Goal: Task Accomplishment & Management: Manage account settings

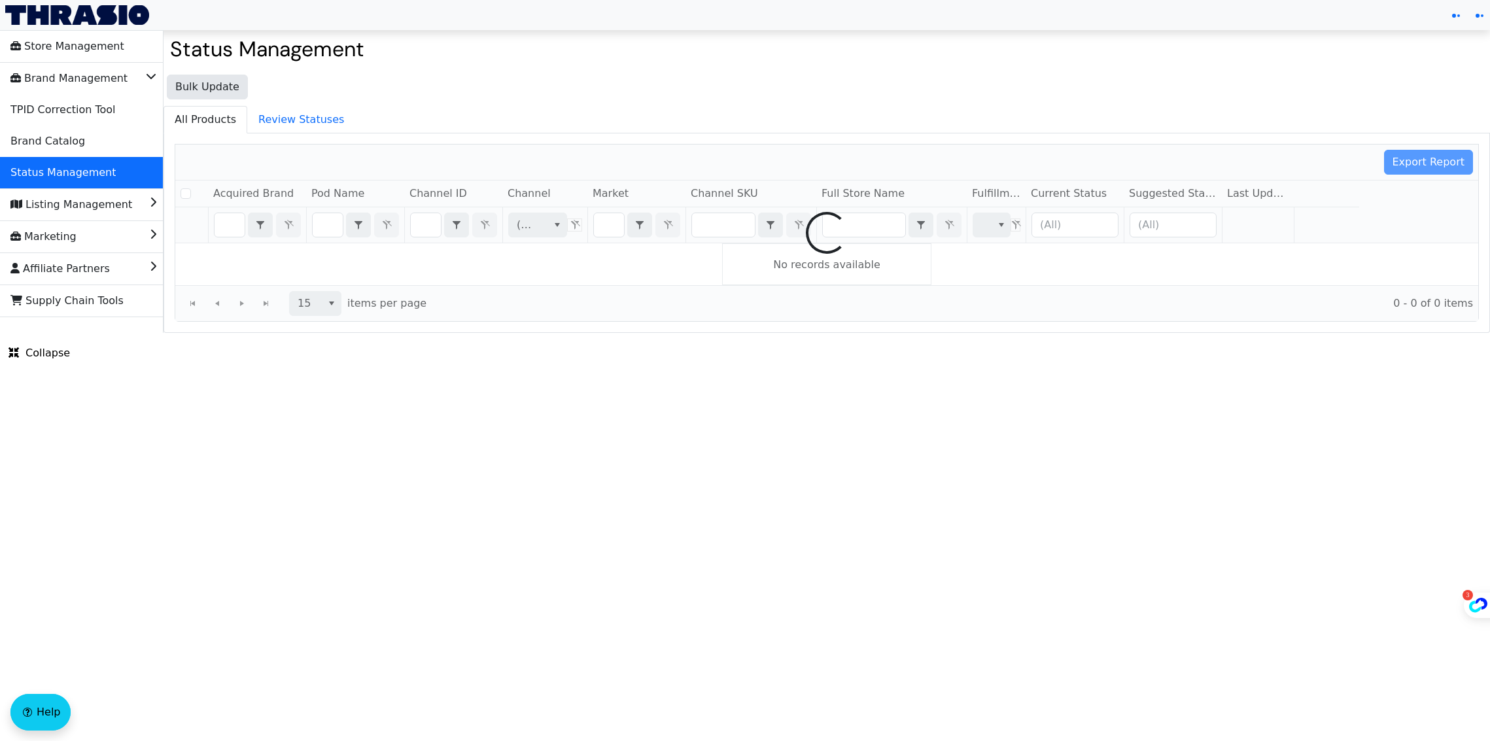
checkbox input "false"
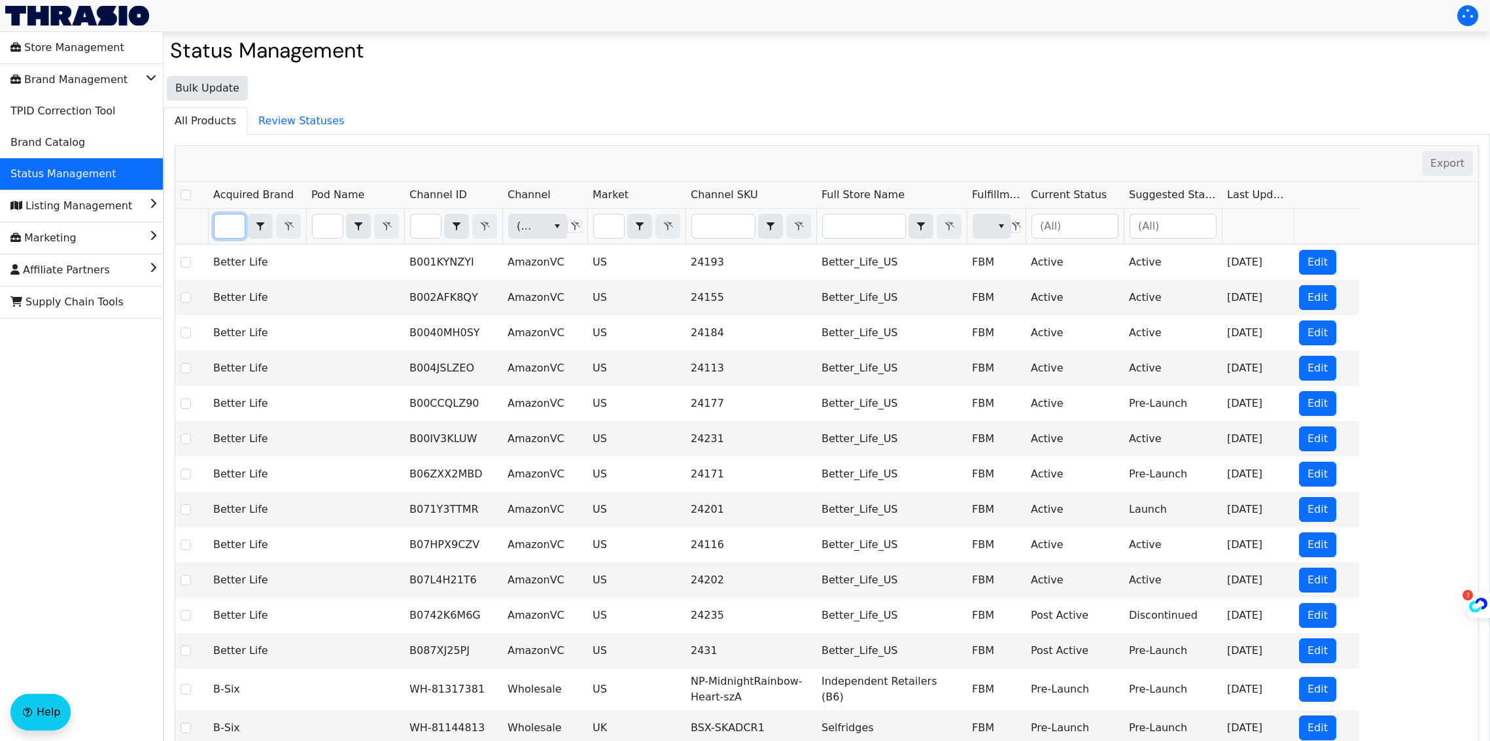
click at [220, 228] on input "Filter" at bounding box center [230, 227] width 30 height 24
type input "g"
checkbox input "true"
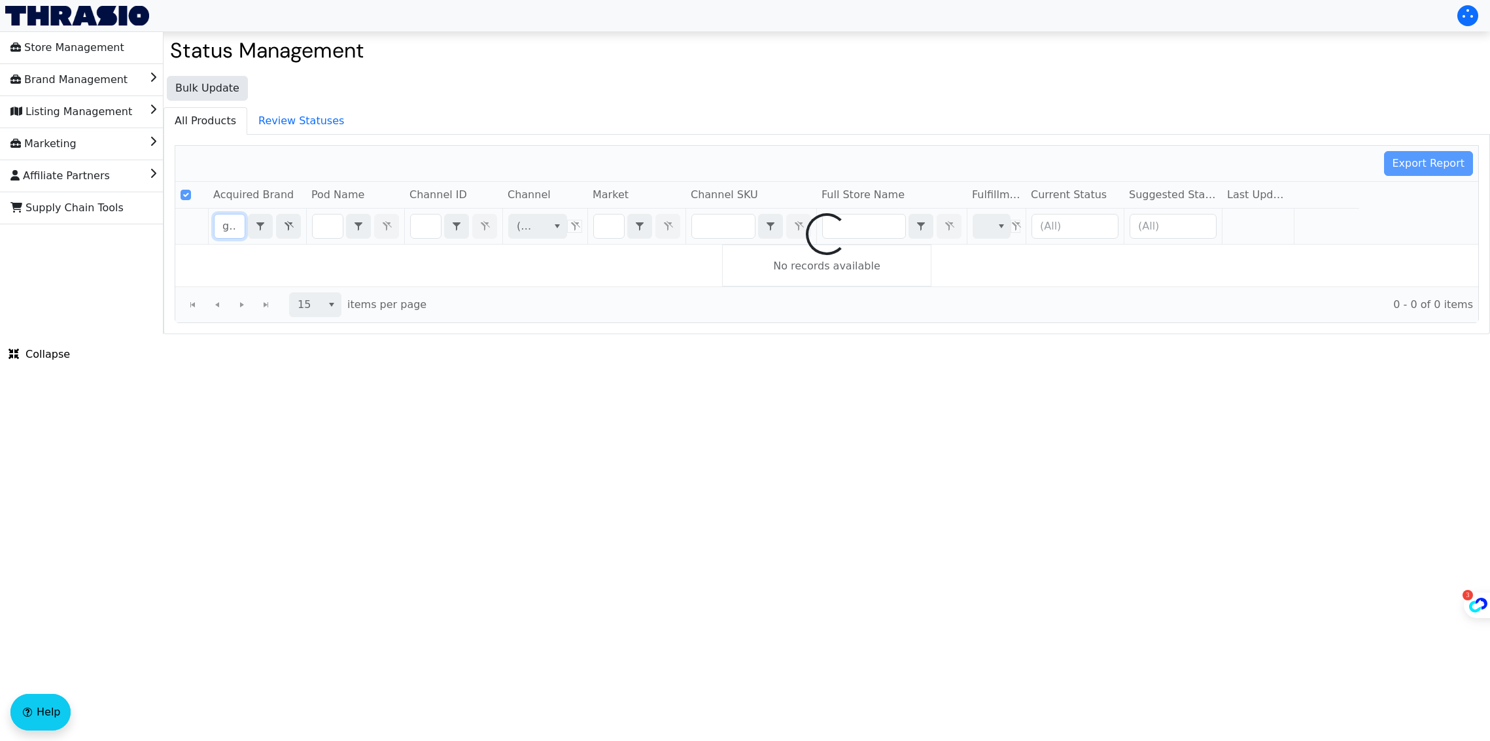
scroll to position [0, 7]
type input "glow"
checkbox input "false"
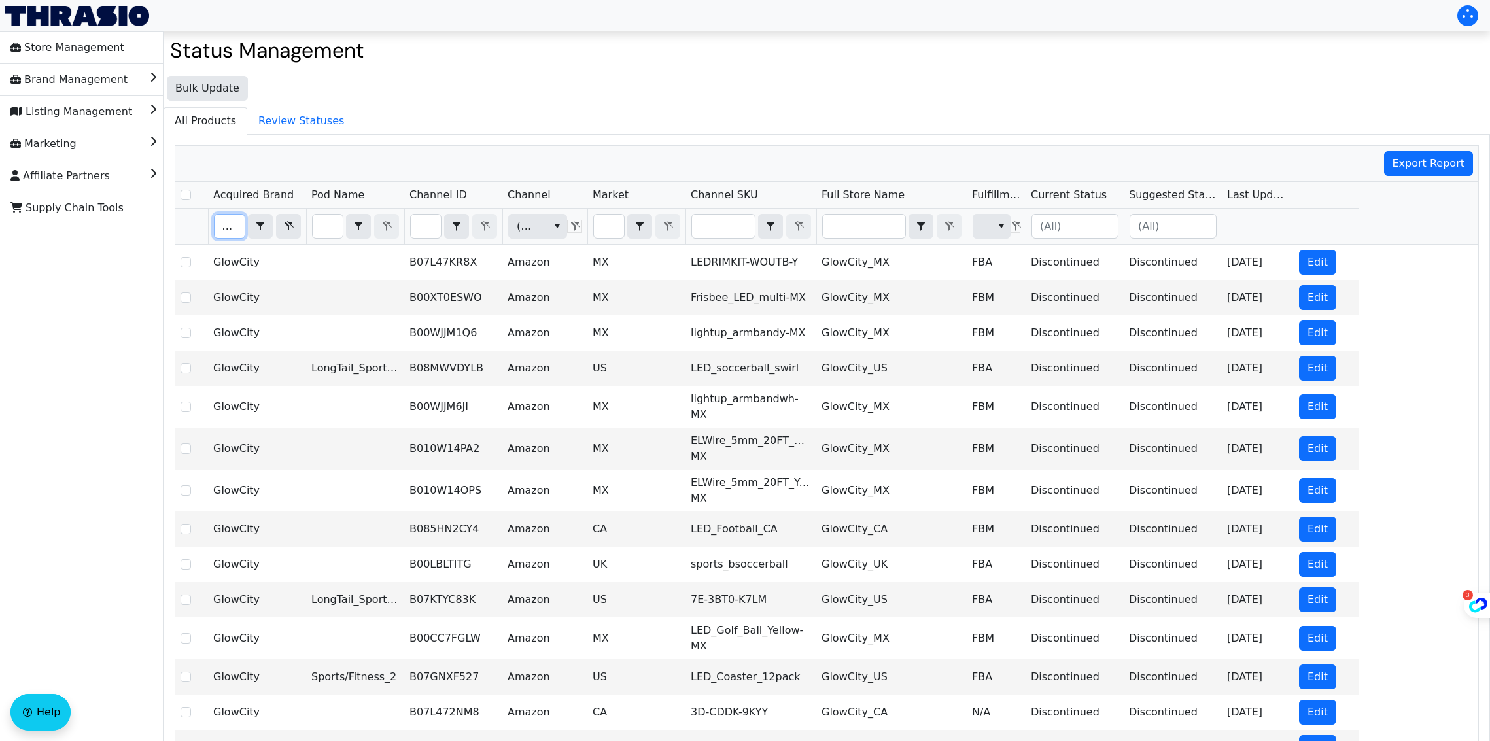
type input "glow"
click at [423, 225] on input "Filter" at bounding box center [426, 227] width 30 height 24
type input "B0DYDMJJX1"
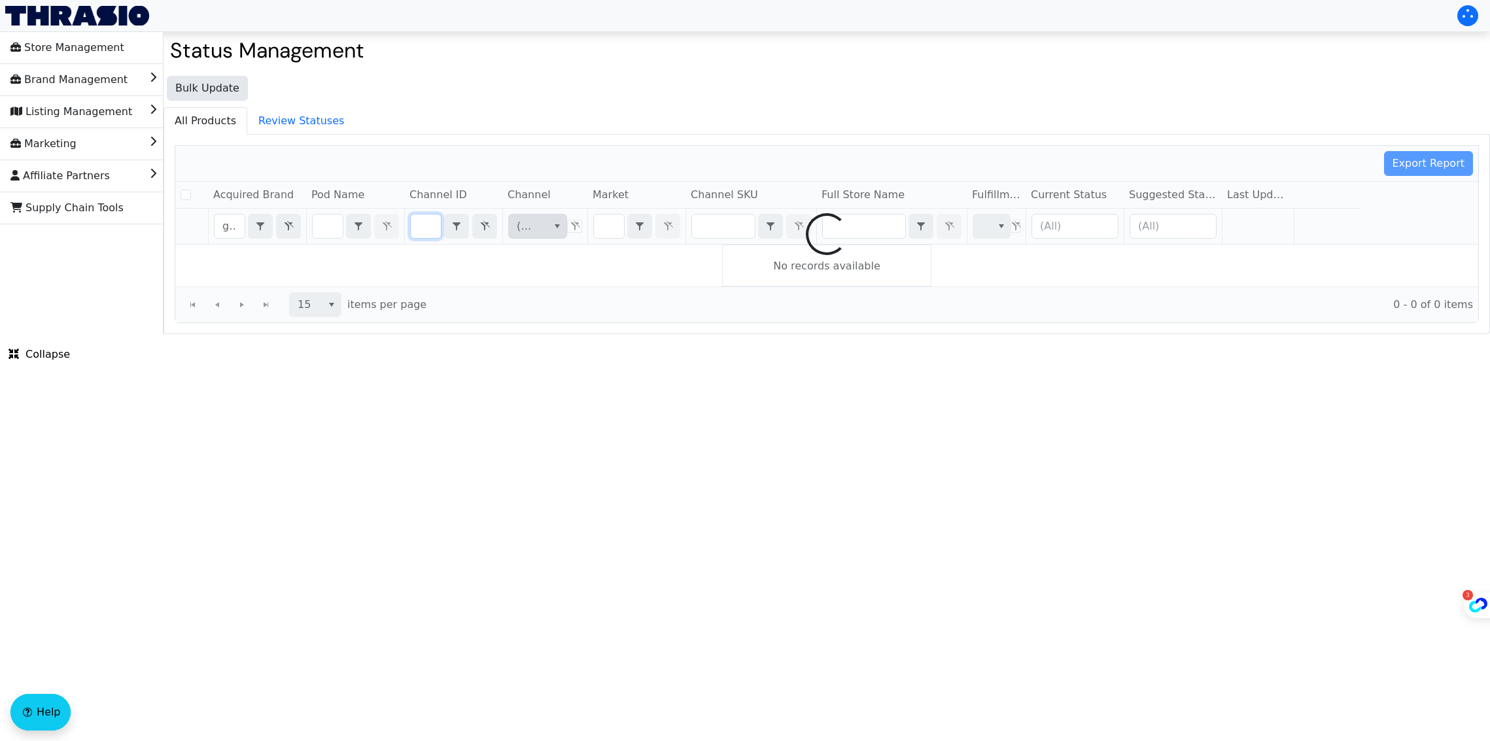
checkbox input "false"
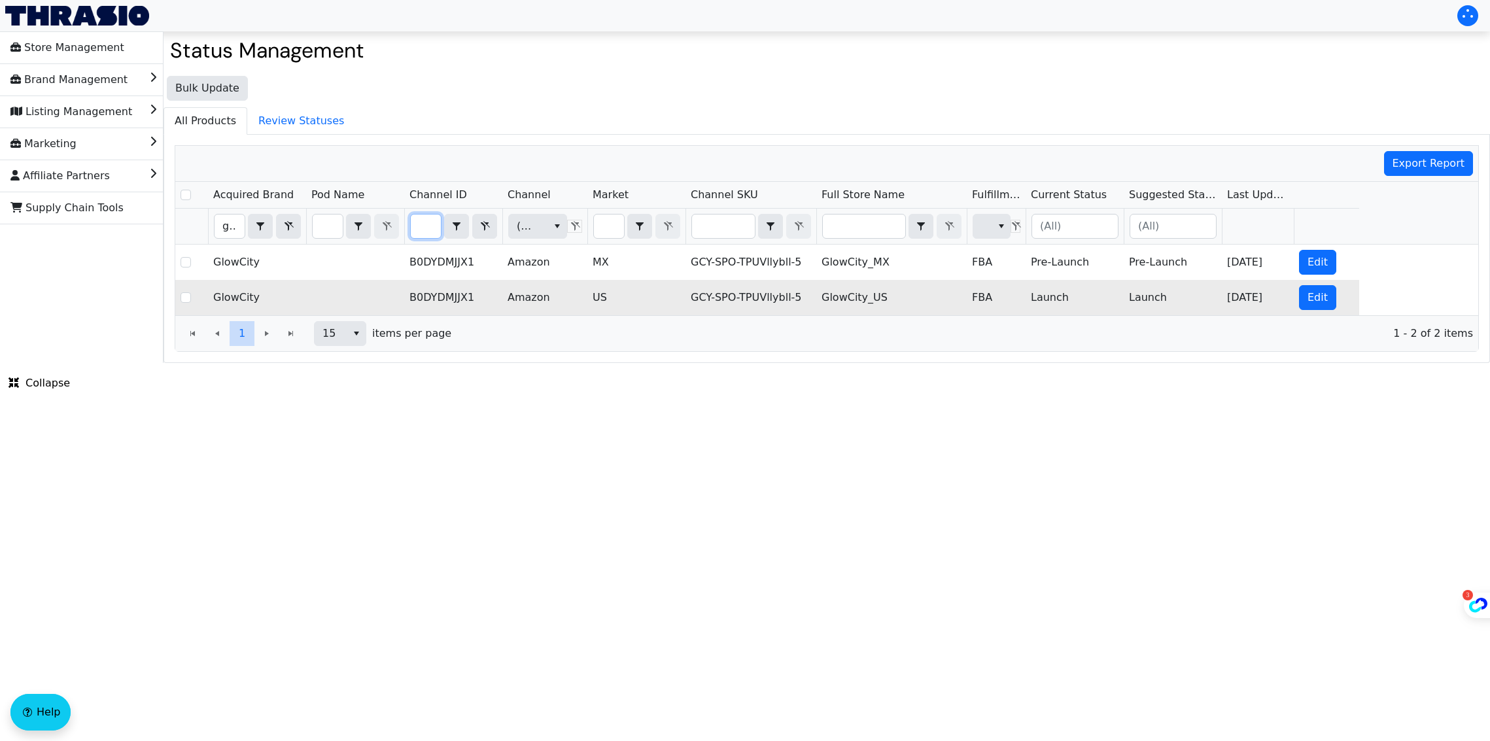
type input "B0DYDMJJX1"
click at [1056, 292] on td "Launch" at bounding box center [1075, 297] width 98 height 35
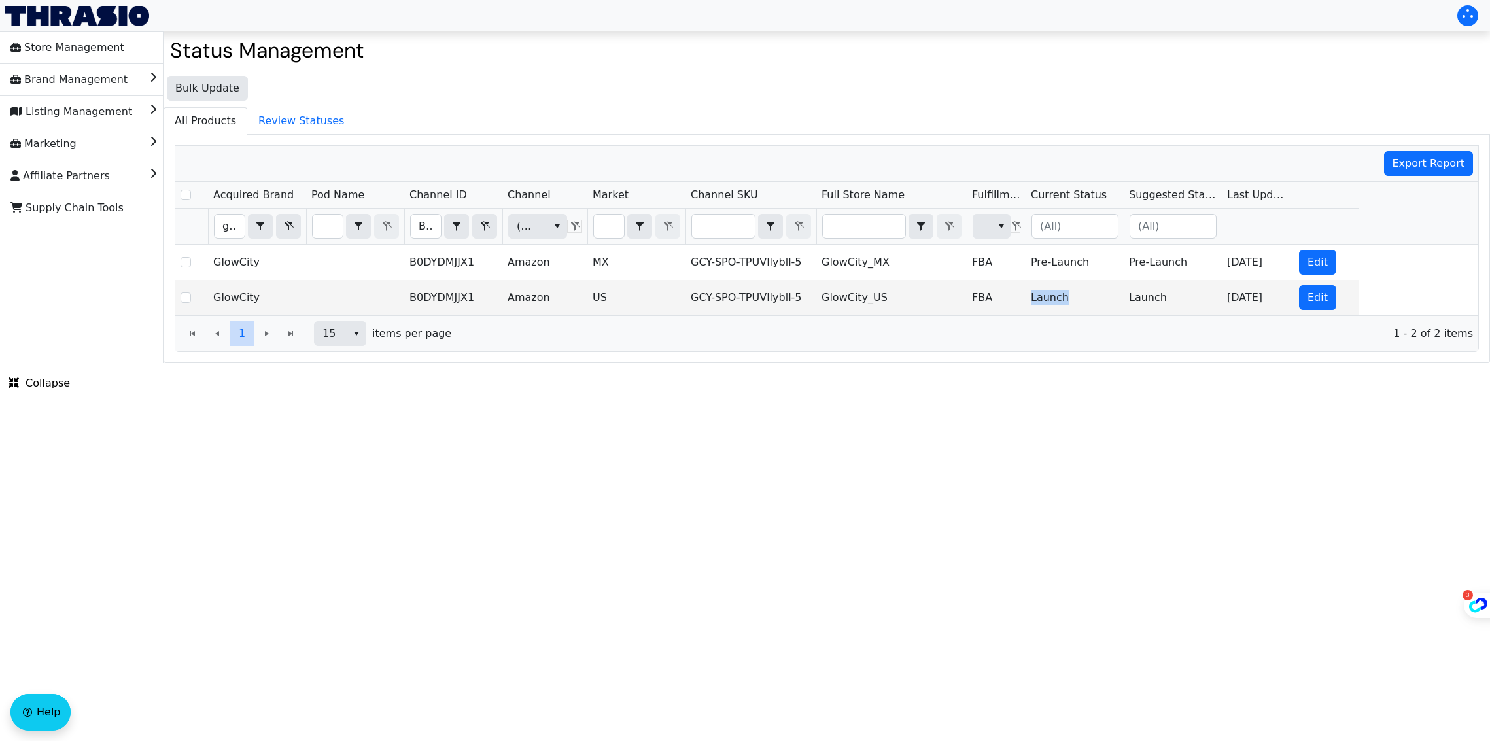
copy td "Launch"
click at [425, 228] on input "B0DYDMJJX1" at bounding box center [426, 227] width 30 height 24
click at [608, 230] on input "Filter" at bounding box center [609, 227] width 30 height 24
type input "U"
checkbox input "true"
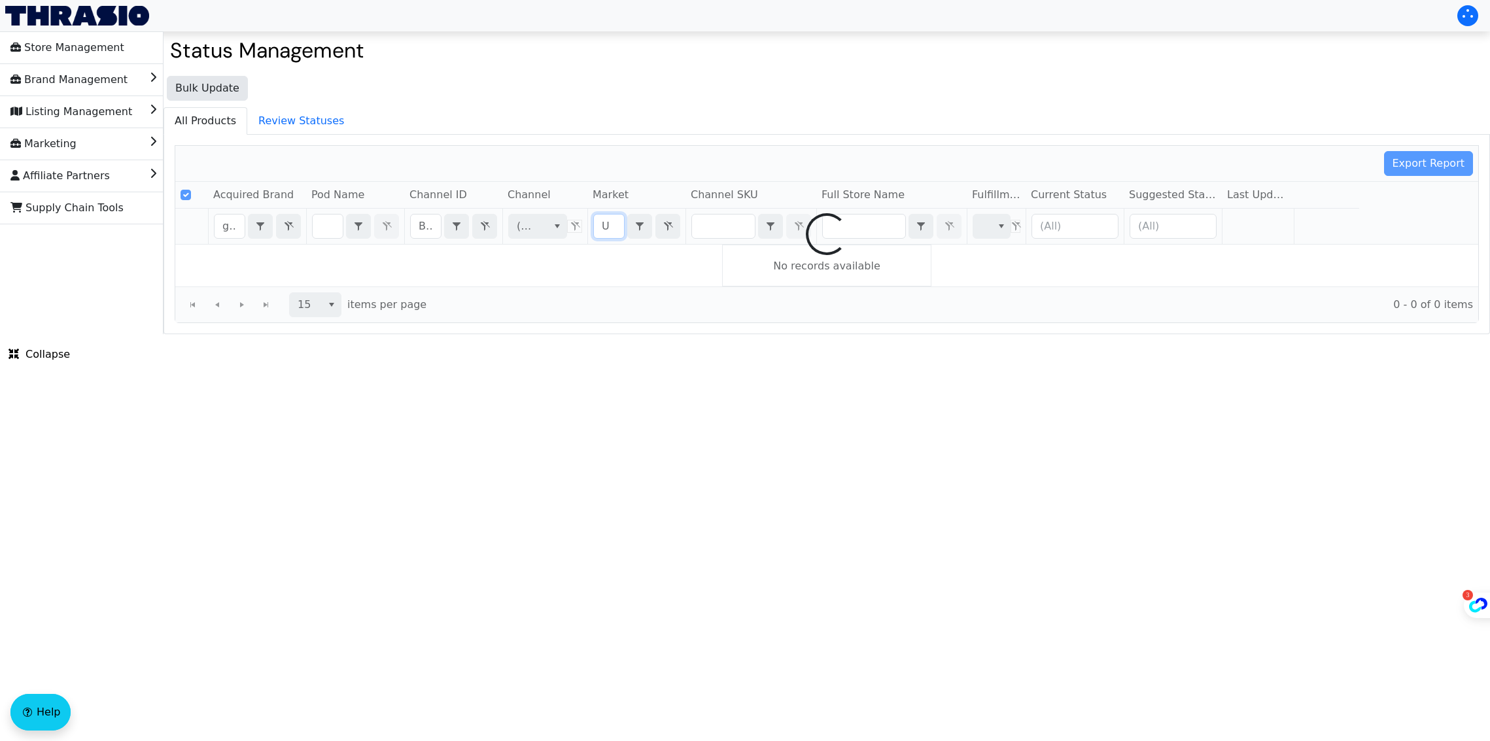
type input "US"
checkbox input "false"
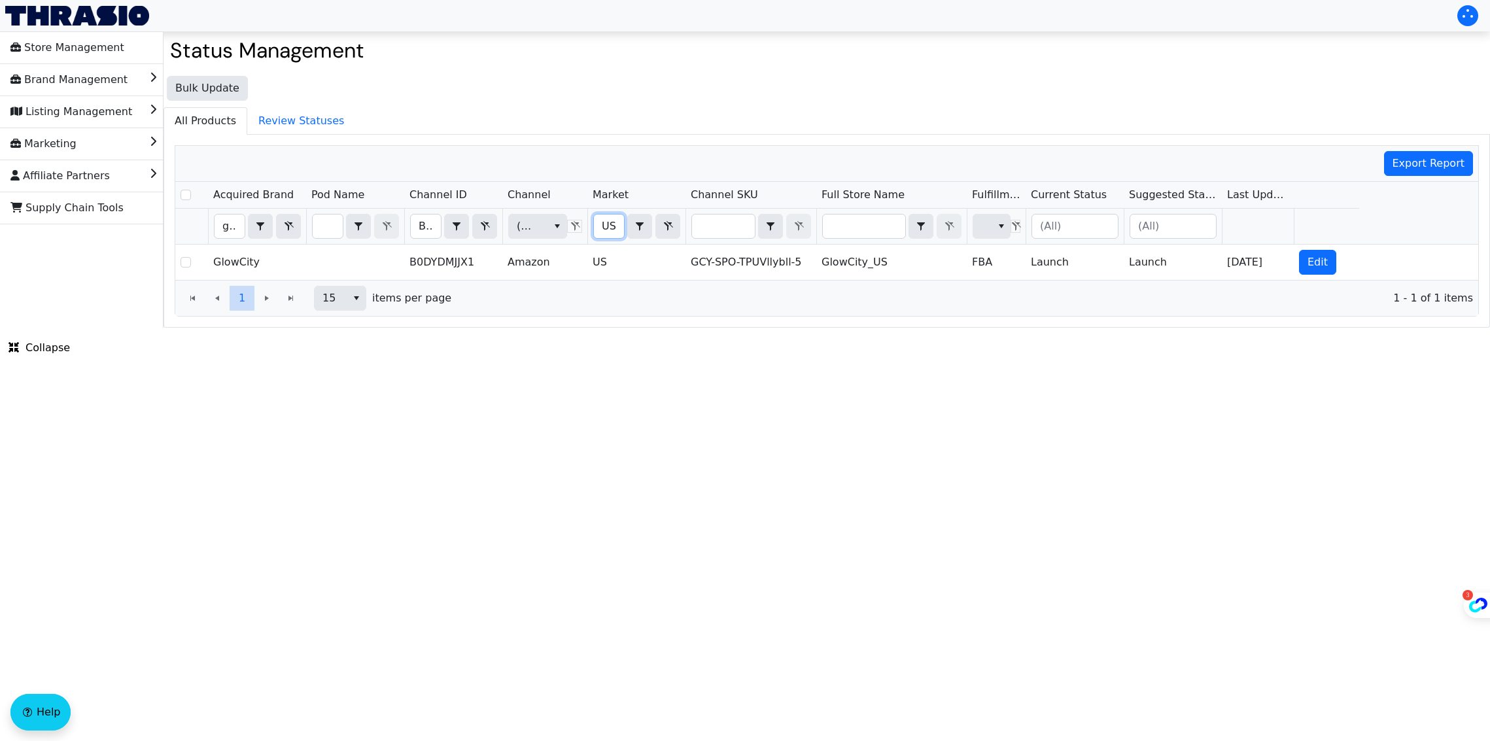
type input "US"
click at [426, 225] on input "B0DYDMJJX1" at bounding box center [426, 227] width 30 height 24
type input "B0DBPRPT4M"
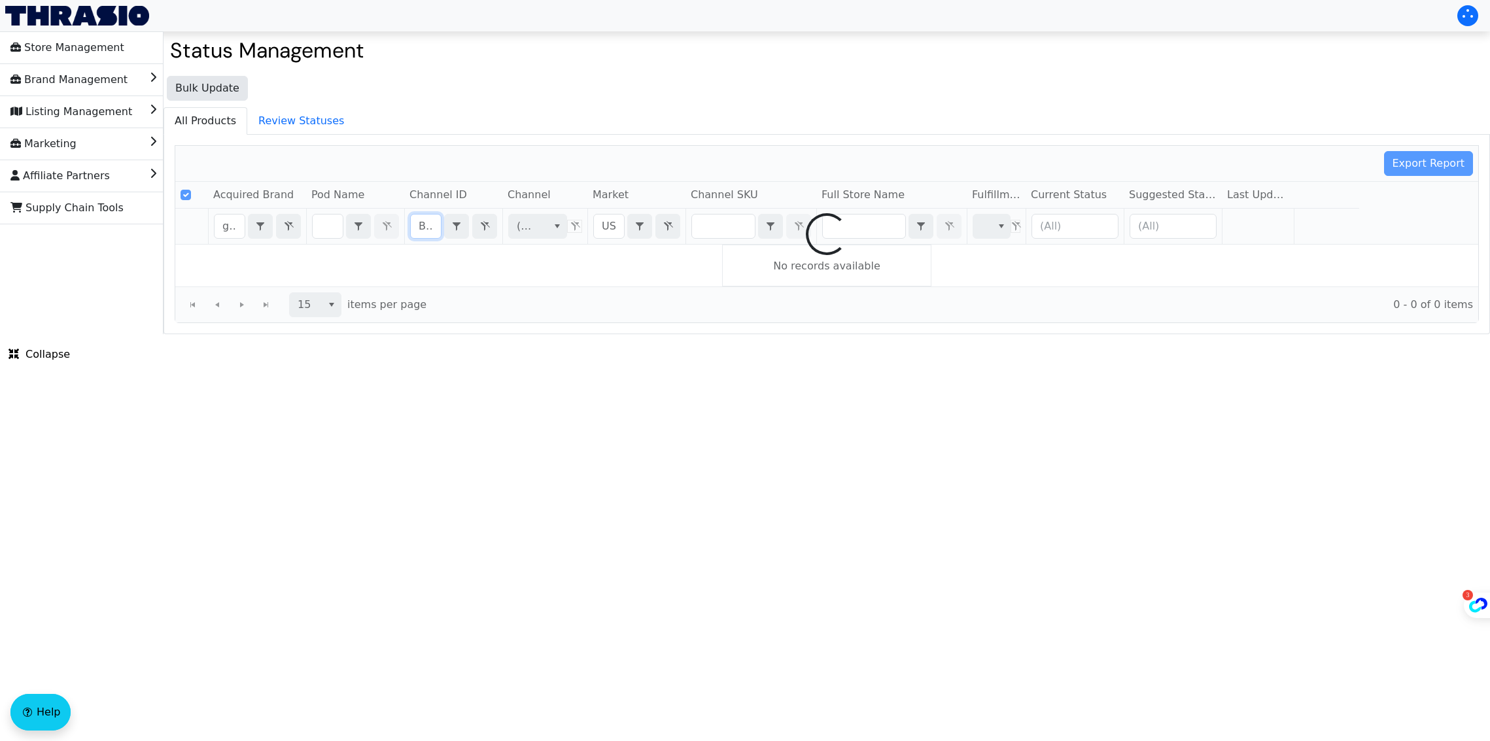
scroll to position [0, 52]
checkbox input "false"
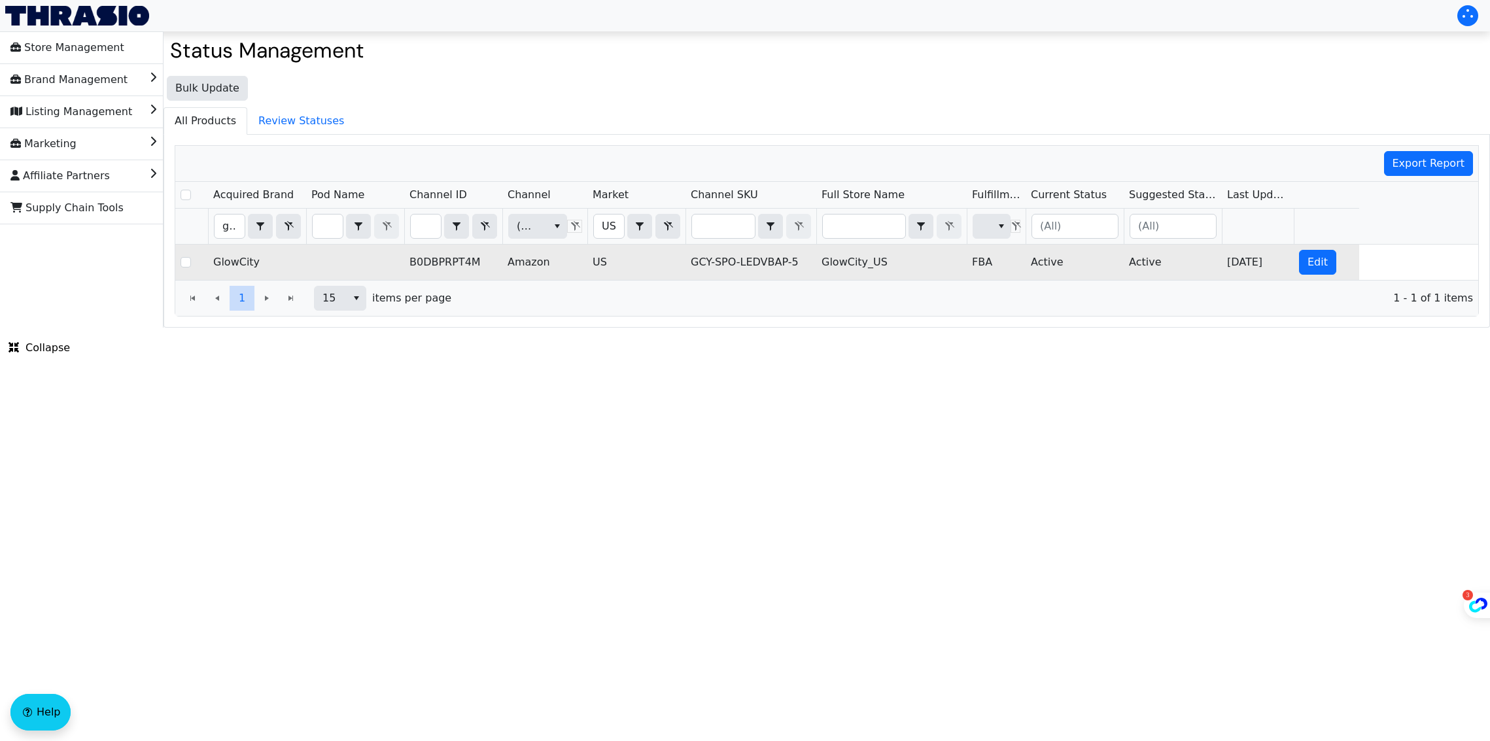
click at [1142, 263] on td "Active" at bounding box center [1173, 262] width 98 height 35
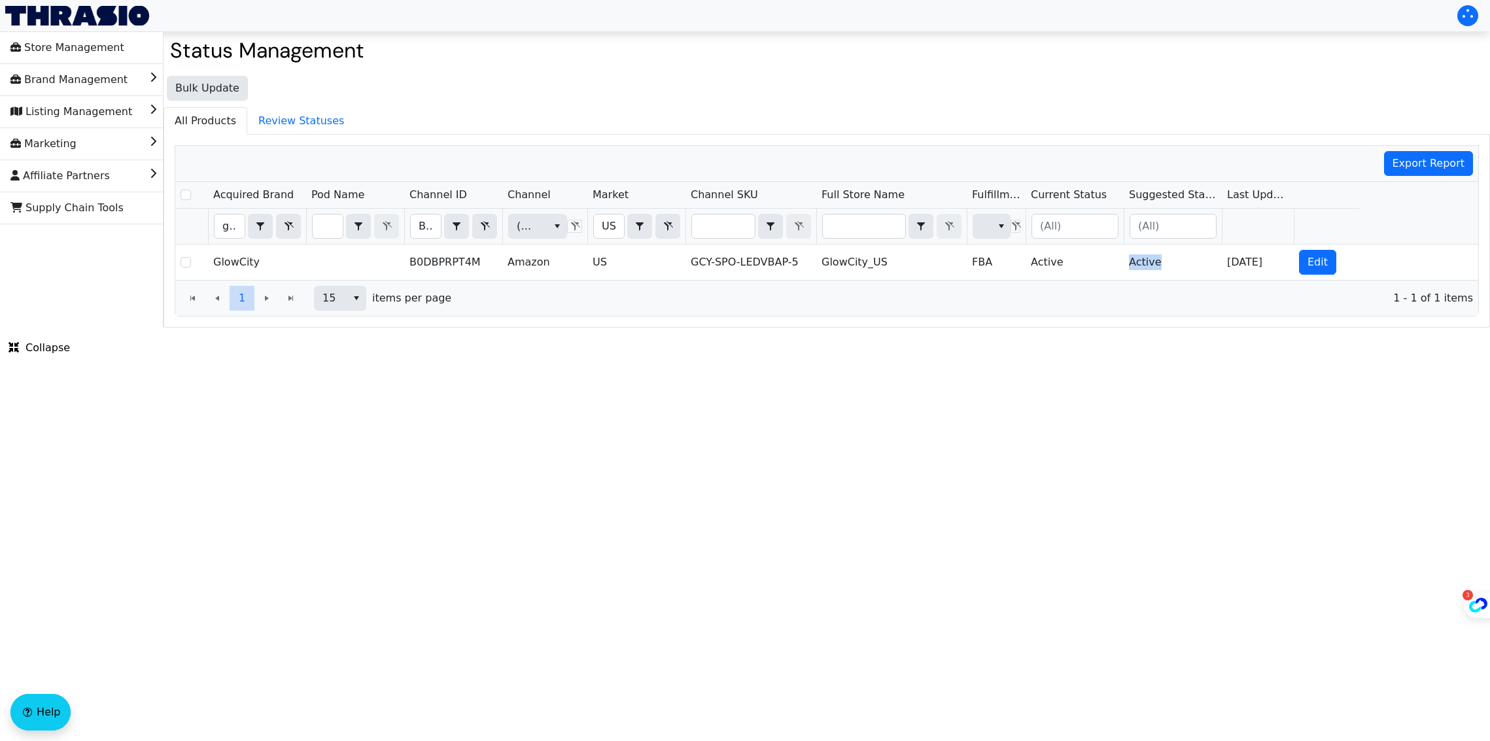
copy td "Active"
click at [424, 227] on input "B0DBPRPT4M" at bounding box center [426, 227] width 30 height 24
type input "B0F93XJJ2V"
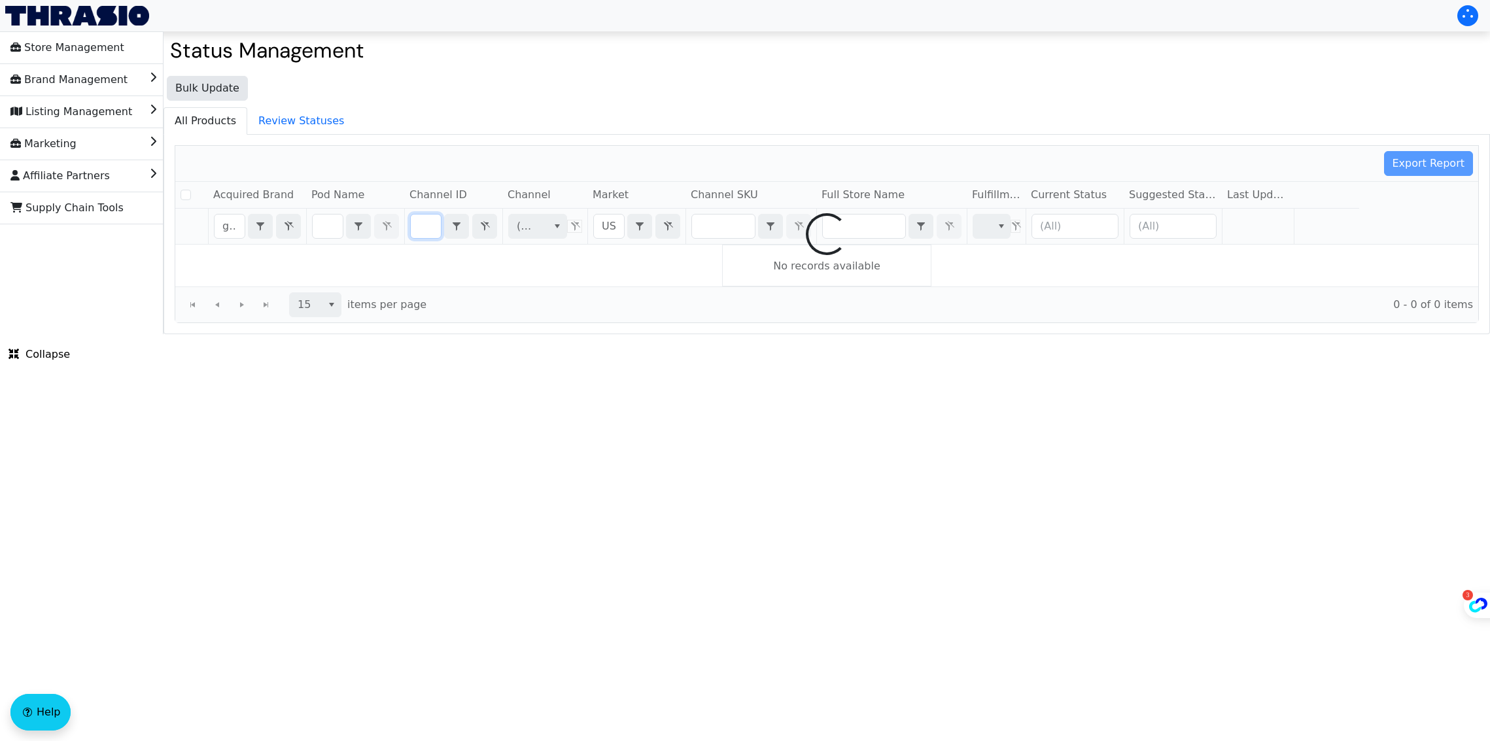
checkbox input "false"
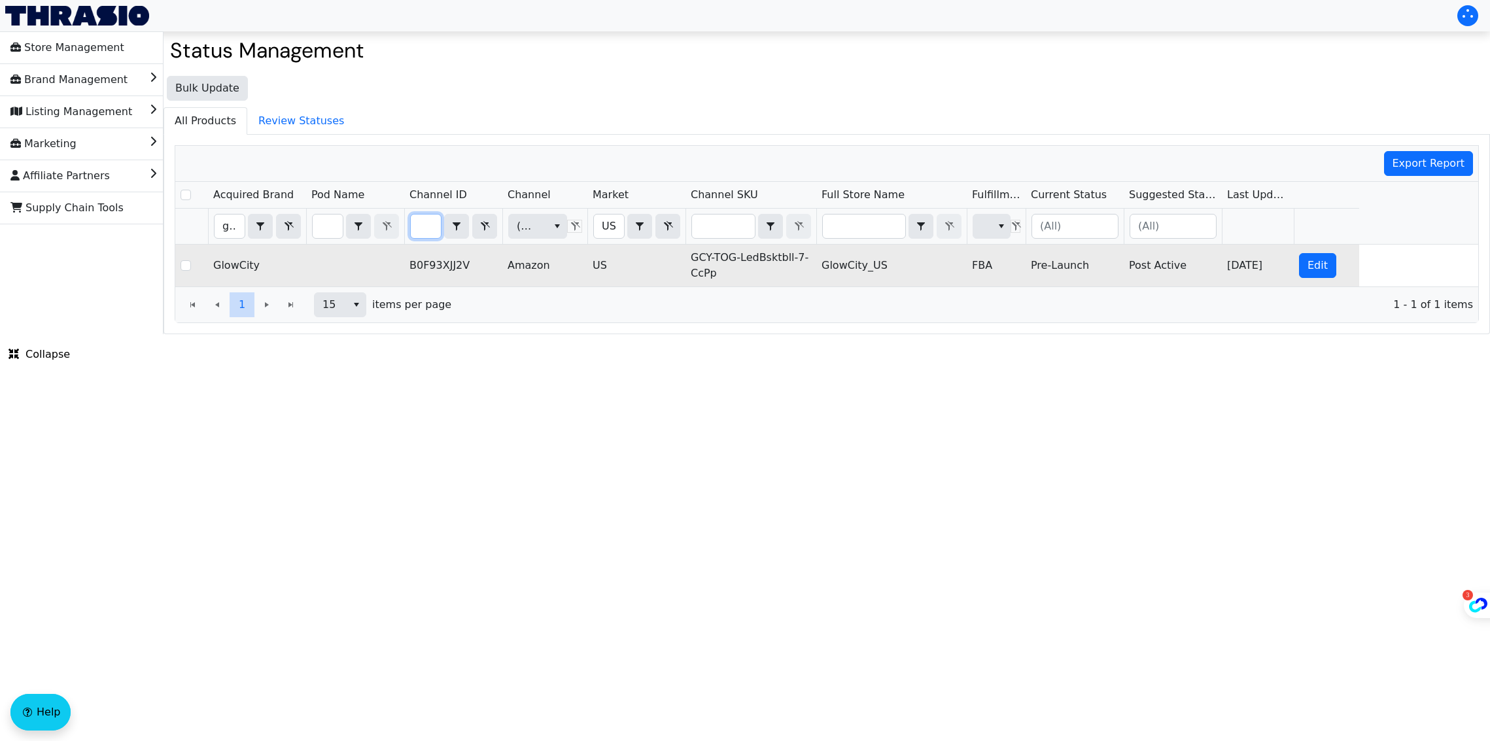
click at [1054, 268] on td "Pre-Launch" at bounding box center [1075, 266] width 98 height 42
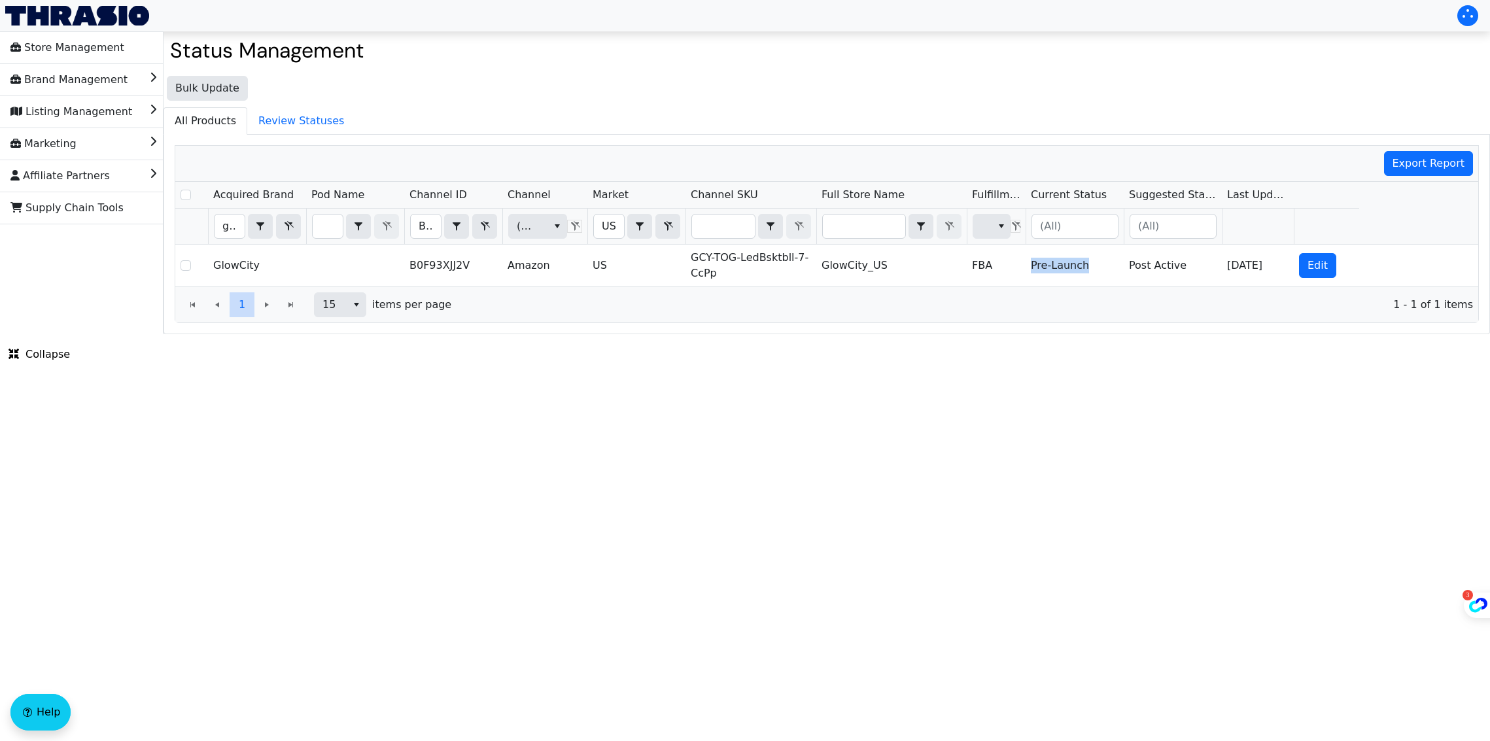
copy td "Pre-Launch"
click at [424, 233] on input "B0F93XJJ2V" at bounding box center [426, 227] width 30 height 24
type input "B0F9425KYN"
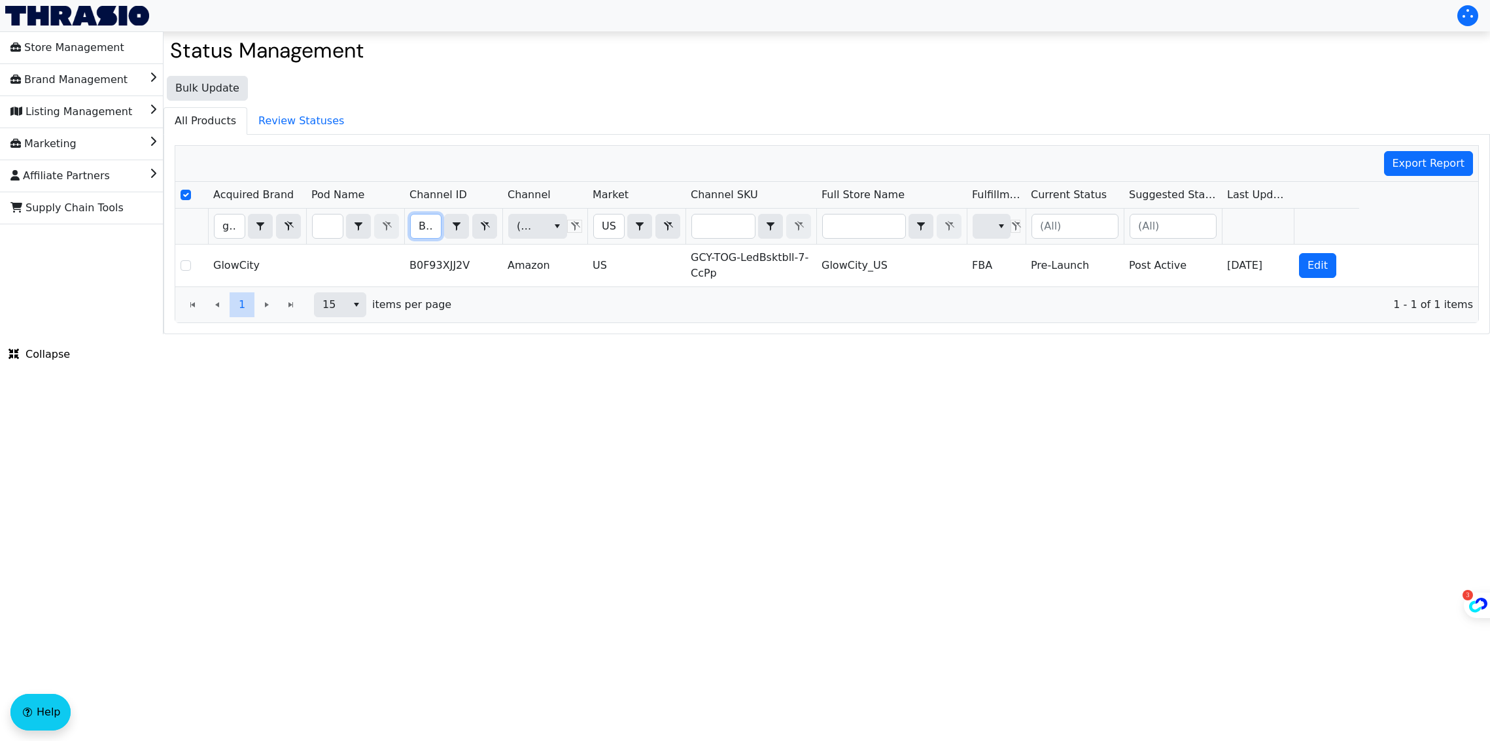
scroll to position [0, 50]
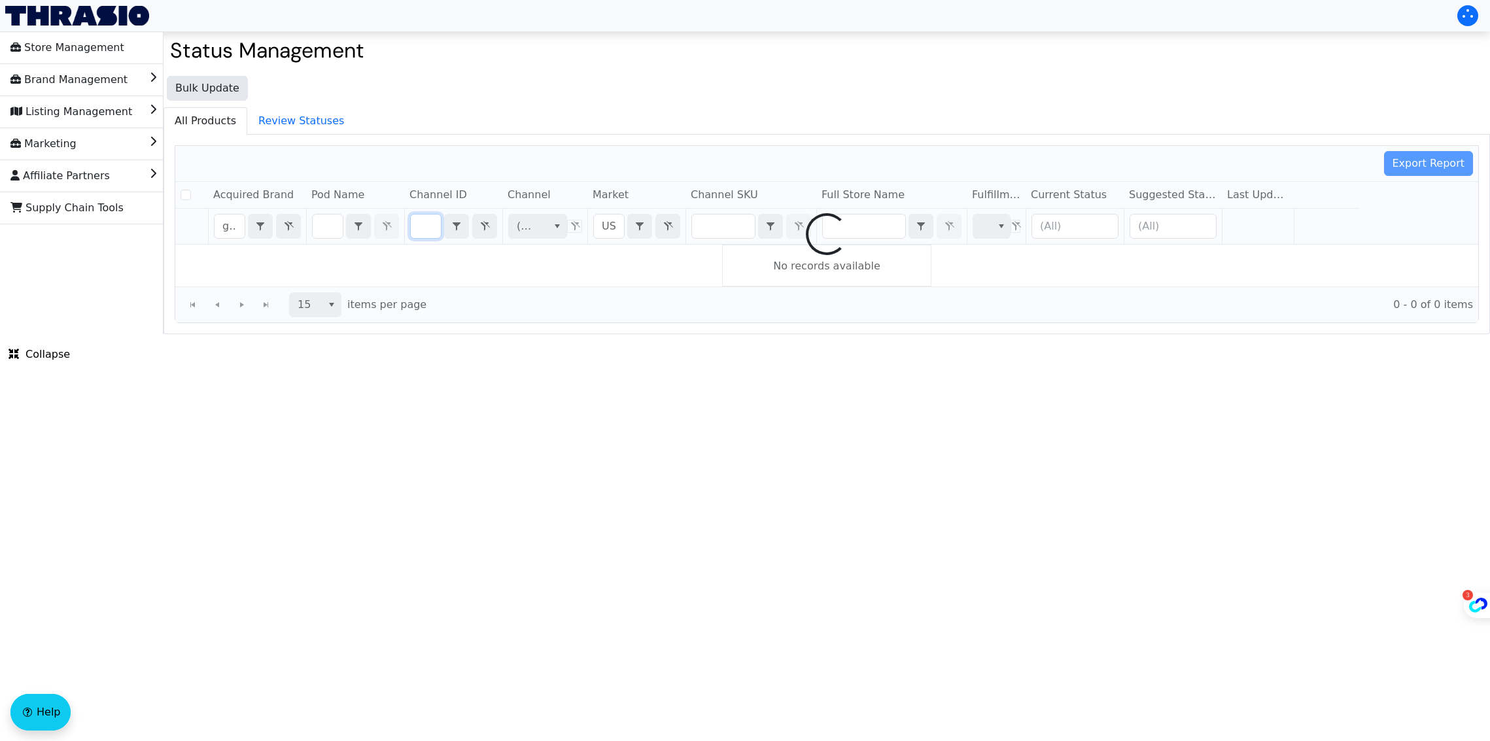
checkbox input "false"
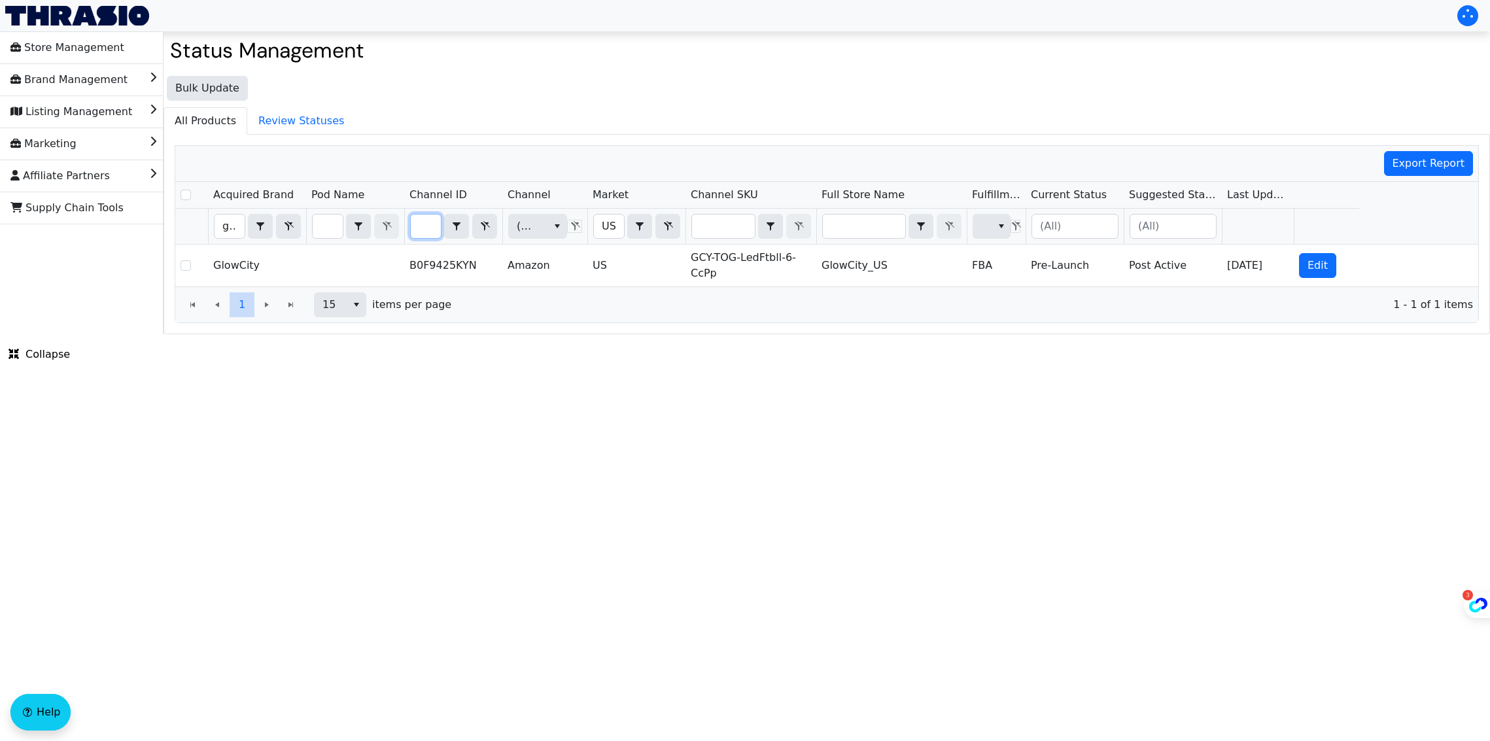
type input "B0F9425KYN"
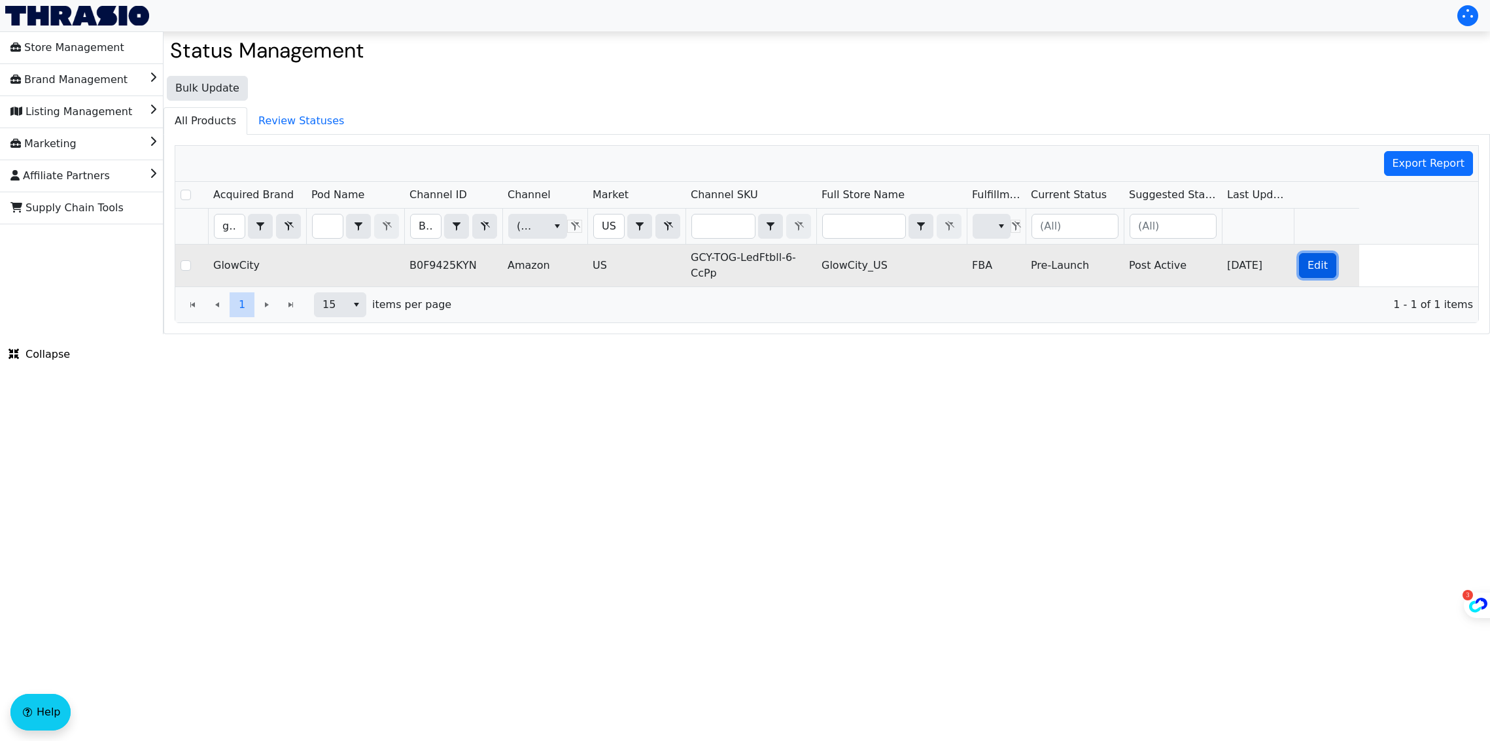
click at [1314, 275] on button "Edit" at bounding box center [1317, 265] width 37 height 25
checkbox input "true"
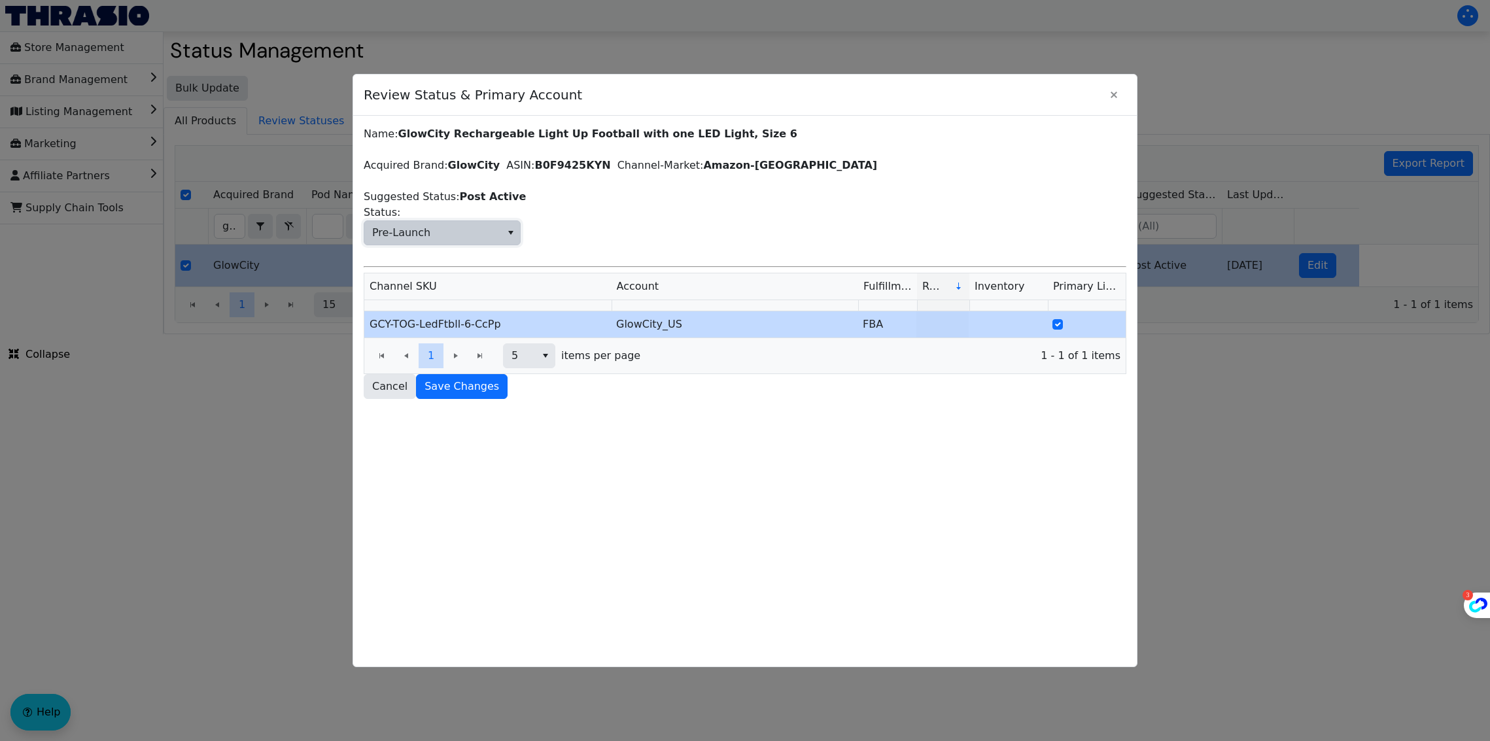
click at [415, 237] on span "Pre-Launch" at bounding box center [401, 233] width 58 height 16
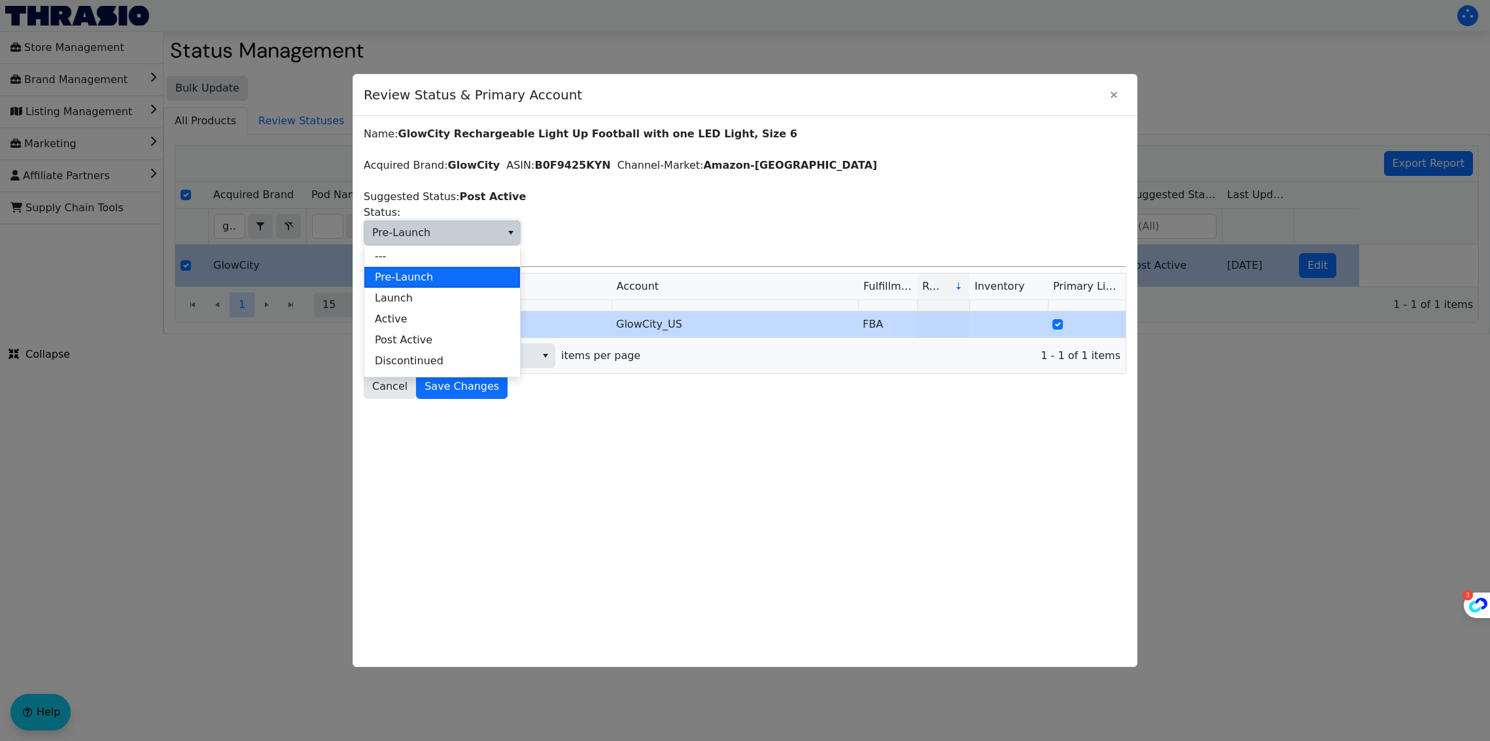
click at [829, 203] on div "Name: GlowCity Rechargeable Light Up Football with one LED Light, Size 6 Acquir…" at bounding box center [745, 262] width 763 height 273
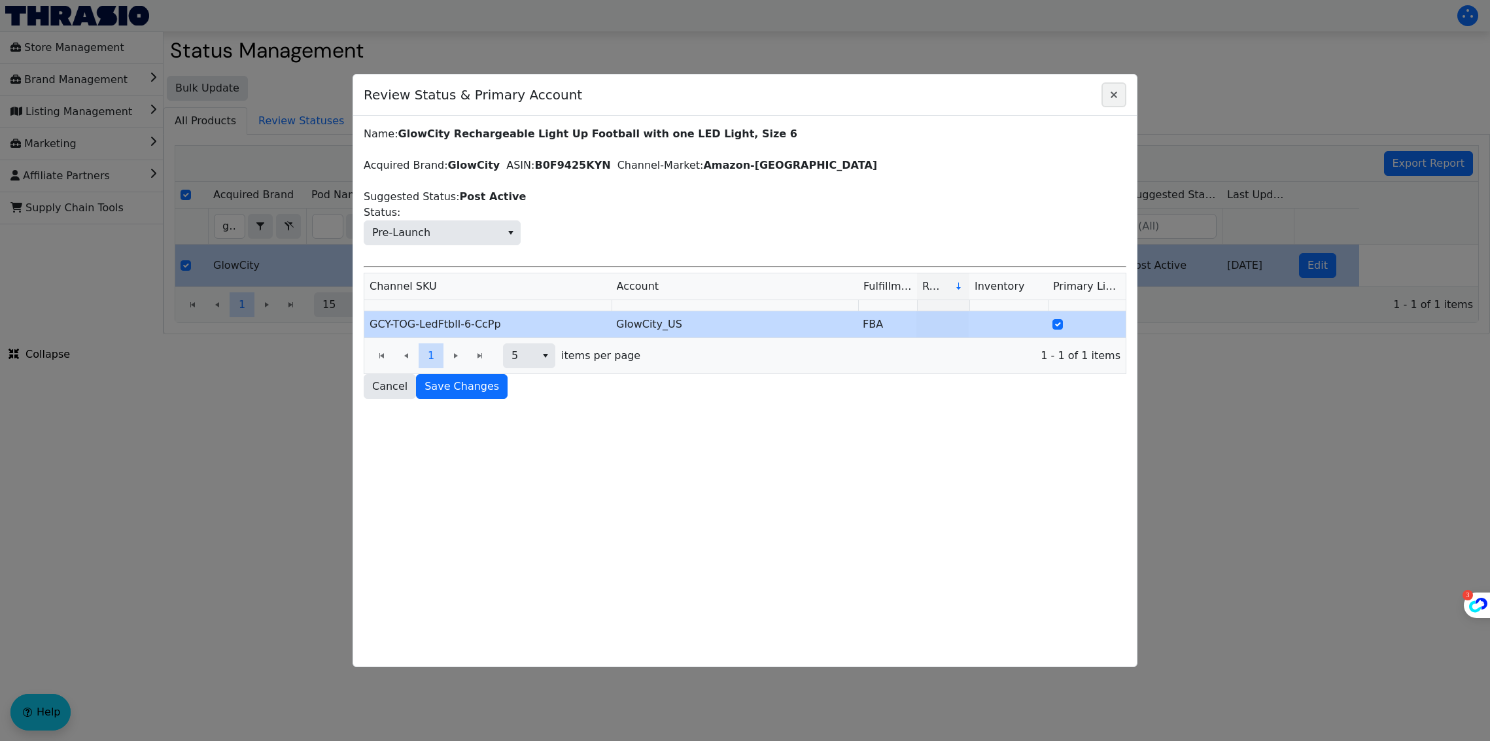
click at [1117, 94] on icon "Close" at bounding box center [1114, 95] width 16 height 10
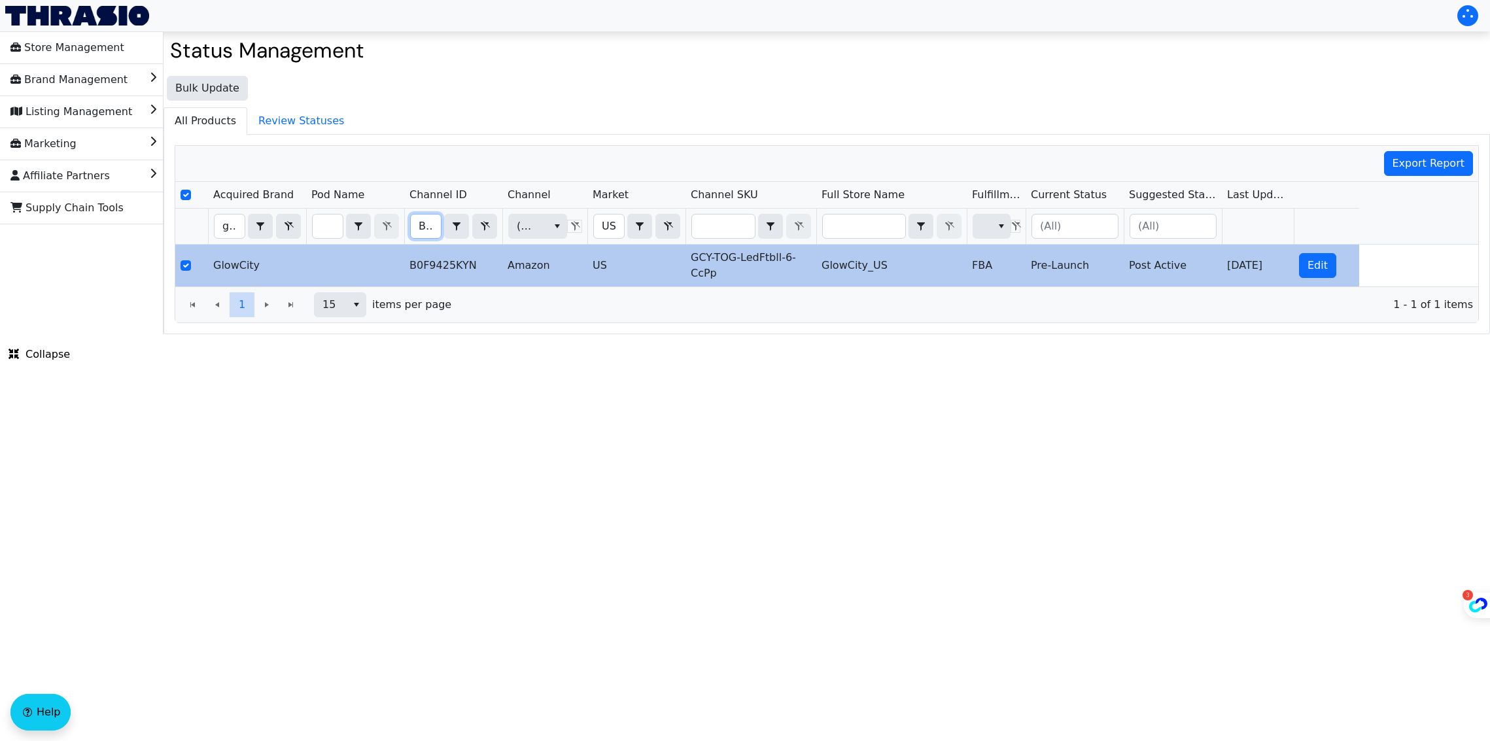
click at [420, 223] on input "B0F9425KYN" at bounding box center [426, 227] width 30 height 24
type input "B00X78S5AY"
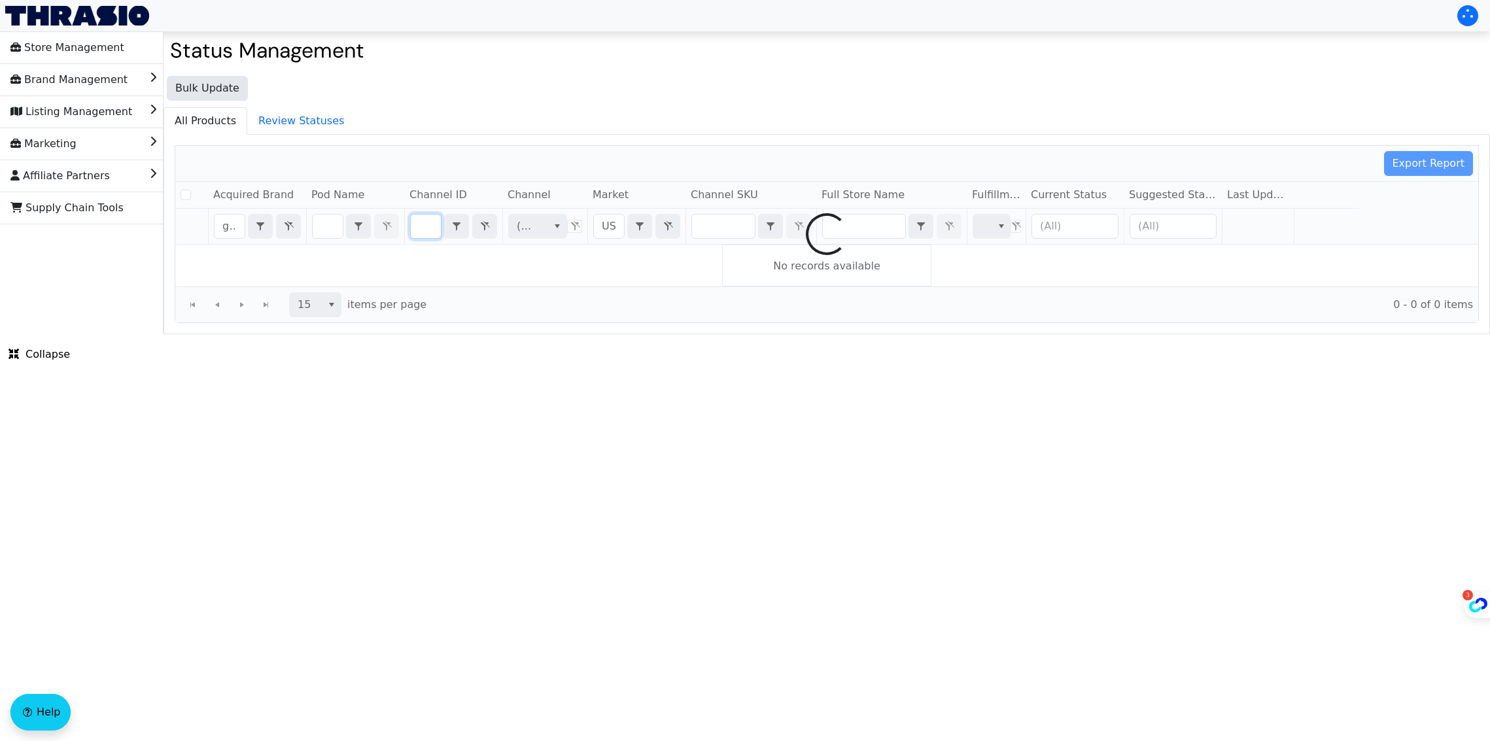
checkbox input "false"
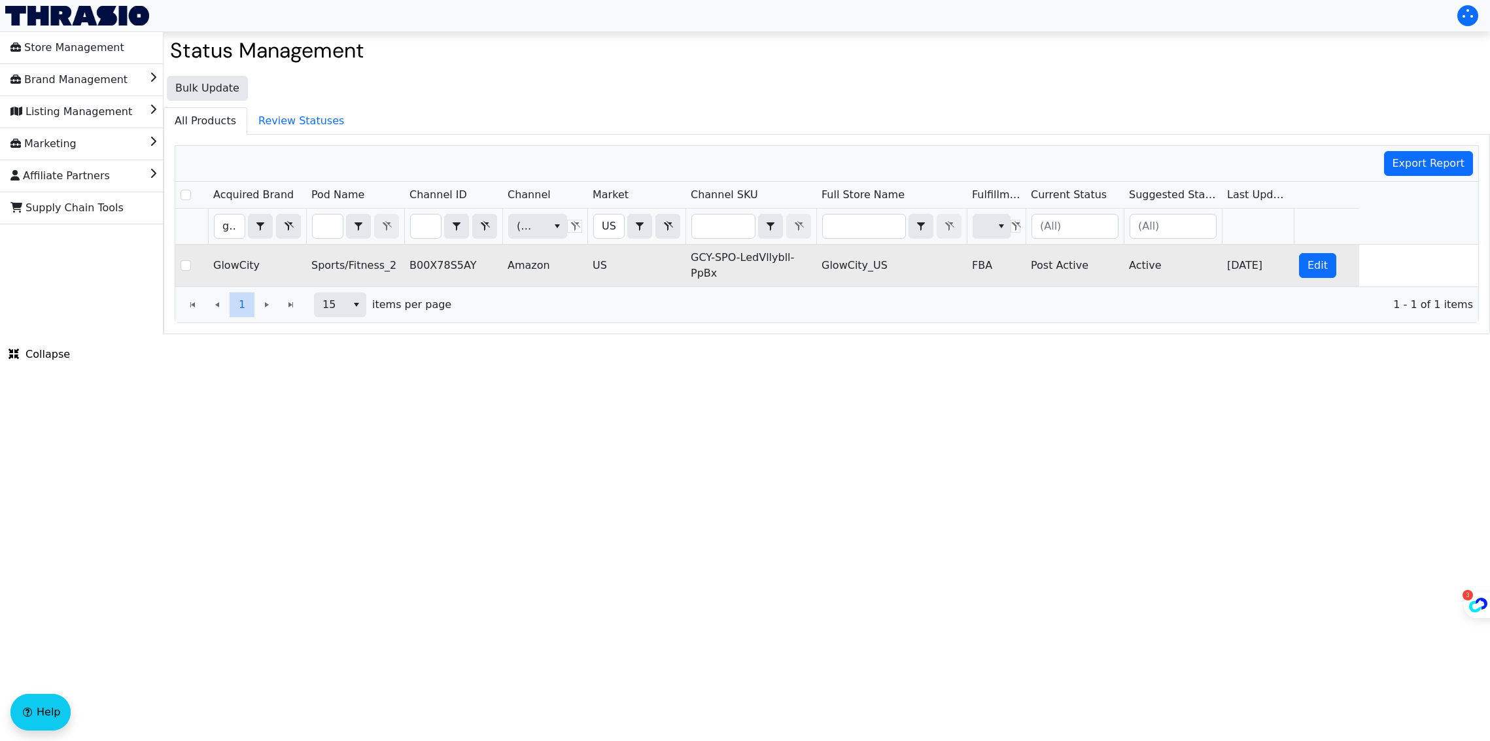
scroll to position [0, 0]
click at [1043, 267] on td "Post Active" at bounding box center [1075, 266] width 98 height 42
drag, startPoint x: 1088, startPoint y: 267, endPoint x: 1026, endPoint y: 269, distance: 62.2
click at [1026, 269] on td "Post Active" at bounding box center [1075, 266] width 98 height 42
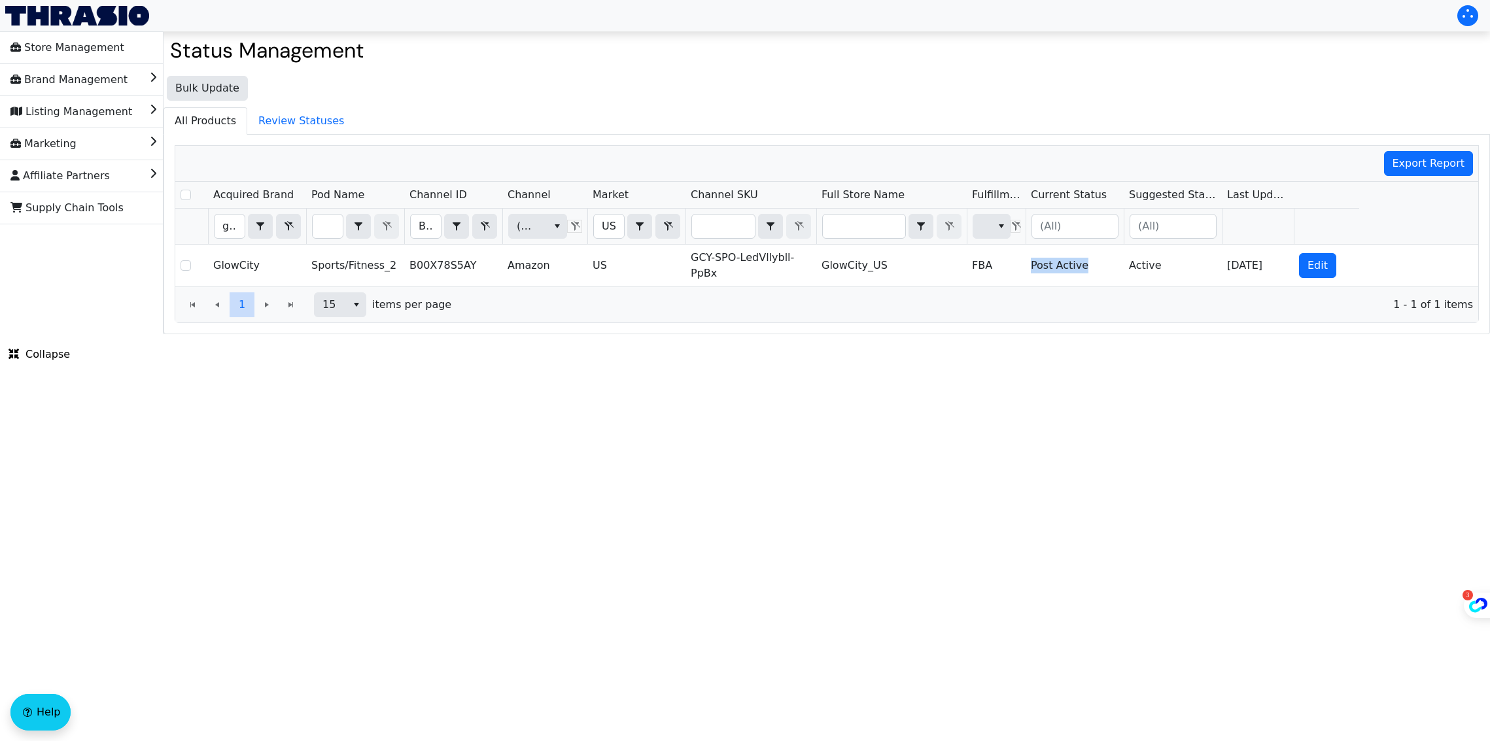
copy td "Post Active"
click at [426, 225] on input "B00X78S5AY" at bounding box center [426, 227] width 30 height 24
type input "B00GMP3Z6S"
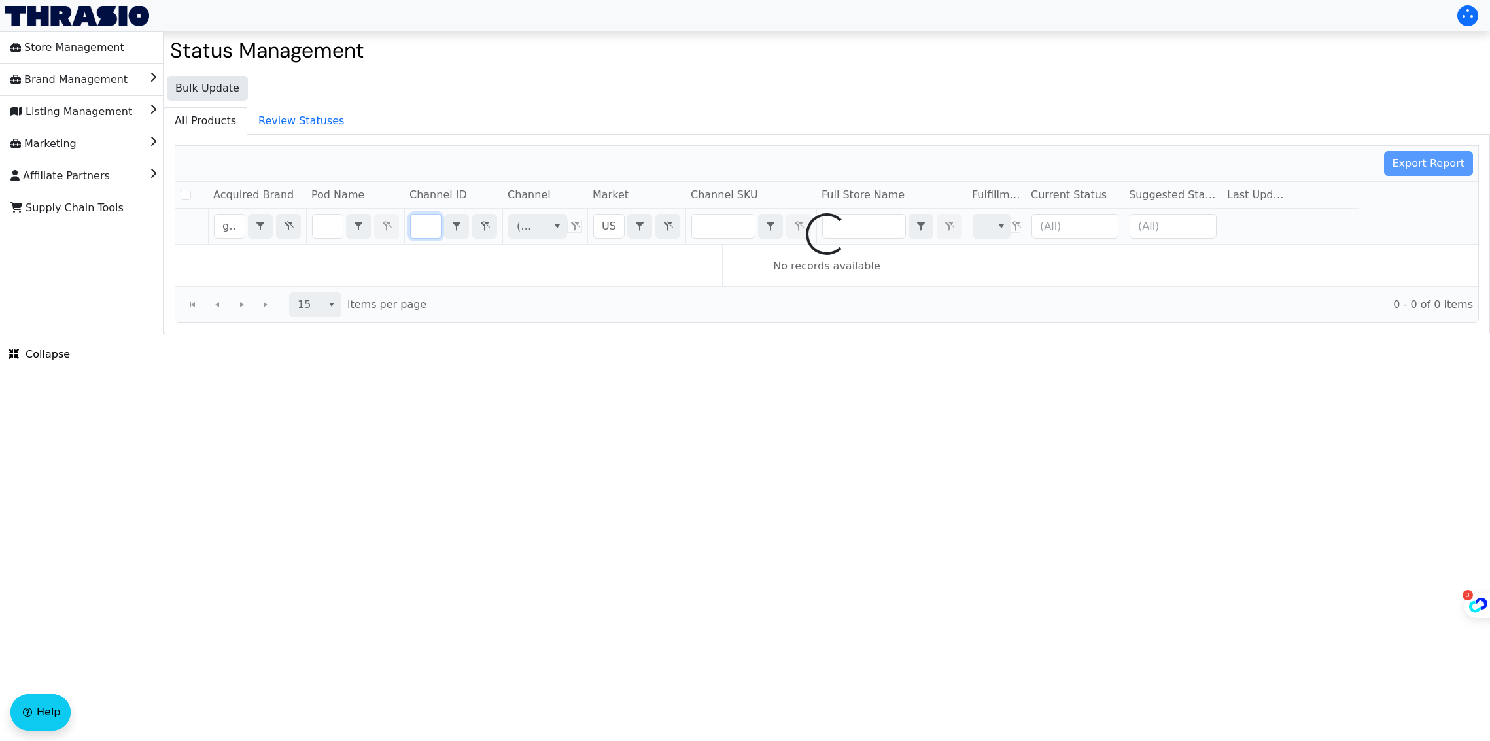
checkbox input "false"
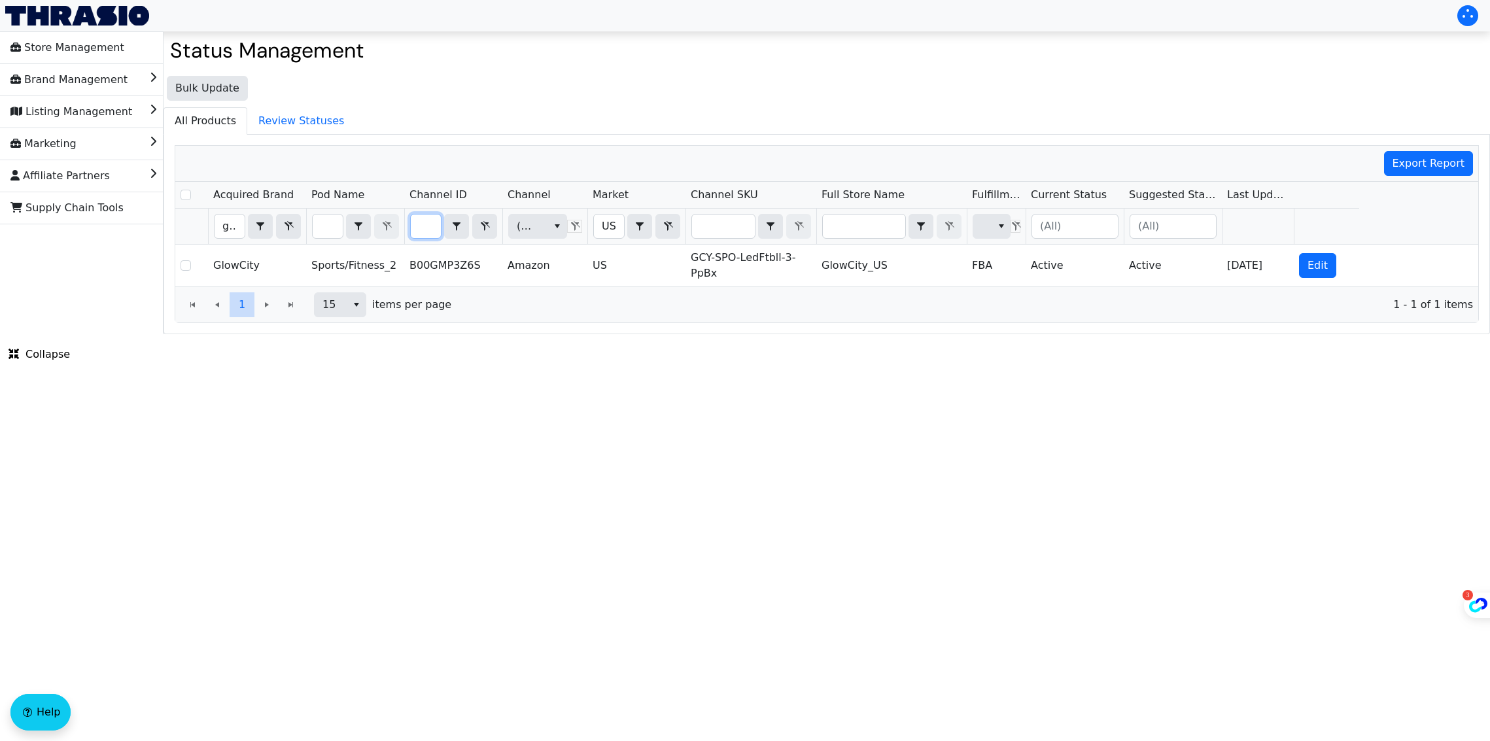
scroll to position [0, 0]
click at [419, 223] on input "B00GMP3Z6S" at bounding box center [426, 227] width 30 height 24
type input "B009JC2RJ2"
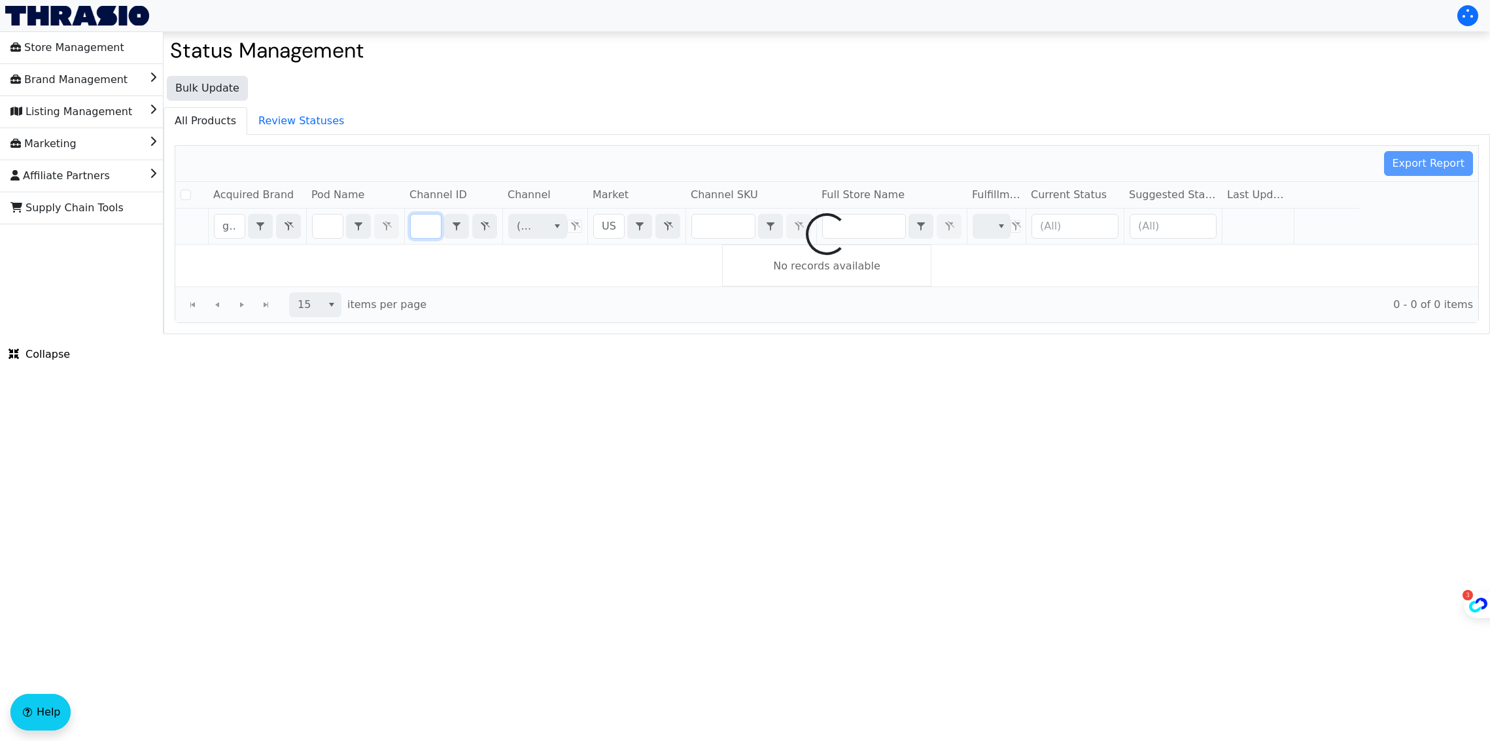
checkbox input "false"
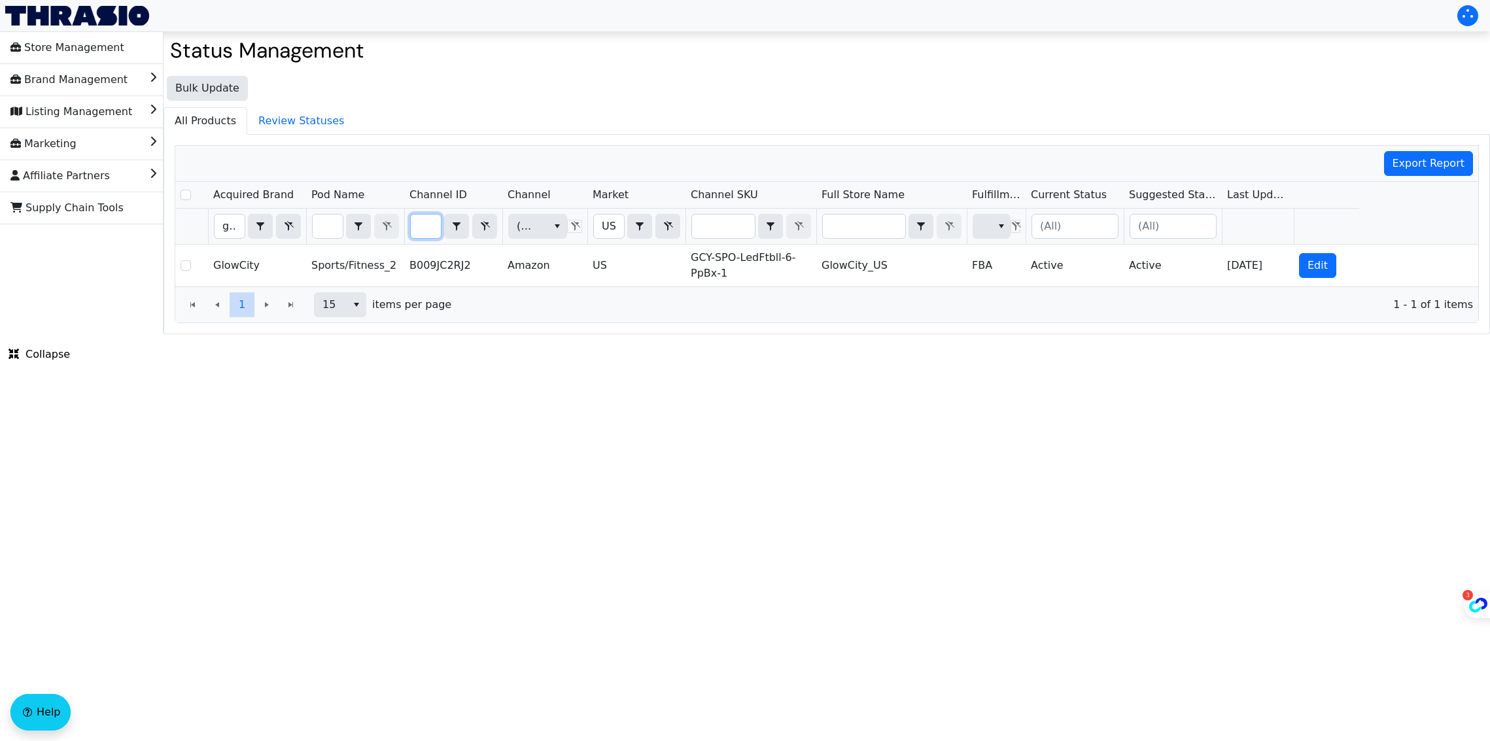
scroll to position [0, 0]
click at [426, 227] on input "B009JC2RJ2" at bounding box center [426, 227] width 30 height 24
type input "B0CYSRQNSL"
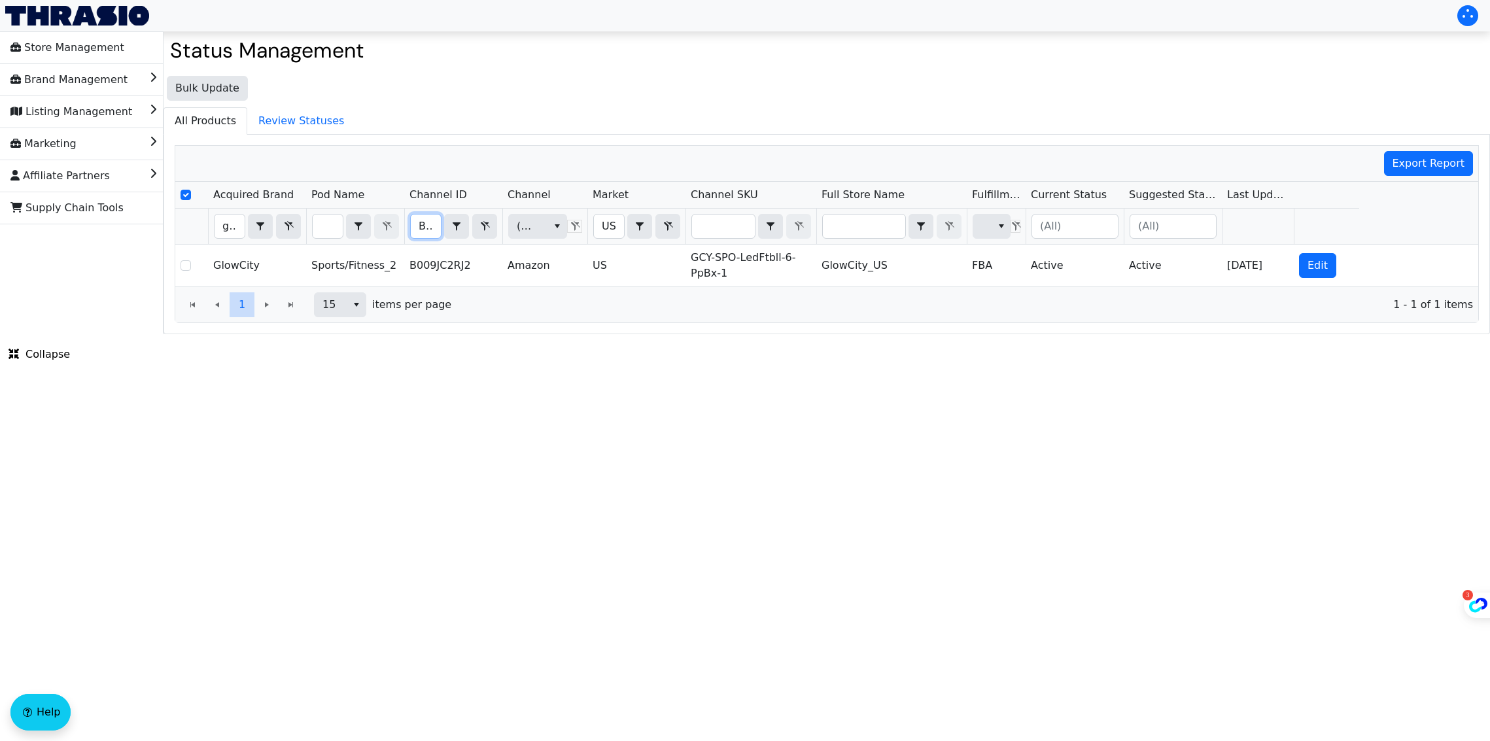
scroll to position [0, 52]
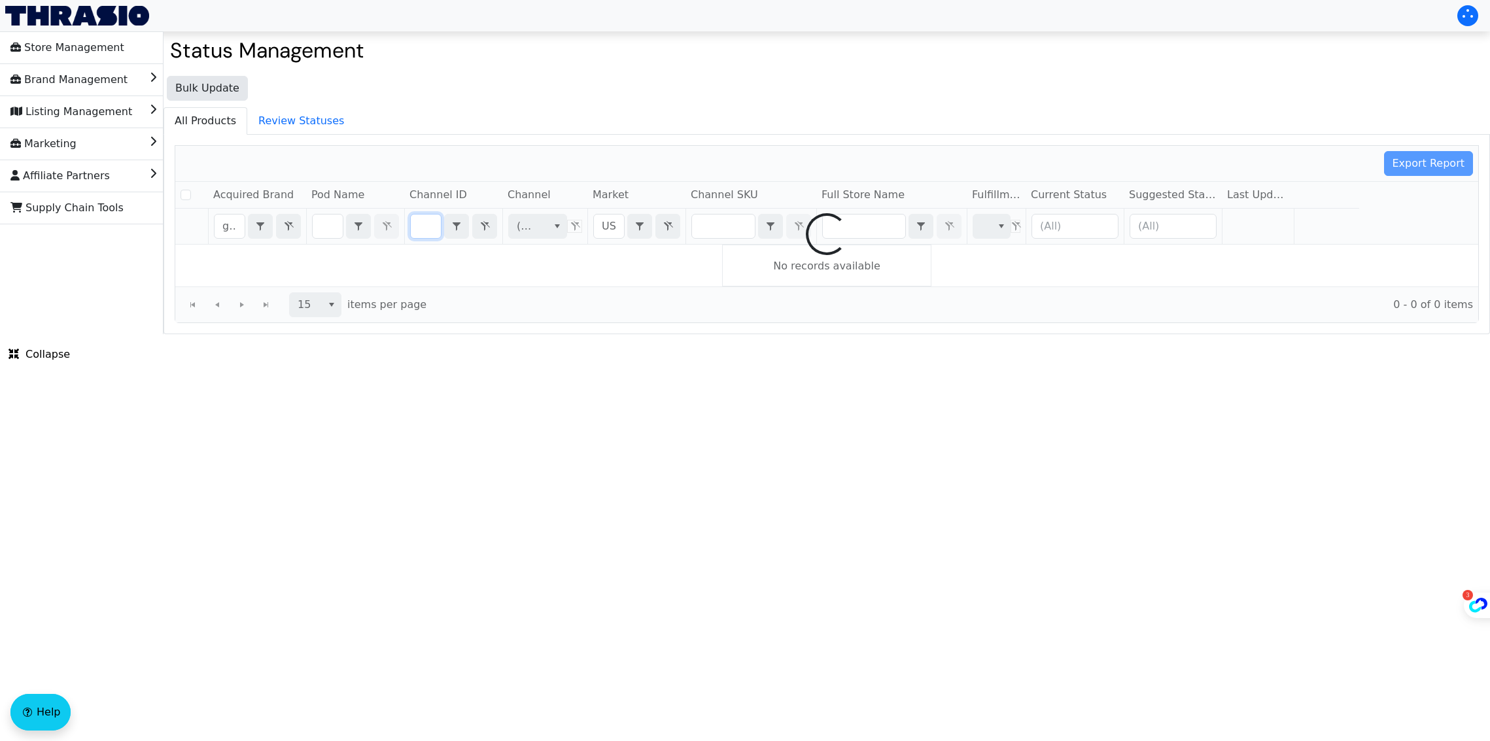
checkbox input "false"
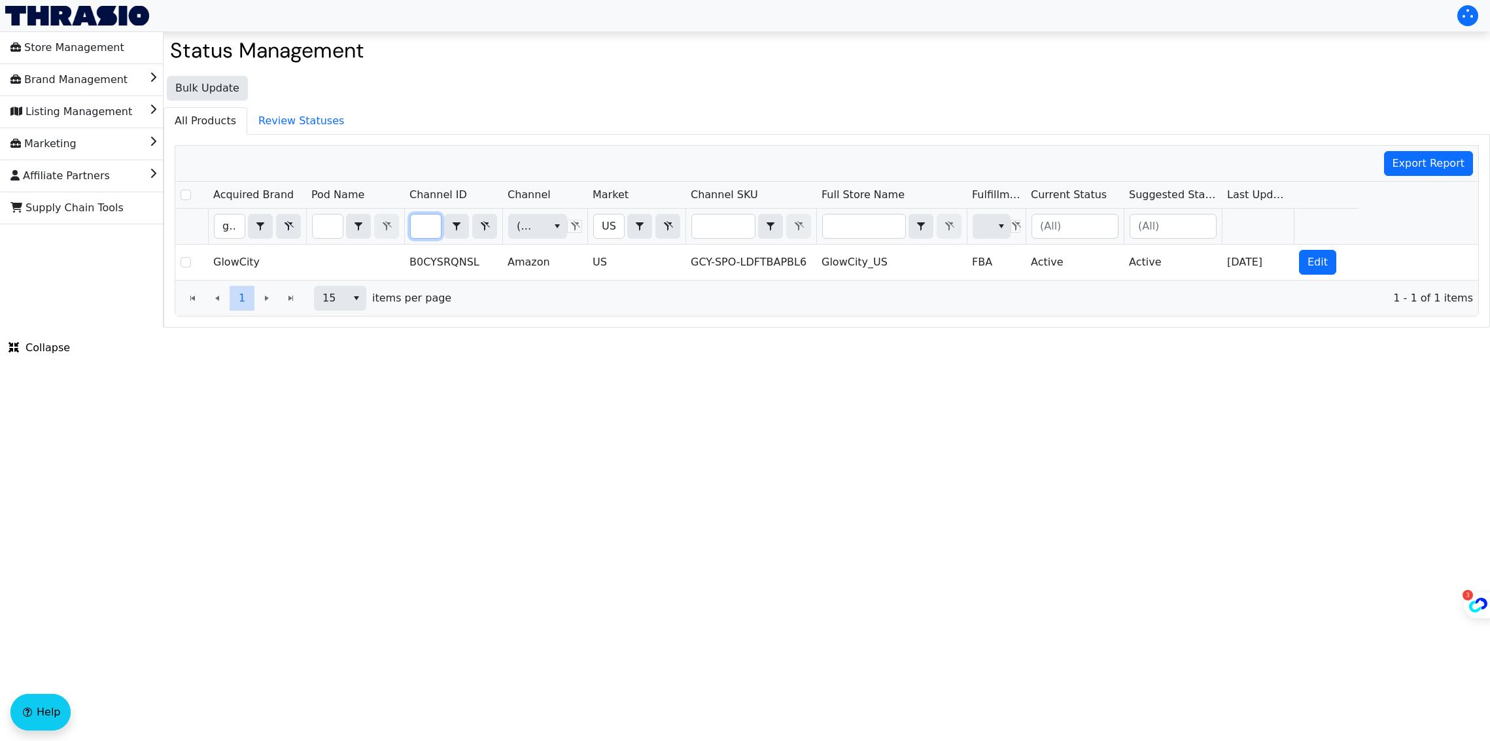
scroll to position [0, 0]
click at [429, 226] on input "B0CYSRQNSL" at bounding box center [426, 227] width 30 height 24
type input "B0CYSK9C8V"
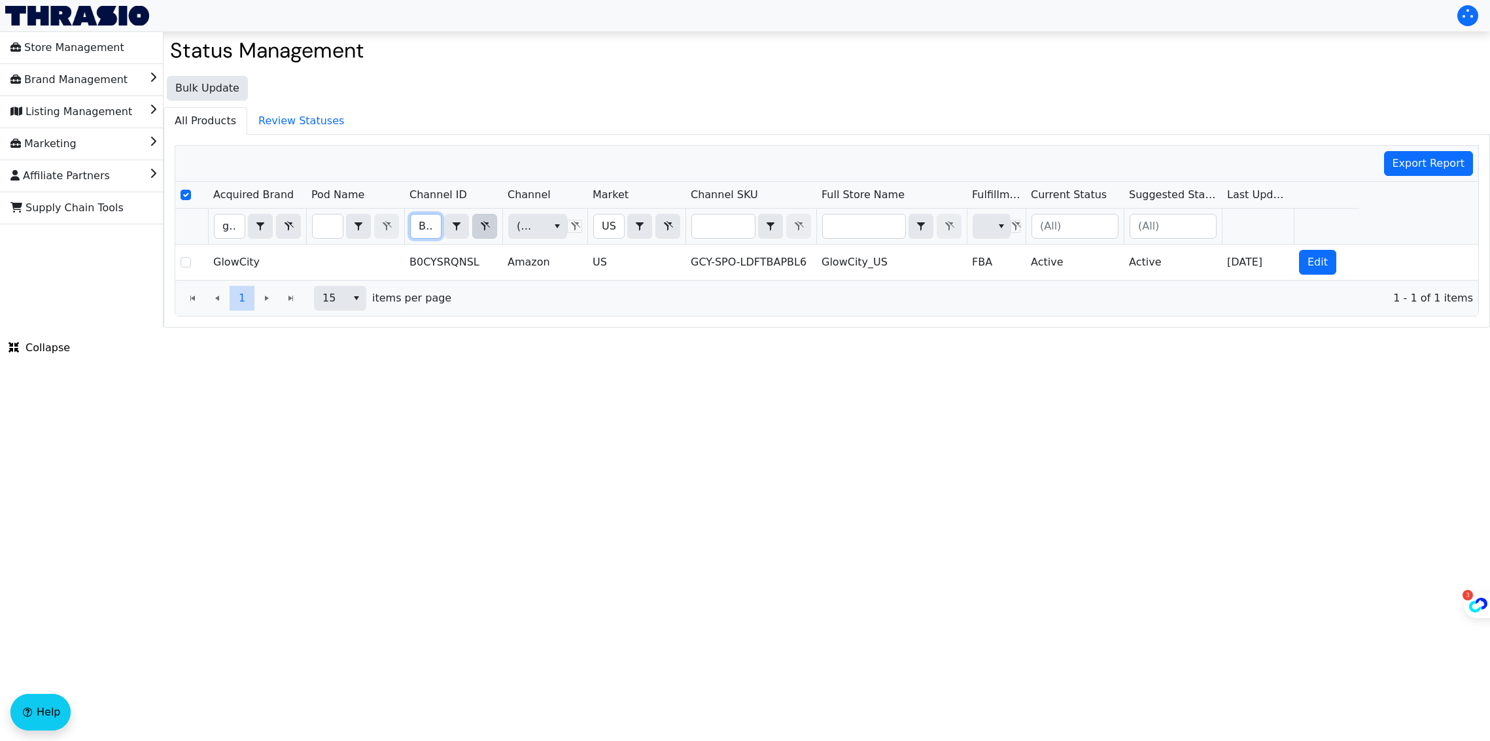
scroll to position [0, 51]
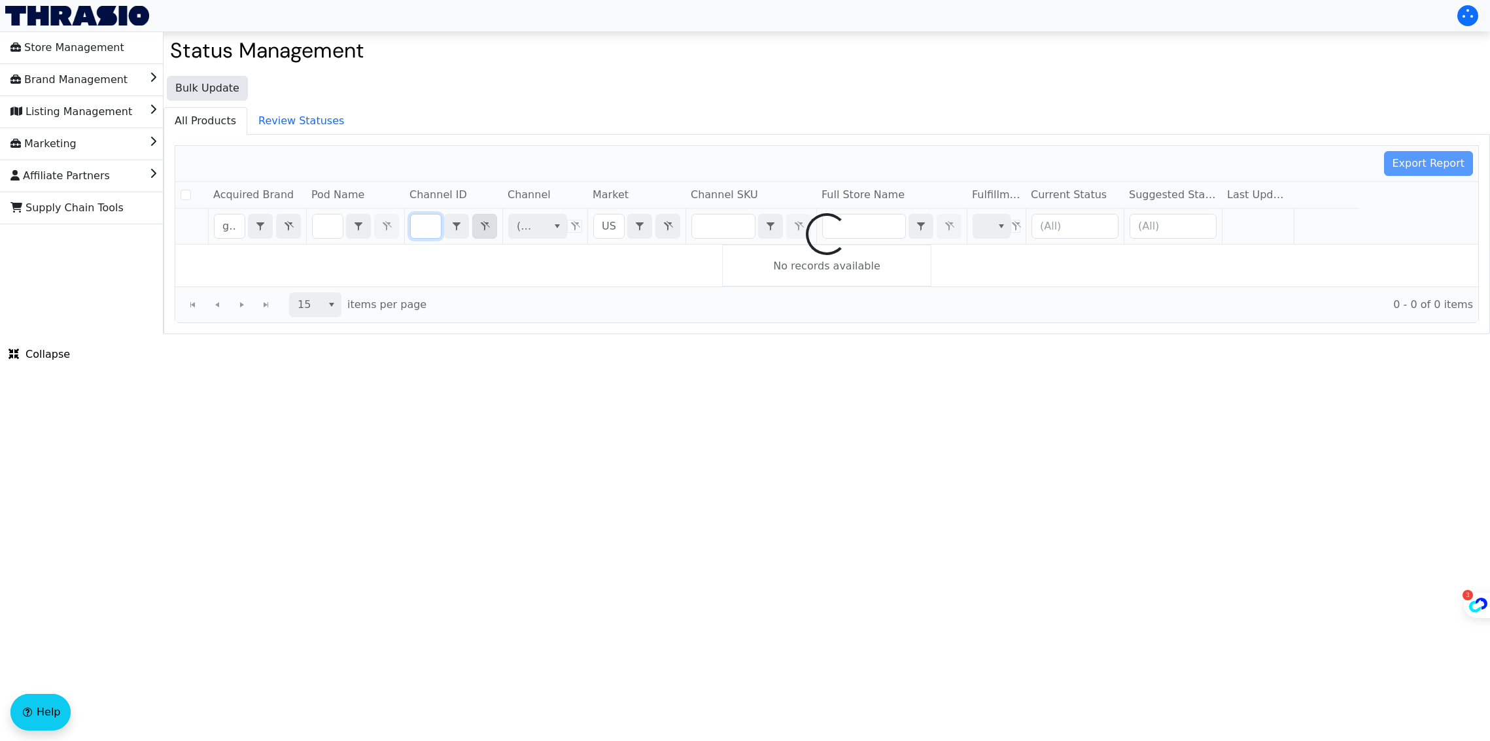
checkbox input "false"
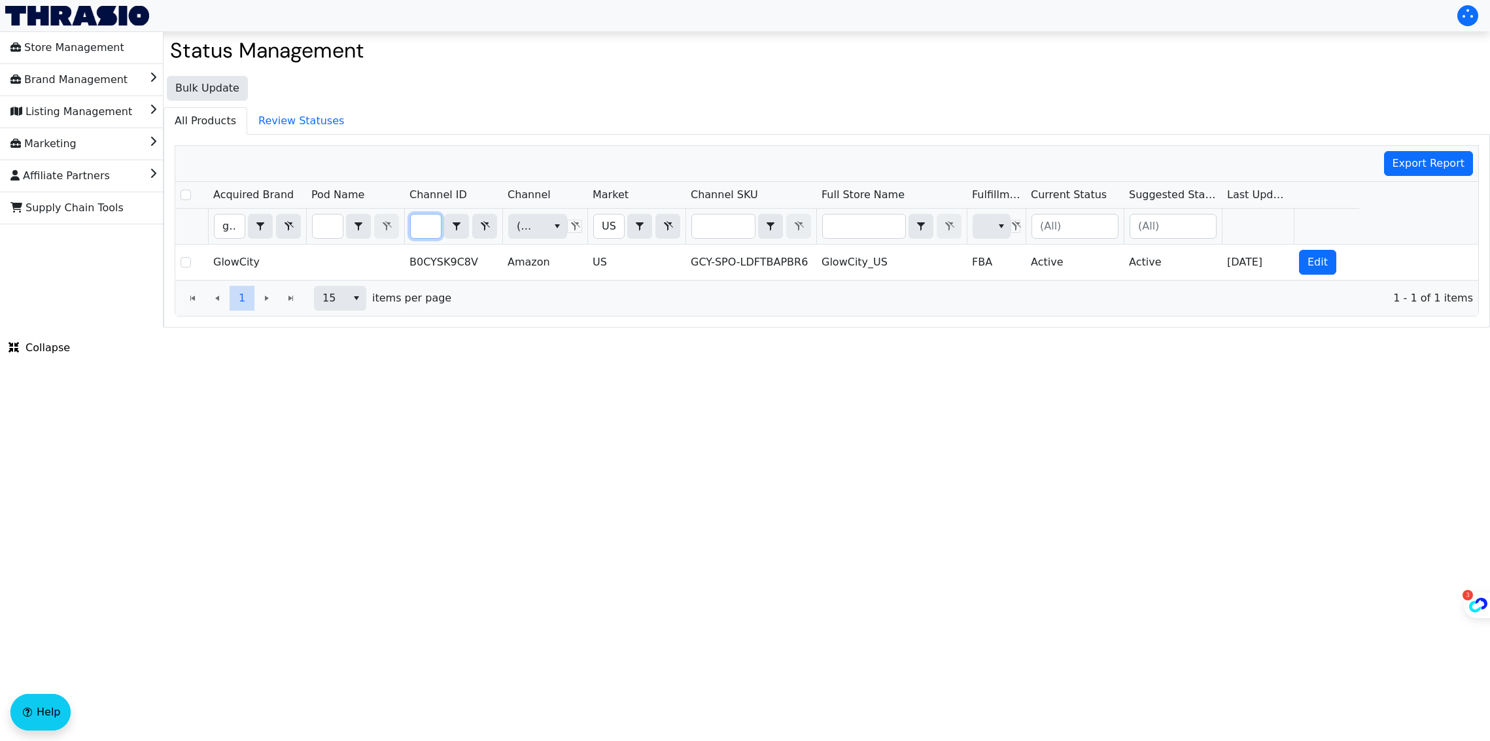
scroll to position [0, 0]
click at [406, 226] on th "B0CYSK9C8V Contains" at bounding box center [453, 227] width 98 height 36
click at [421, 224] on input "B0CYSK9C8V" at bounding box center [426, 227] width 30 height 24
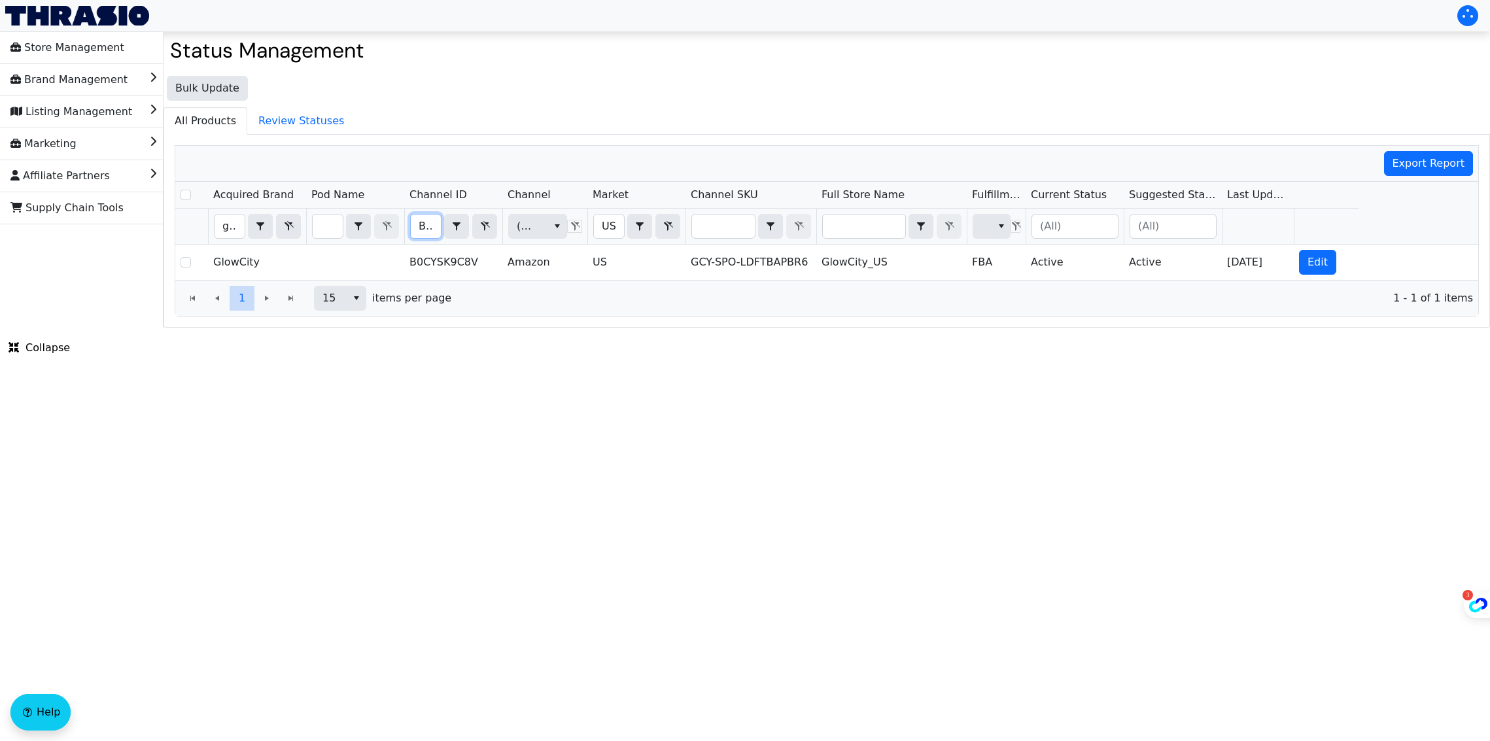
click at [421, 224] on input "B0CYSK9C8V" at bounding box center [426, 227] width 30 height 24
type input "B0CYSP7KKY"
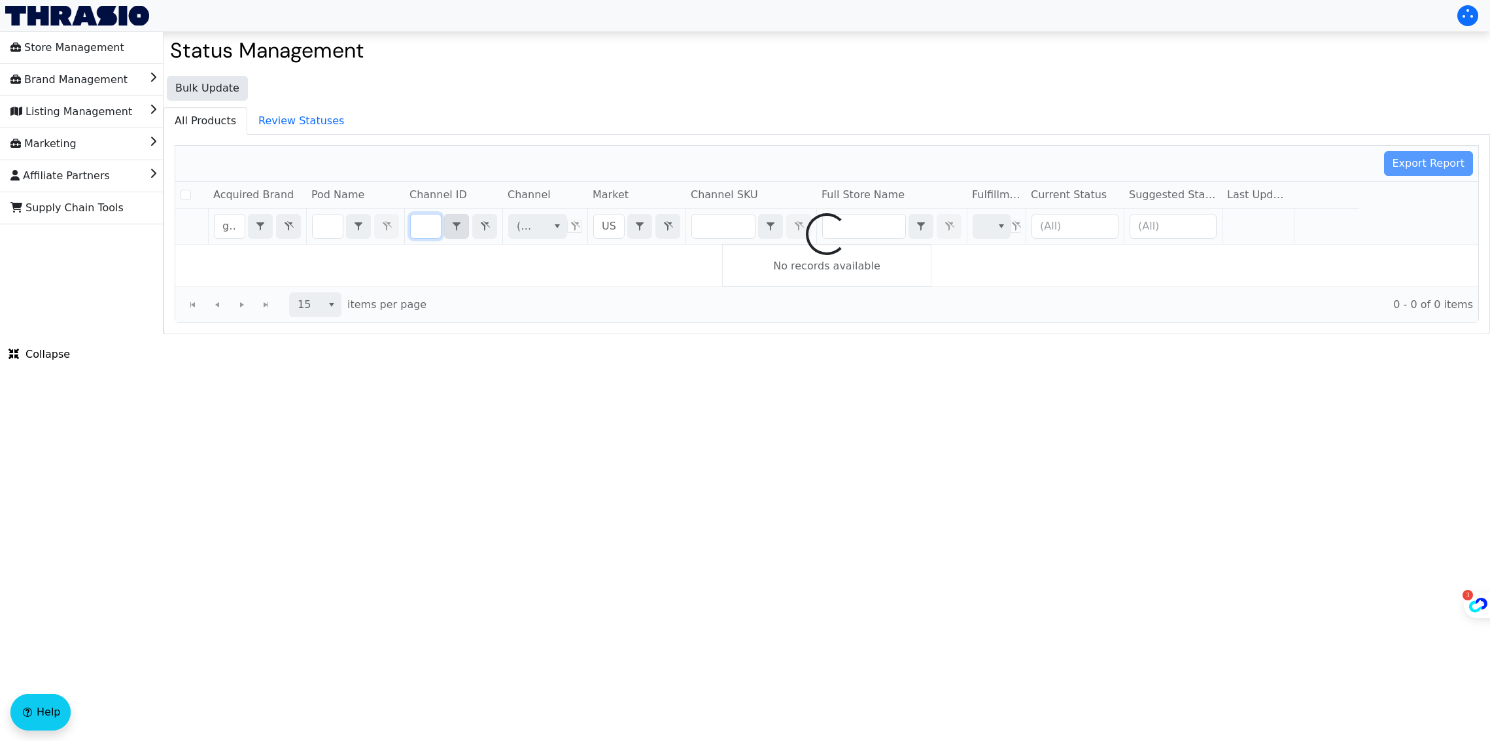
checkbox input "false"
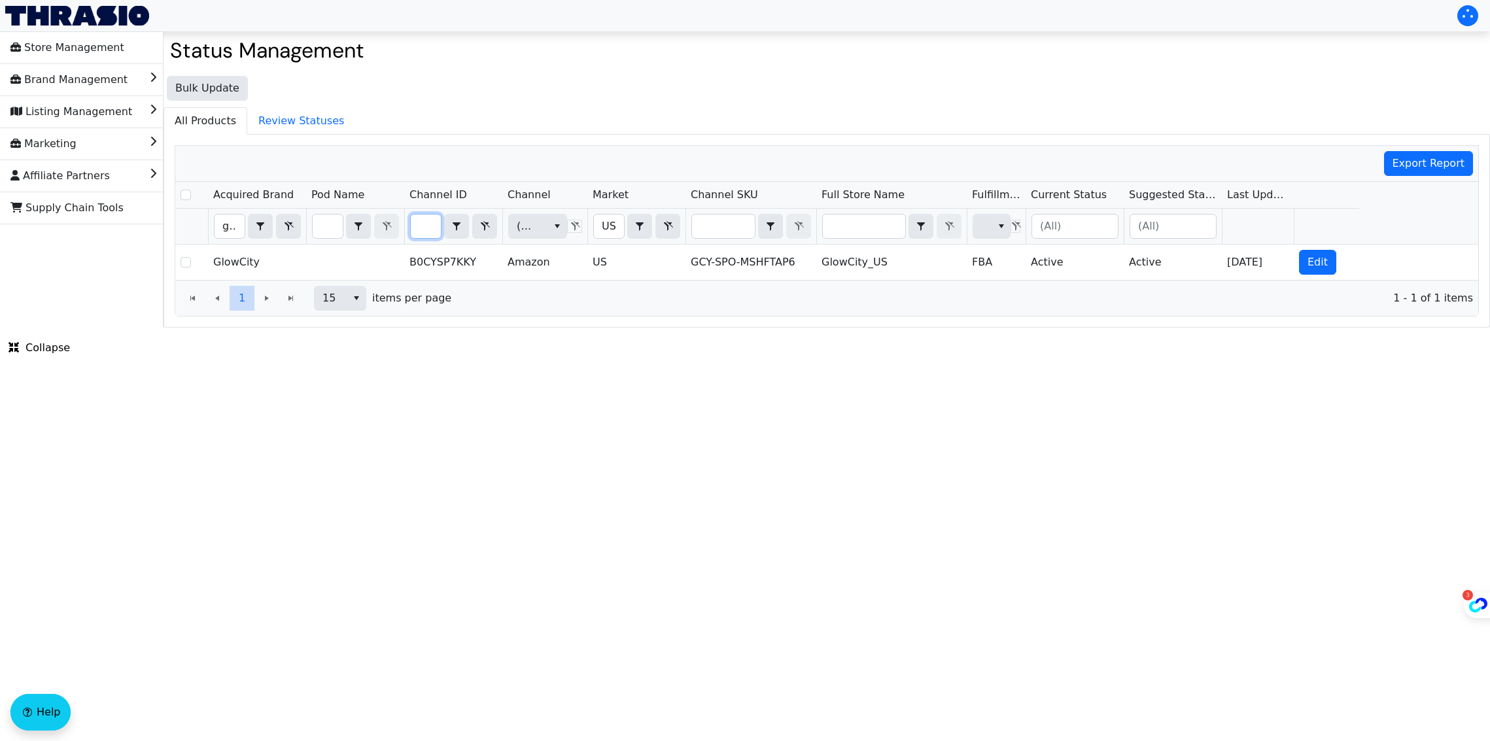
scroll to position [0, 0]
click at [421, 220] on input "B0CYSP7KKY" at bounding box center [426, 227] width 30 height 24
type input "B0DD7Z5L98"
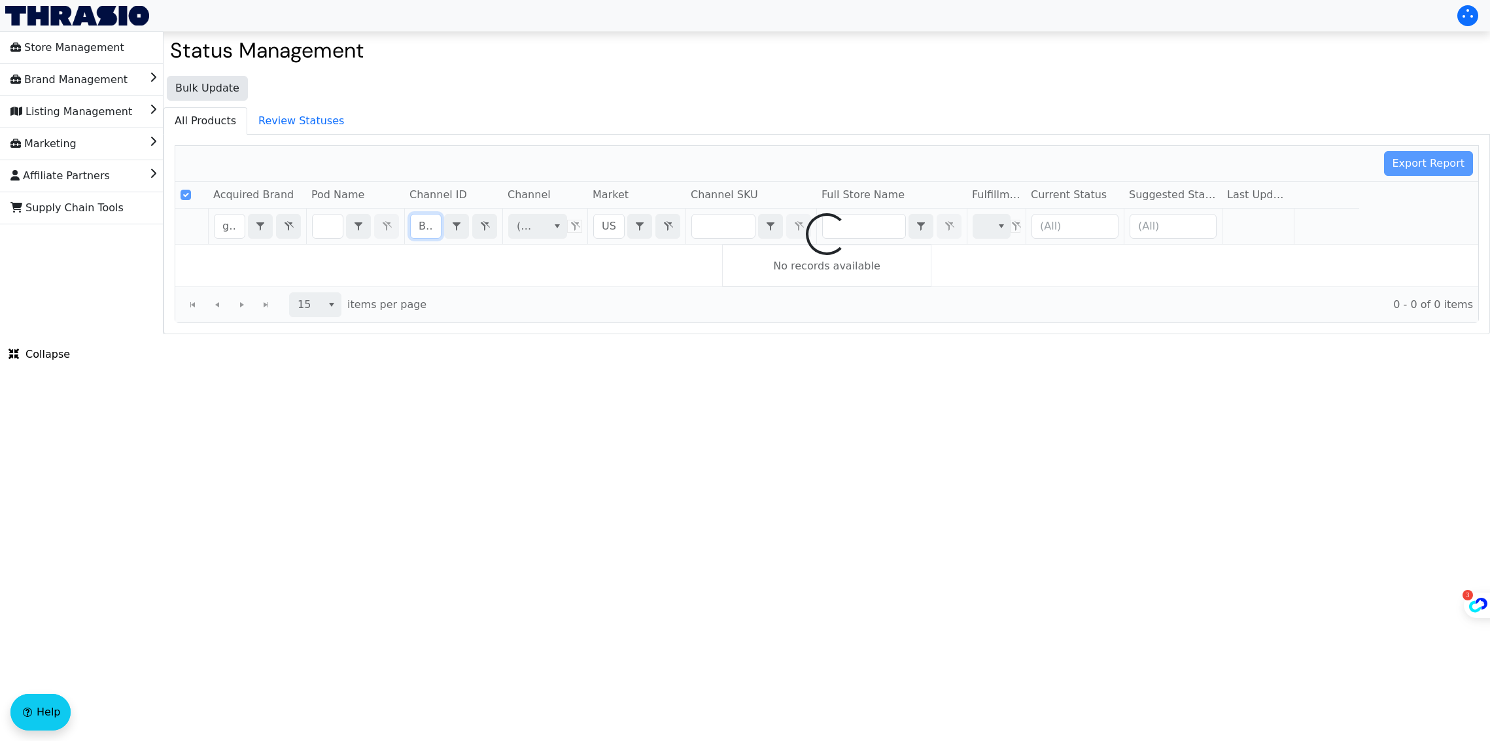
scroll to position [0, 50]
checkbox input "false"
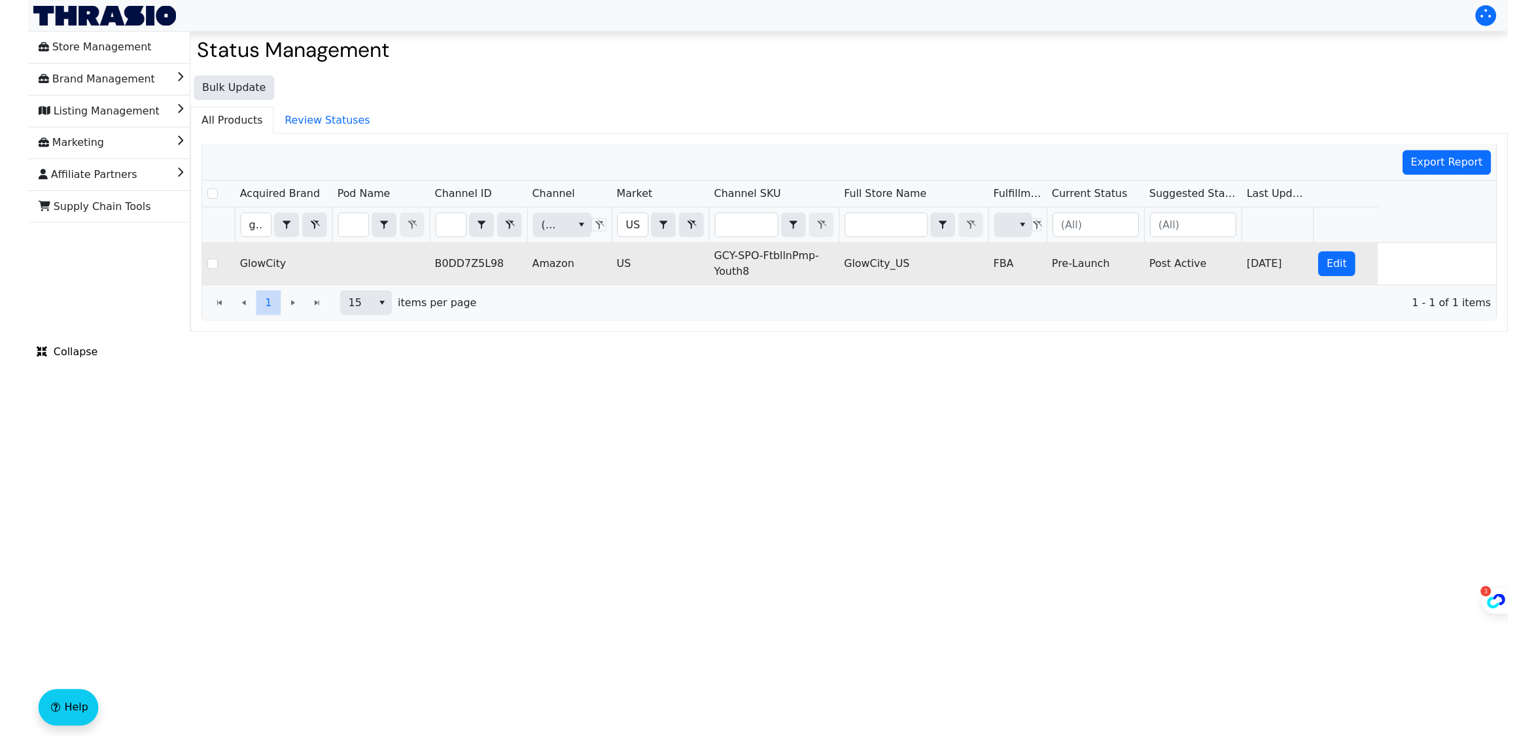
scroll to position [0, 0]
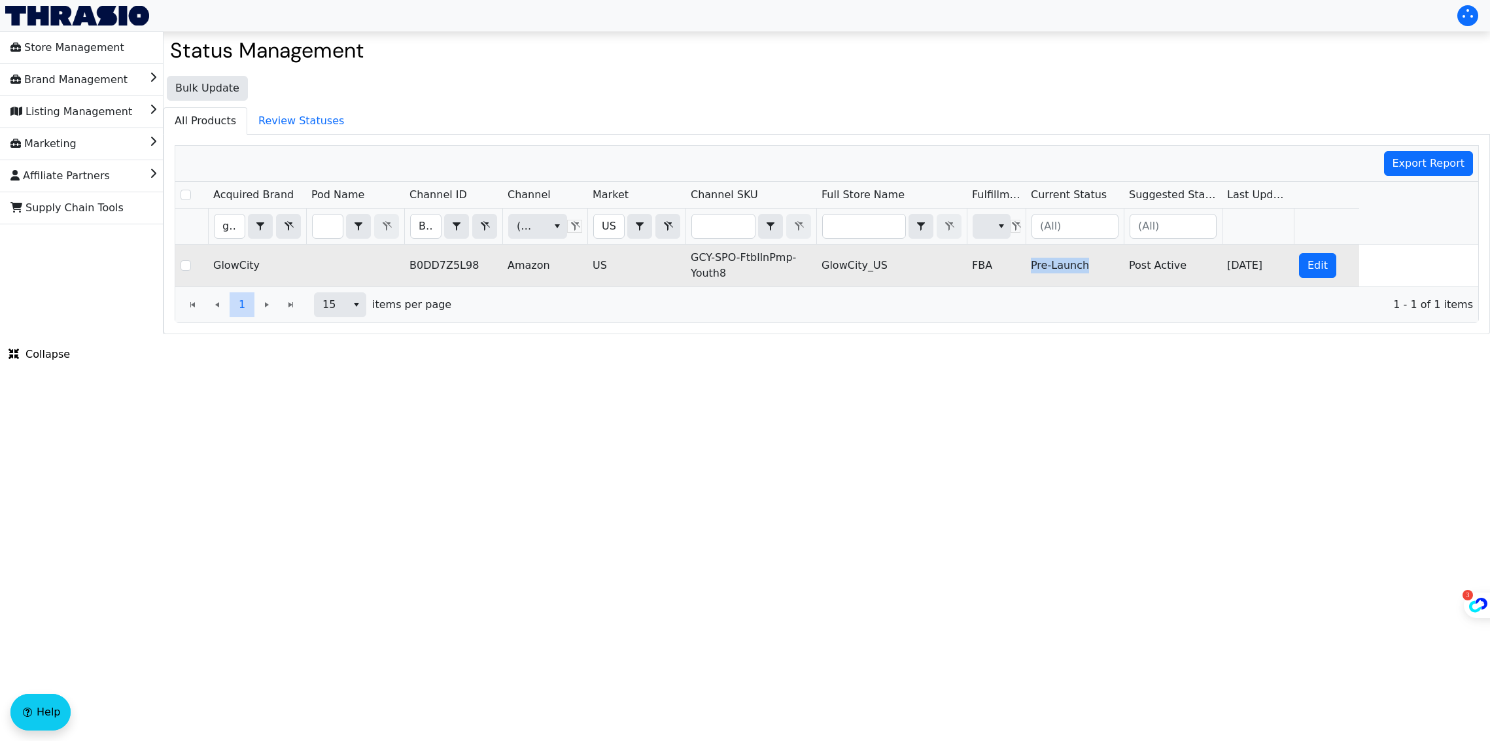
drag, startPoint x: 1029, startPoint y: 267, endPoint x: 1086, endPoint y: 266, distance: 56.9
click at [1086, 266] on td "Pre-Launch" at bounding box center [1075, 266] width 98 height 42
copy td "Pre-Launch"
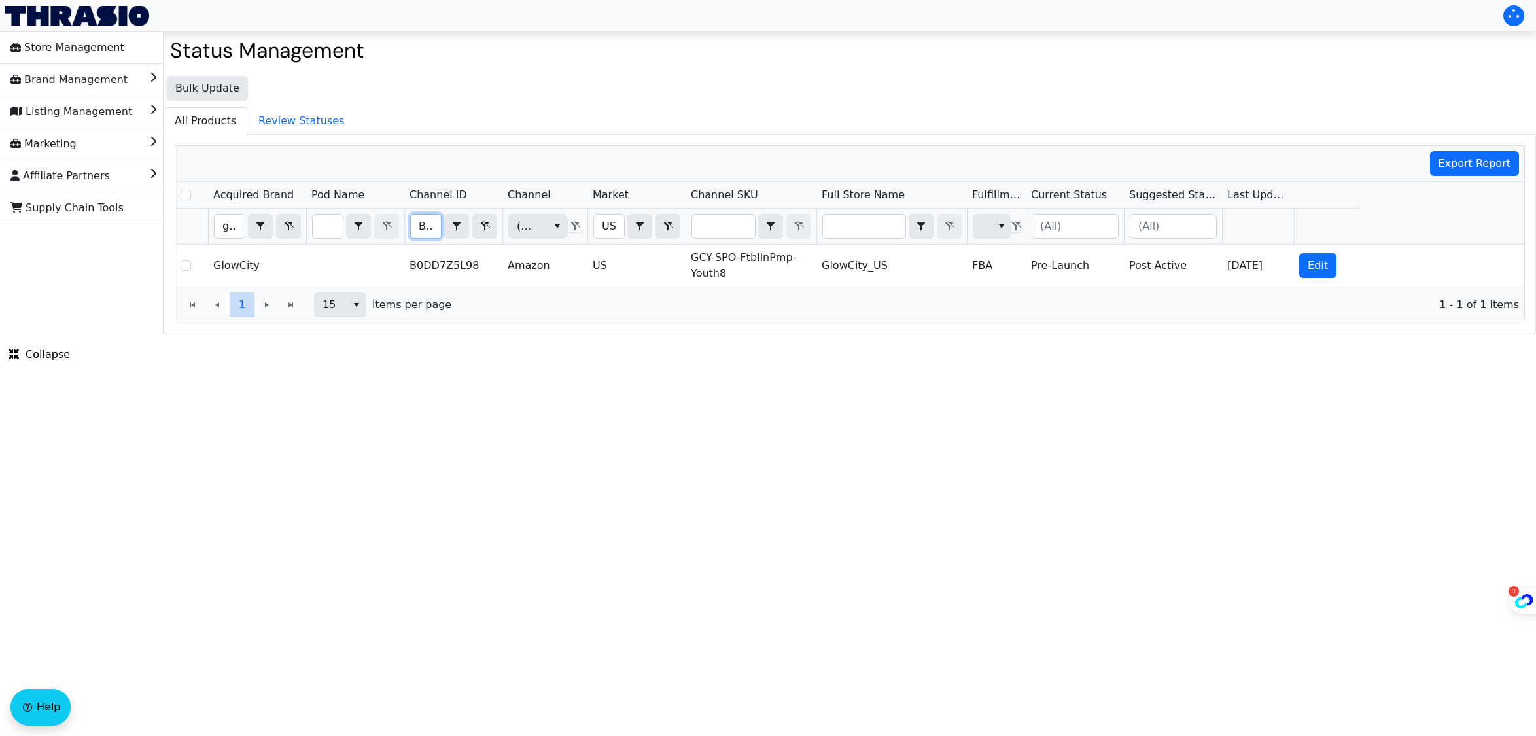
click at [426, 222] on input "B0DD7Z5L98" at bounding box center [426, 227] width 30 height 24
type input "B0CFXN4HX3"
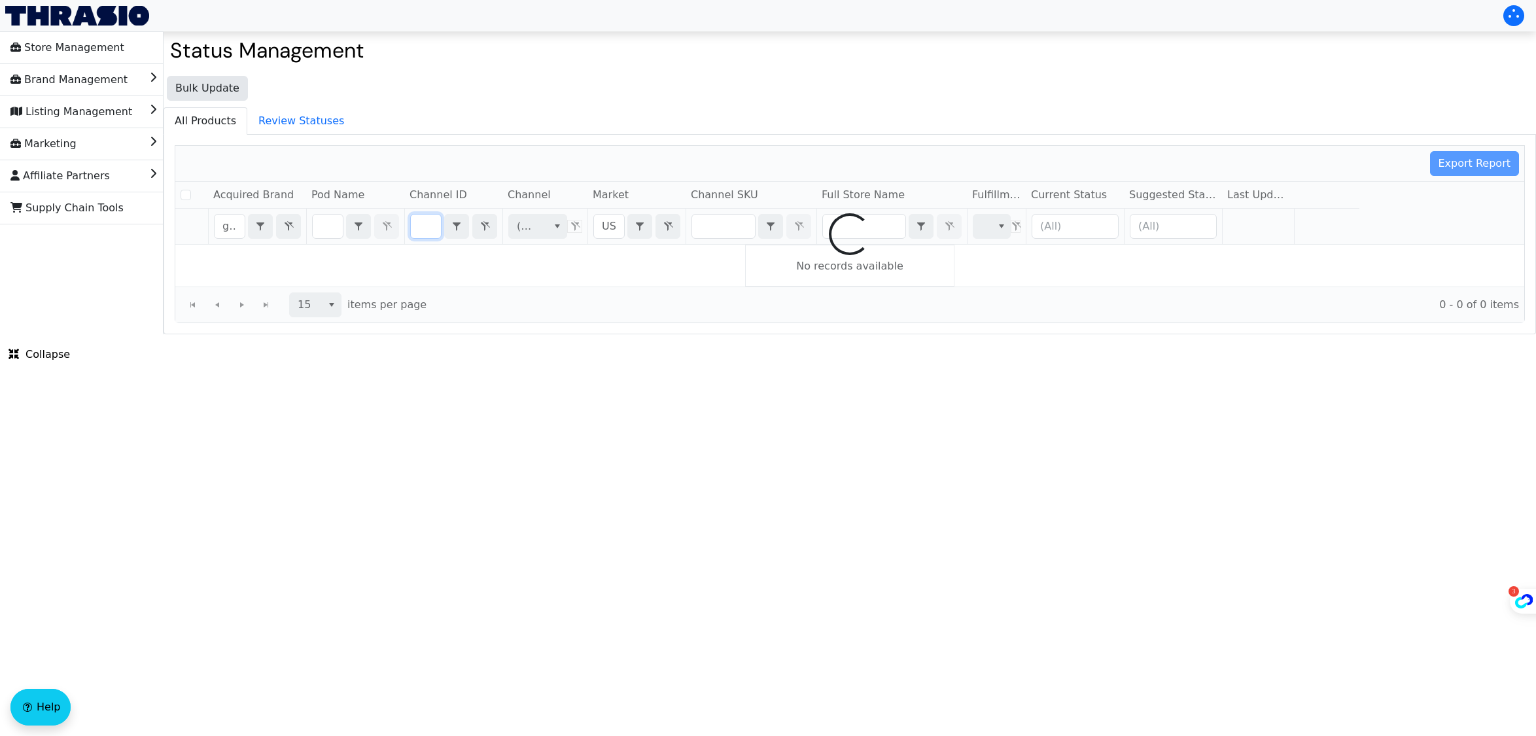
checkbox input "false"
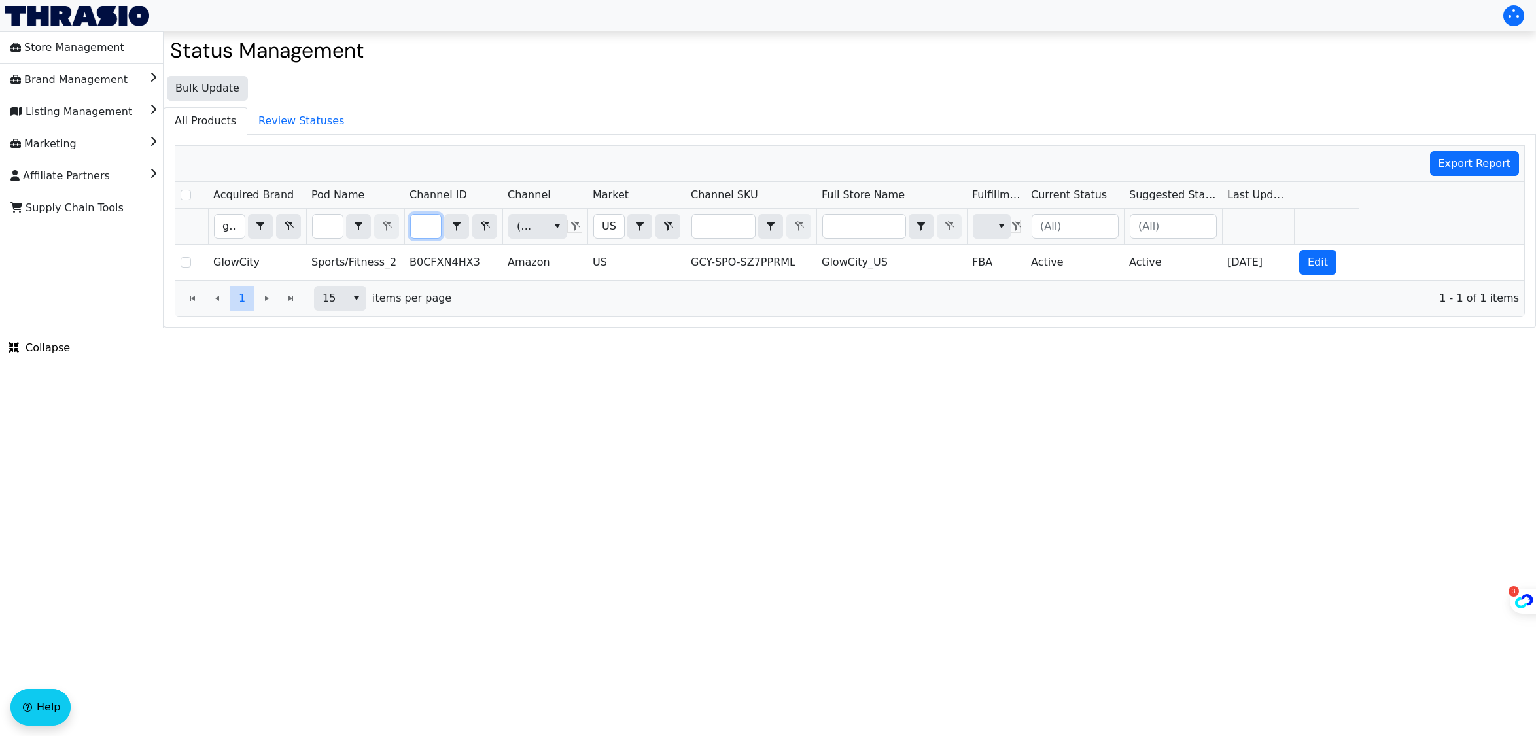
scroll to position [0, 0]
click at [419, 225] on input "B0CFXN4HX3" at bounding box center [426, 227] width 30 height 24
type input "B0C1P4BH8P"
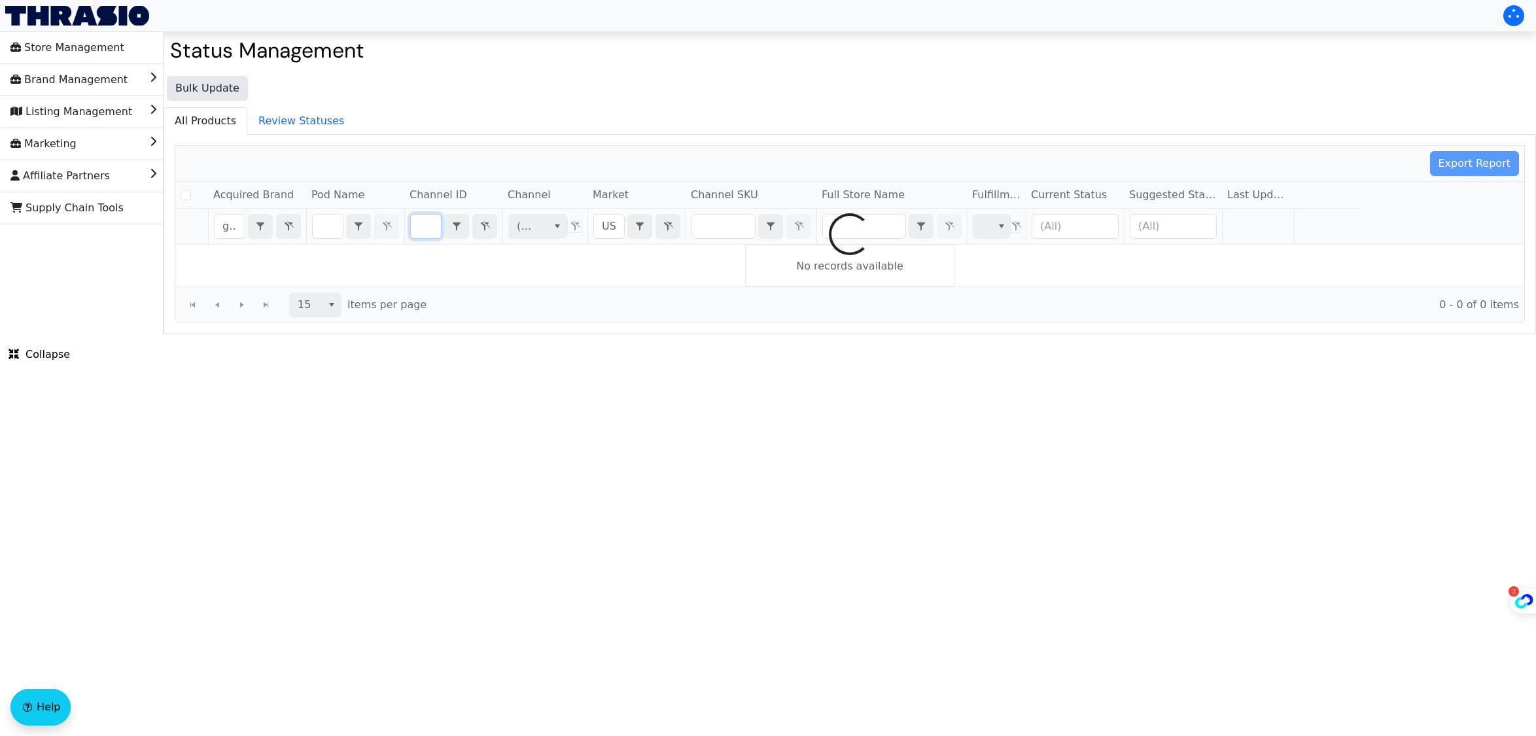
checkbox input "false"
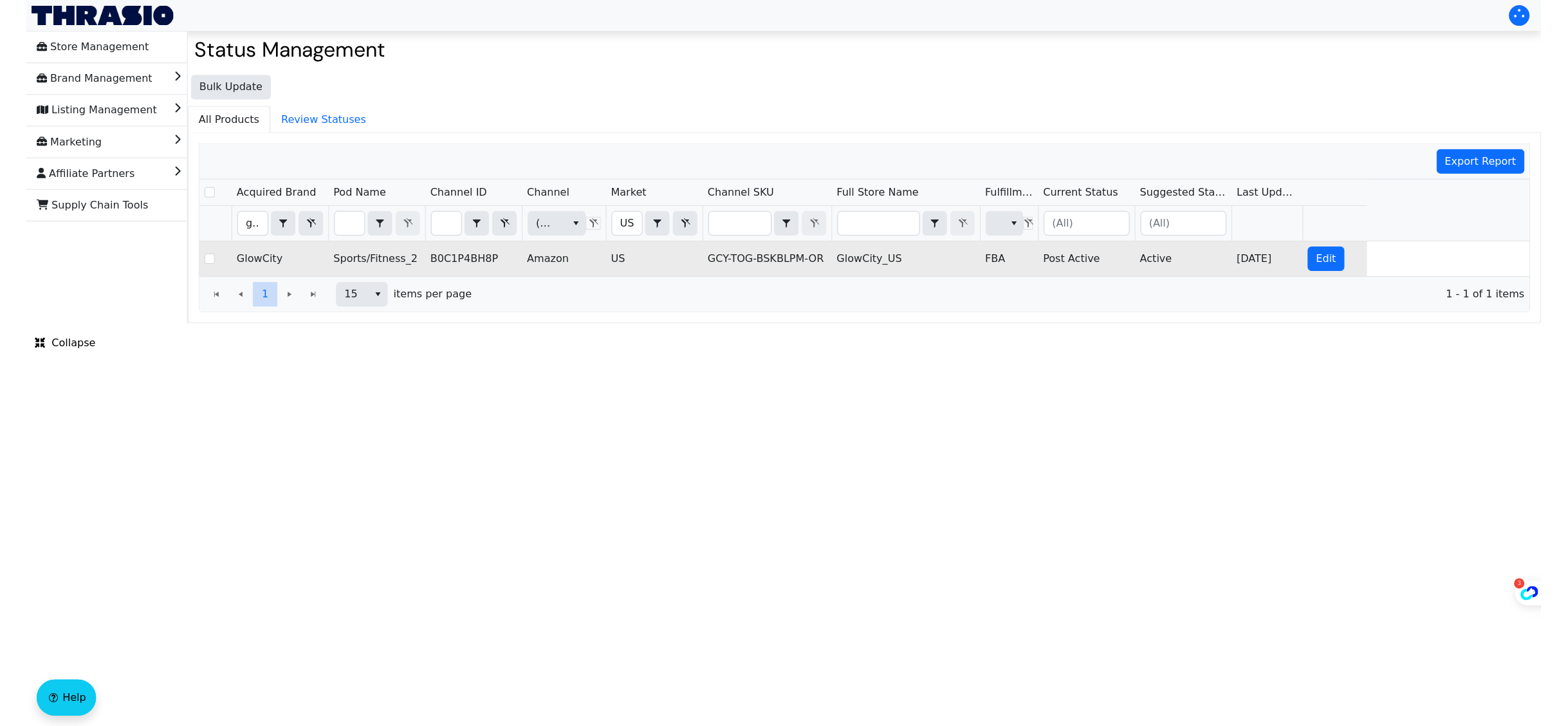
scroll to position [0, 0]
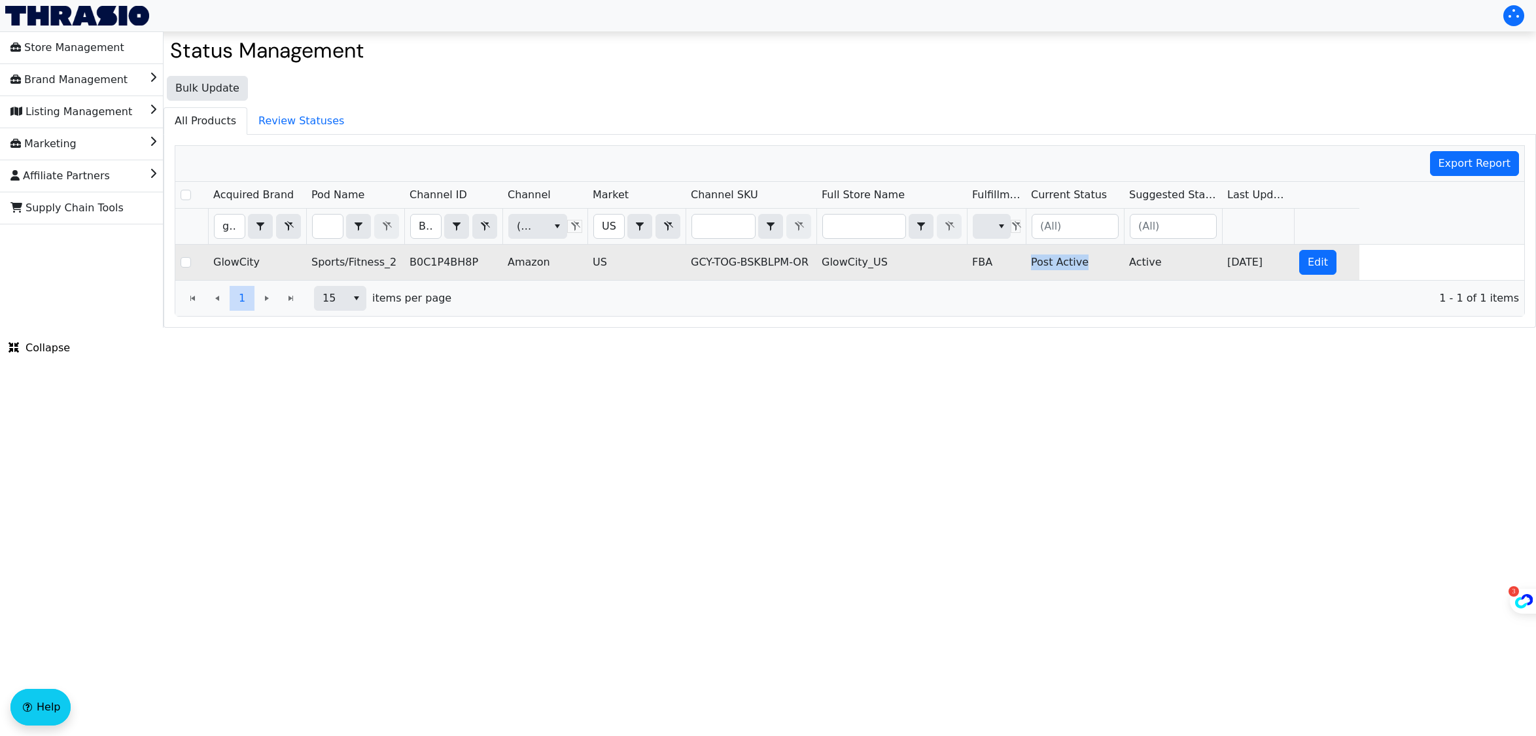
drag, startPoint x: 1087, startPoint y: 262, endPoint x: 1031, endPoint y: 264, distance: 55.6
click at [1031, 264] on td "Post Active" at bounding box center [1075, 262] width 98 height 35
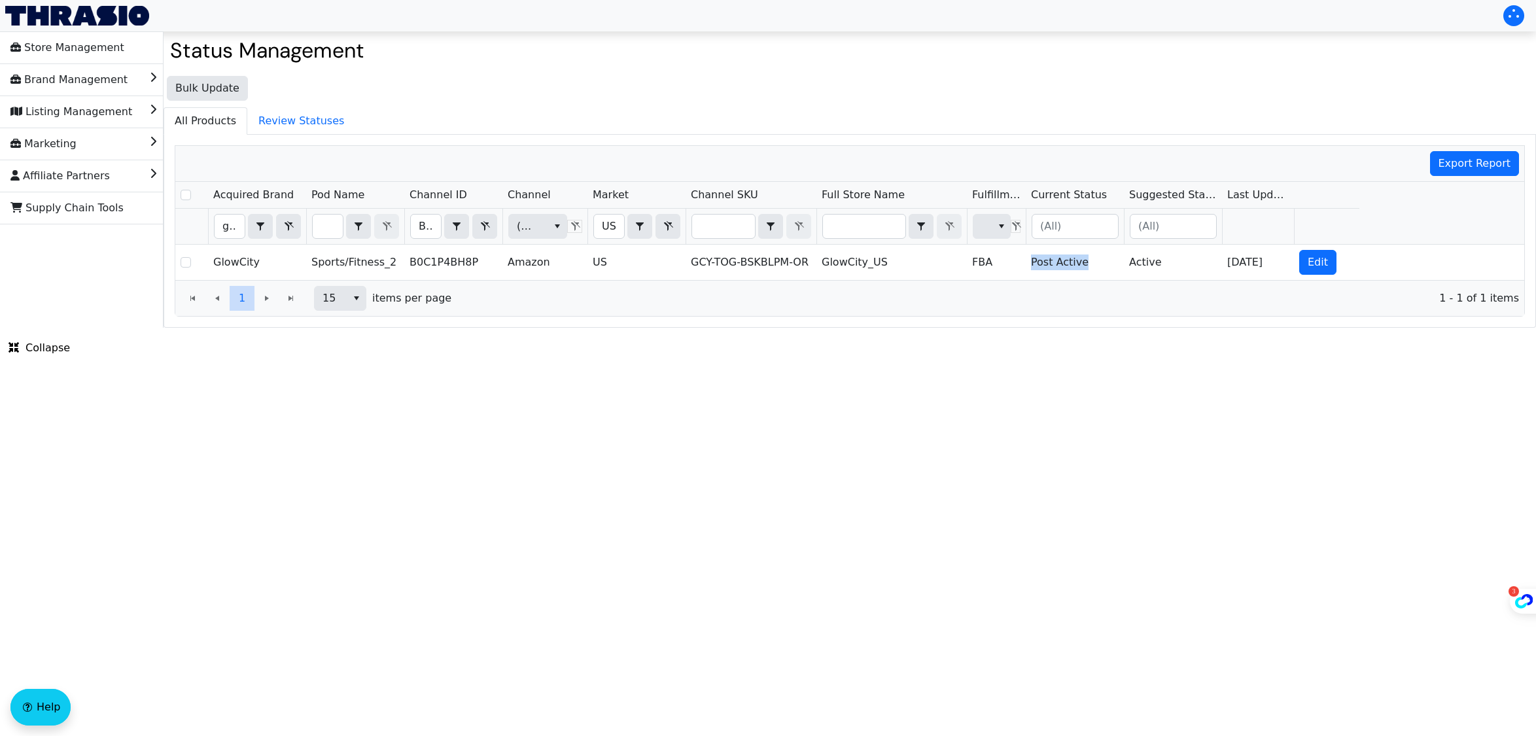
copy td "Post Active"
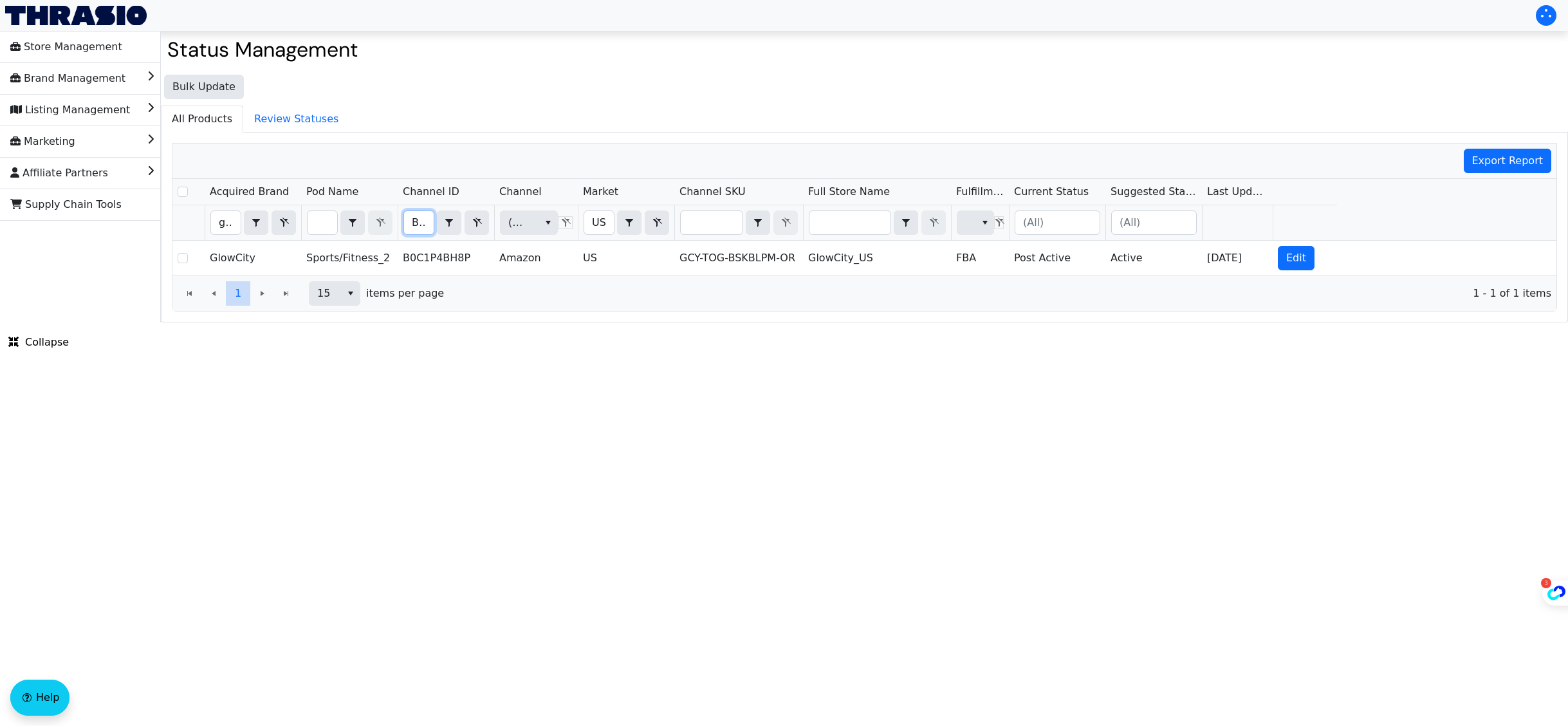
click at [413, 224] on input "B0C1P4BH8P" at bounding box center [419, 223] width 30 height 24
type input "B009JBJ142"
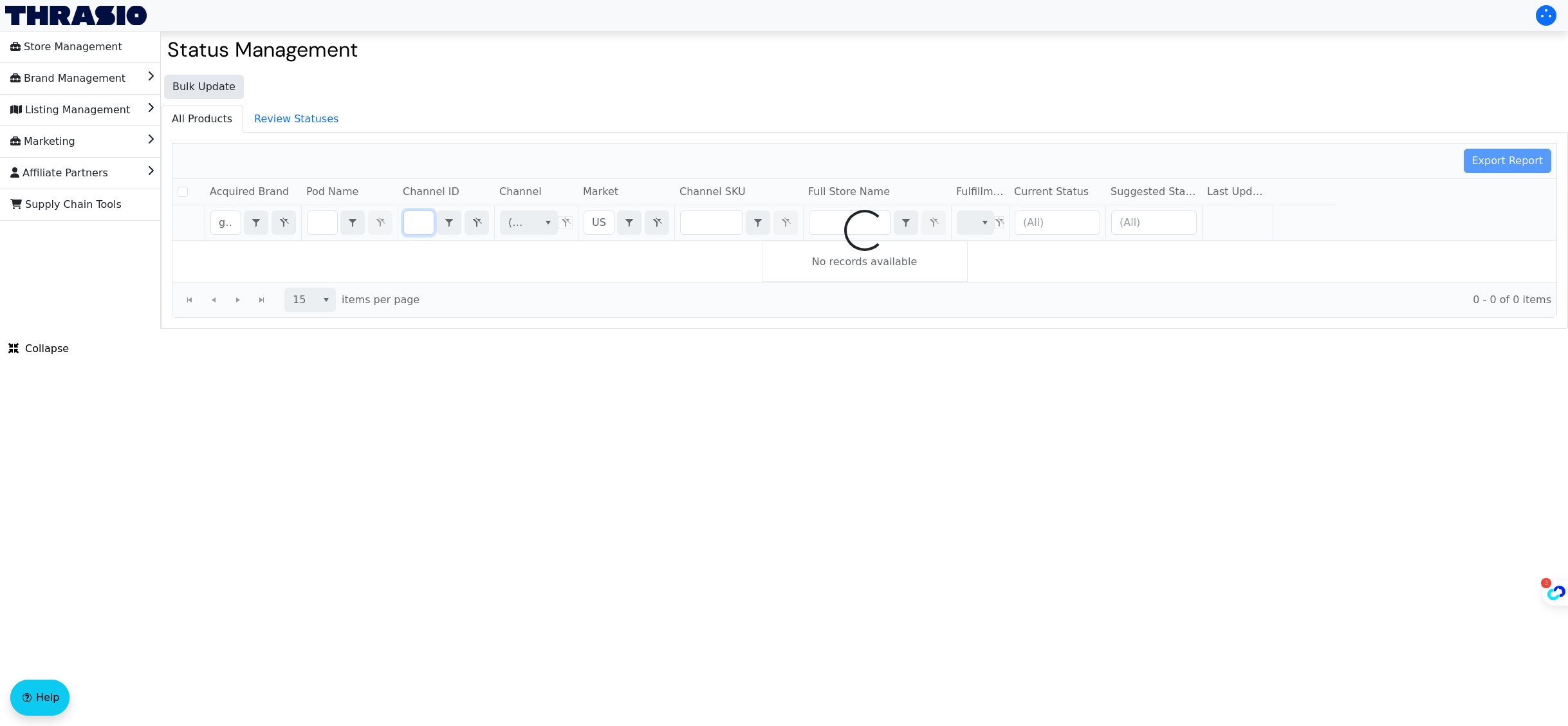
checkbox input "false"
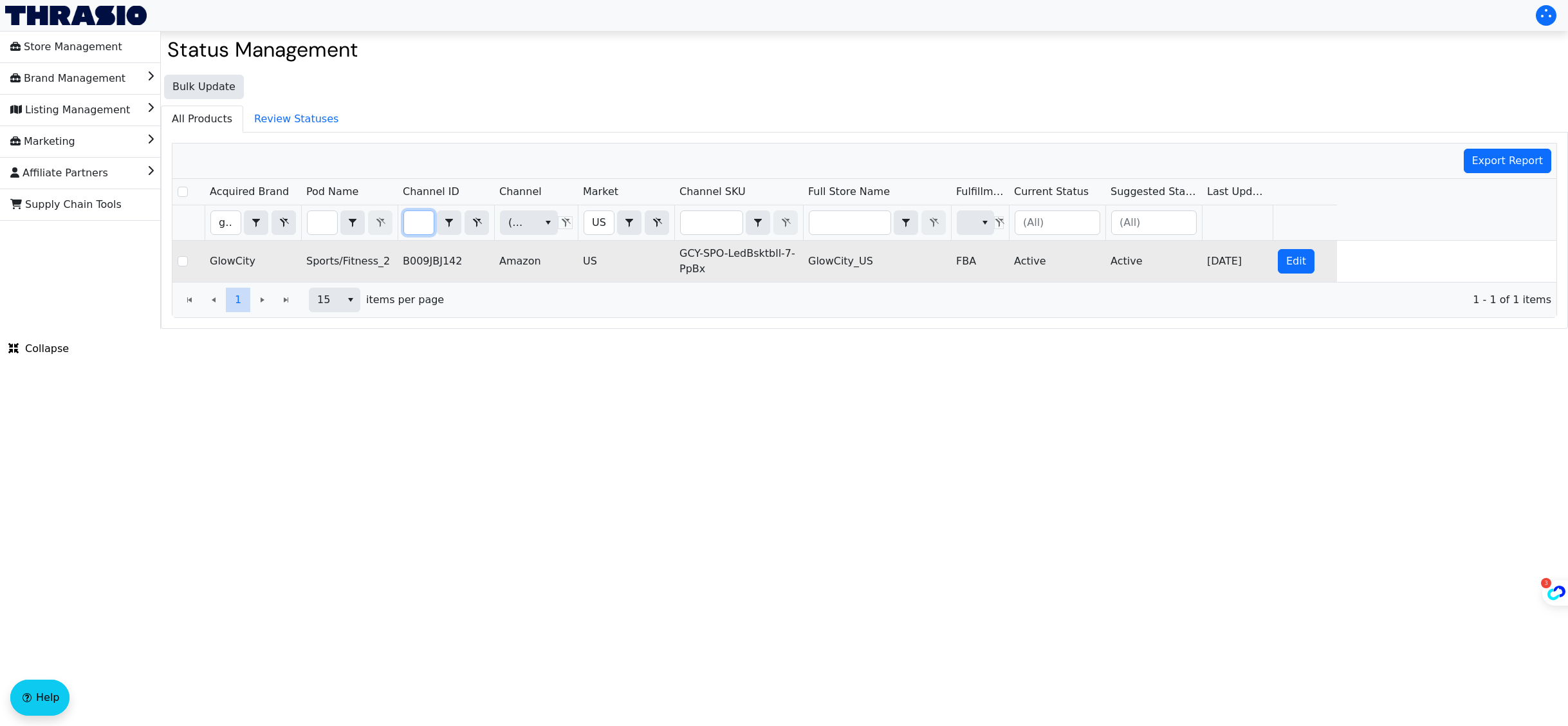
click at [1024, 263] on td "Active" at bounding box center [1057, 262] width 96 height 41
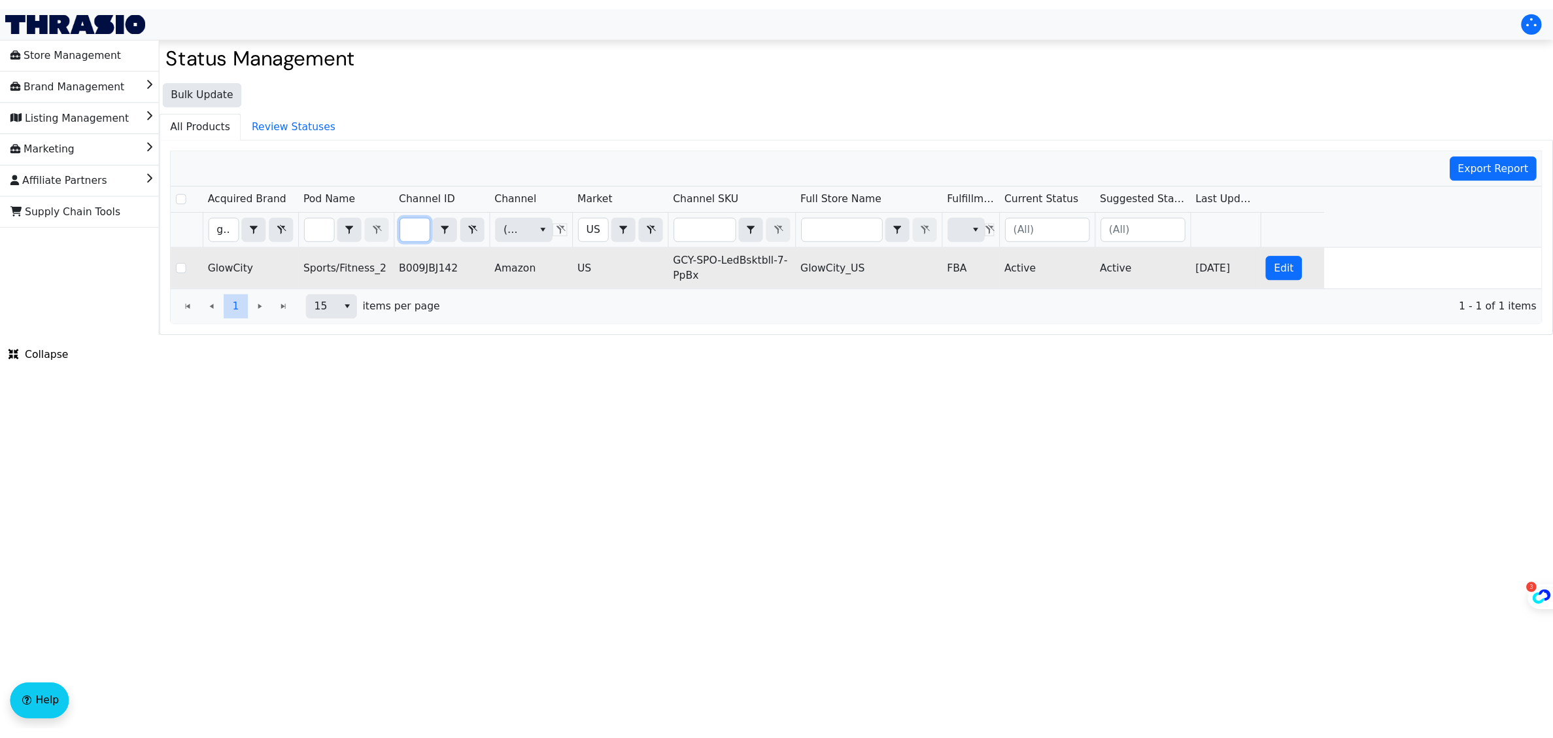
scroll to position [0, 0]
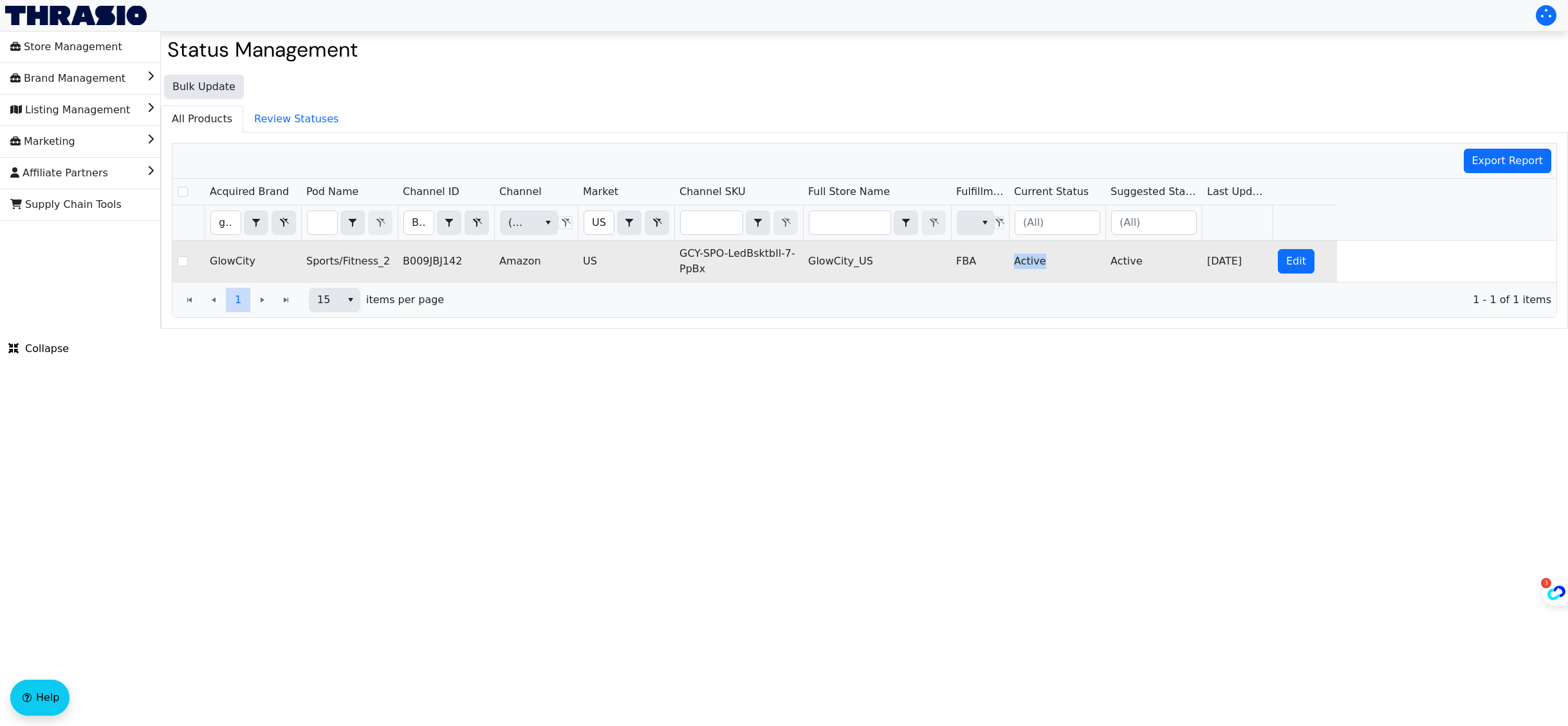
click at [1024, 263] on td "Active" at bounding box center [1057, 262] width 96 height 41
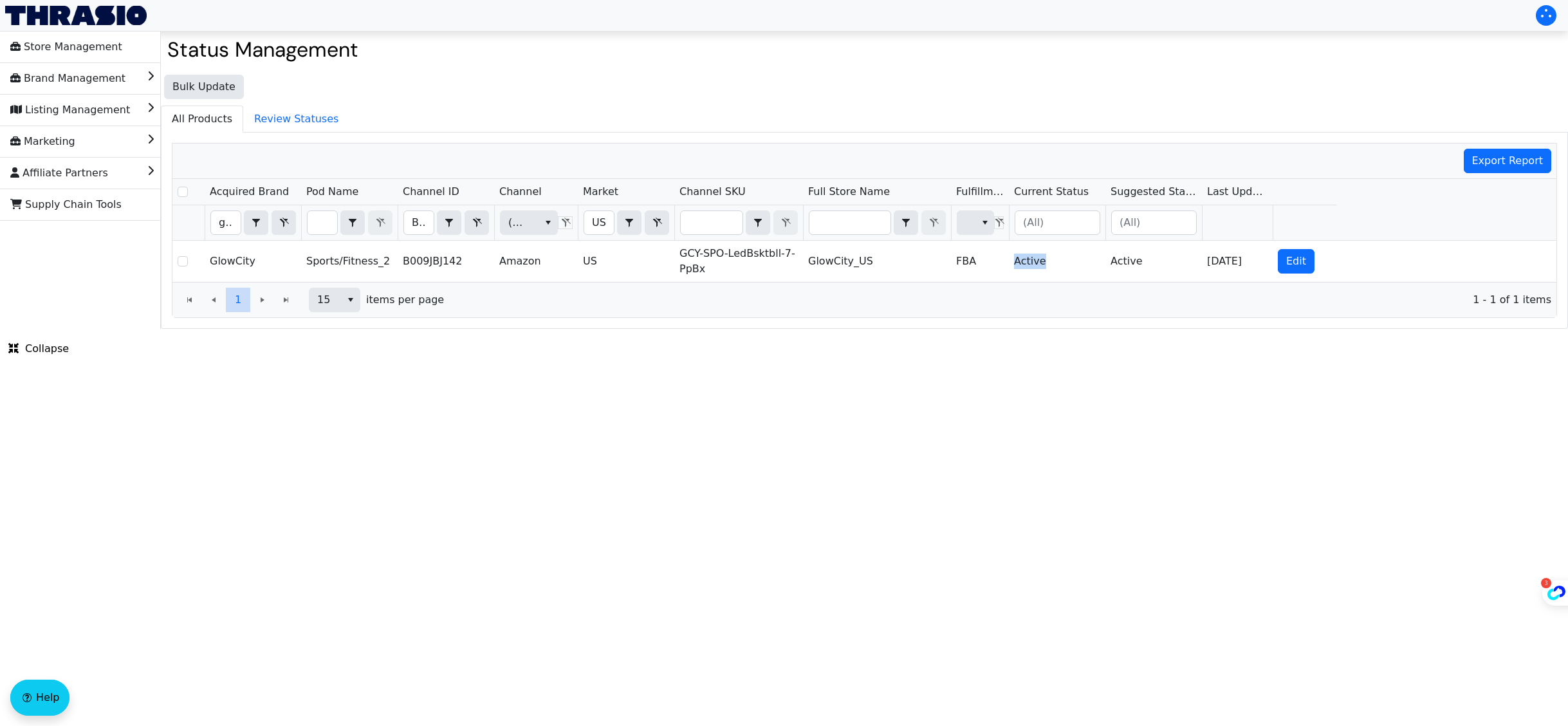
copy td "Active"
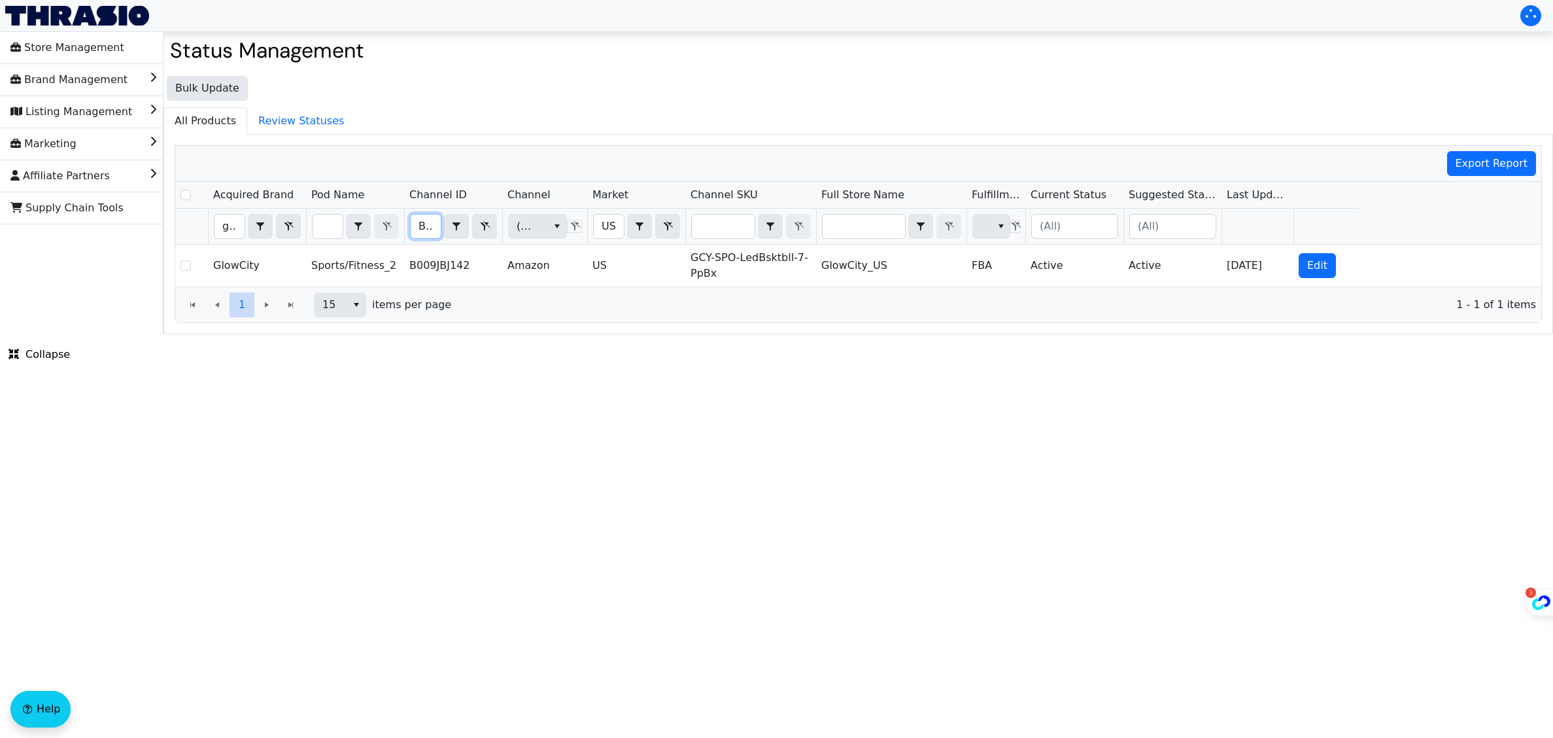
click at [427, 229] on input "B009JBJ142" at bounding box center [426, 227] width 30 height 24
type input "B0C1P7MYGD"
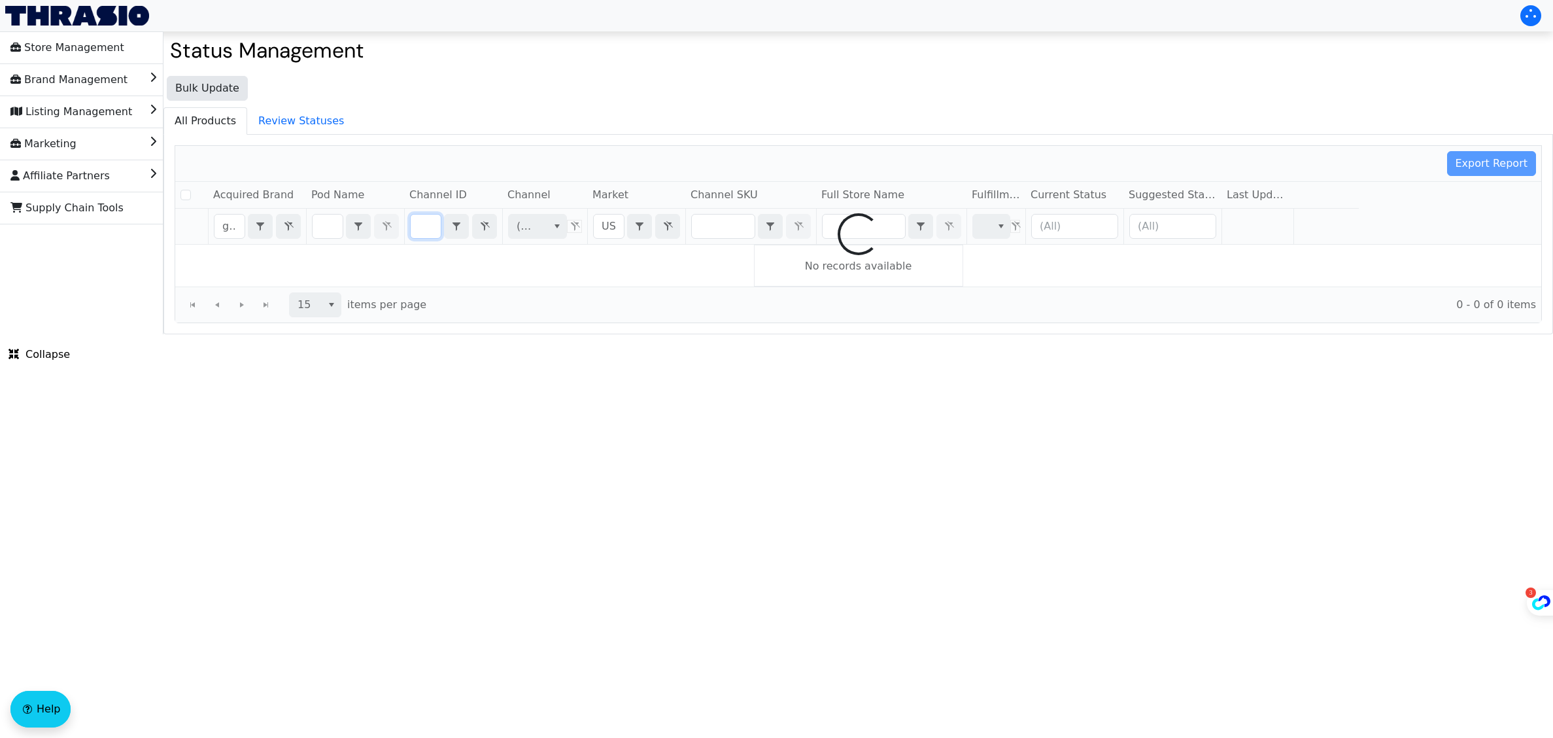
checkbox input "false"
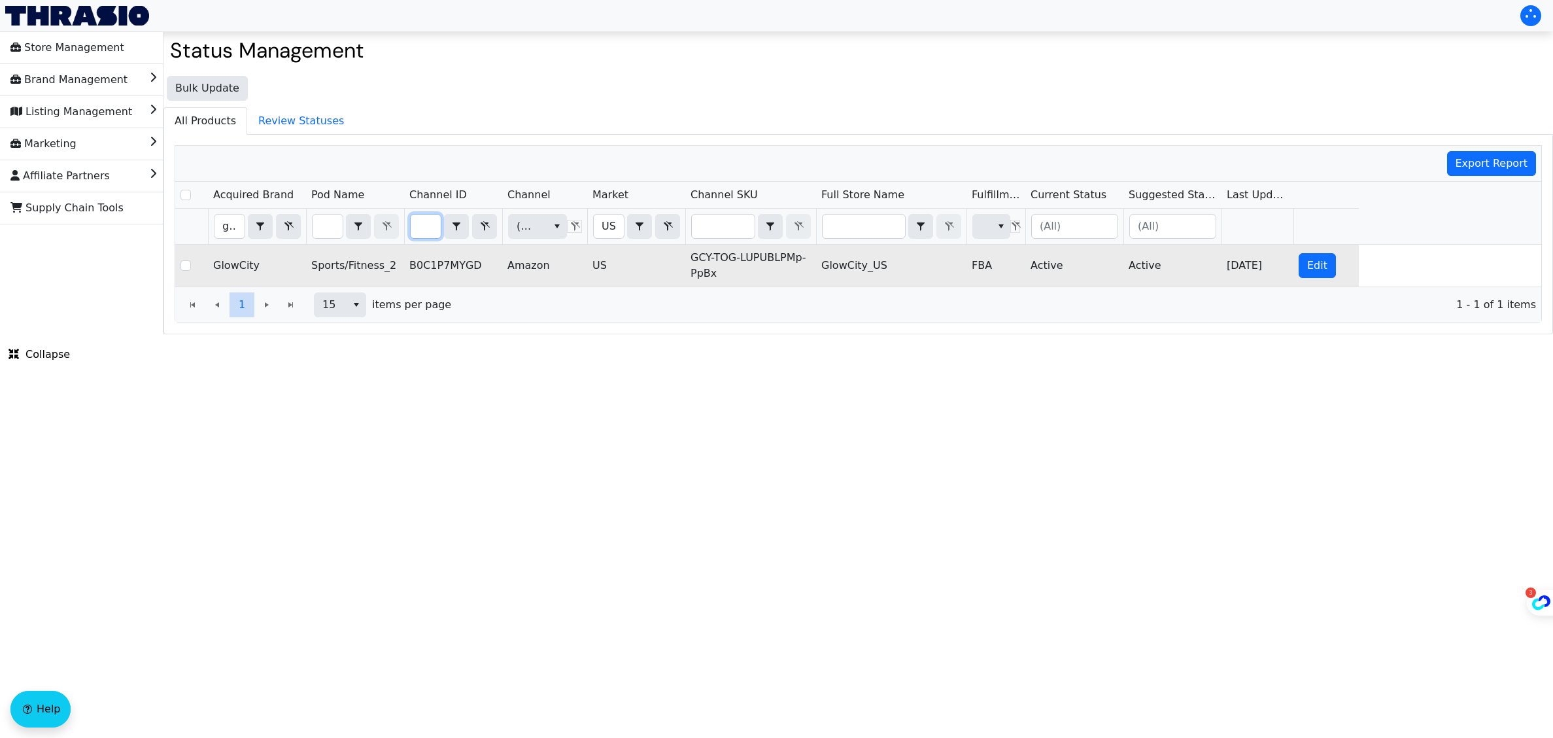
click at [1038, 268] on td "Active" at bounding box center [1075, 266] width 98 height 42
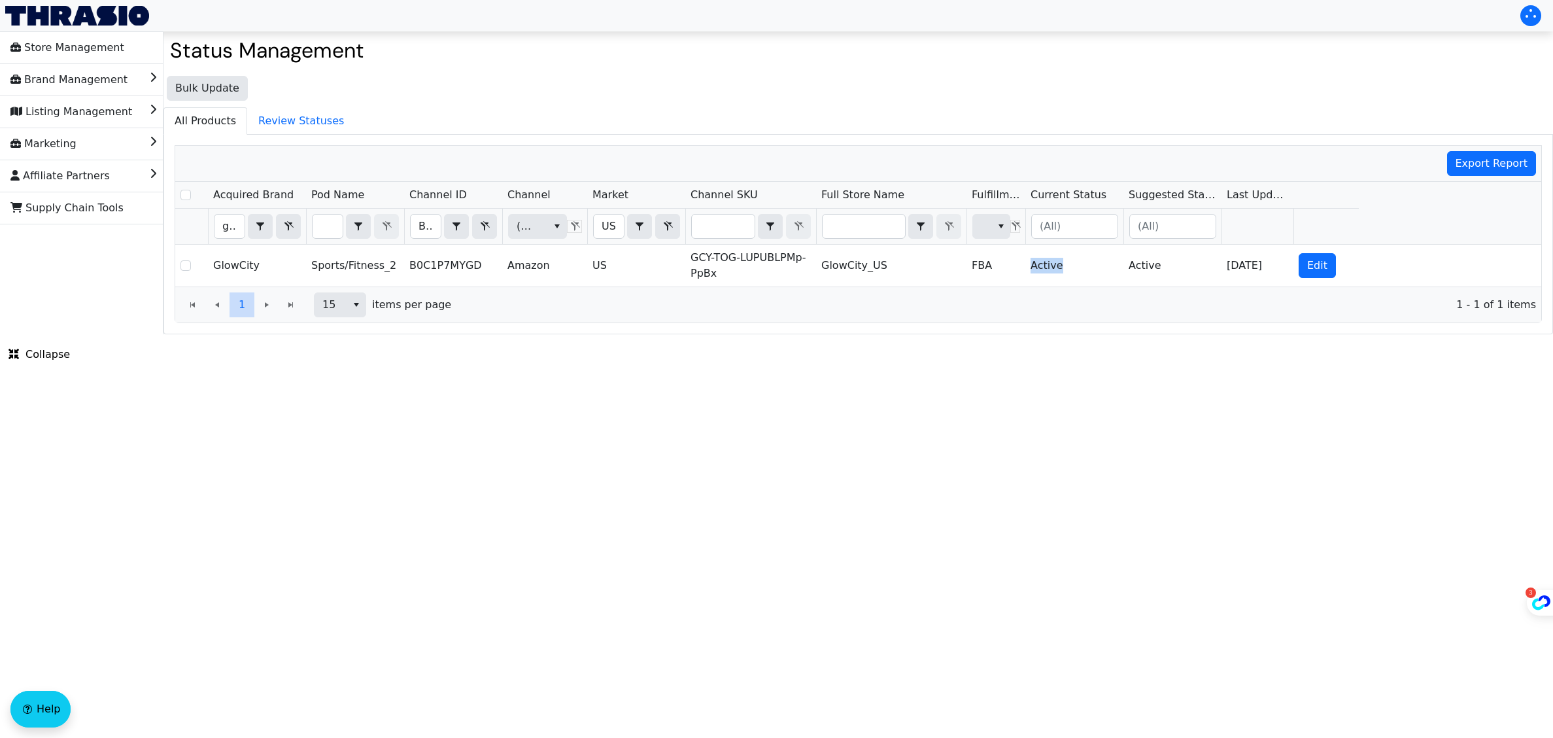
copy td "Active"
click at [421, 224] on input "B0C1P7MYGD" at bounding box center [426, 227] width 30 height 24
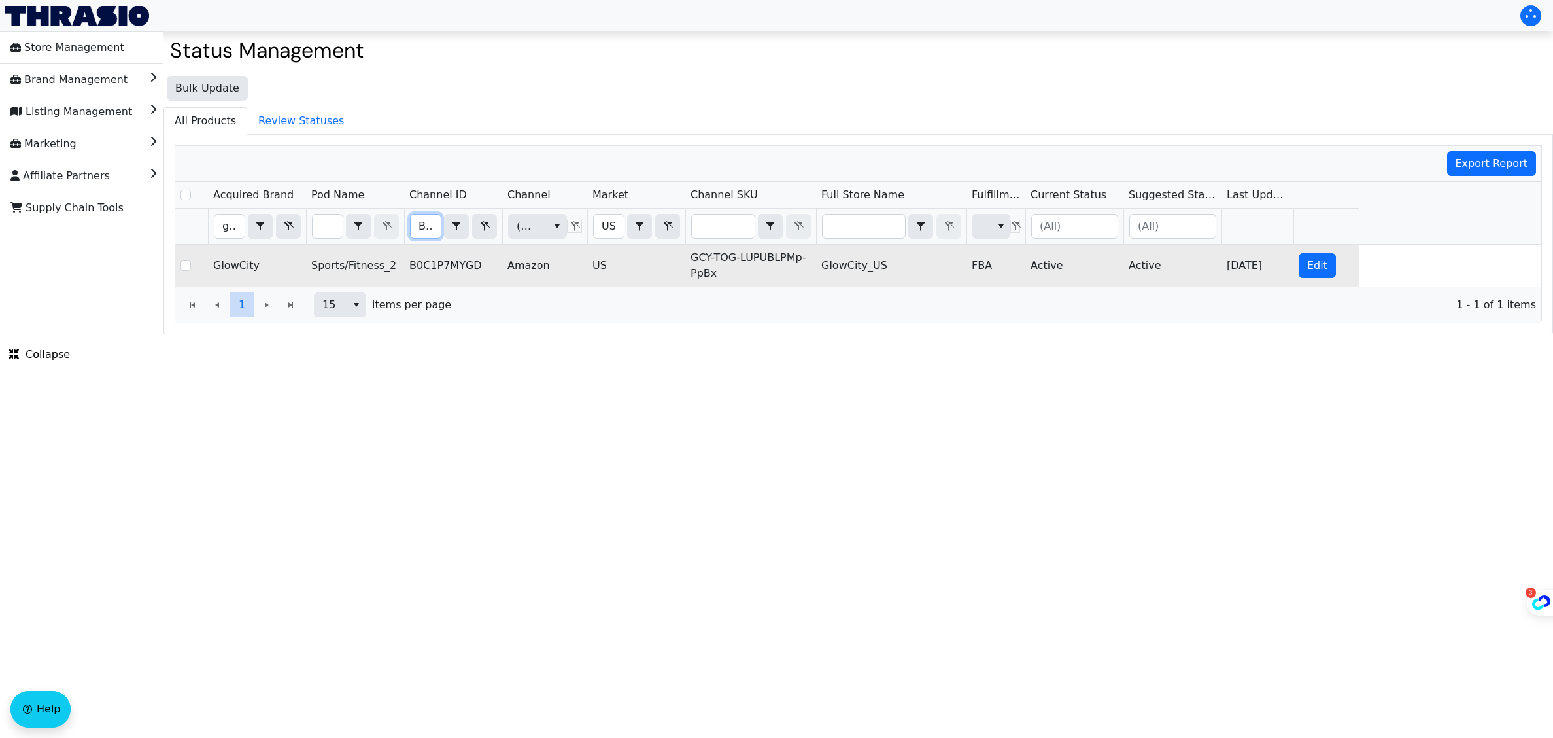
type input "B0CYPPZGYB"
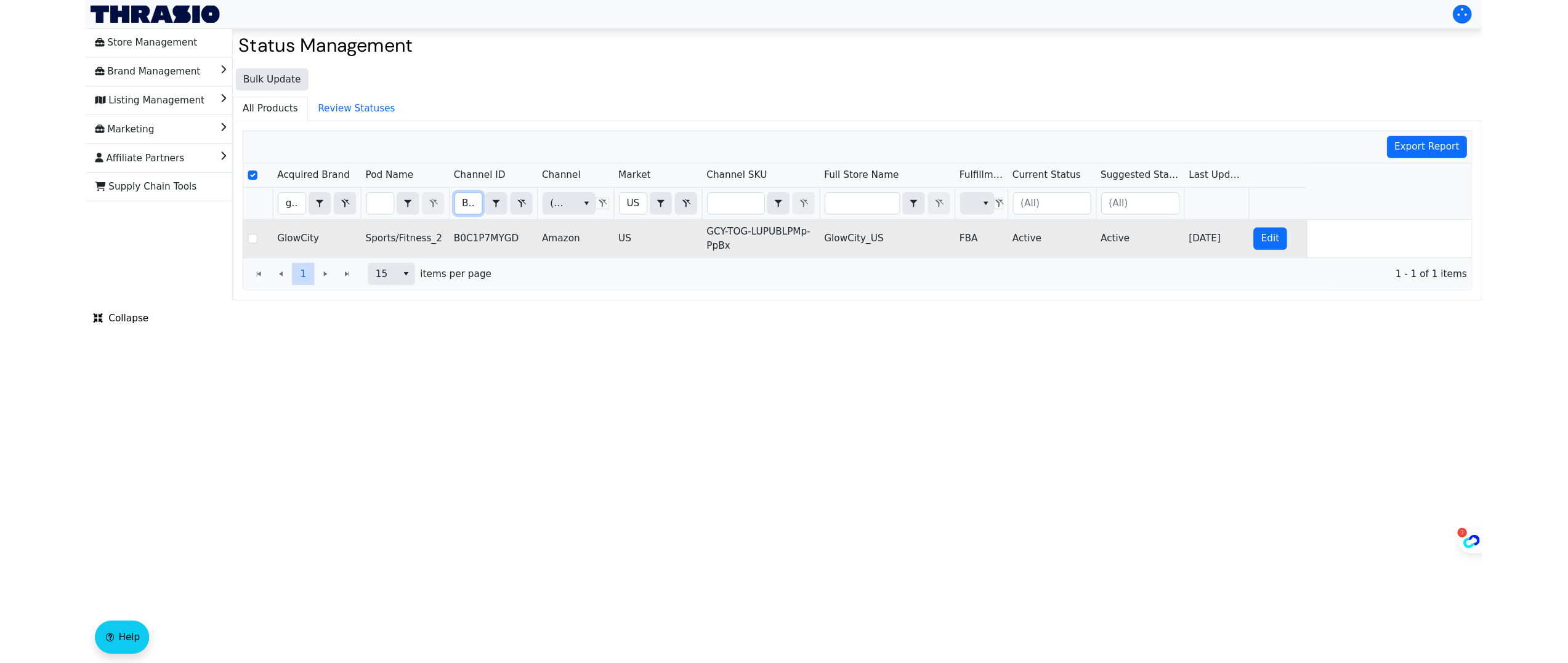
scroll to position [0, 49]
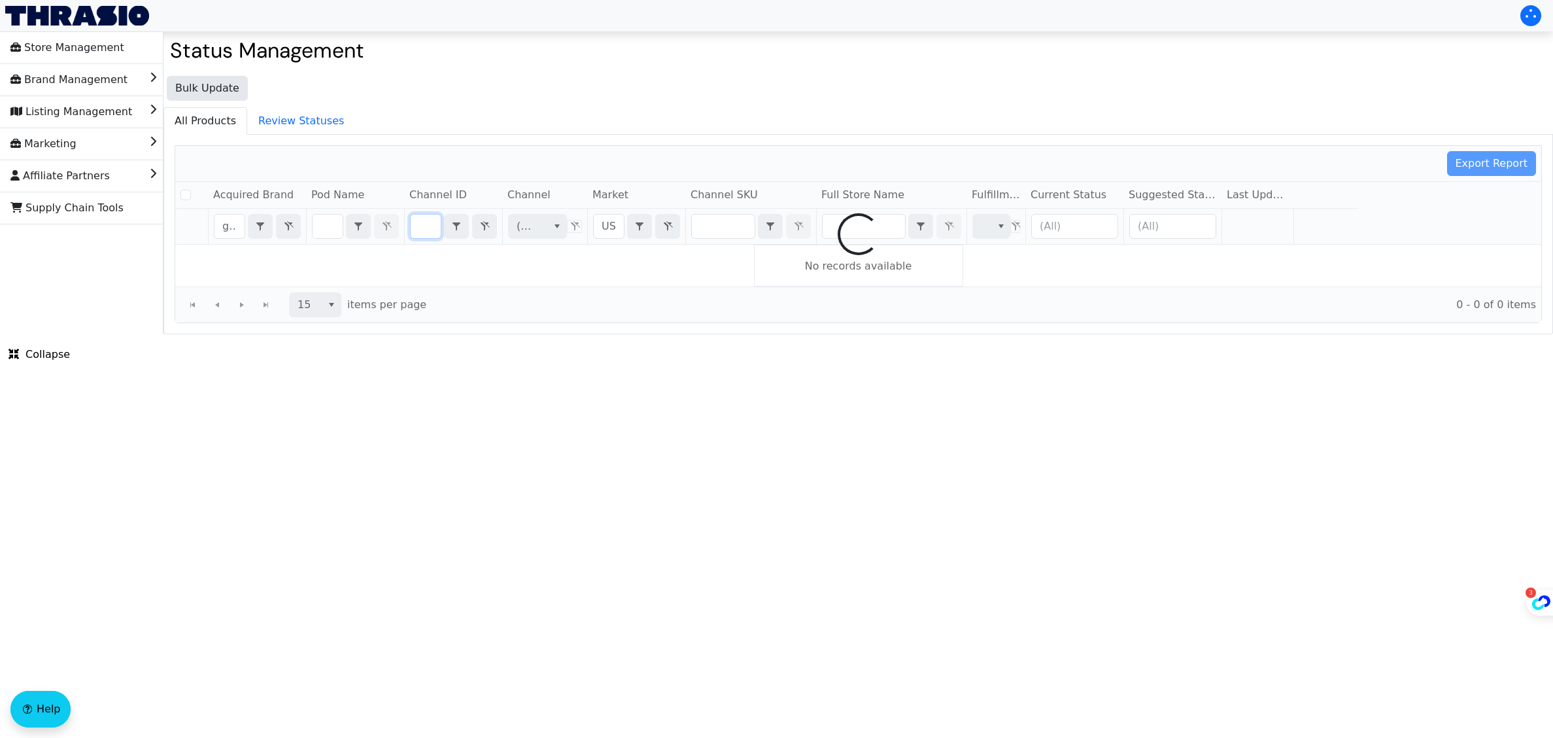
checkbox input "false"
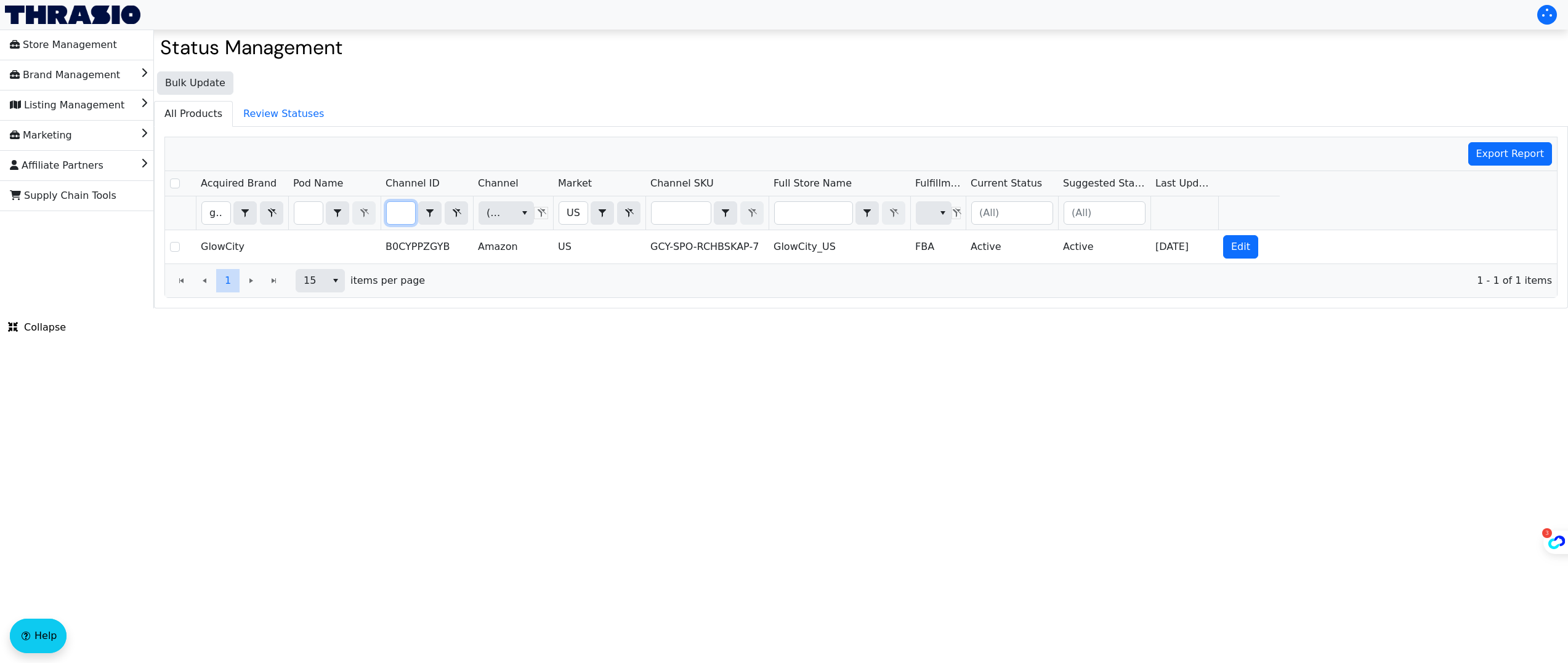
scroll to position [0, 0]
click at [396, 212] on input "B0CYPPZGYB" at bounding box center [401, 214] width 28 height 23
type input "B07KQS5N2J"
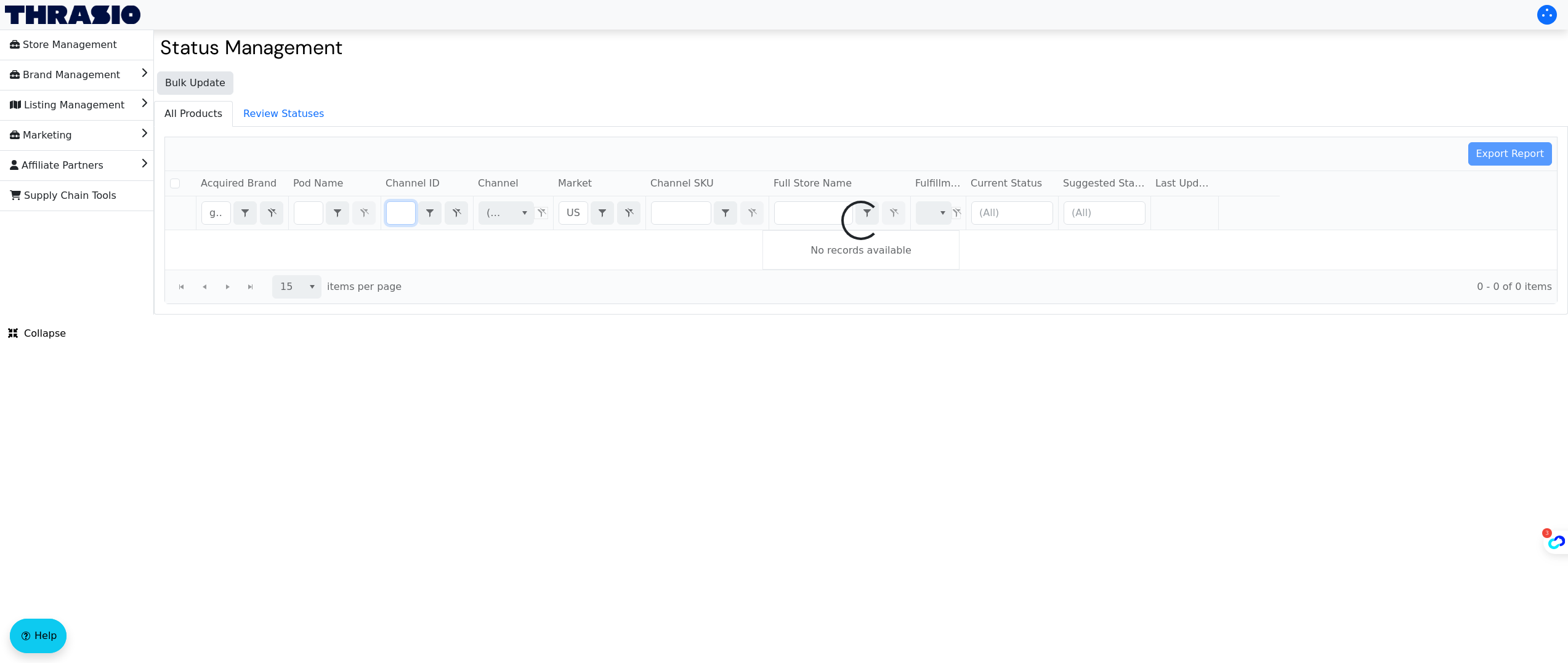
checkbox input "false"
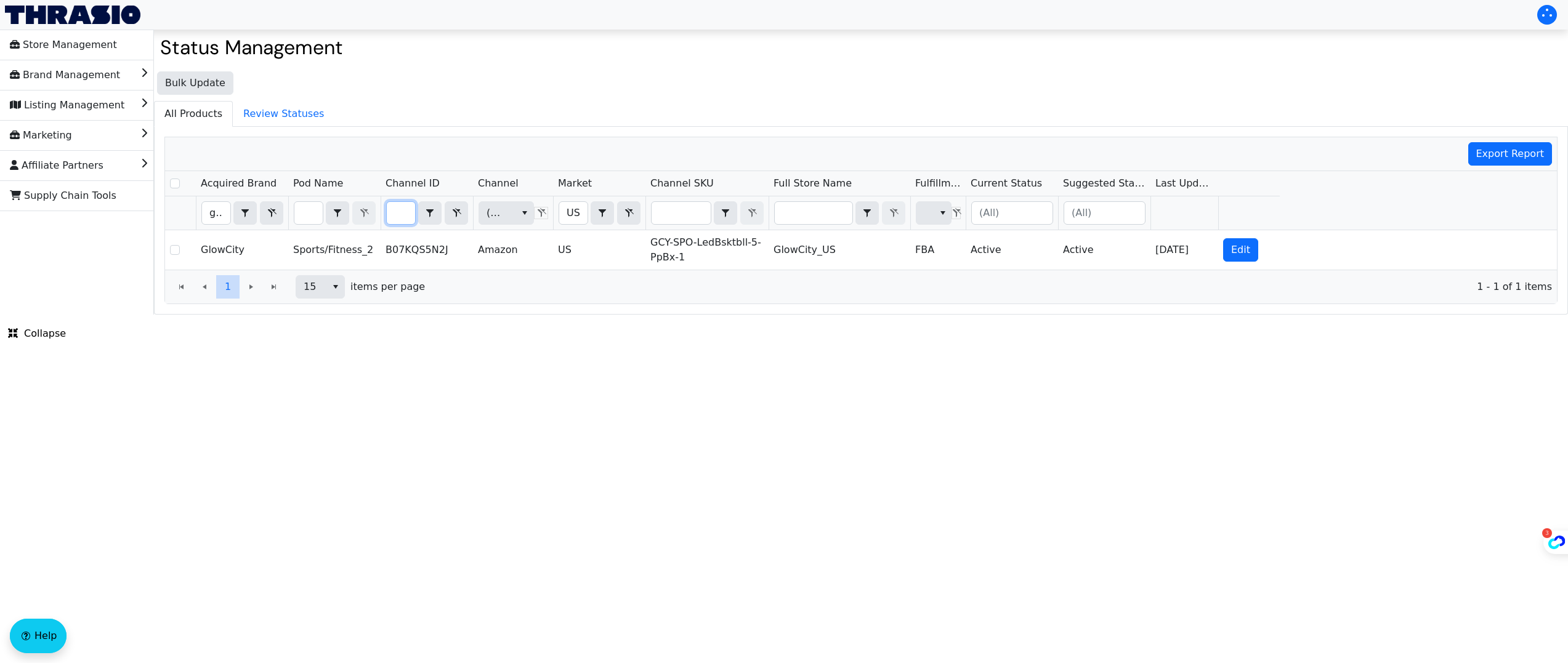
scroll to position [0, 0]
click at [396, 215] on input "B07KQS5N2J" at bounding box center [401, 214] width 28 height 23
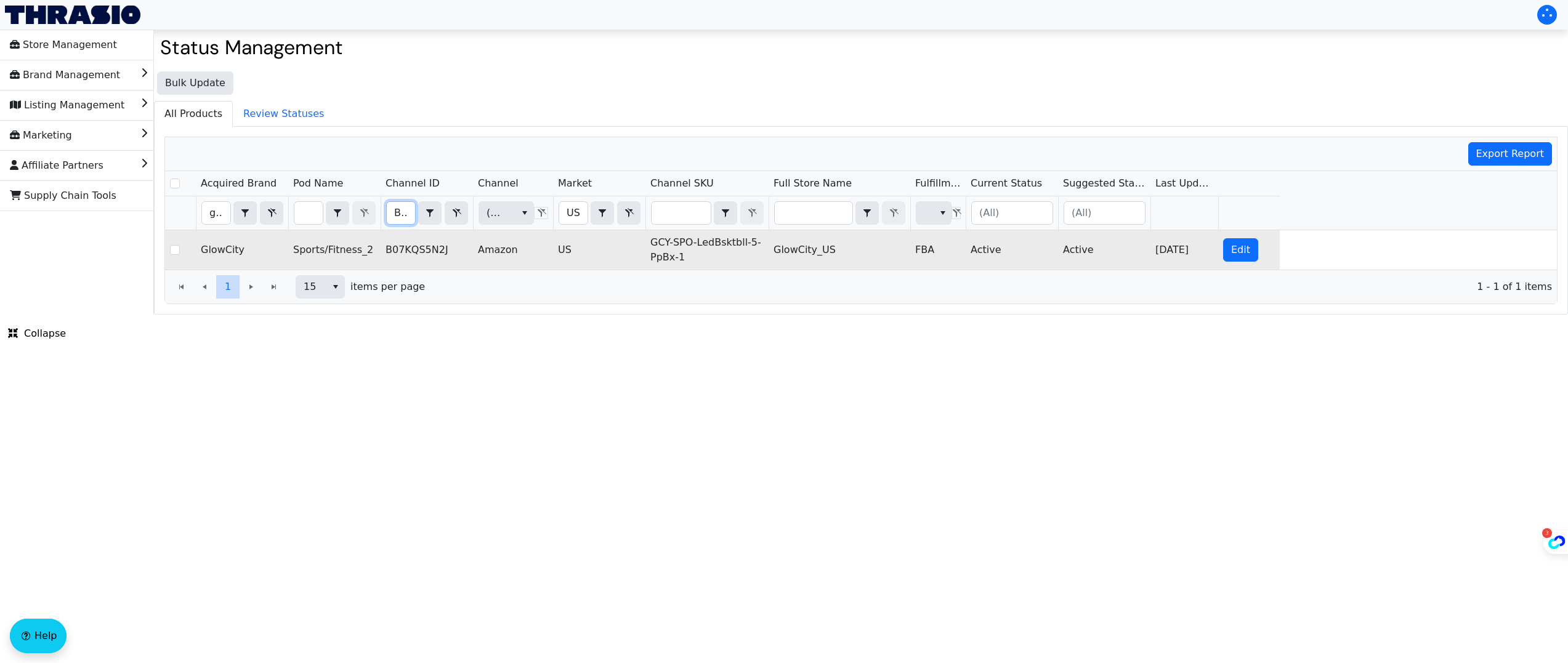
type input "B07KQJBV4B"
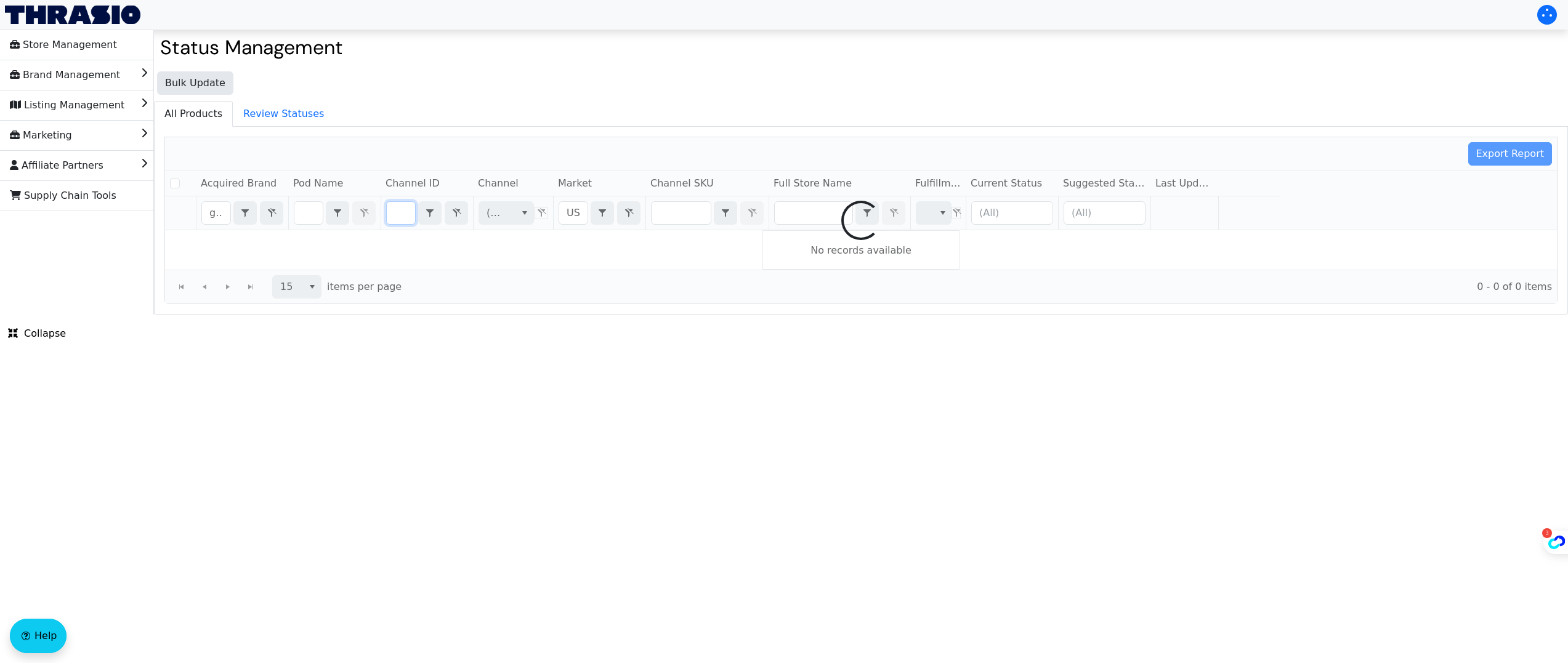
checkbox input "false"
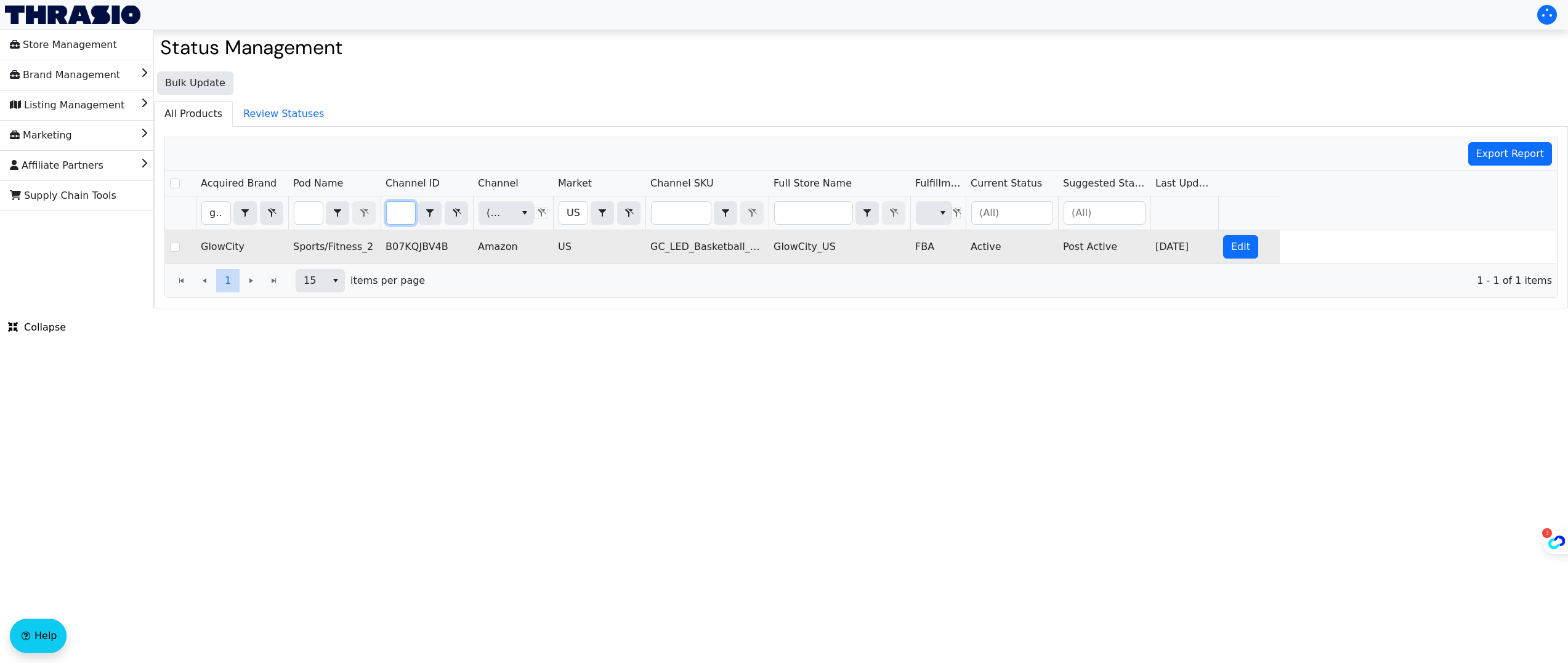
click at [415, 245] on td "B07KQJBV4B" at bounding box center [427, 247] width 92 height 33
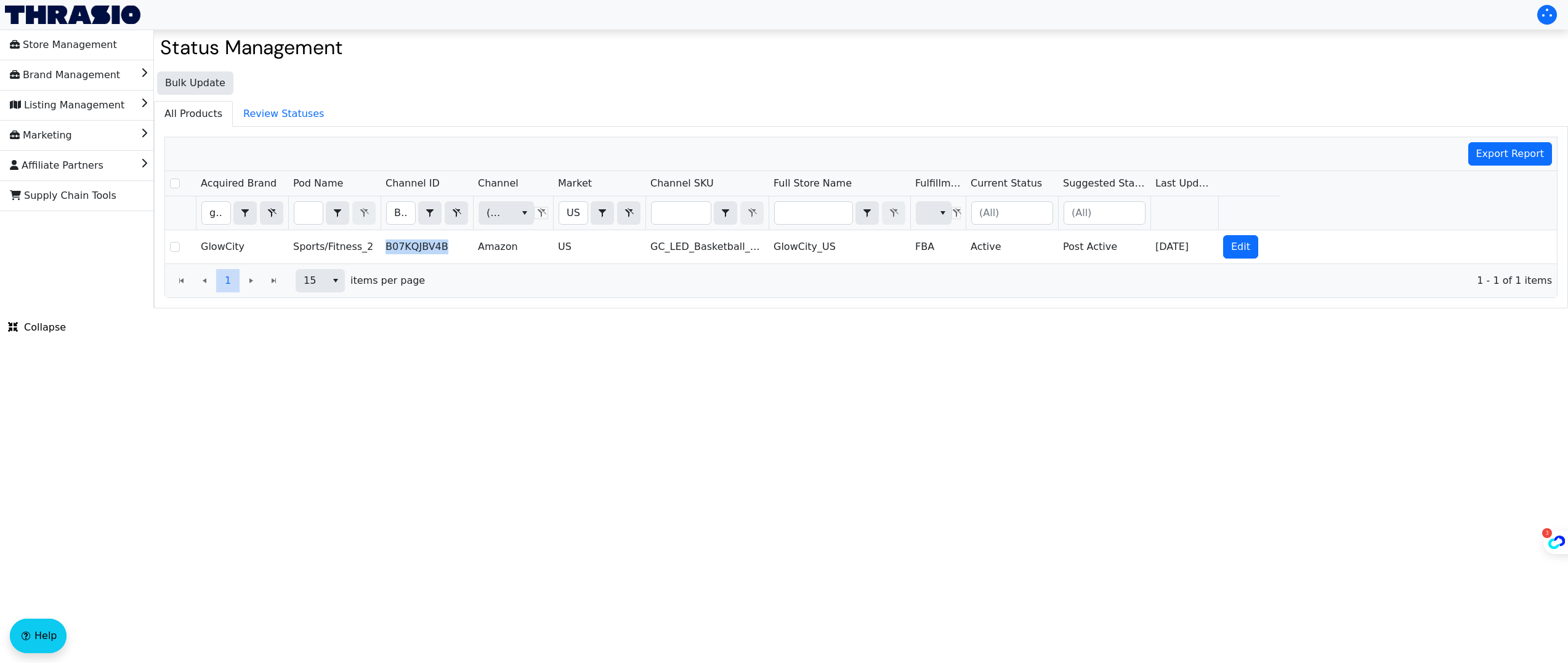
copy td "B07KQJBV4B"
click at [399, 211] on input "B07KQJBV4B" at bounding box center [401, 214] width 28 height 23
type input "B01H13G0YS"
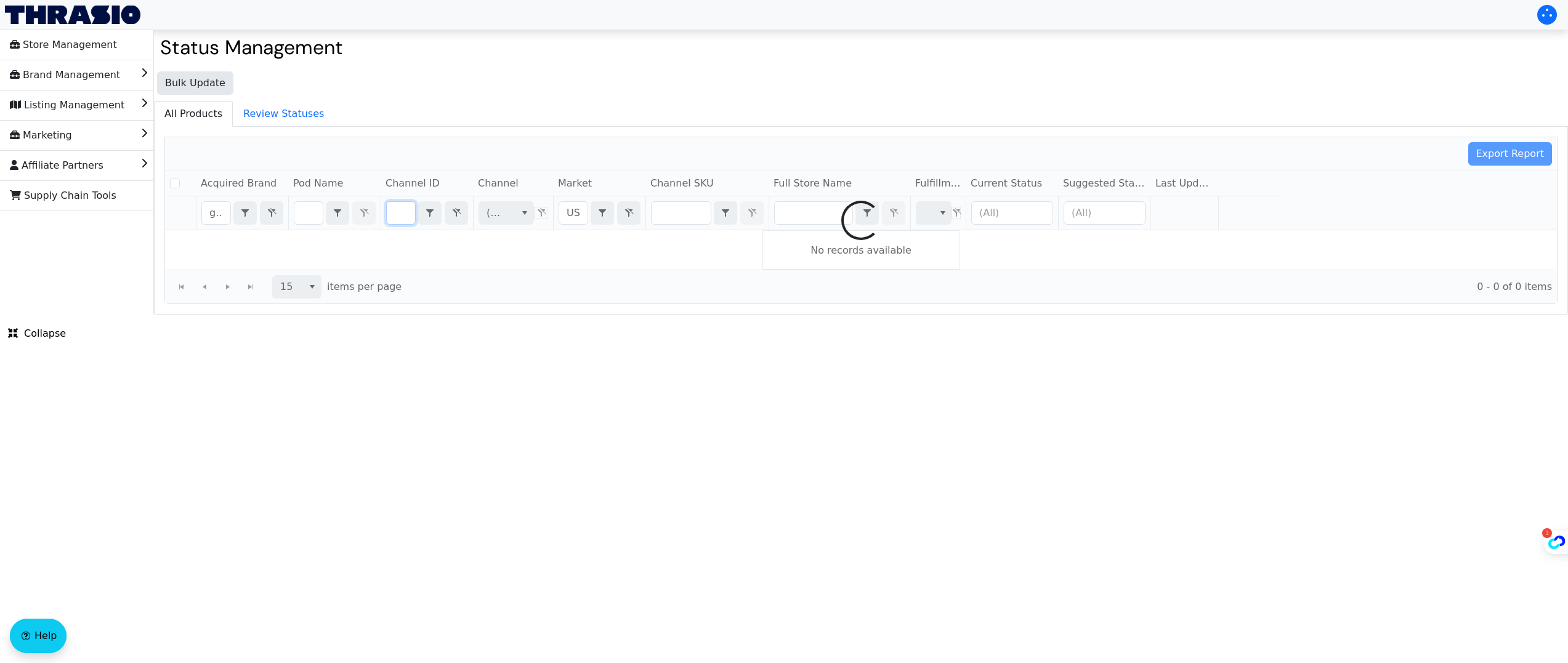
checkbox input "false"
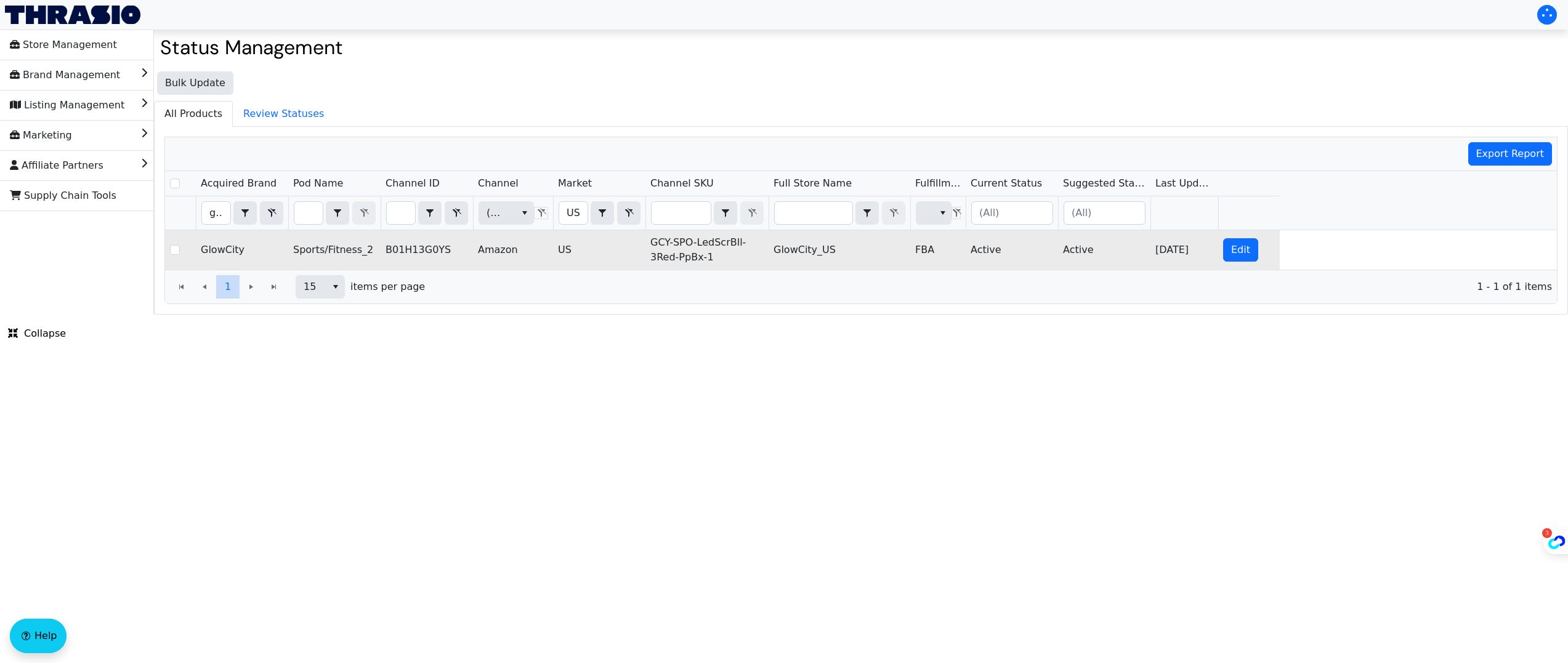
scroll to position [0, 0]
click at [985, 257] on td "Active" at bounding box center [1012, 251] width 92 height 40
click at [988, 252] on td "Active" at bounding box center [1012, 251] width 92 height 40
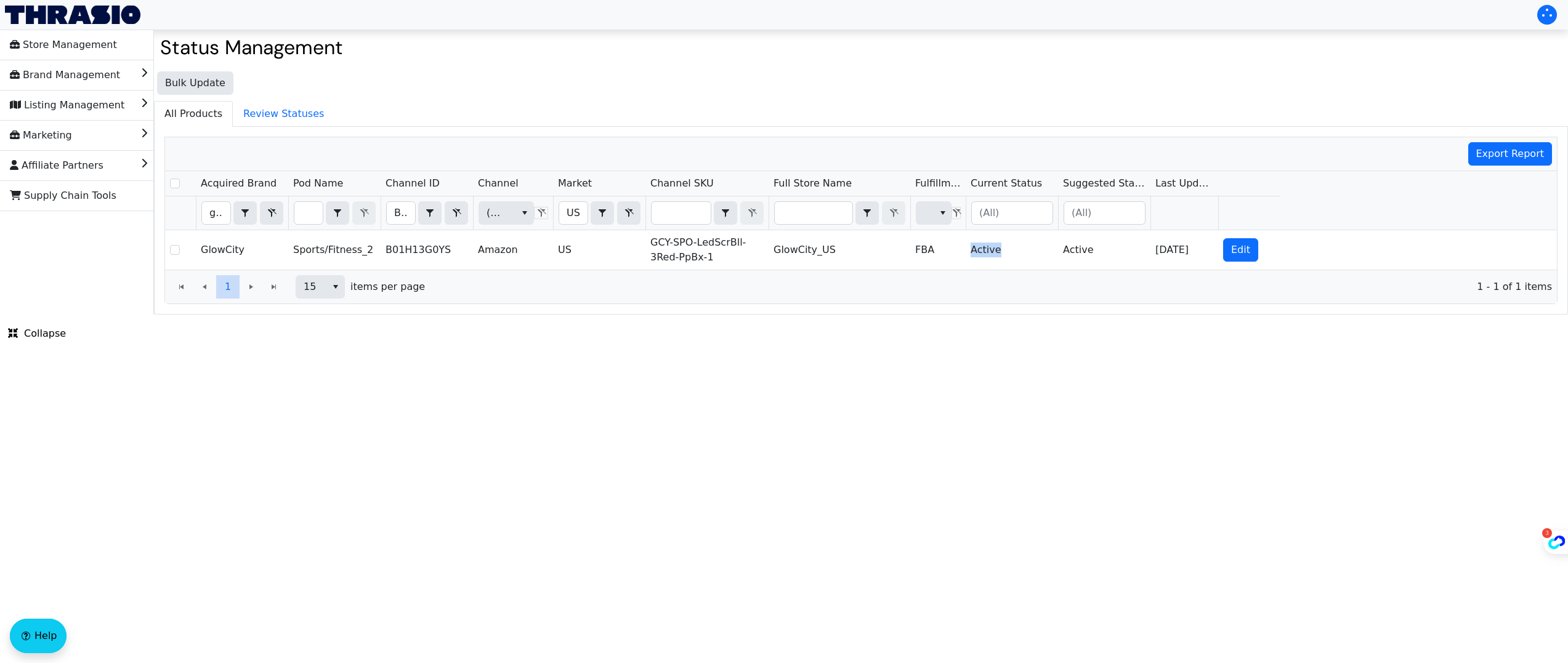
copy td "Active"
click at [397, 211] on input "B01H13G0YS" at bounding box center [401, 214] width 28 height 23
type input "B00LBLTITG"
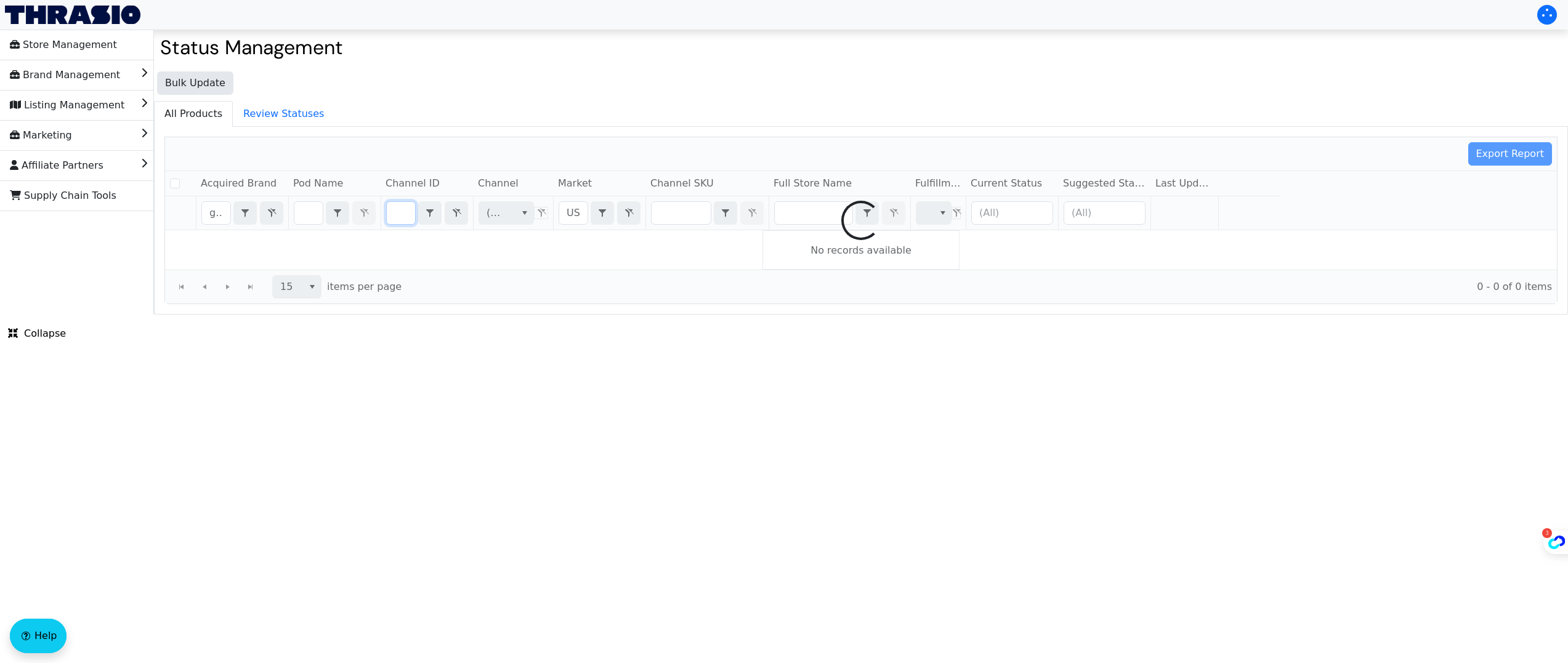
checkbox input "false"
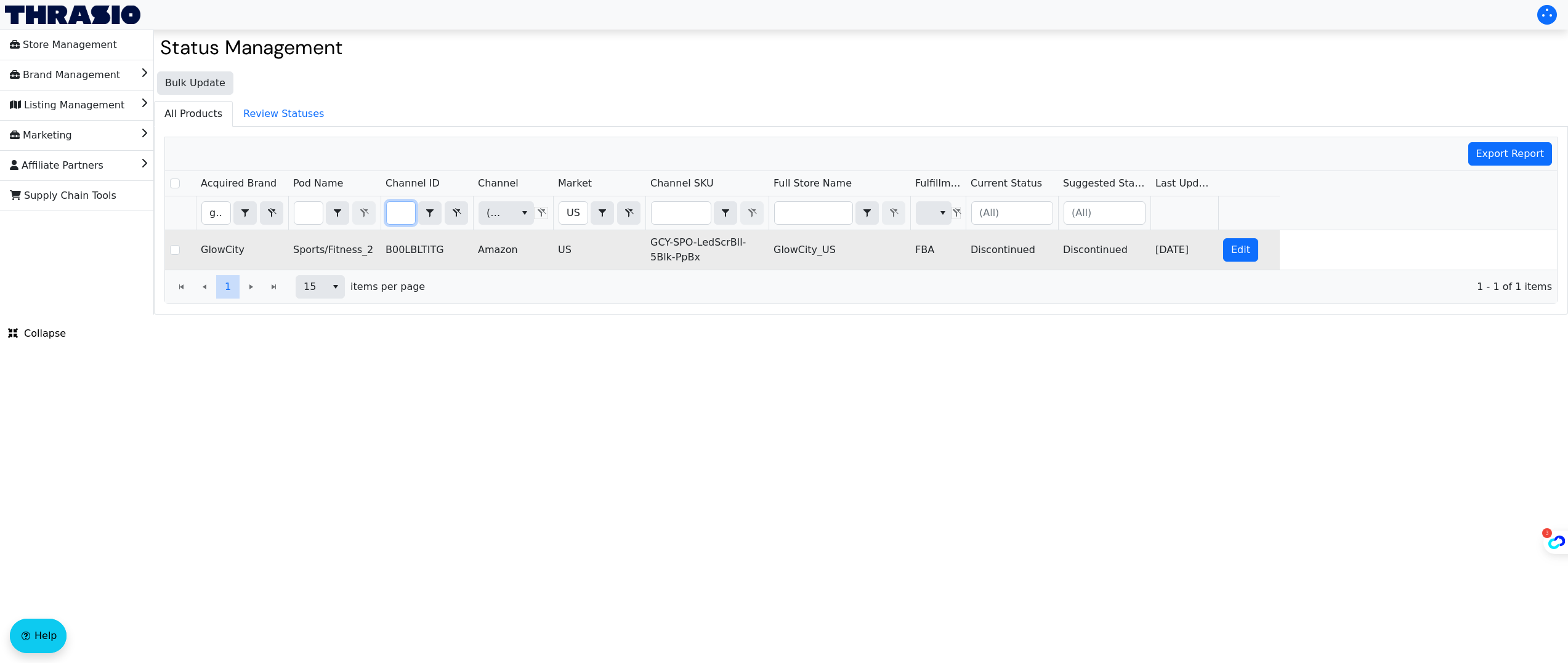
scroll to position [0, 0]
click at [994, 252] on td "Discontinued" at bounding box center [1012, 251] width 92 height 40
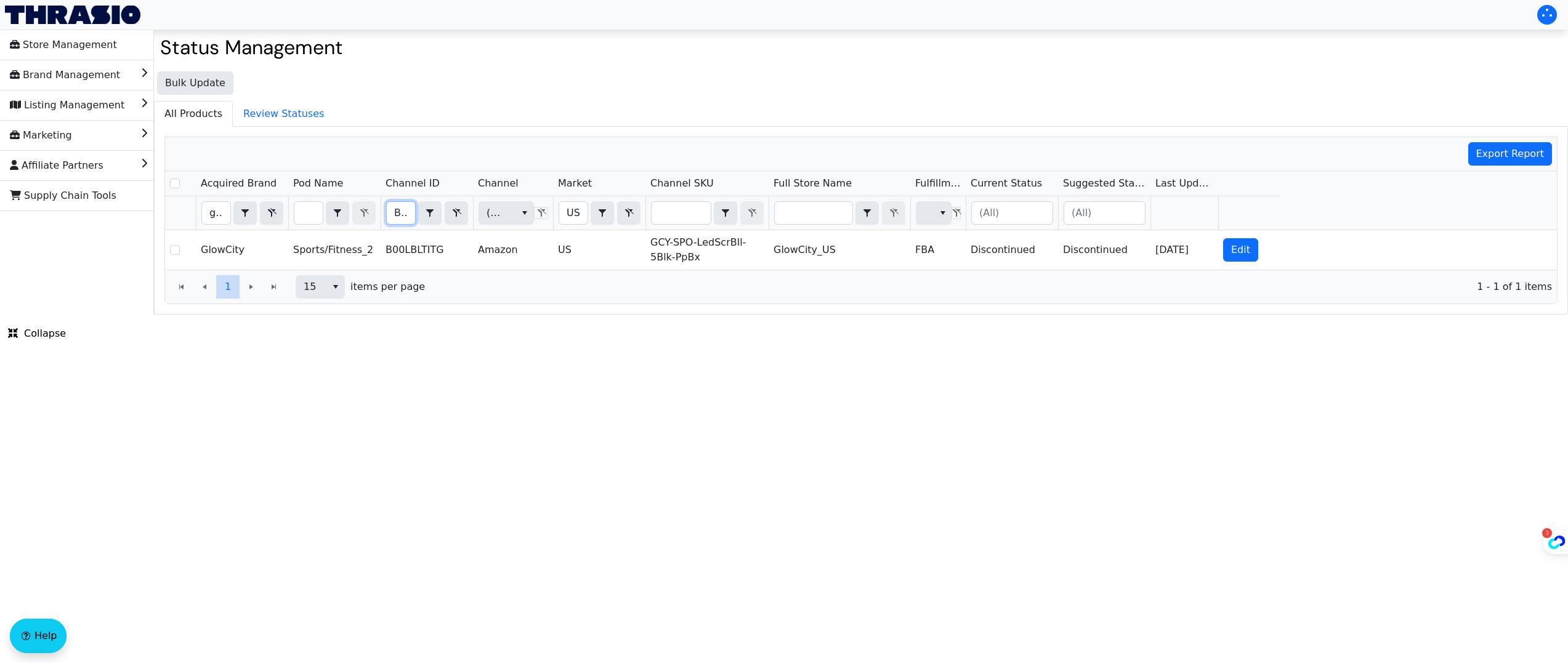
click at [389, 211] on input "B00LBLTITG" at bounding box center [401, 214] width 28 height 23
click at [393, 211] on input "B00LBLTITG" at bounding box center [401, 214] width 28 height 23
type input "B01FOK2I0U"
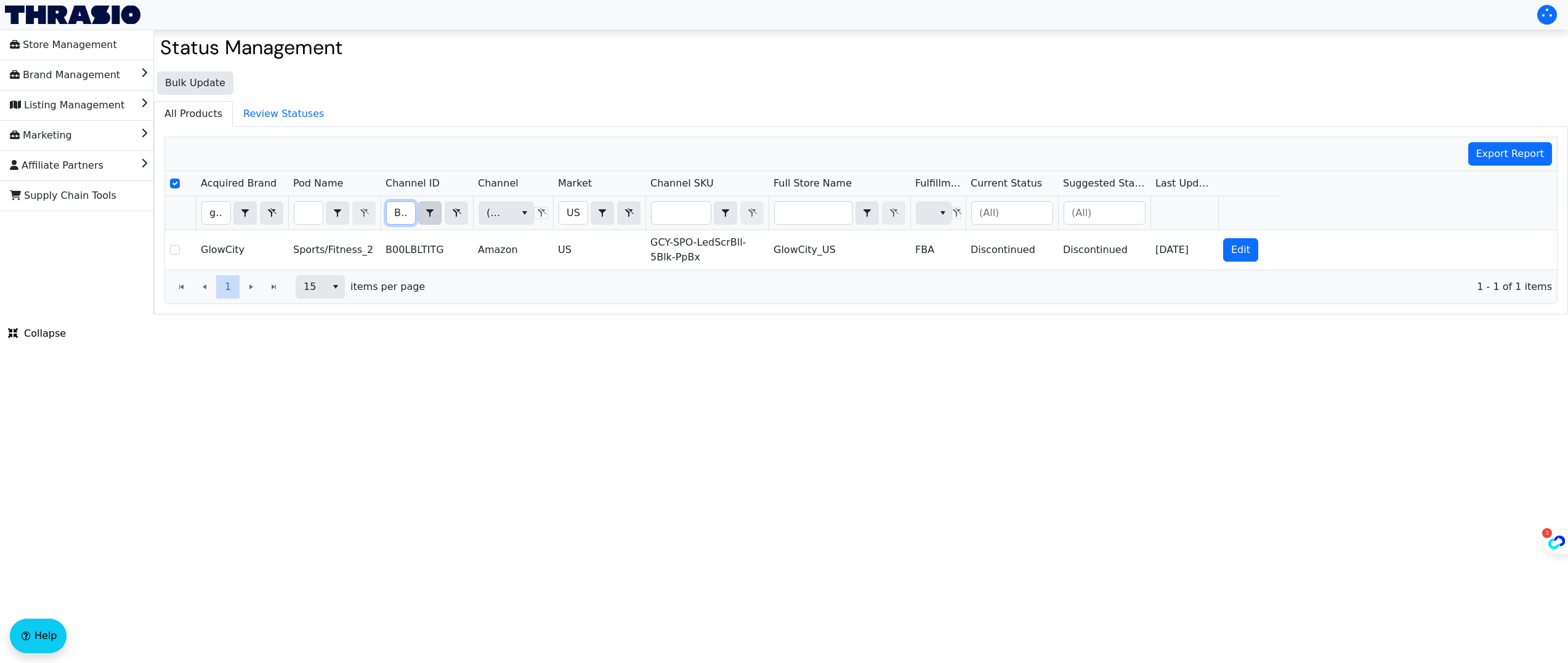
scroll to position [0, 42]
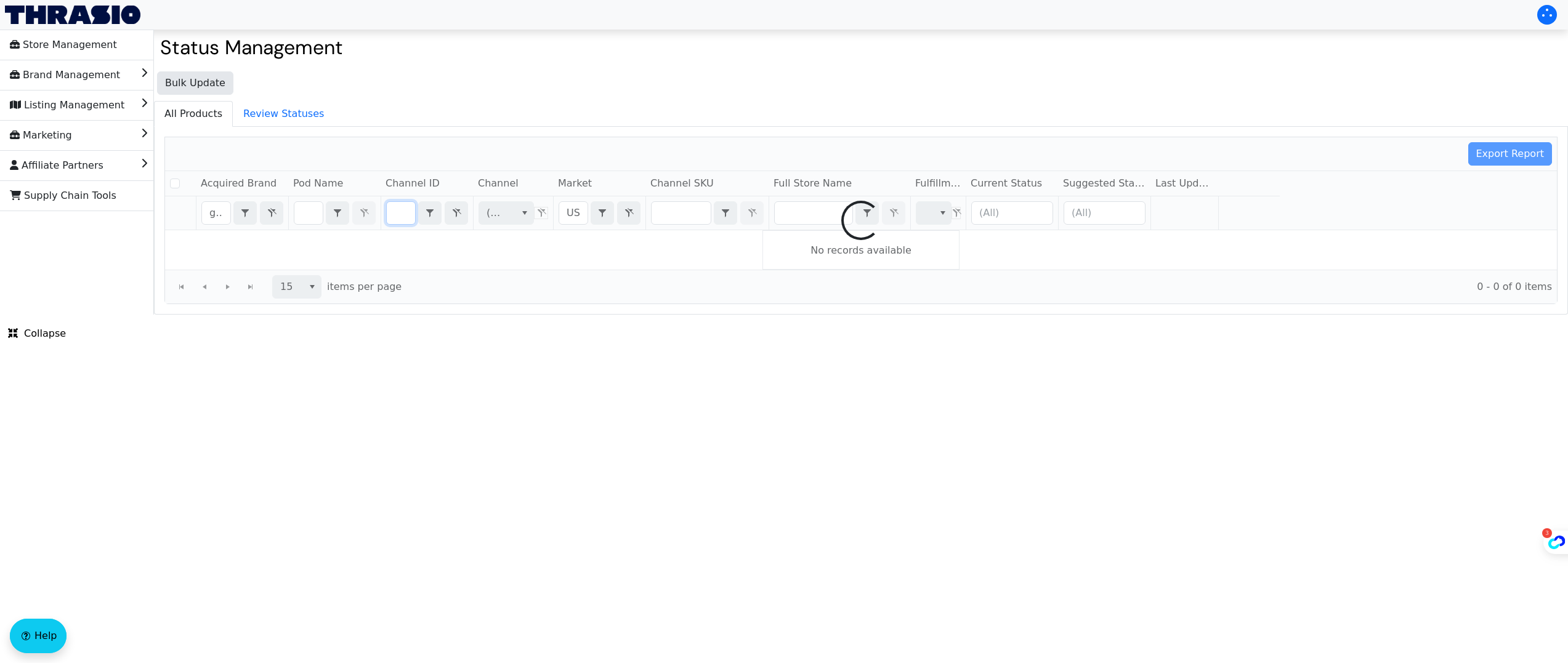
checkbox input "false"
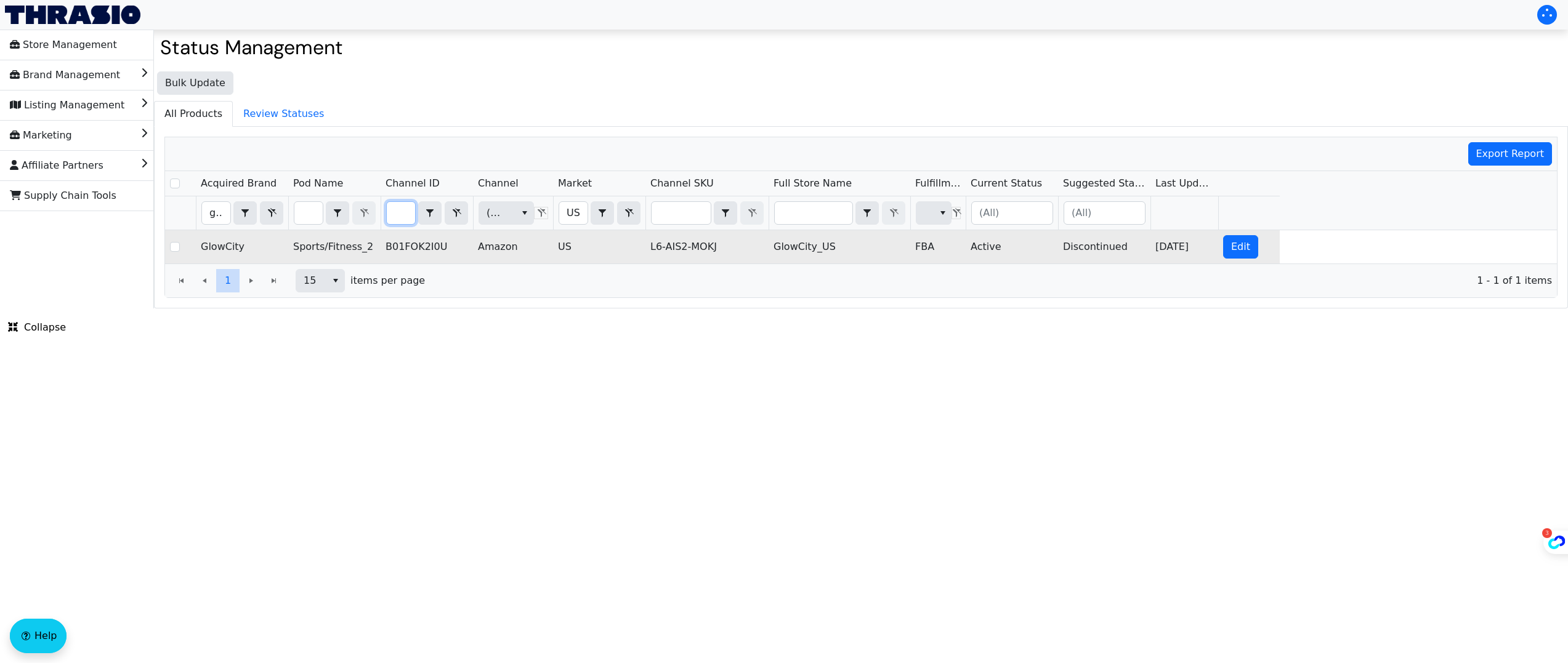
type input "B01FOK2I0U"
click at [984, 249] on td "Active" at bounding box center [1012, 247] width 92 height 33
click at [1241, 250] on span "Edit" at bounding box center [1241, 247] width 19 height 15
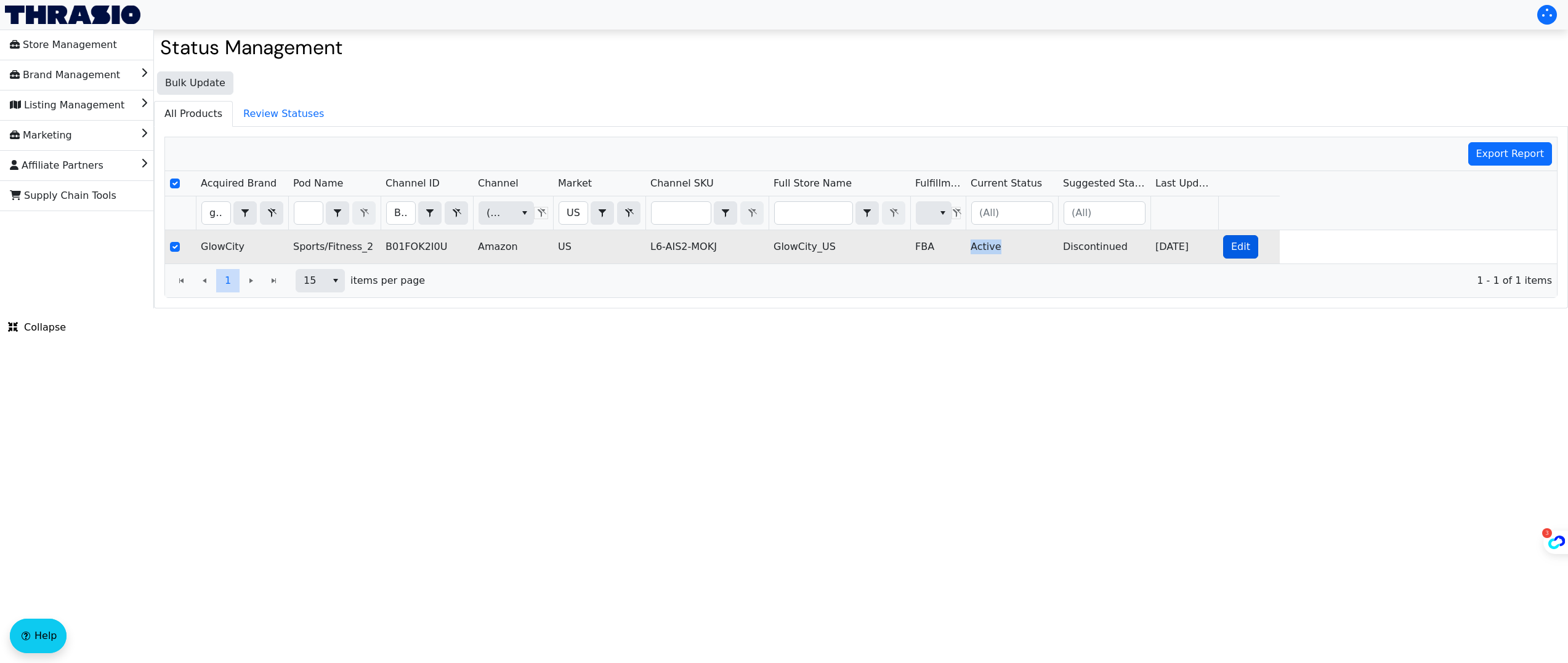
checkbox input "true"
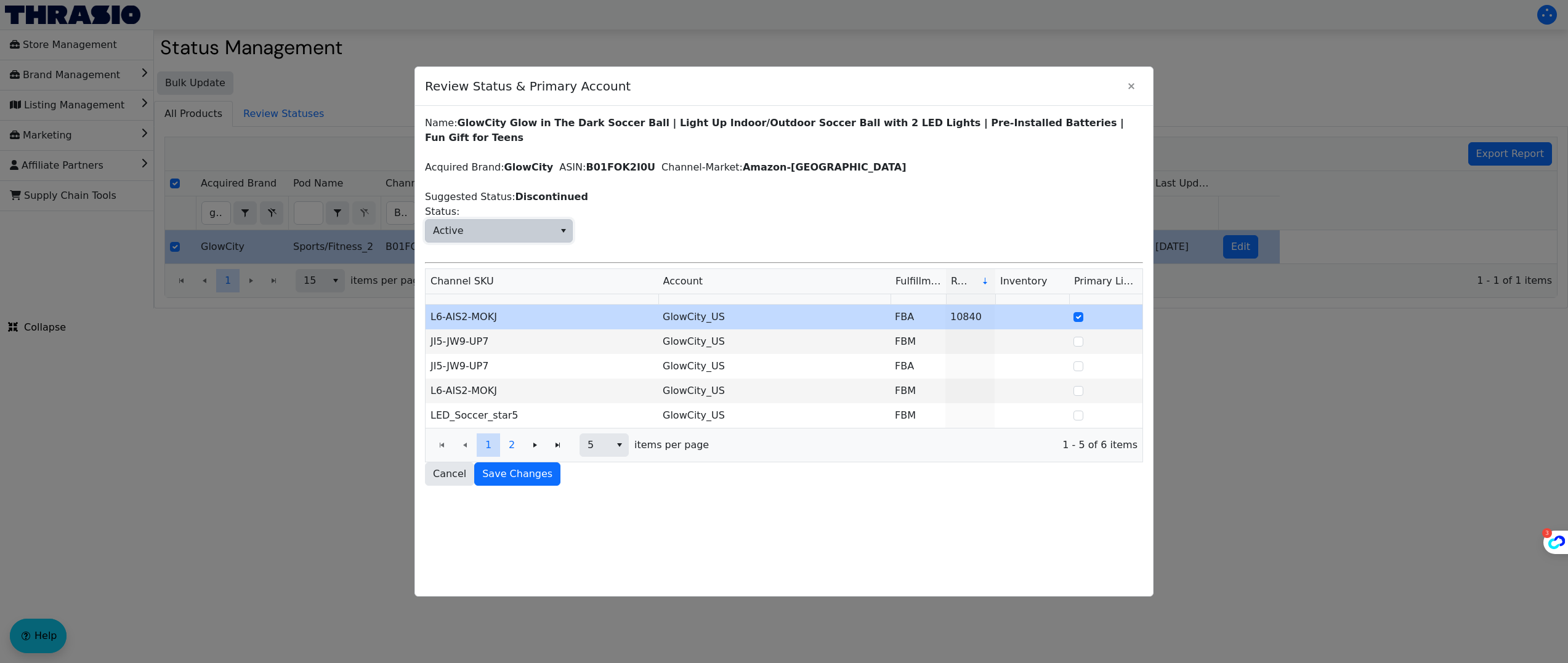
click at [489, 220] on span "Active" at bounding box center [490, 232] width 129 height 23
click at [973, 182] on div "Name: GlowCity Glow in The Dark Soccer Ball | Light Up Indoor/Outdoor Soccer Ba…" at bounding box center [784, 300] width 719 height 370
click at [967, 274] on span "Revenue" at bounding box center [962, 282] width 21 height 15
click at [1140, 86] on button "Close" at bounding box center [1131, 86] width 24 height 24
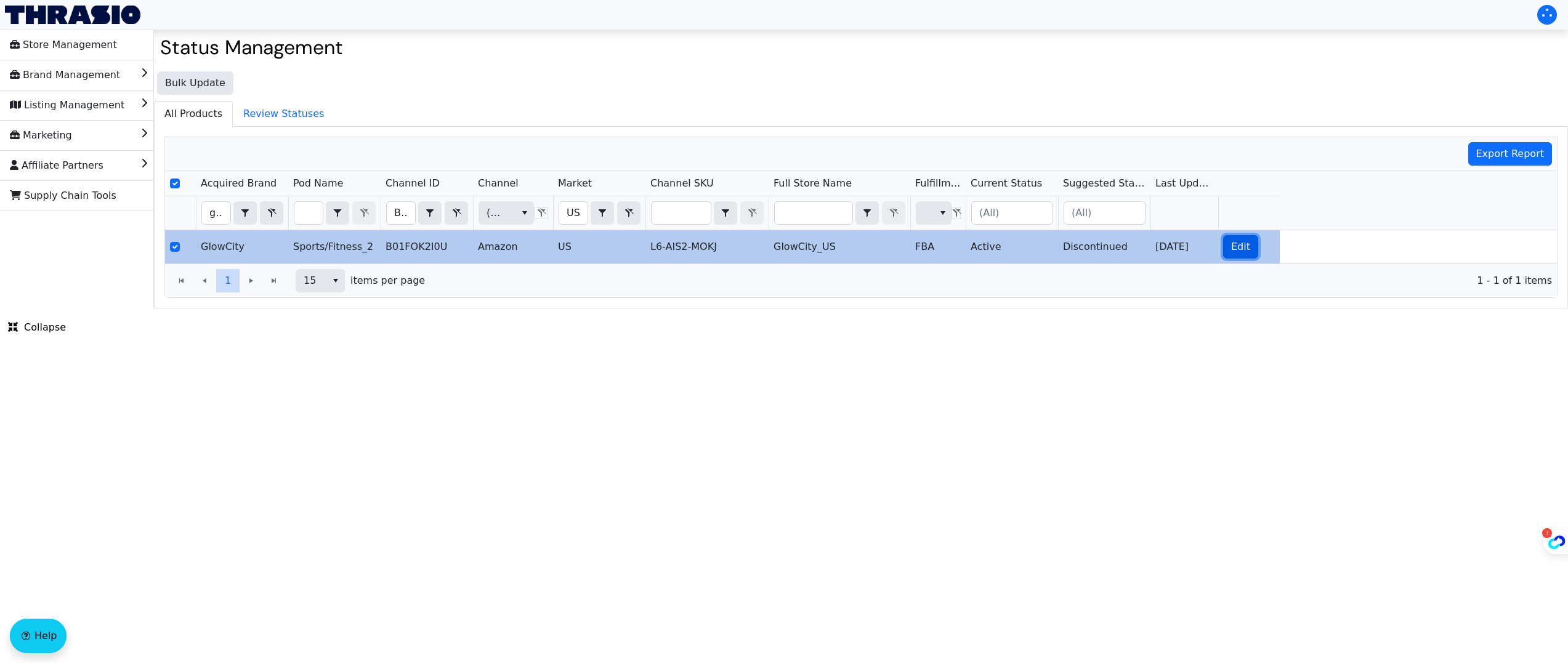
click at [1241, 253] on span "Edit" at bounding box center [1241, 247] width 19 height 15
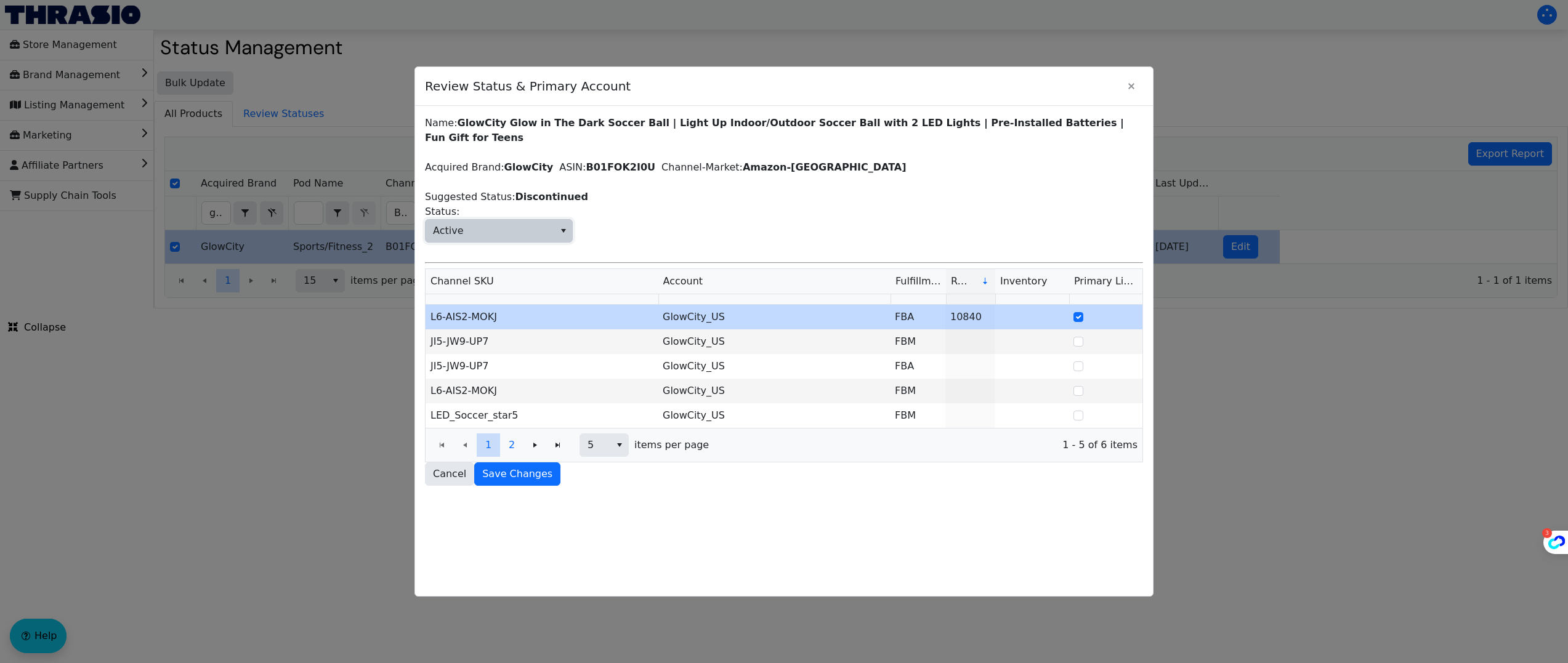
click at [555, 220] on button "select" at bounding box center [563, 232] width 18 height 23
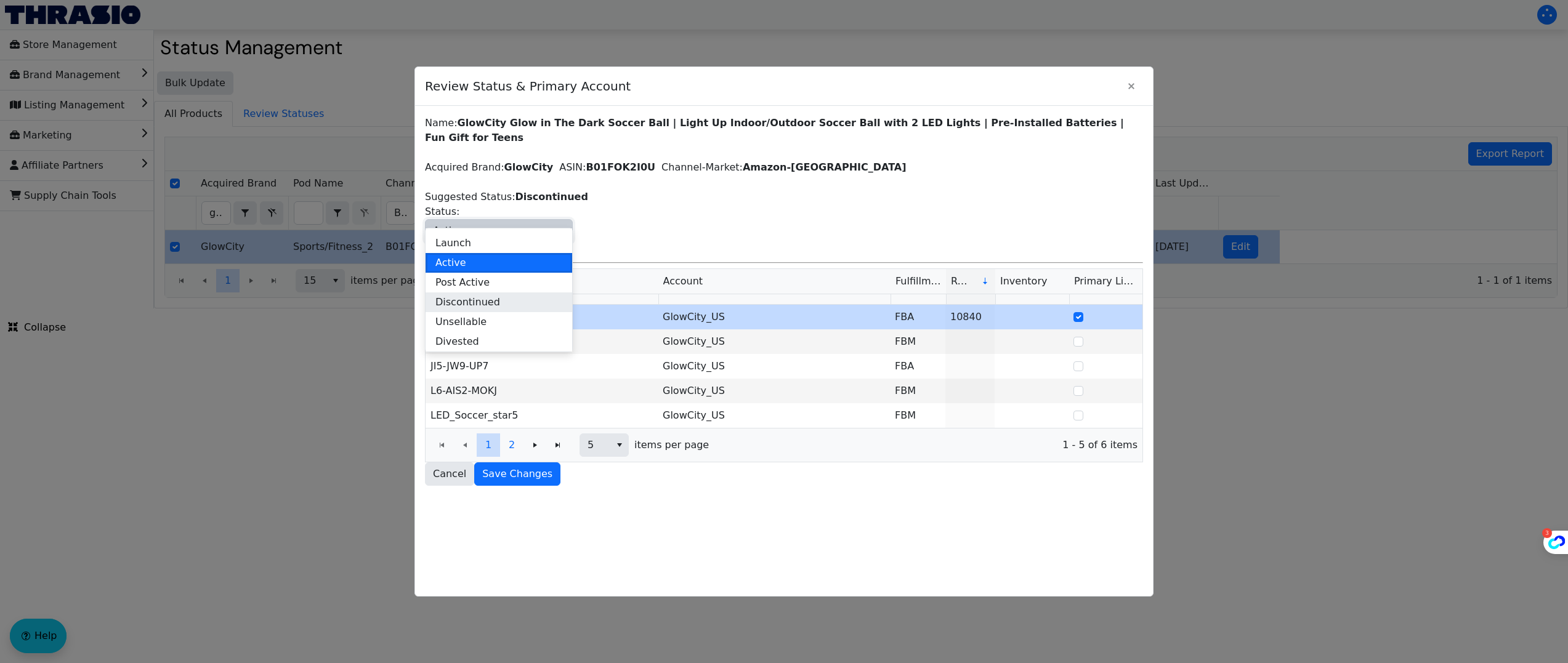
click at [519, 302] on li "Discontinued" at bounding box center [499, 302] width 147 height 20
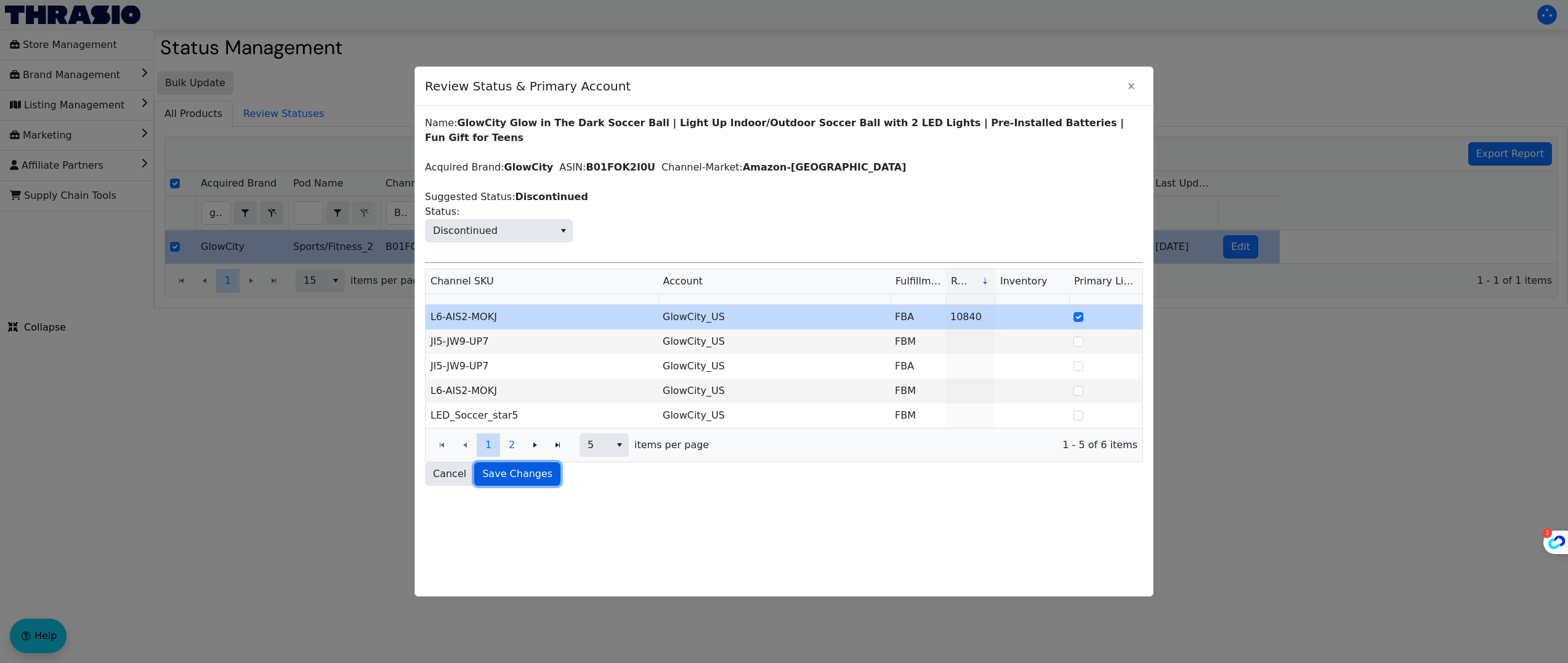
click at [530, 467] on span "Save Changes" at bounding box center [517, 475] width 71 height 15
click at [1132, 84] on icon "Close" at bounding box center [1132, 86] width 15 height 9
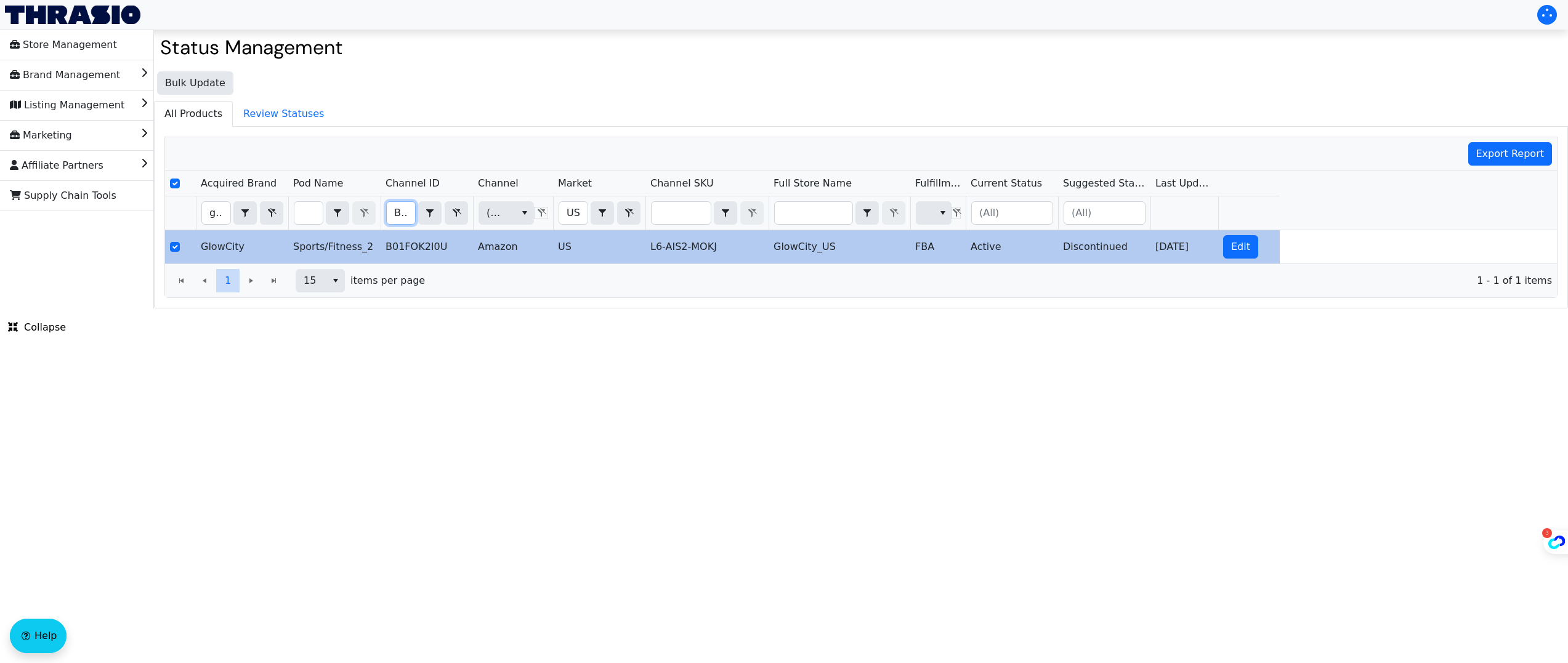
click at [400, 203] on input "B01FOK2I0U" at bounding box center [401, 214] width 28 height 23
click at [400, 212] on input "B01FOK2I0U" at bounding box center [401, 214] width 28 height 23
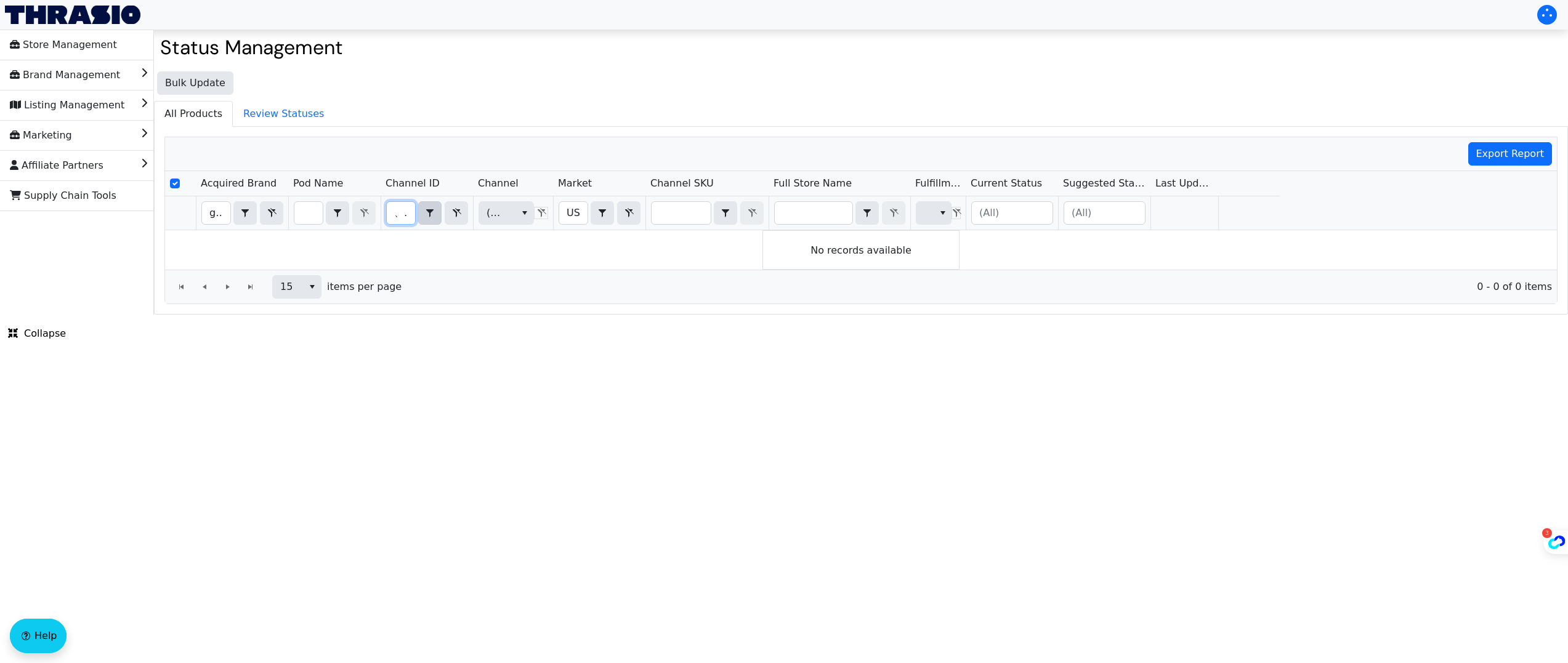
scroll to position [0, 1]
type input "、"
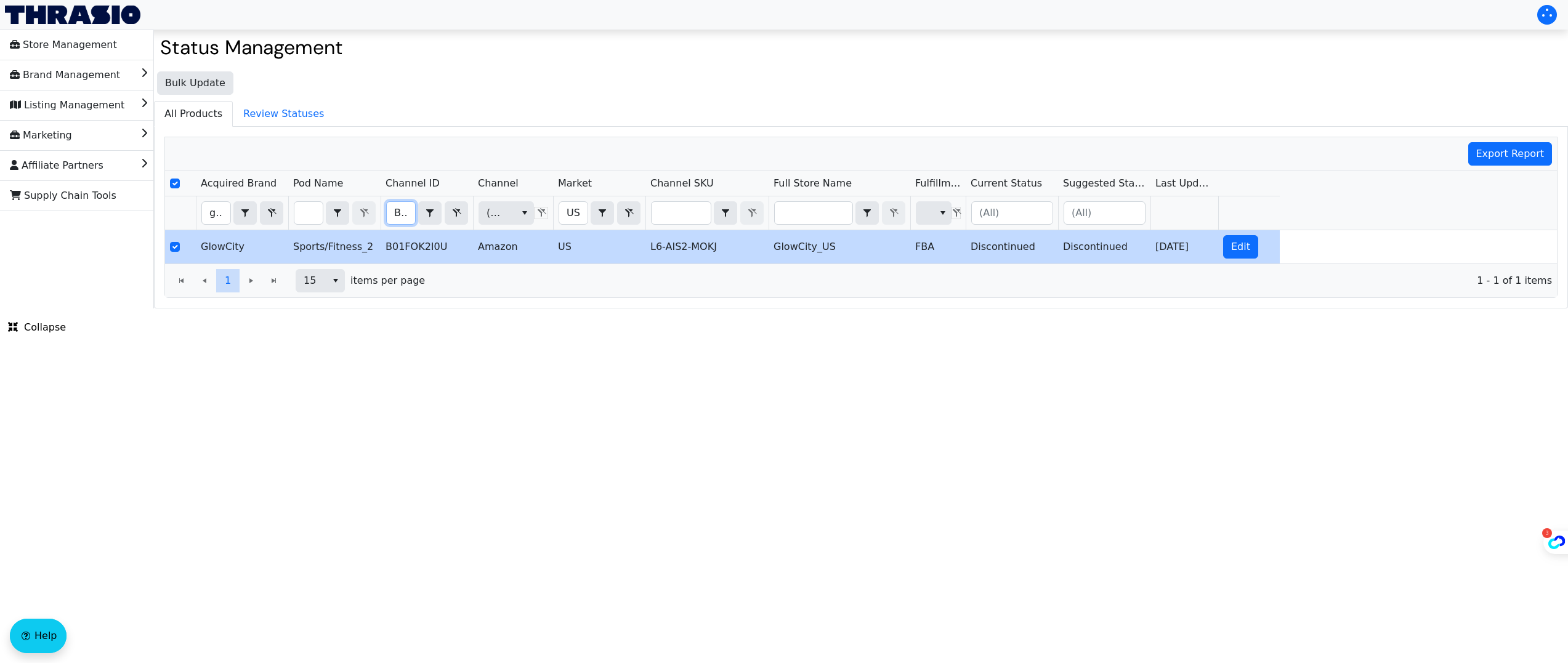
click at [405, 216] on input "B01FOK2I0U" at bounding box center [401, 214] width 28 height 23
type input "B07ZDLN3DX"
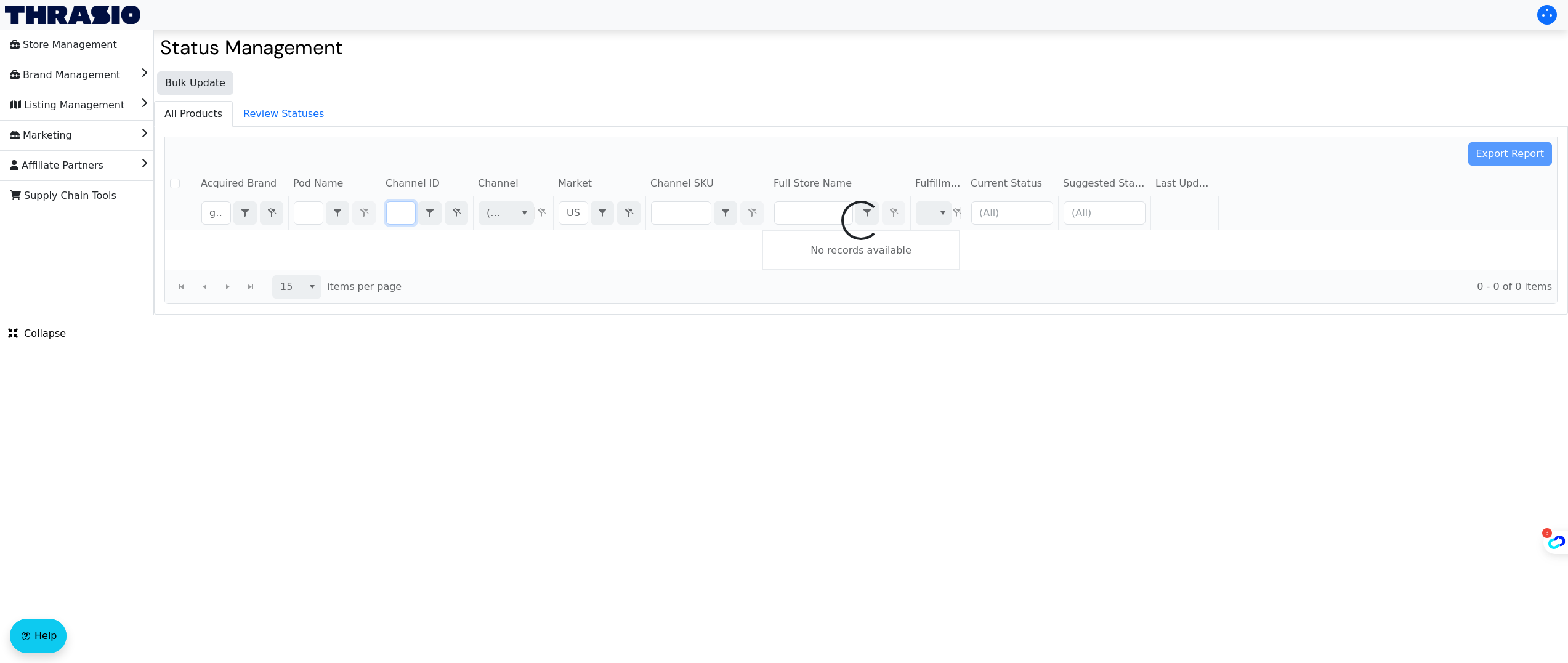
checkbox input "false"
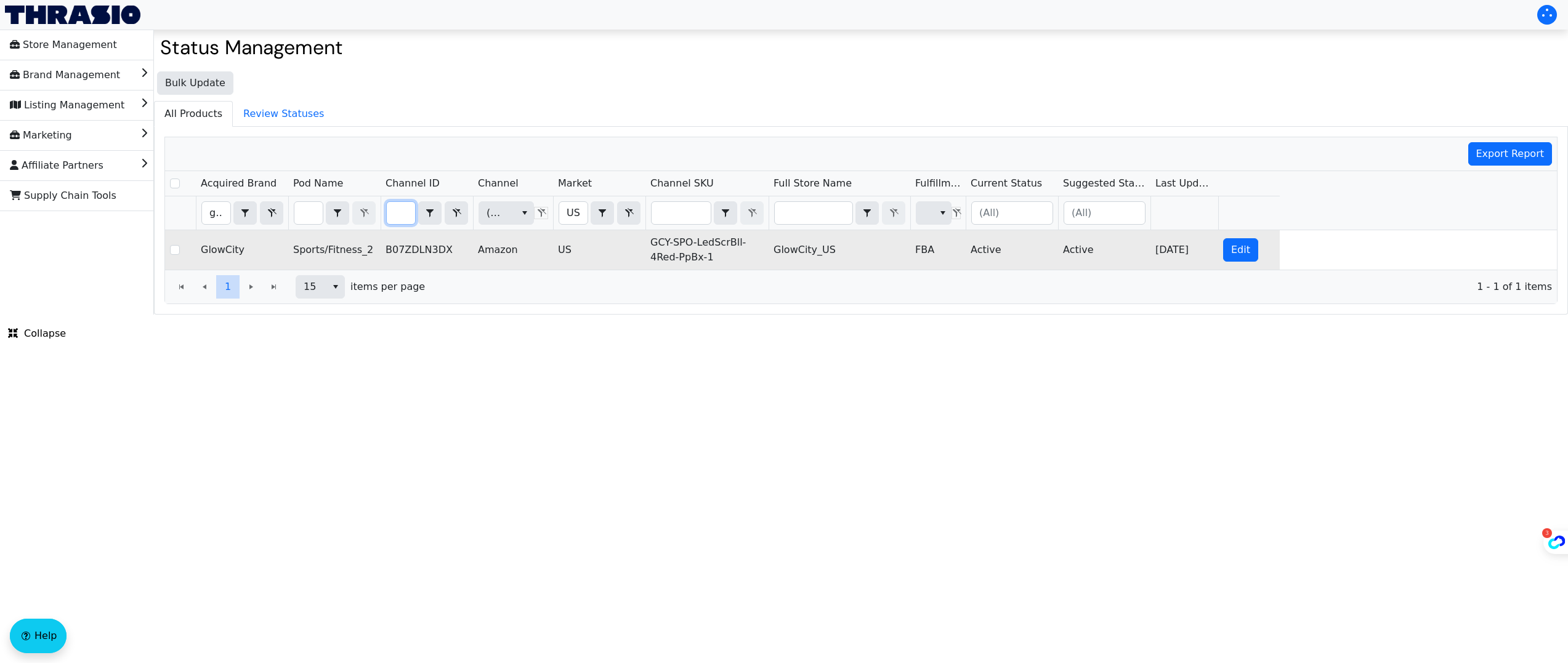
click at [978, 251] on td "Active" at bounding box center [1012, 251] width 92 height 40
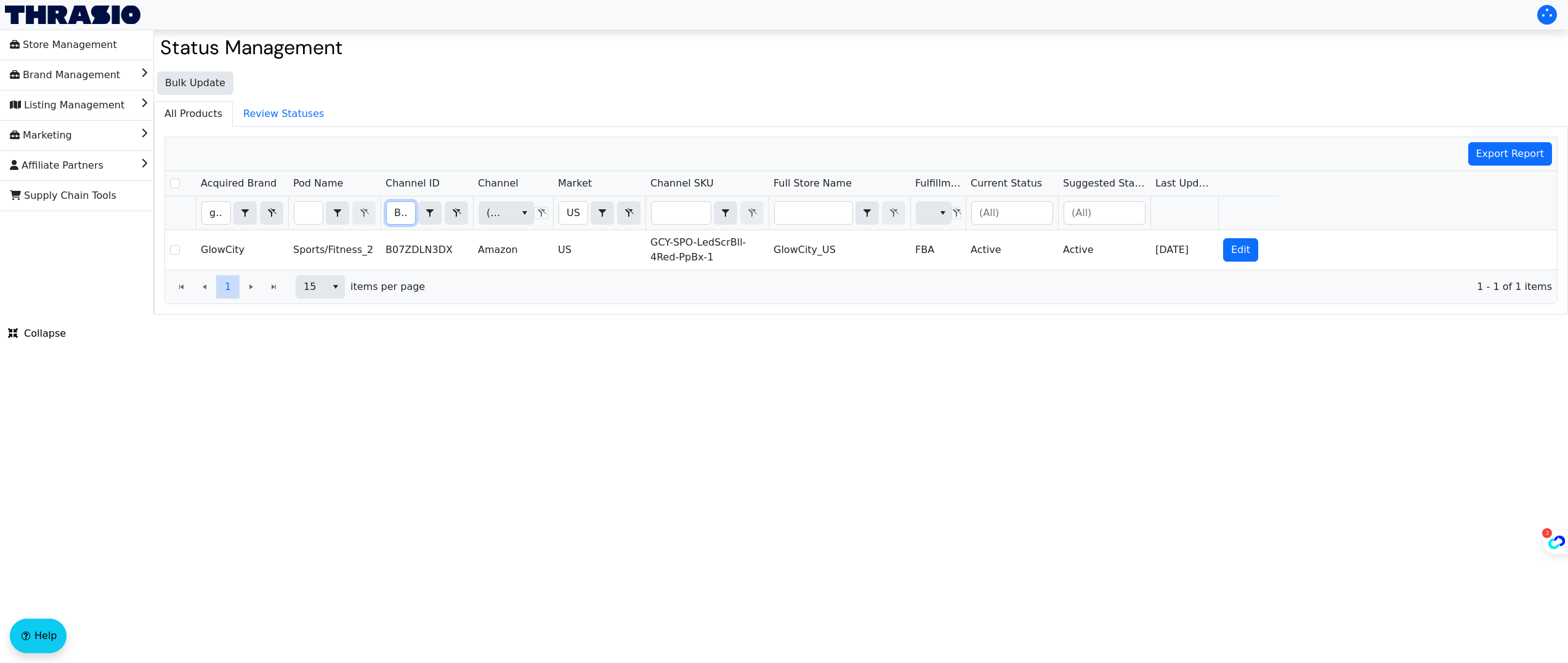
click at [403, 207] on input "B07ZDLN3DX" at bounding box center [401, 214] width 28 height 23
type input "B01N786LSA"
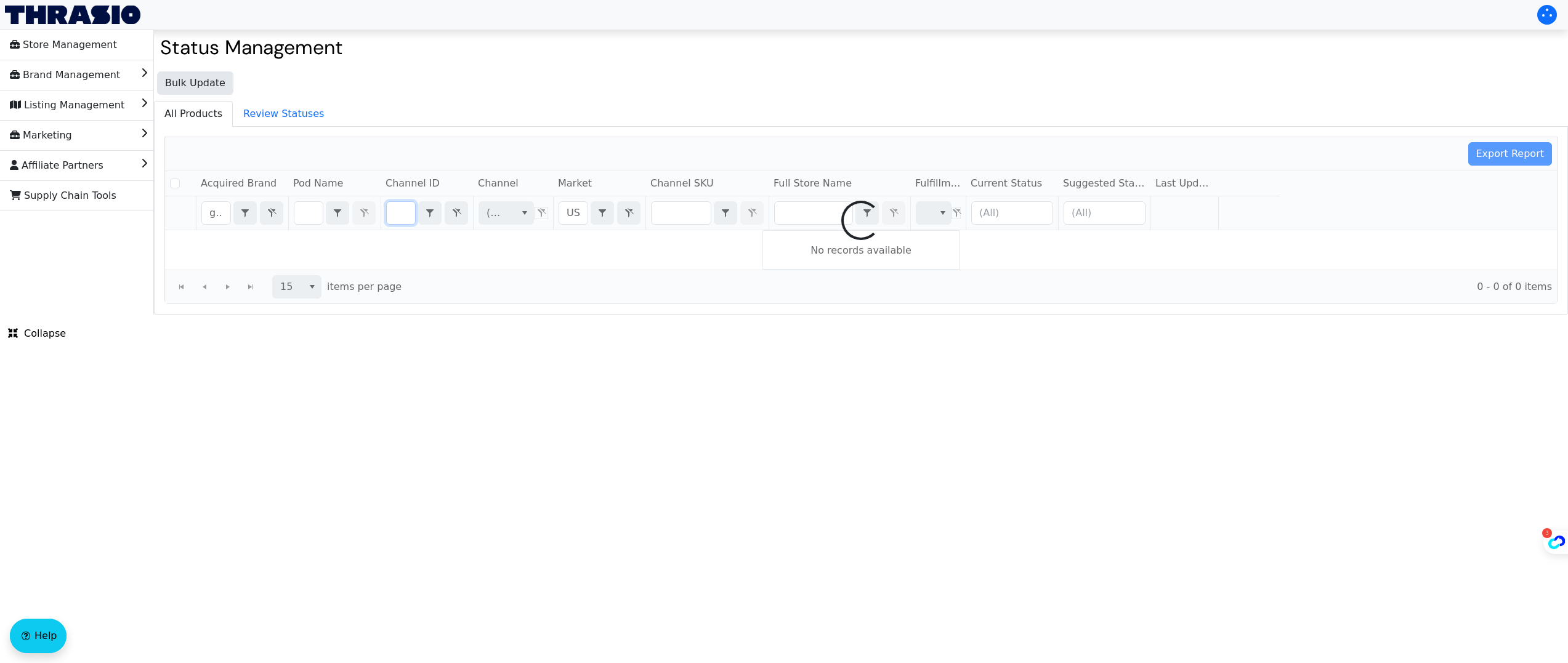
checkbox input "false"
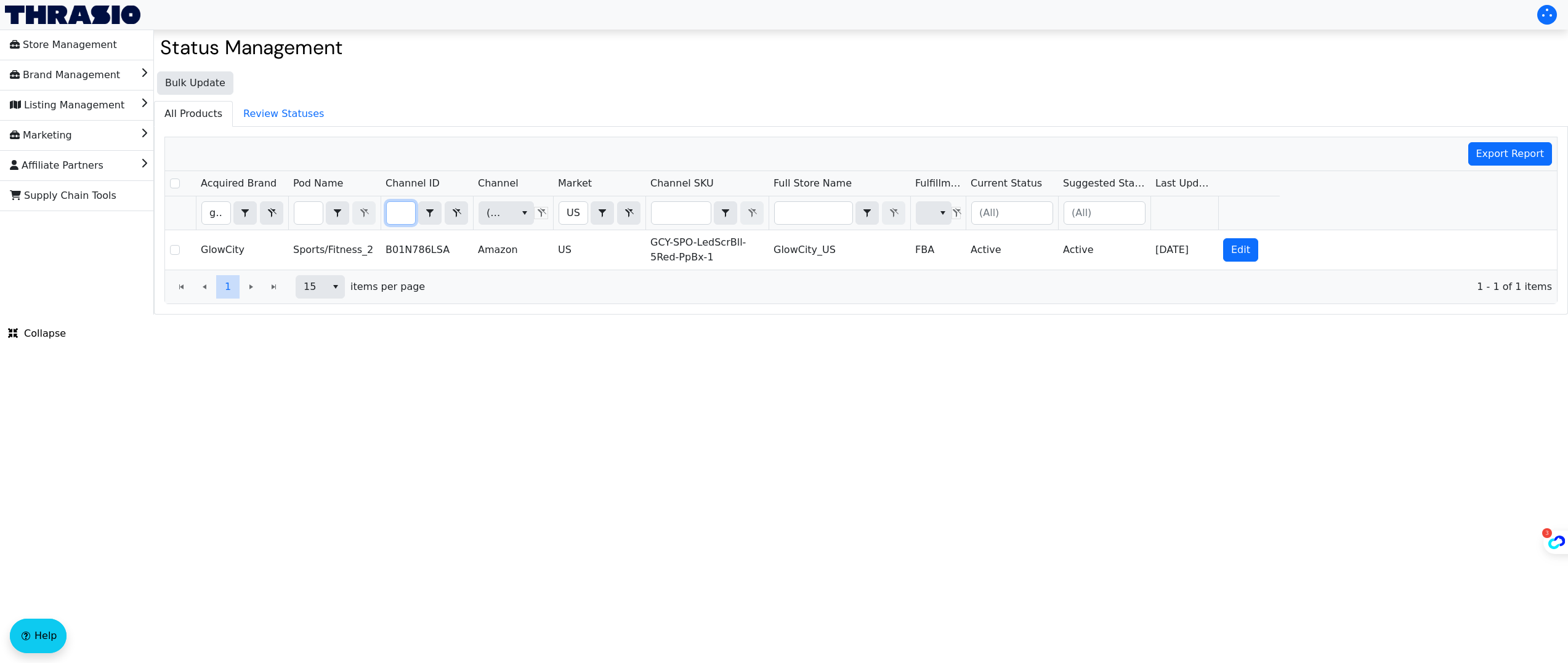
scroll to position [0, 0]
click at [408, 217] on input "B01N786LSA" at bounding box center [401, 214] width 28 height 23
type input "B00A02PUAS"
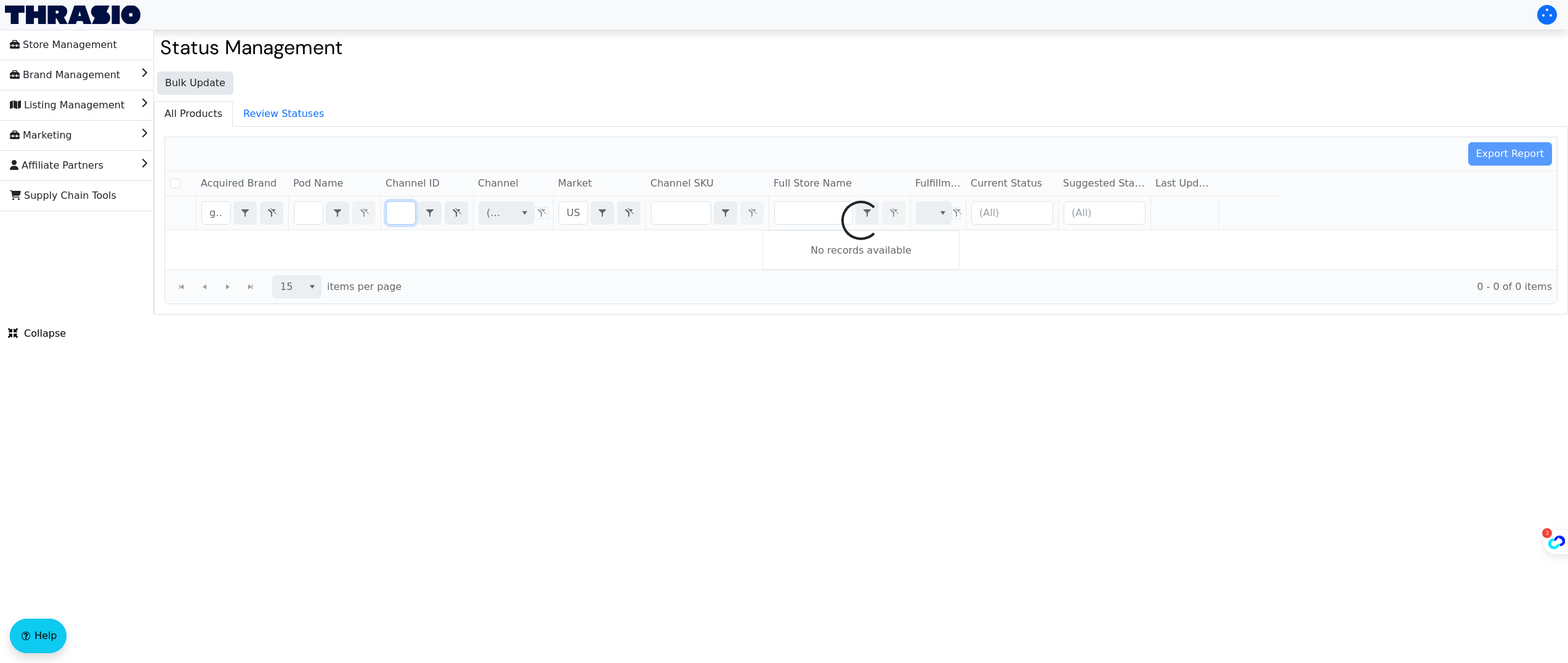
checkbox input "false"
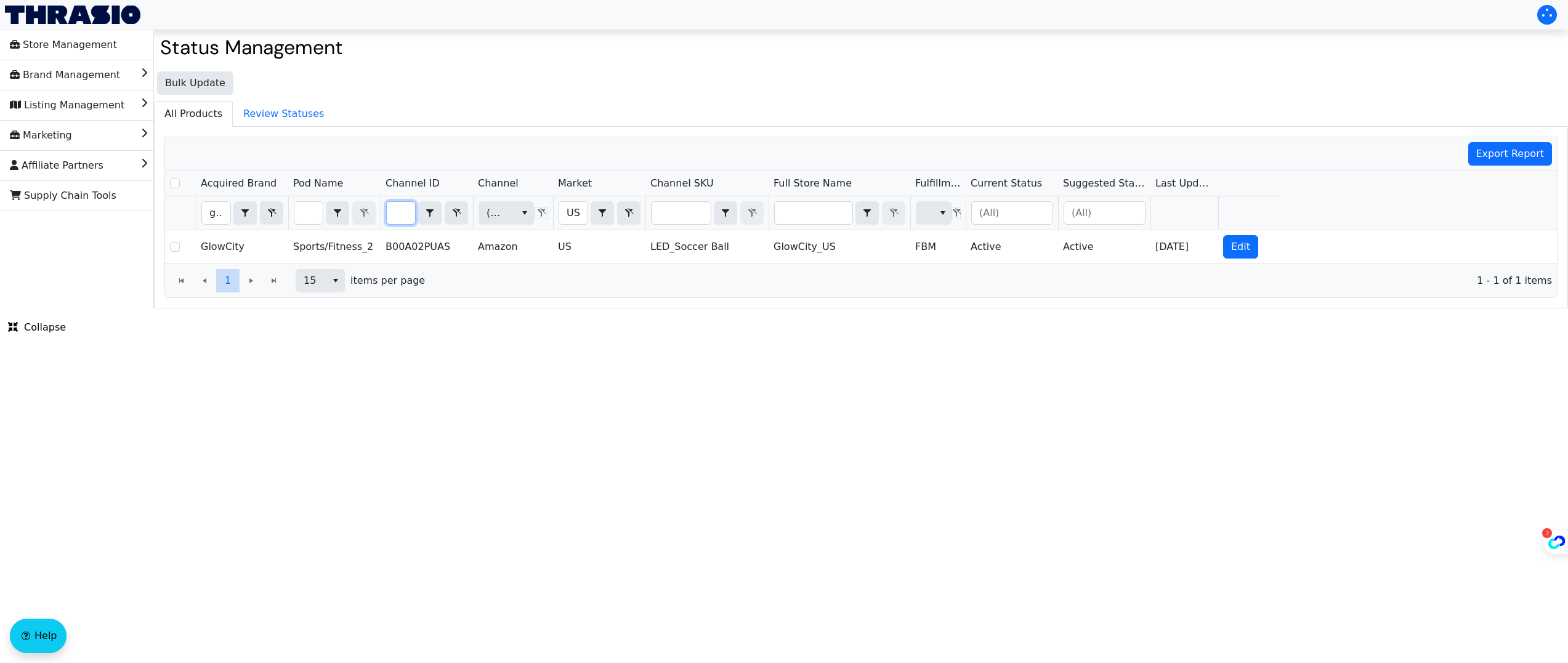
scroll to position [0, 0]
click at [395, 215] on input "B00A02PUAS" at bounding box center [401, 214] width 28 height 23
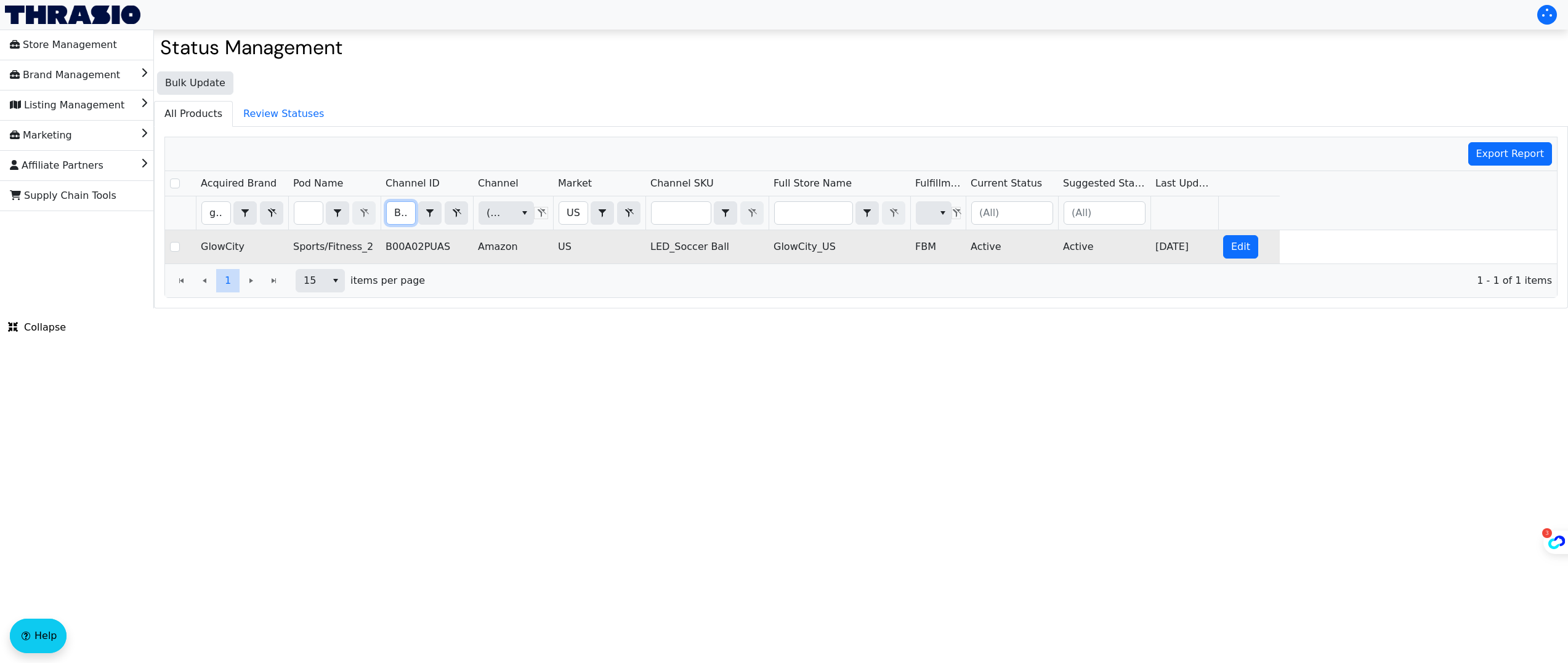
type input "B0D5LNYZ3Y"
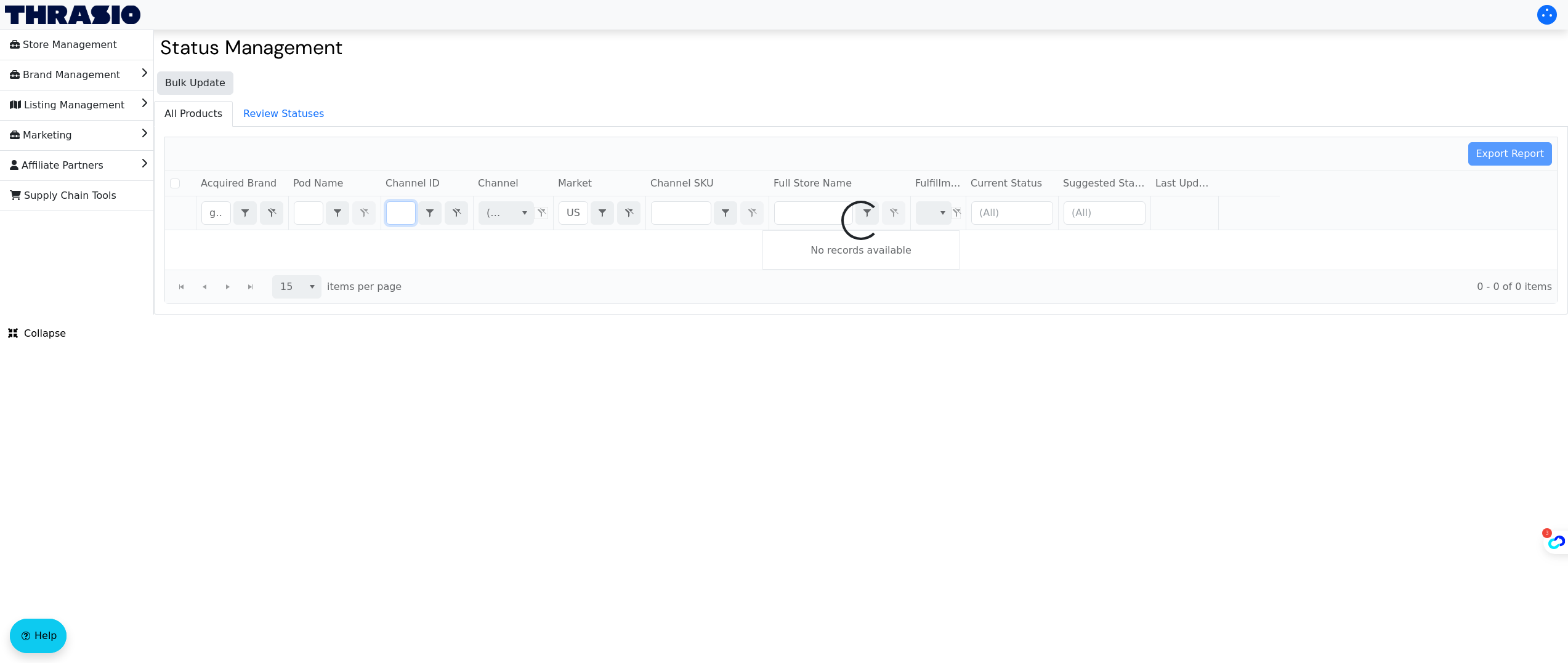
checkbox input "false"
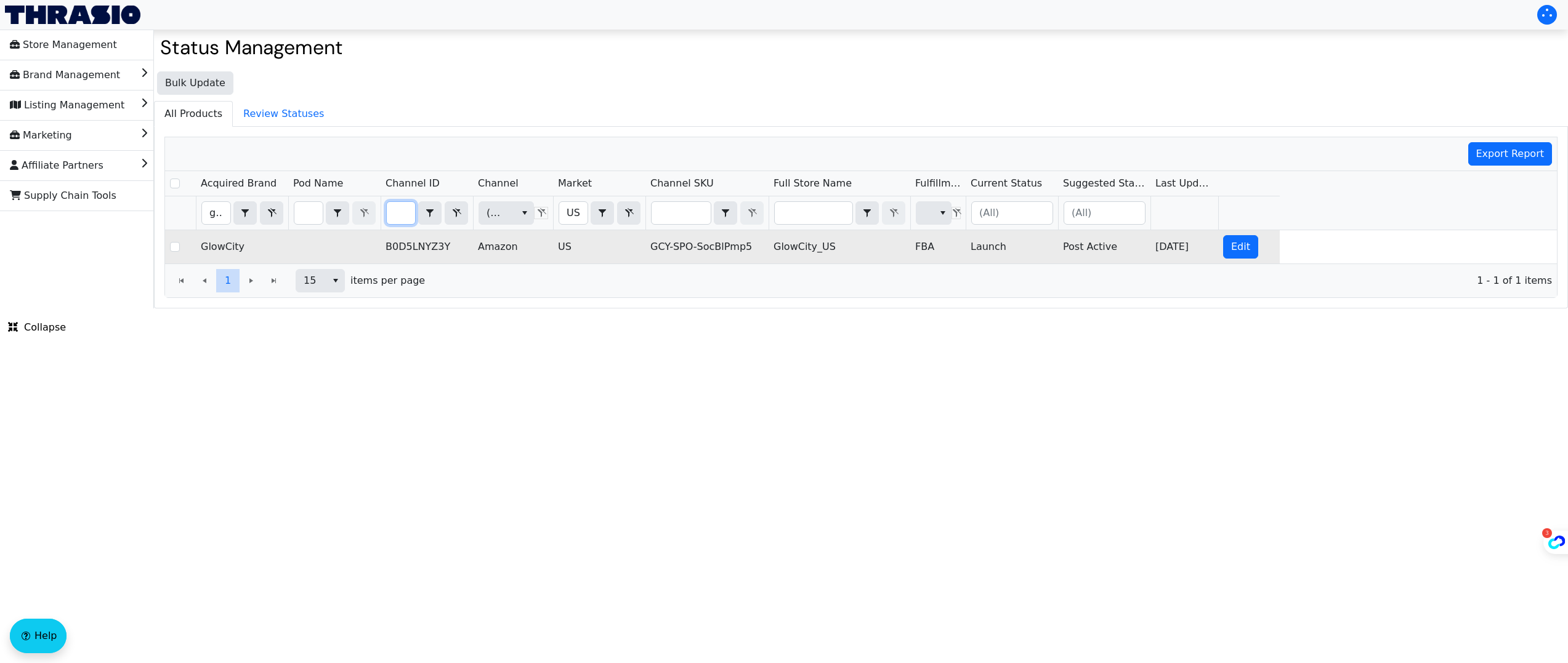
scroll to position [0, 0]
click at [993, 247] on td "Launch" at bounding box center [1012, 247] width 92 height 33
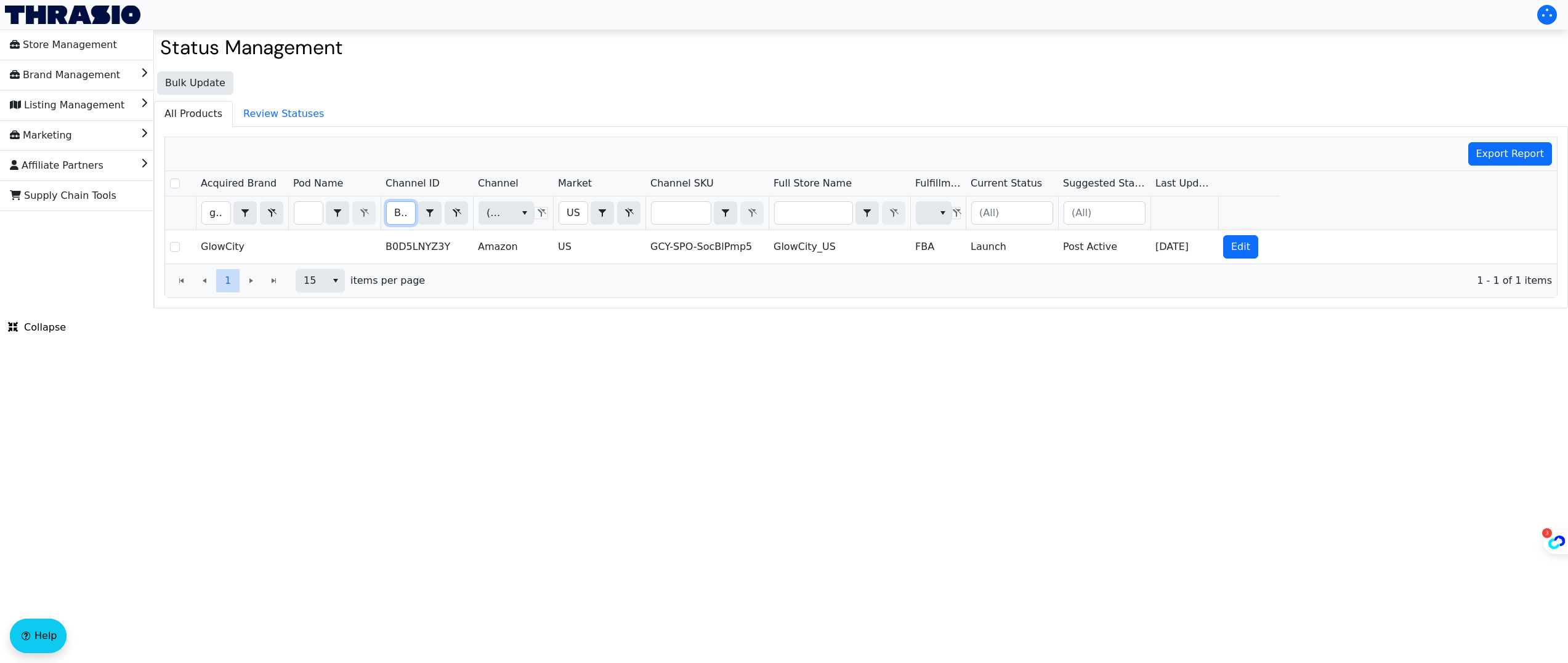
click at [402, 207] on input "B0D5LNYZ3Y" at bounding box center [401, 214] width 28 height 23
type input "B0F9424YRR"
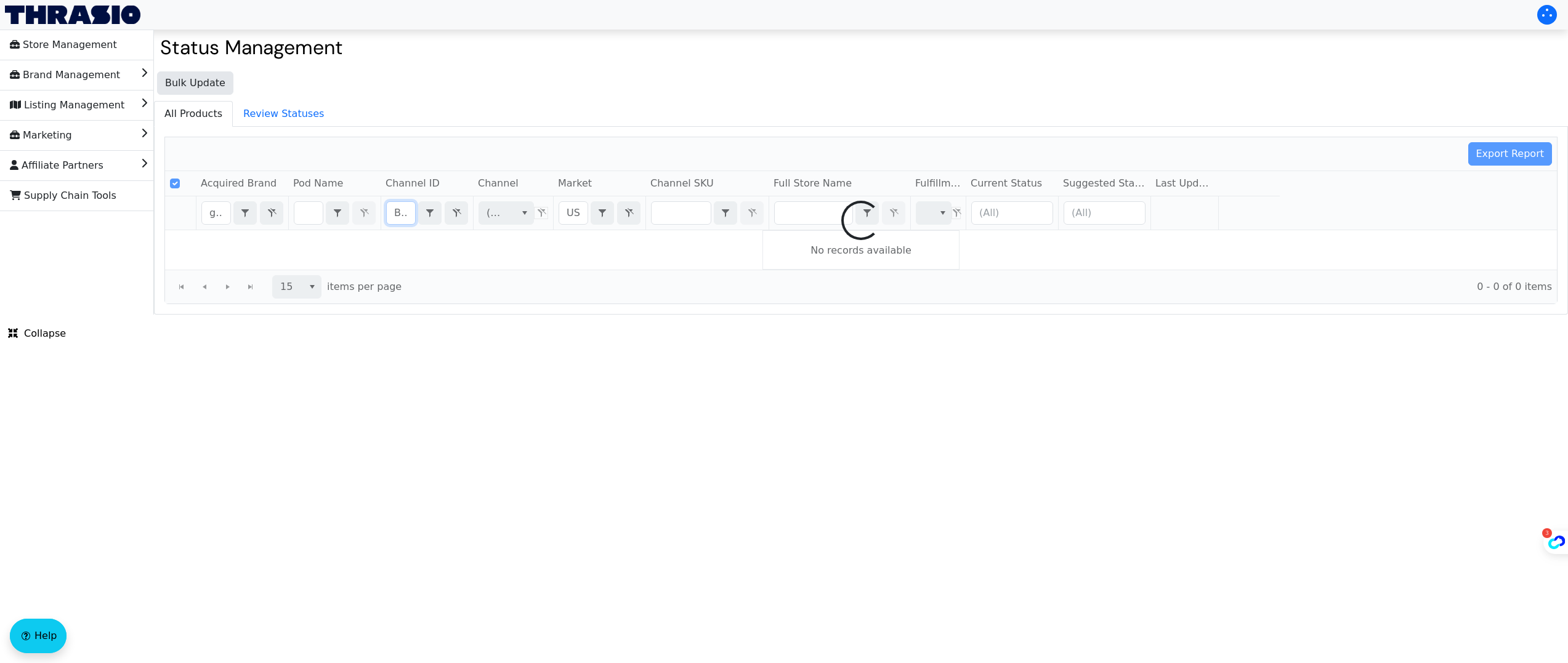
scroll to position [0, 45]
checkbox input "false"
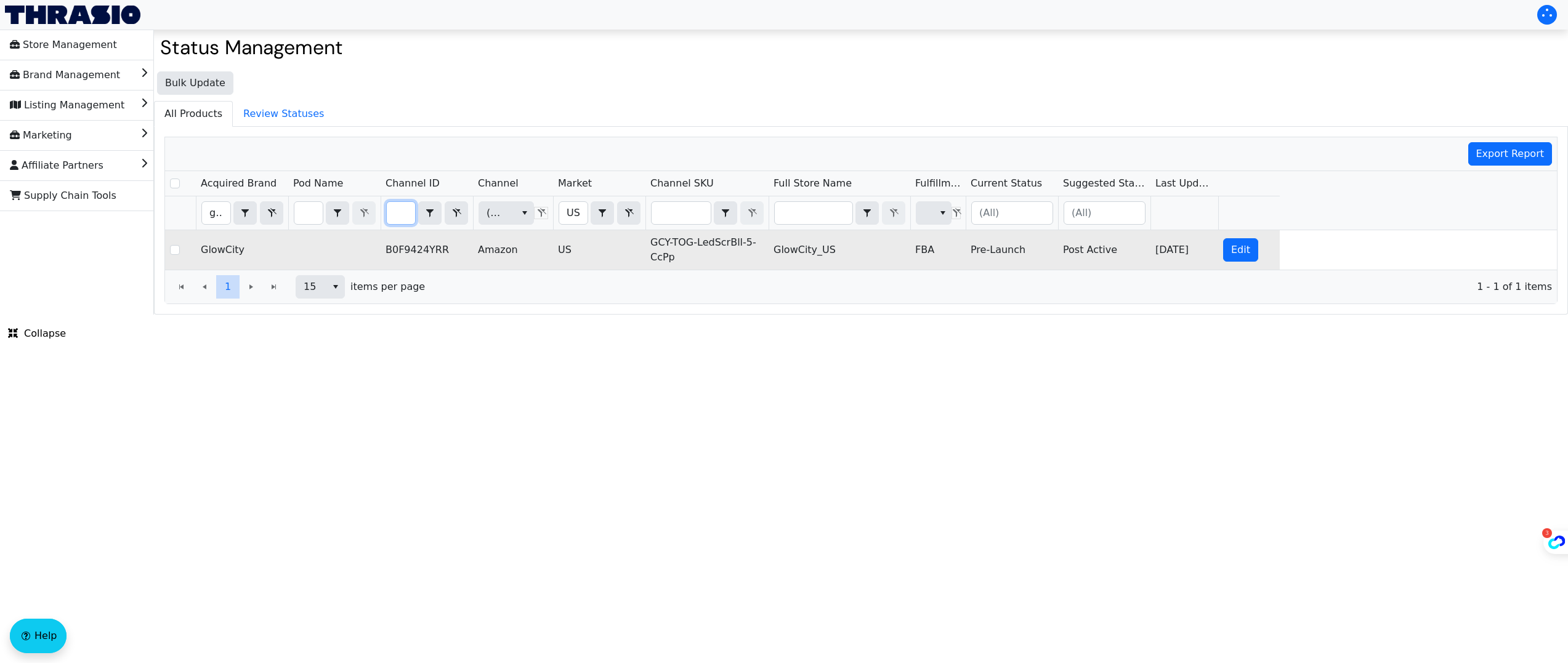
click at [993, 249] on td "Pre-Launch" at bounding box center [1012, 251] width 92 height 40
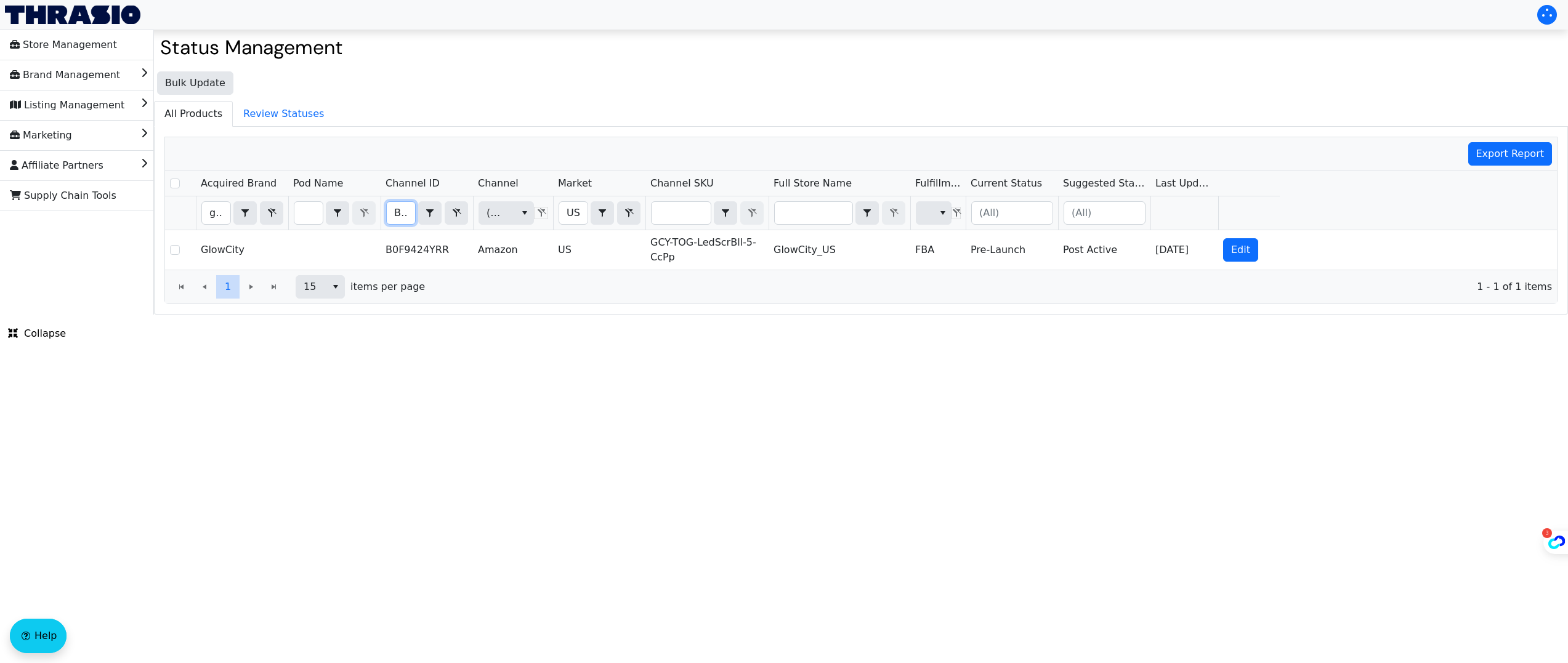
click at [398, 210] on input "B0F9424YRR" at bounding box center [401, 214] width 28 height 23
type input "B0CCNYCWYK"
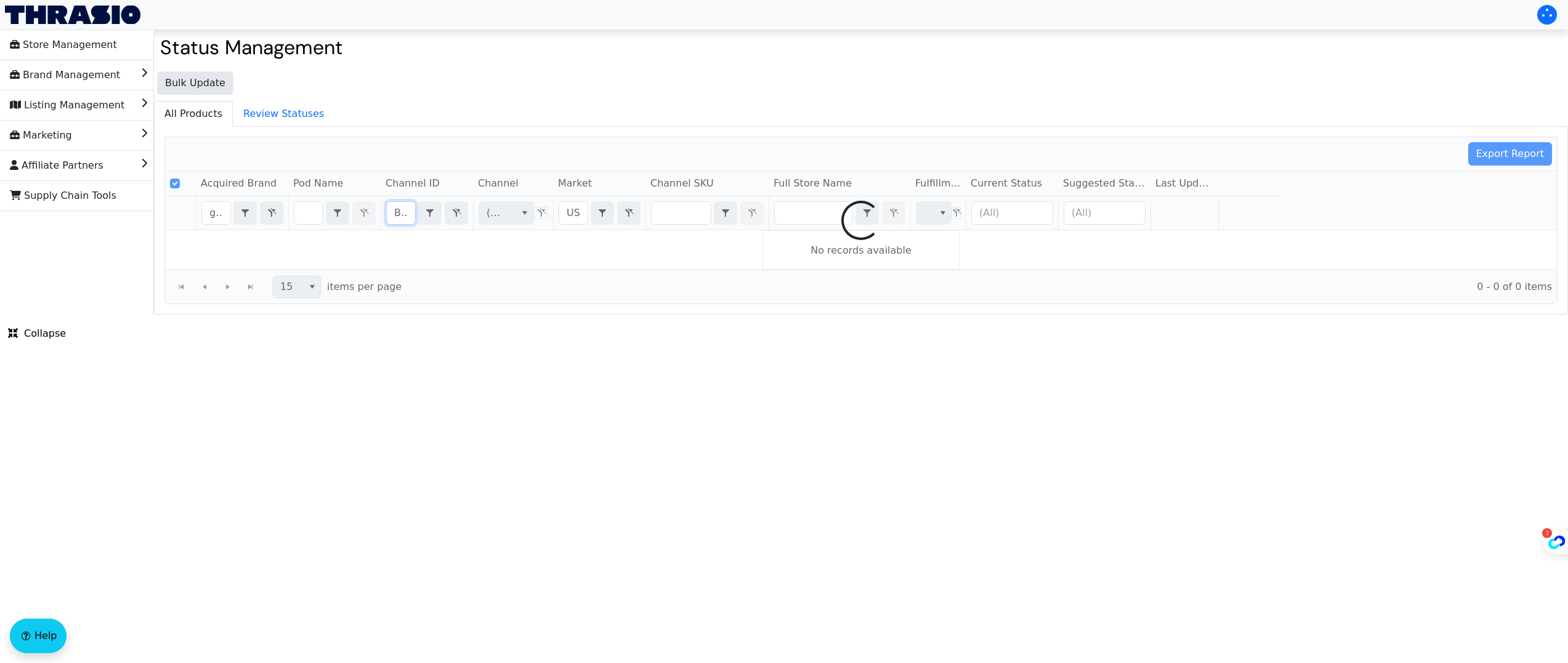
scroll to position [0, 54]
checkbox input "false"
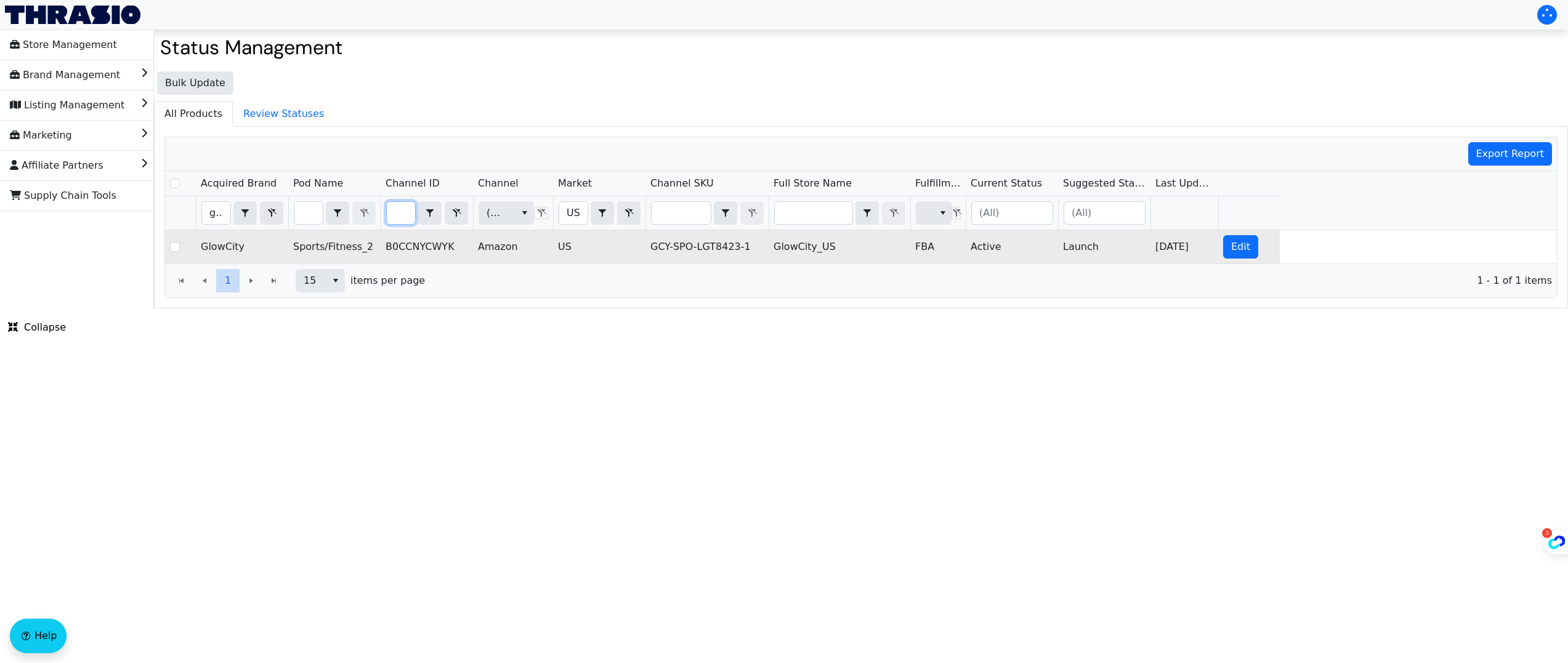
click at [984, 245] on td "Active" at bounding box center [1012, 247] width 92 height 33
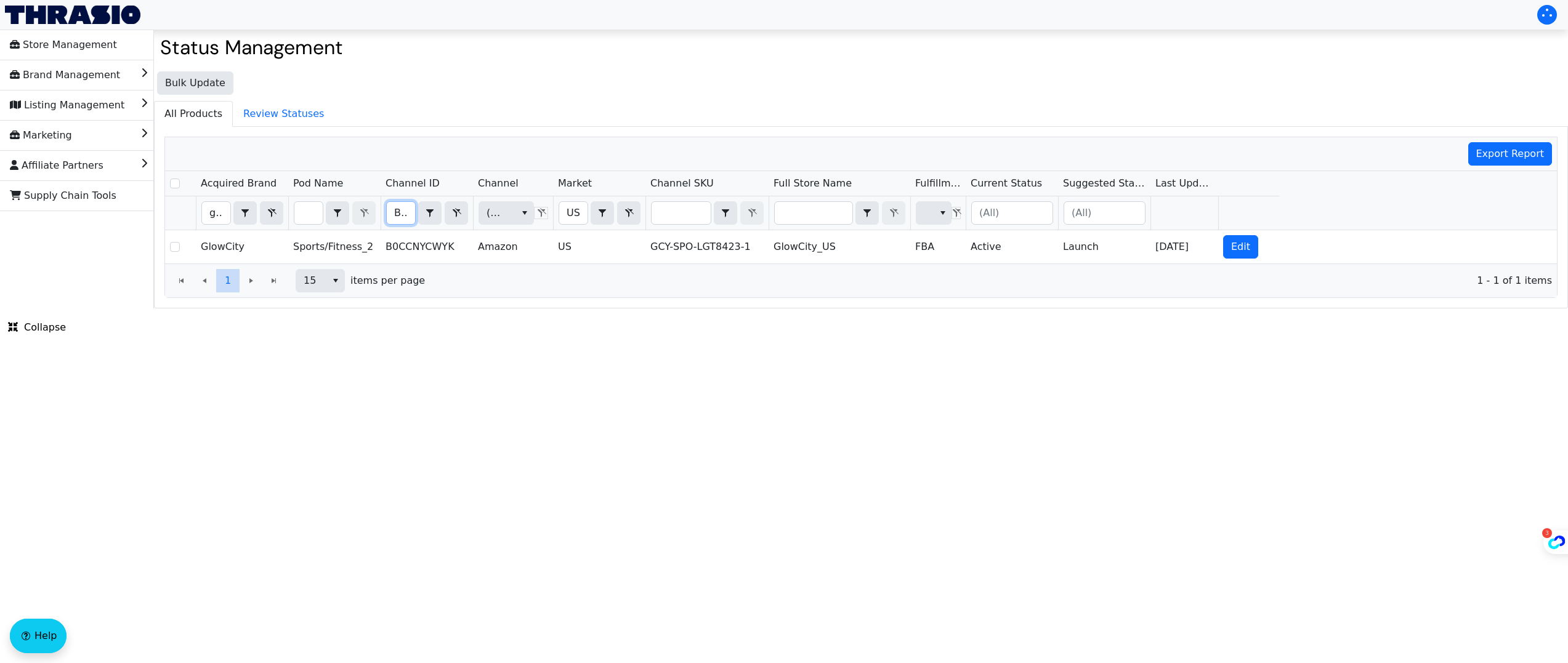
click at [405, 210] on input "B0CCNYCWYK" at bounding box center [401, 214] width 28 height 23
type input "B0CFXXDBSN"
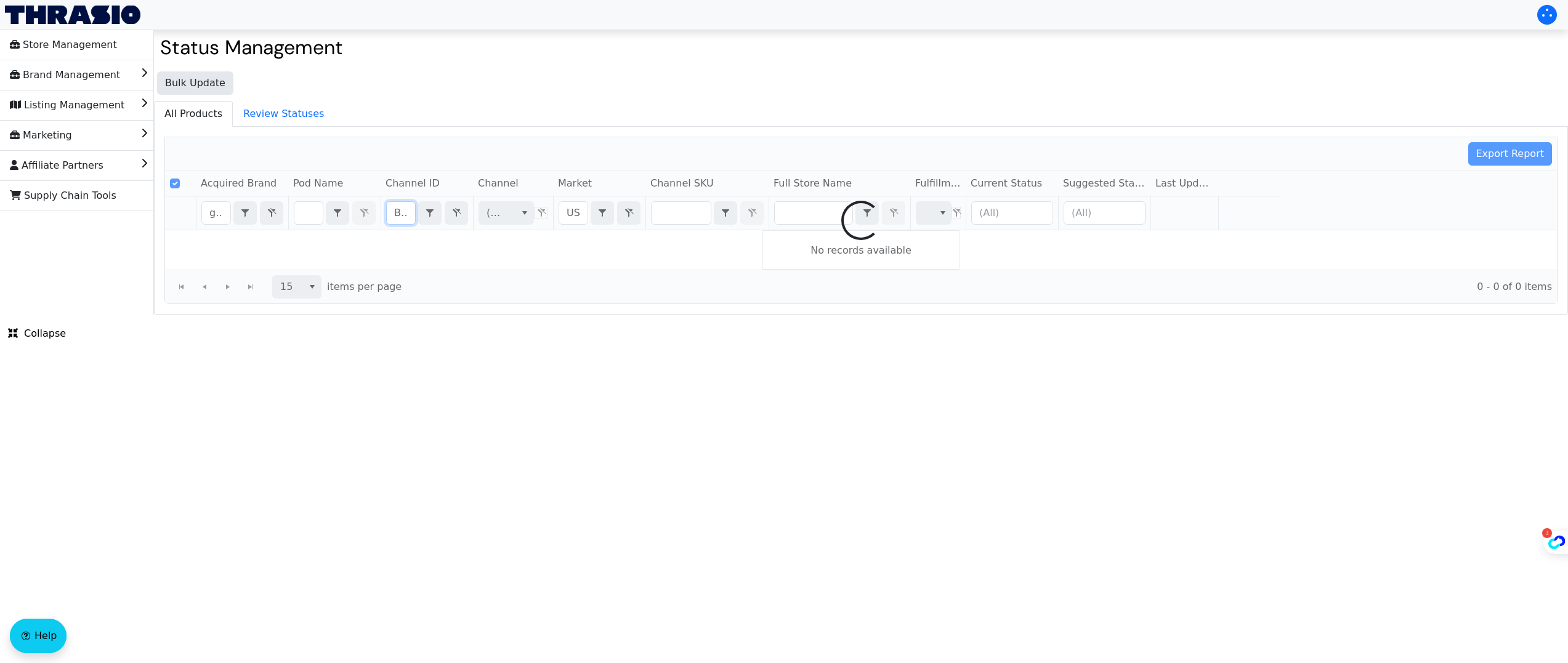
scroll to position [0, 50]
checkbox input "false"
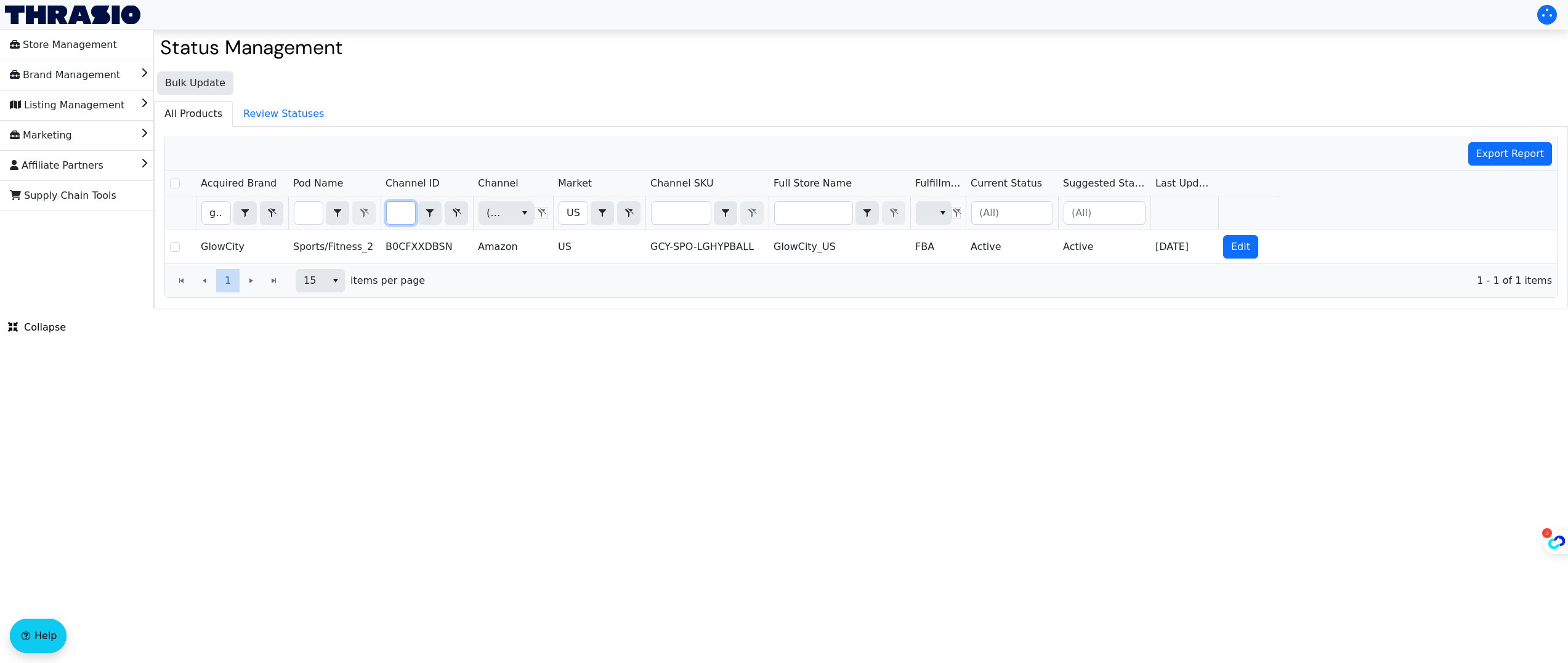
scroll to position [0, 0]
click at [399, 215] on input "B0CFXXDBSN" at bounding box center [401, 214] width 28 height 23
type input "B0DC18TL4B"
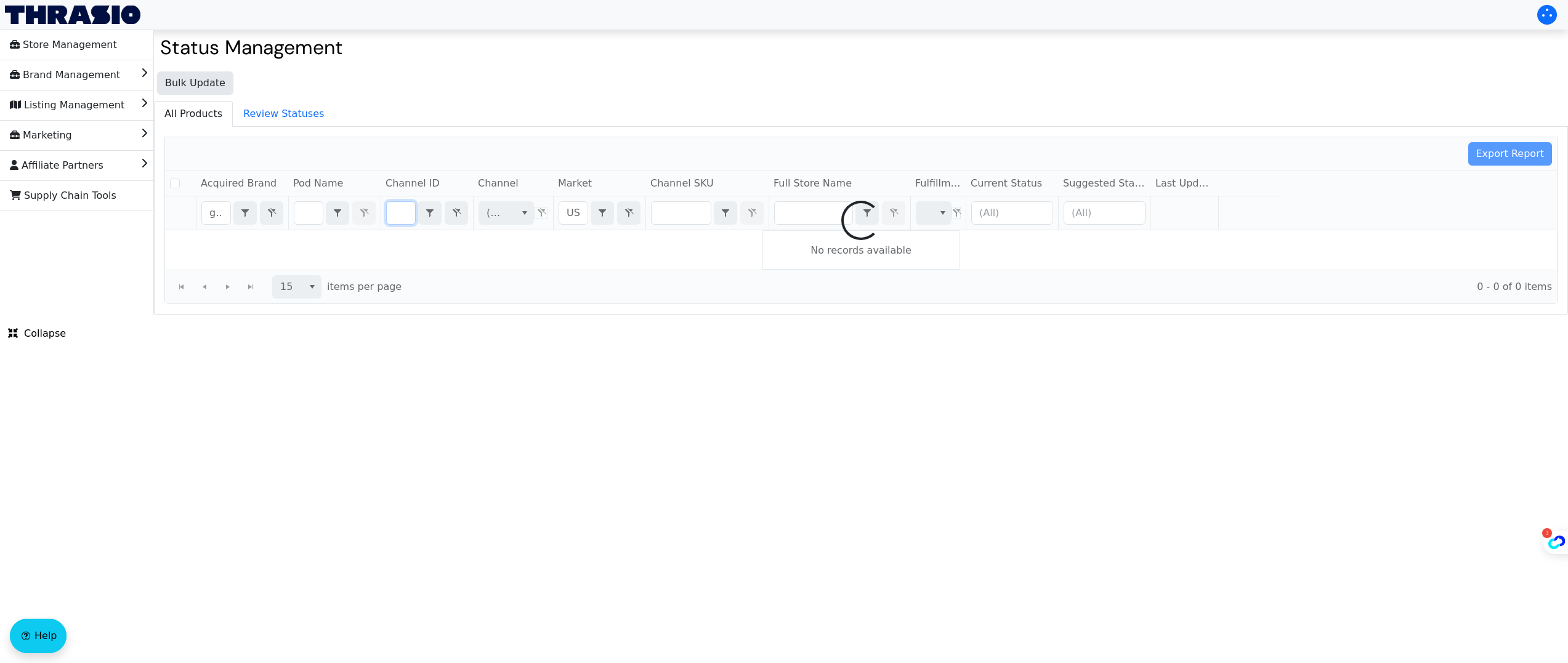
checkbox input "false"
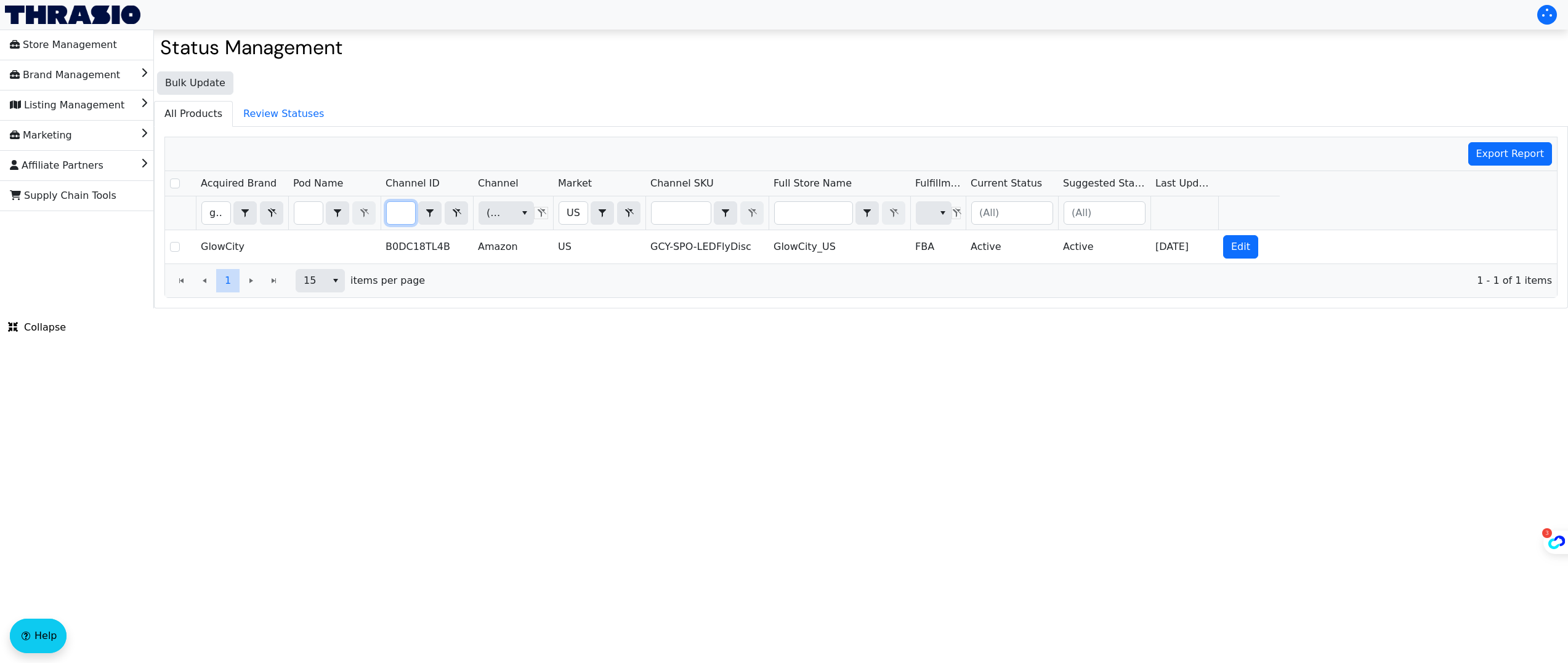
scroll to position [0, 0]
click at [403, 205] on input "B0DC18TL4B" at bounding box center [401, 214] width 28 height 23
click at [402, 205] on input "B0DC18TL4B" at bounding box center [401, 214] width 28 height 23
type input "B07H2JGSM6"
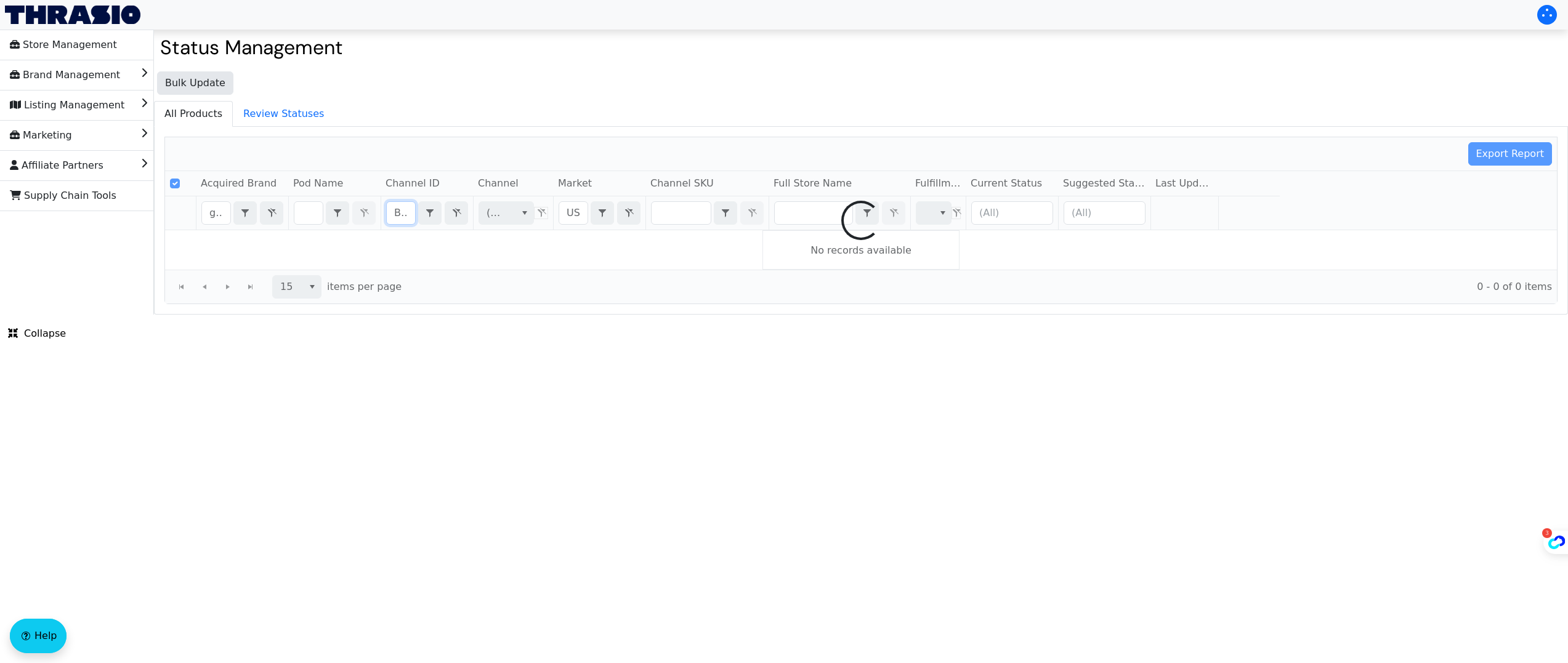
checkbox input "true"
type input "B07H2JGSM6"
click at [208, 214] on input "glow" at bounding box center [217, 214] width 28 height 23
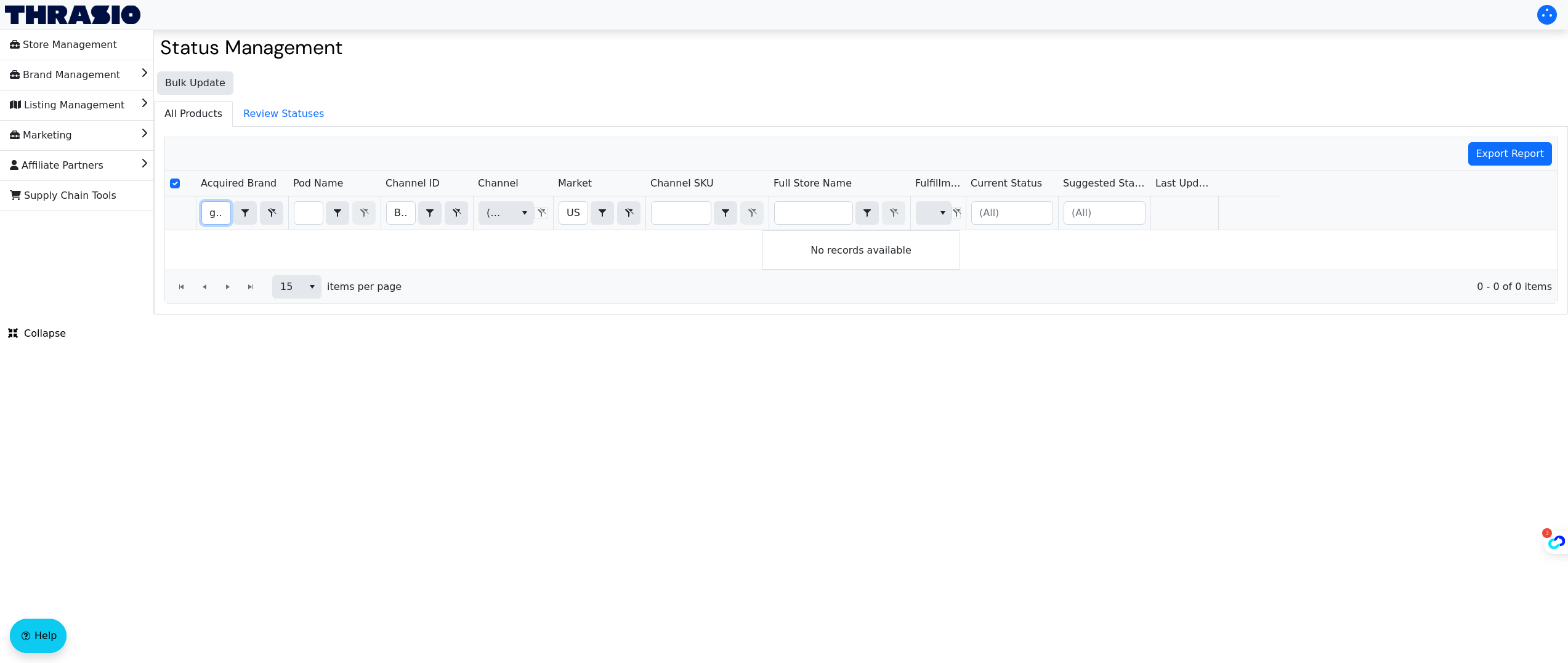
click at [208, 214] on input "glow" at bounding box center [217, 214] width 28 height 23
checkbox input "false"
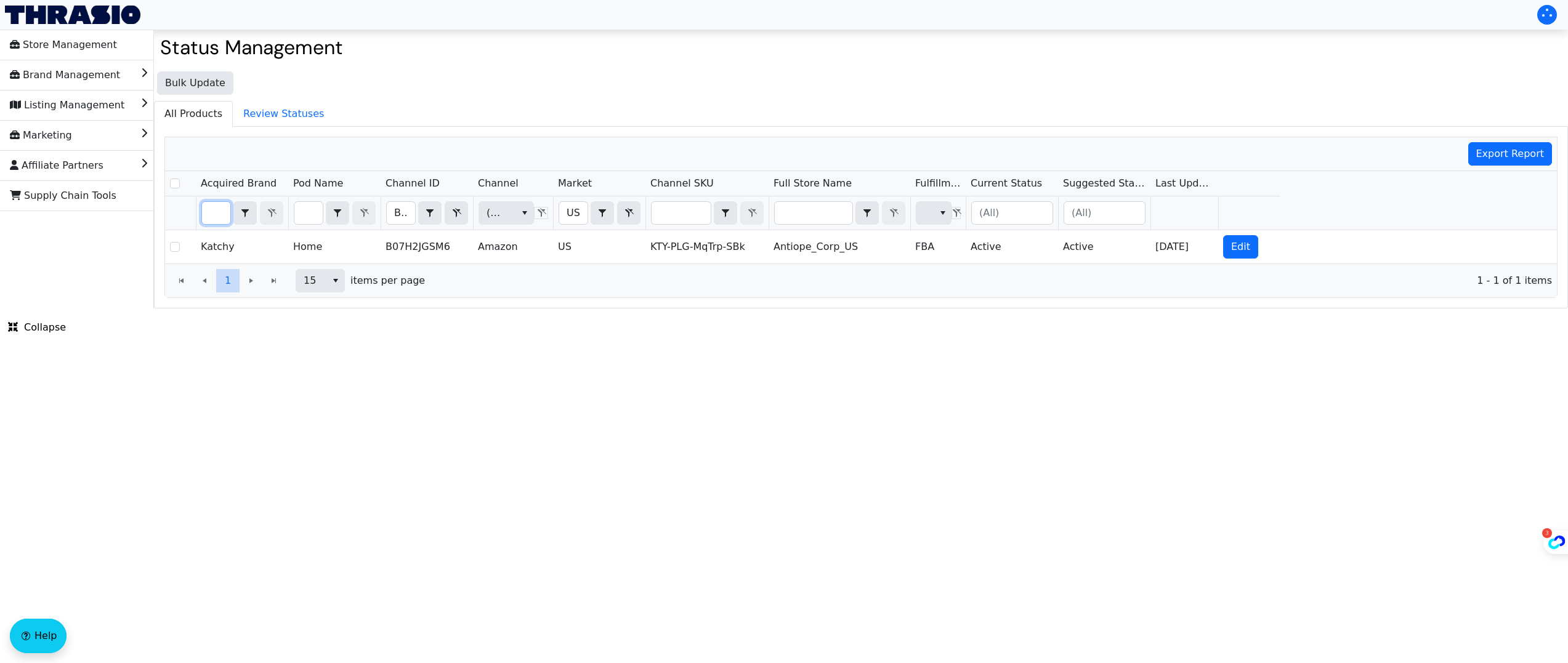
type input "k"
checkbox input "true"
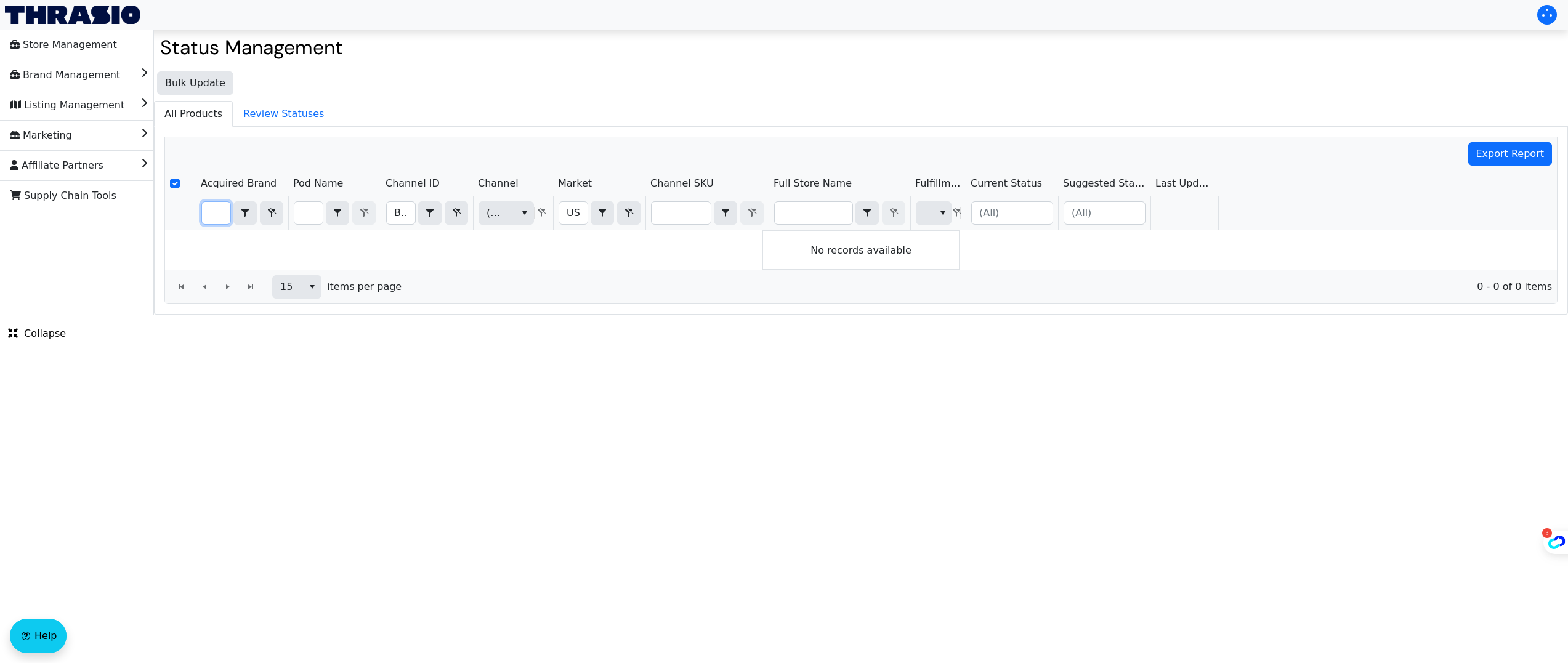
type input "katchy"
checkbox input "false"
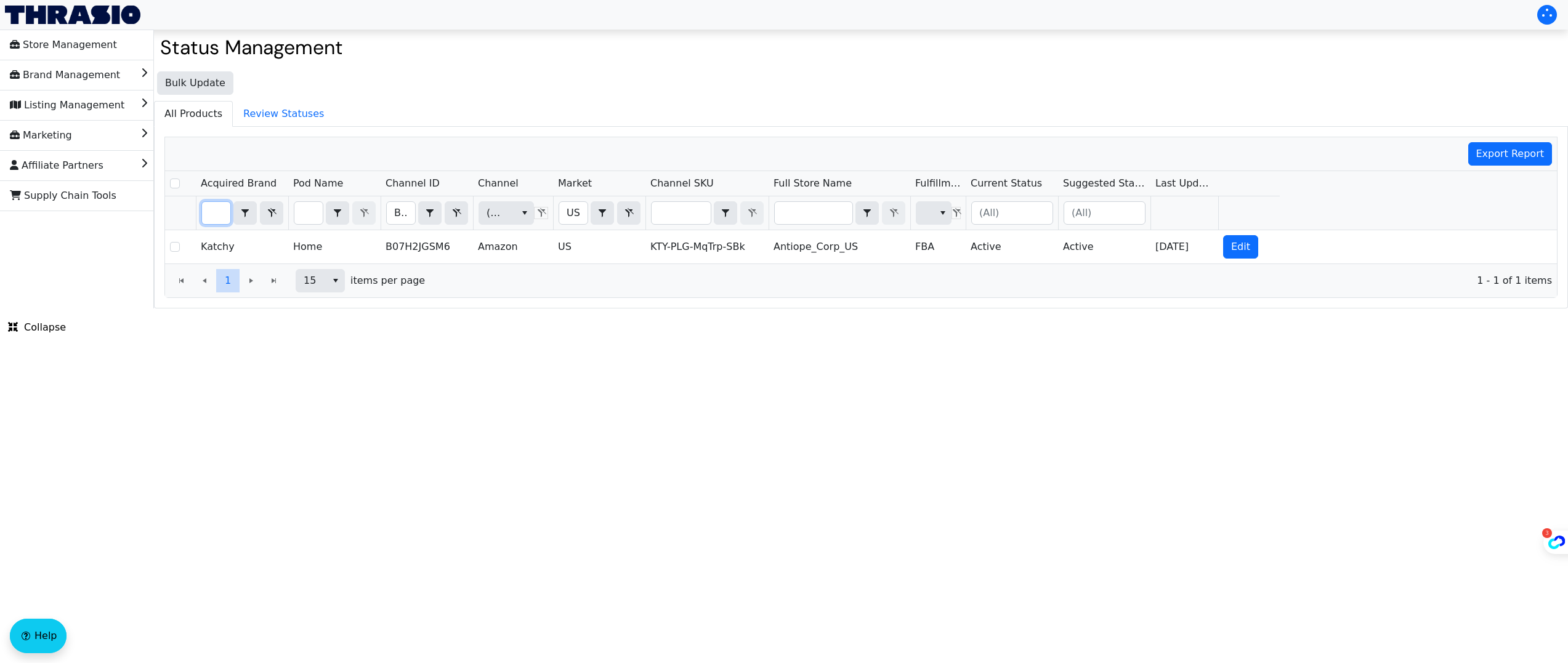
type input "katchy"
click at [411, 209] on input "B07H2JGSM6" at bounding box center [401, 214] width 28 height 23
type input "B0CHB256XP"
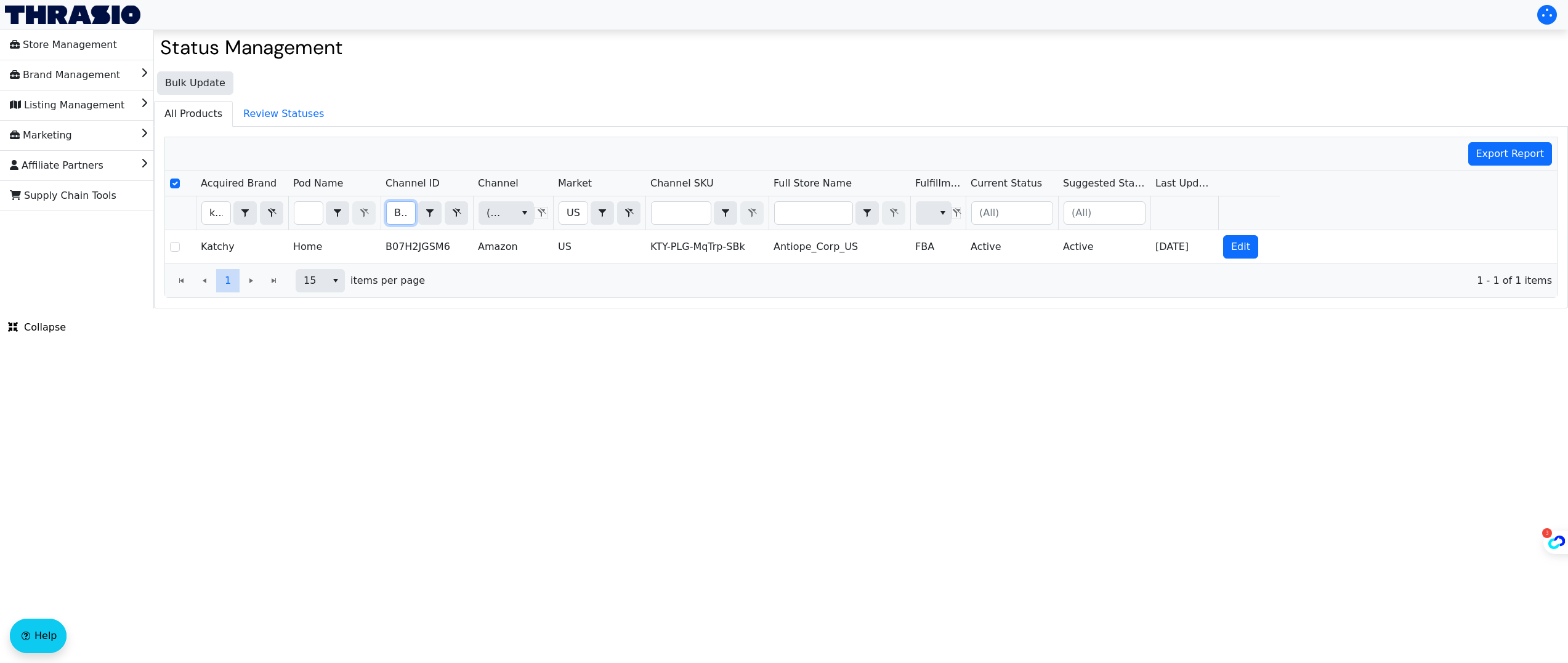
scroll to position [0, 49]
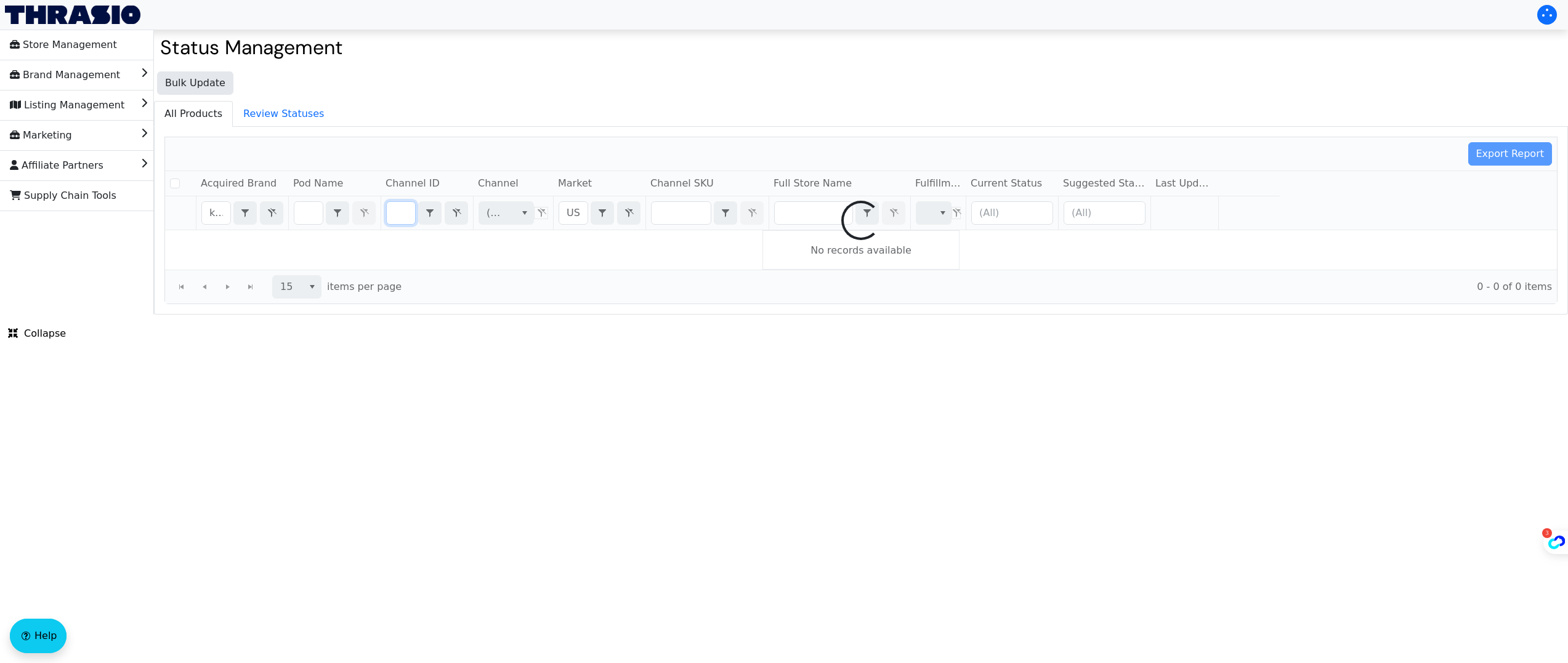
checkbox input "false"
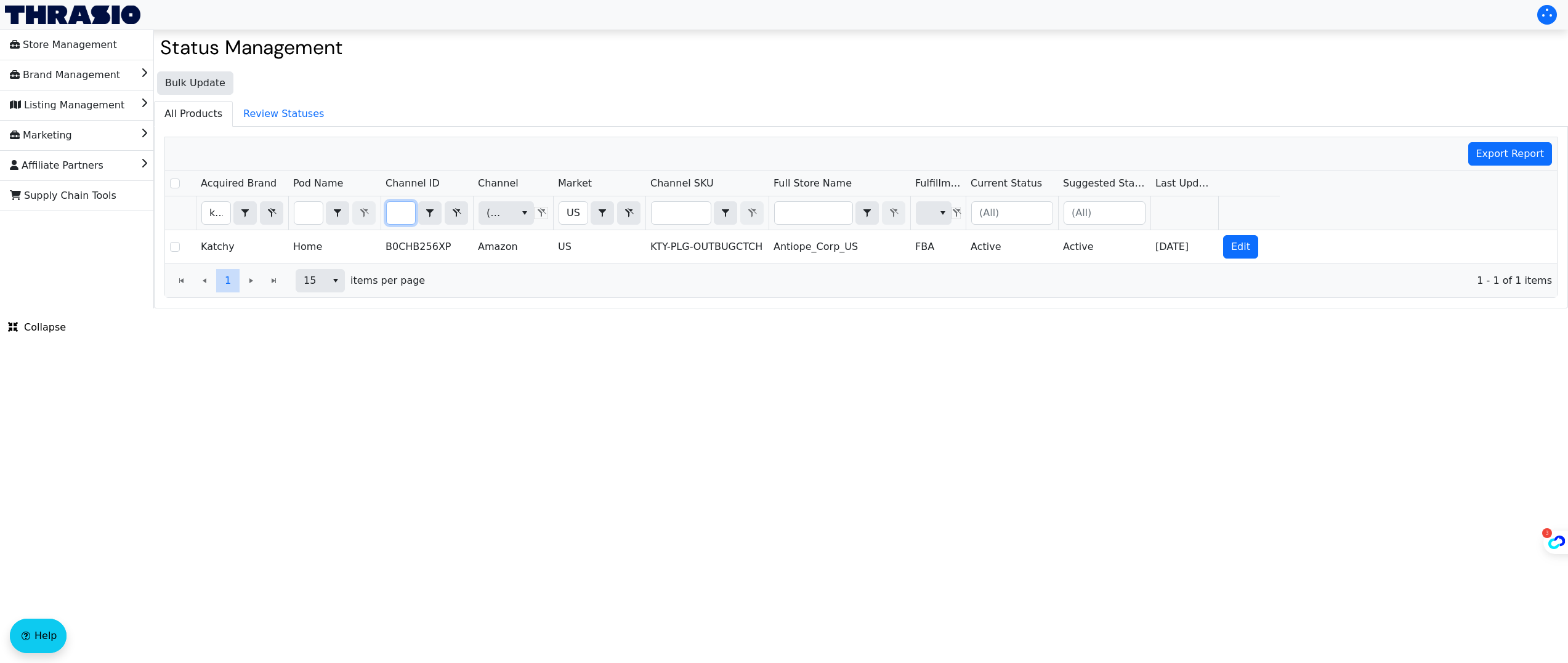
type input "B0CHB256XP"
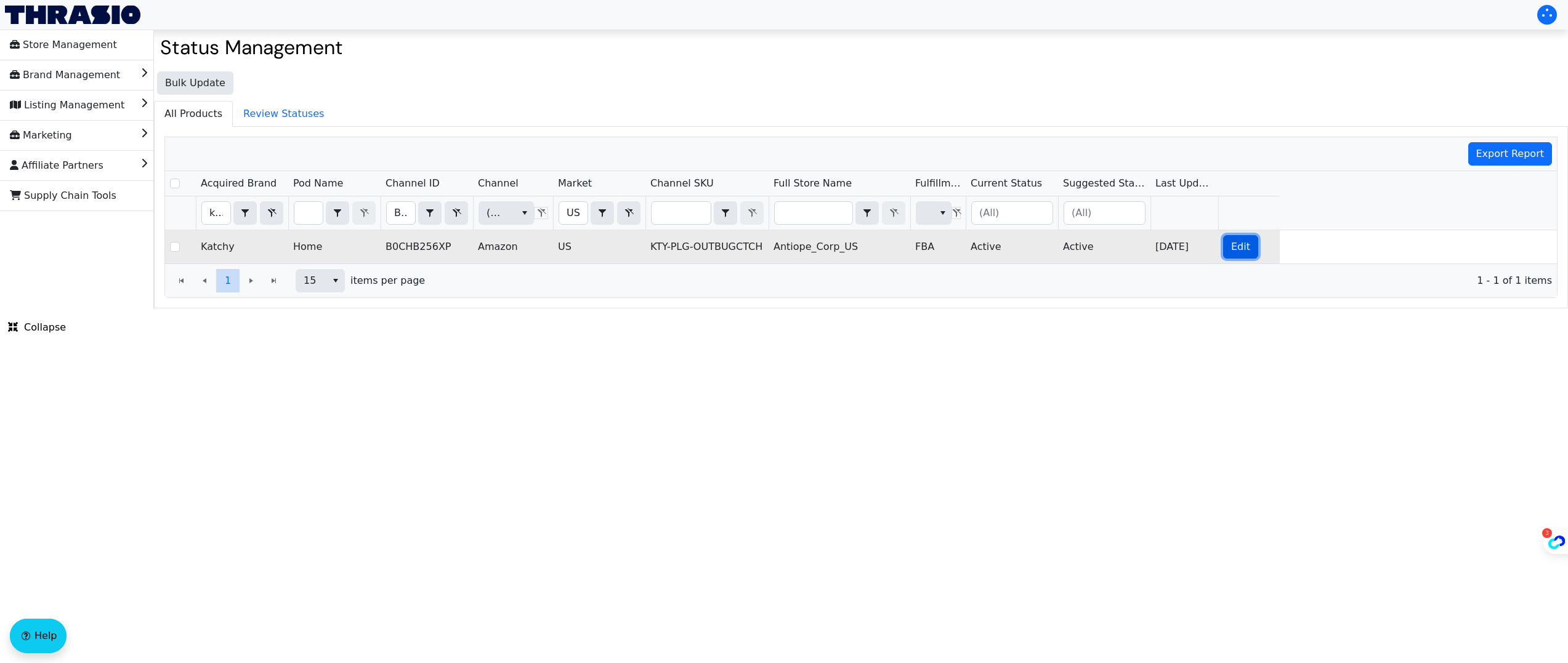
click at [1230, 249] on button "Edit" at bounding box center [1240, 247] width 35 height 24
checkbox input "true"
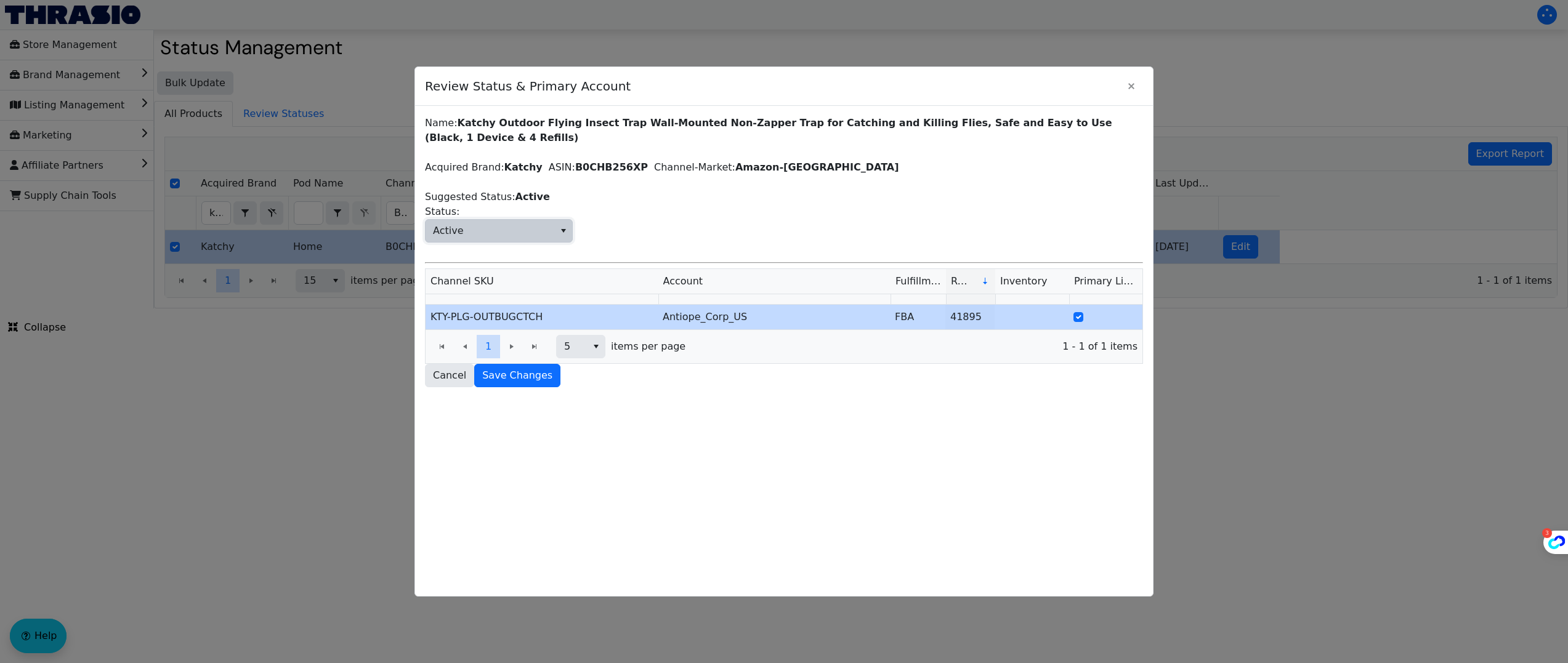
click at [518, 228] on span "Active" at bounding box center [490, 232] width 129 height 23
click at [483, 337] on span "Post Active" at bounding box center [462, 332] width 55 height 15
click at [525, 377] on span "Save Changes" at bounding box center [517, 376] width 71 height 15
click at [581, 167] on label "B0CHB256XP" at bounding box center [611, 167] width 73 height 11
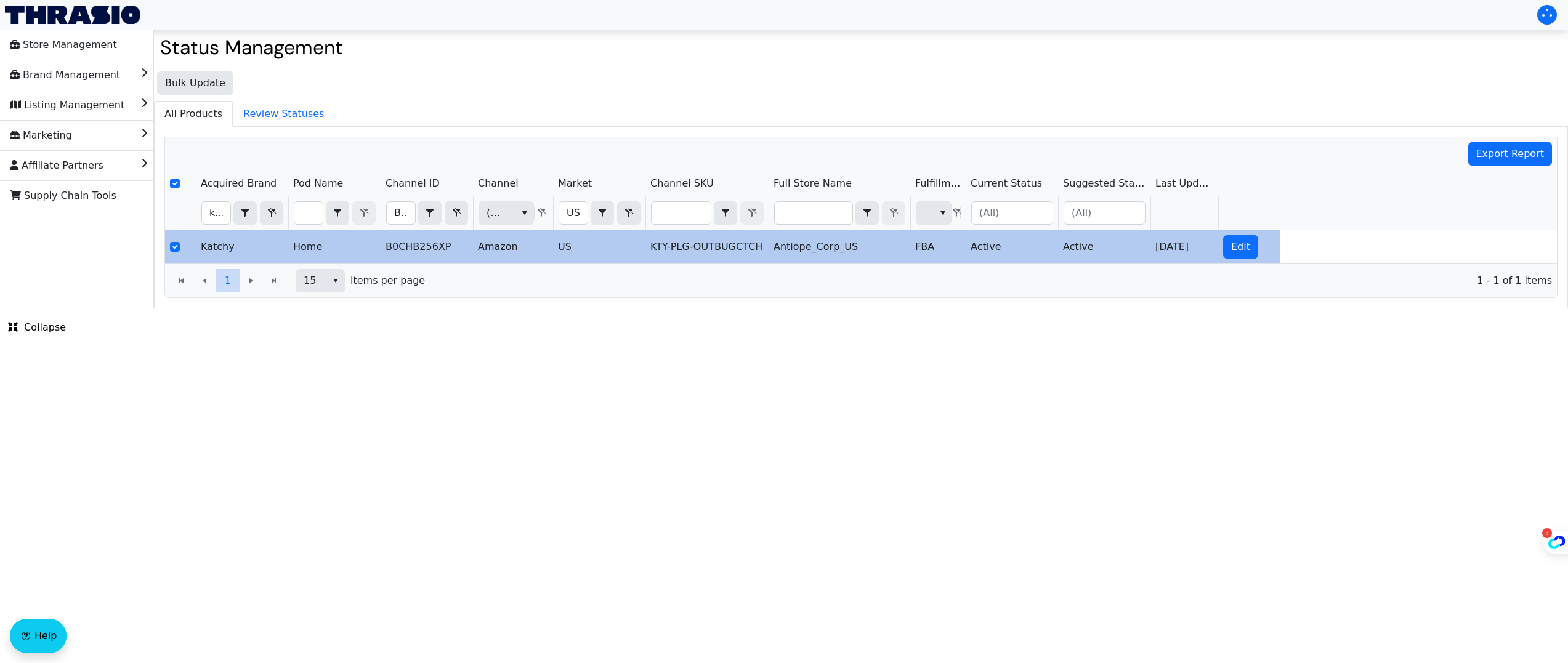
click at [581, 167] on div "Export Report" at bounding box center [861, 154] width 1392 height 34
click at [401, 247] on td "B0CHB256XP" at bounding box center [427, 247] width 92 height 33
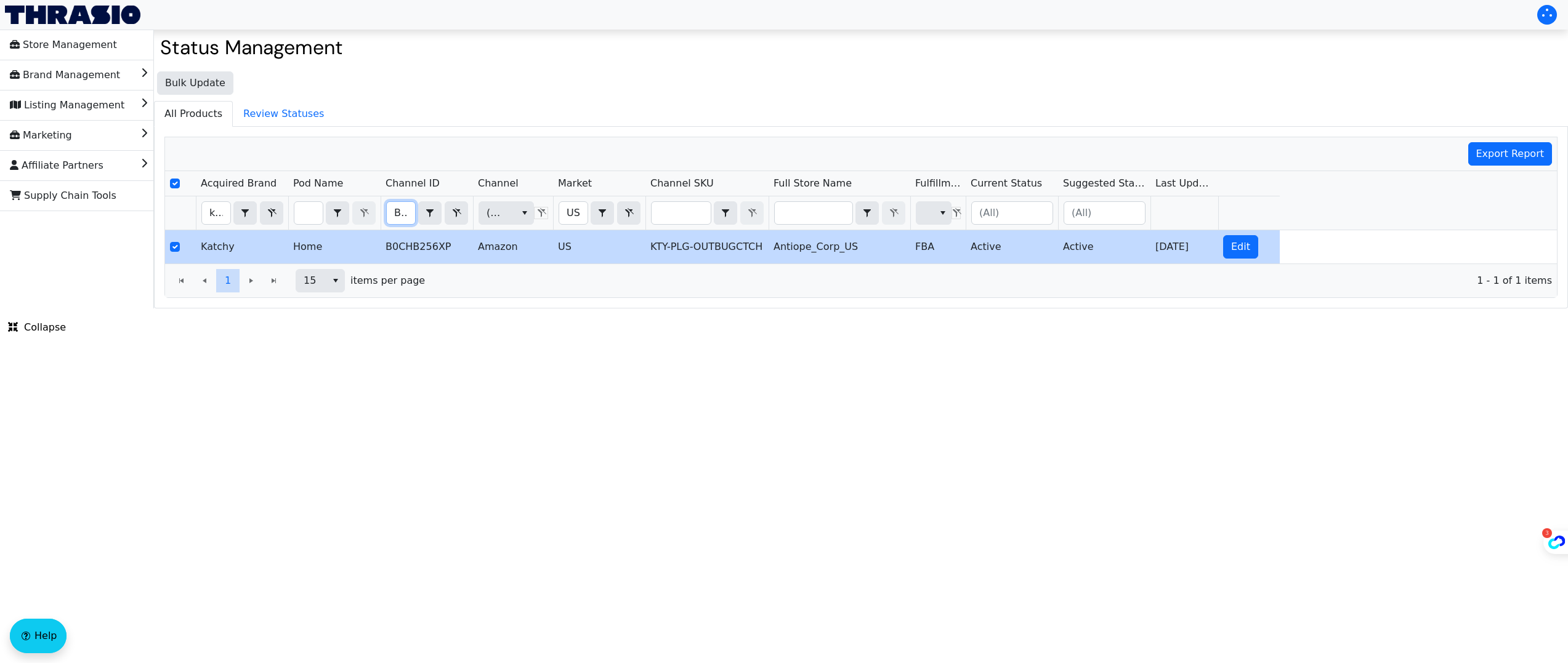
click at [403, 213] on input "B0CHB256XP" at bounding box center [401, 214] width 28 height 23
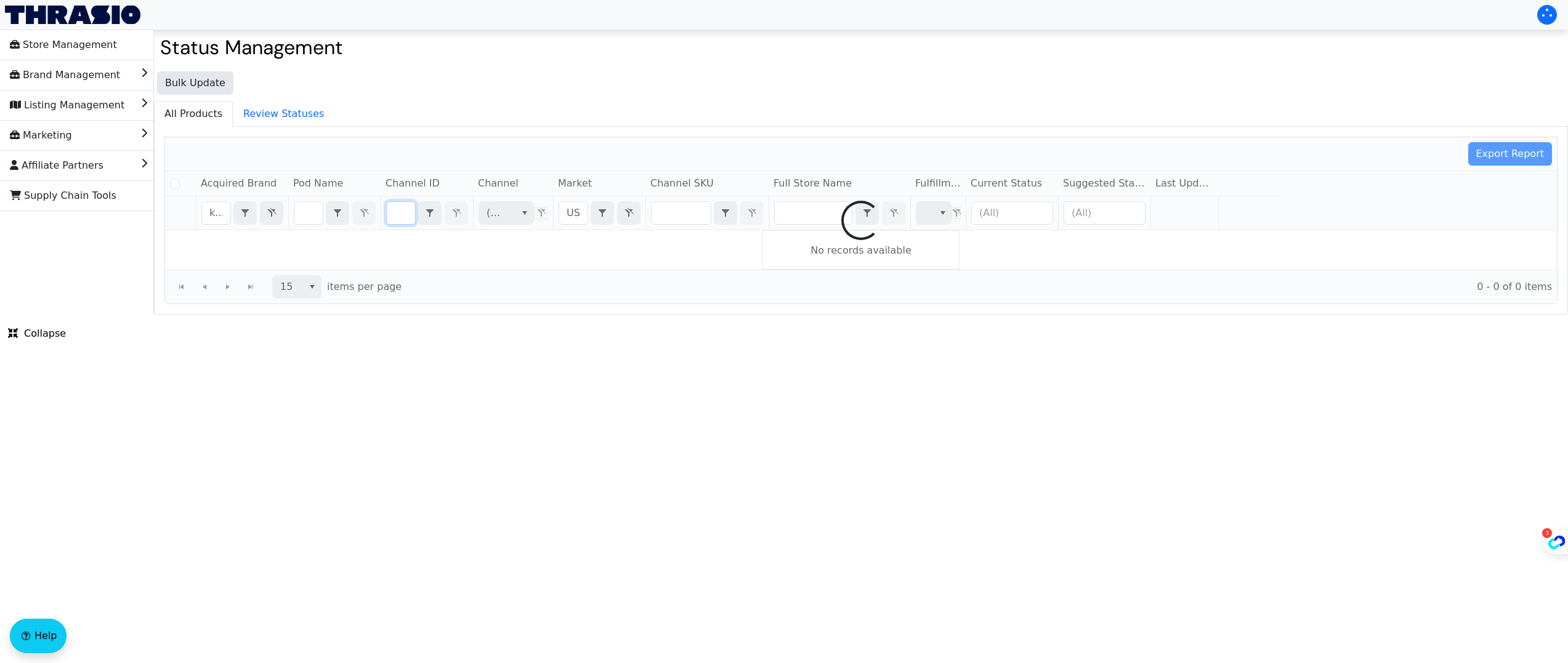
checkbox input "false"
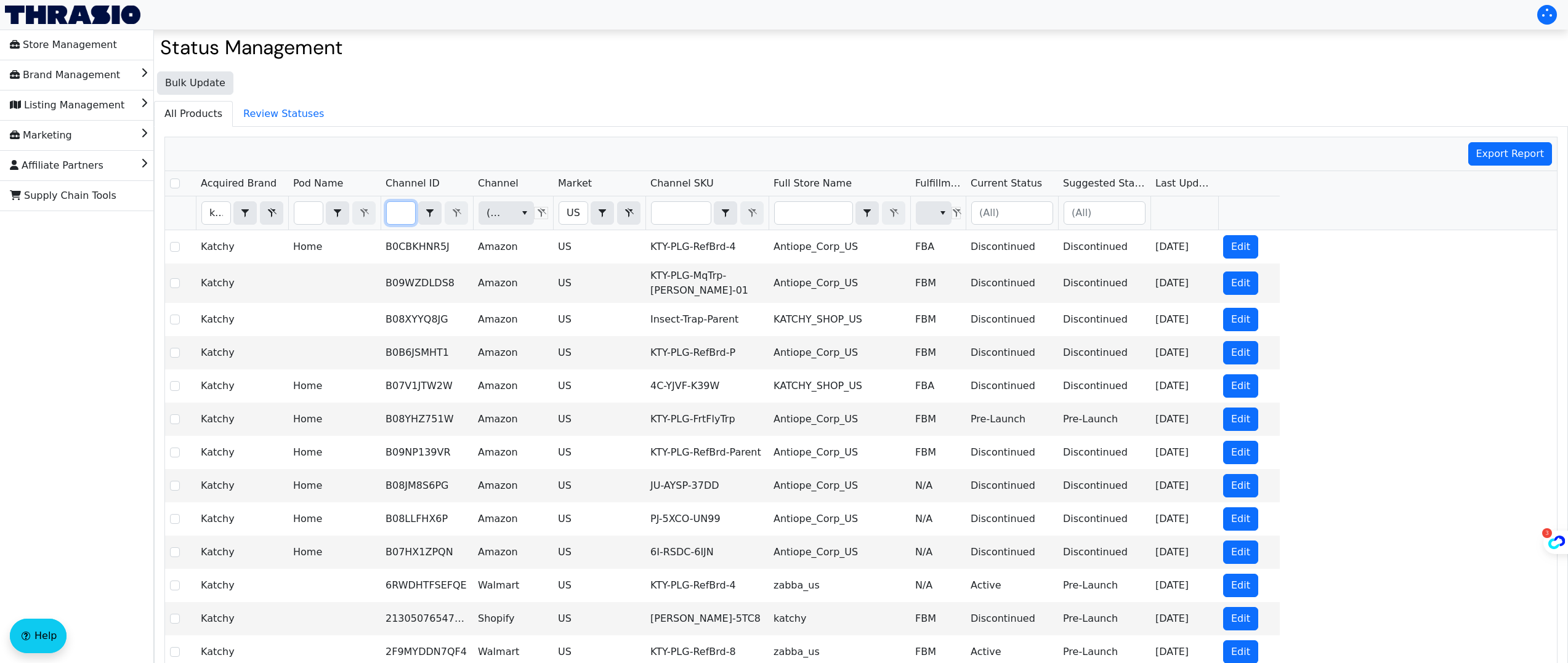
type input "B0CHB256XP"
checkbox input "true"
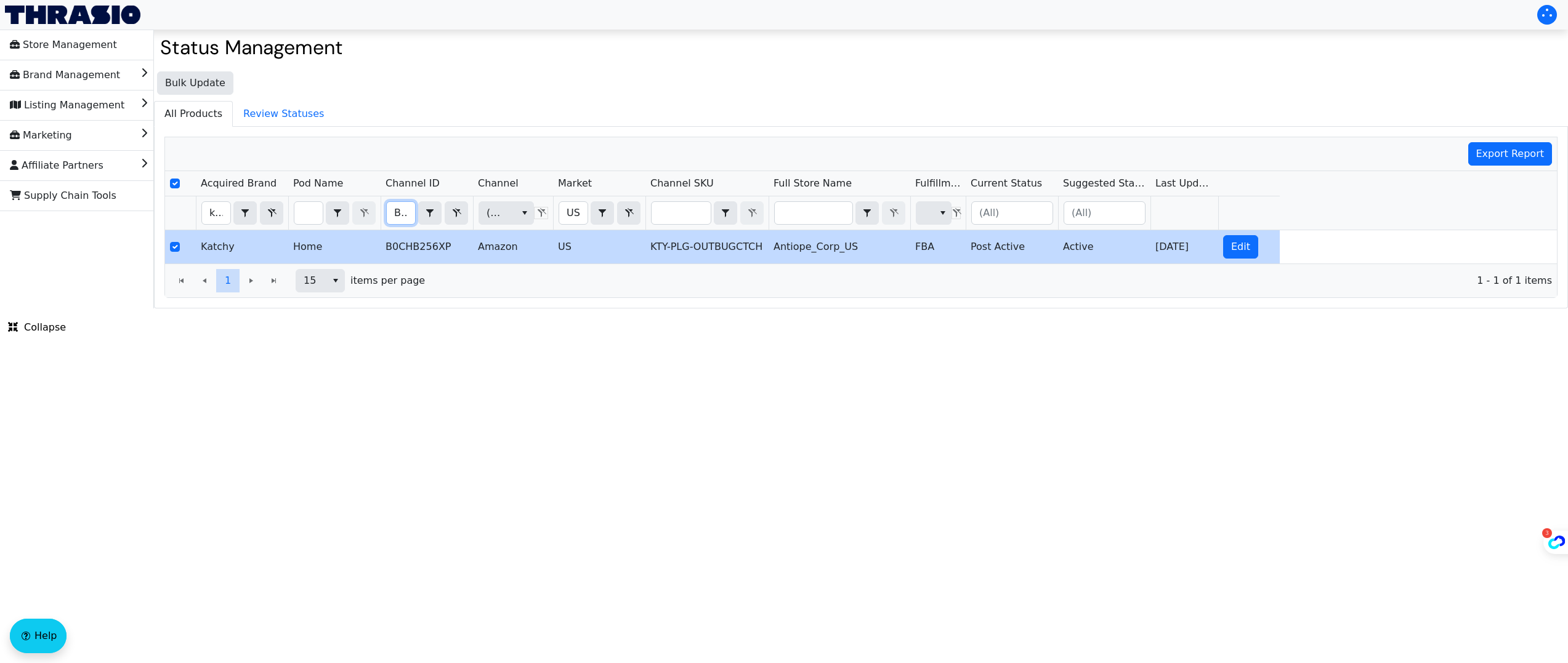
click at [394, 211] on input "B0CHB256XP" at bounding box center [401, 214] width 28 height 23
type input "B07B6RZP4H"
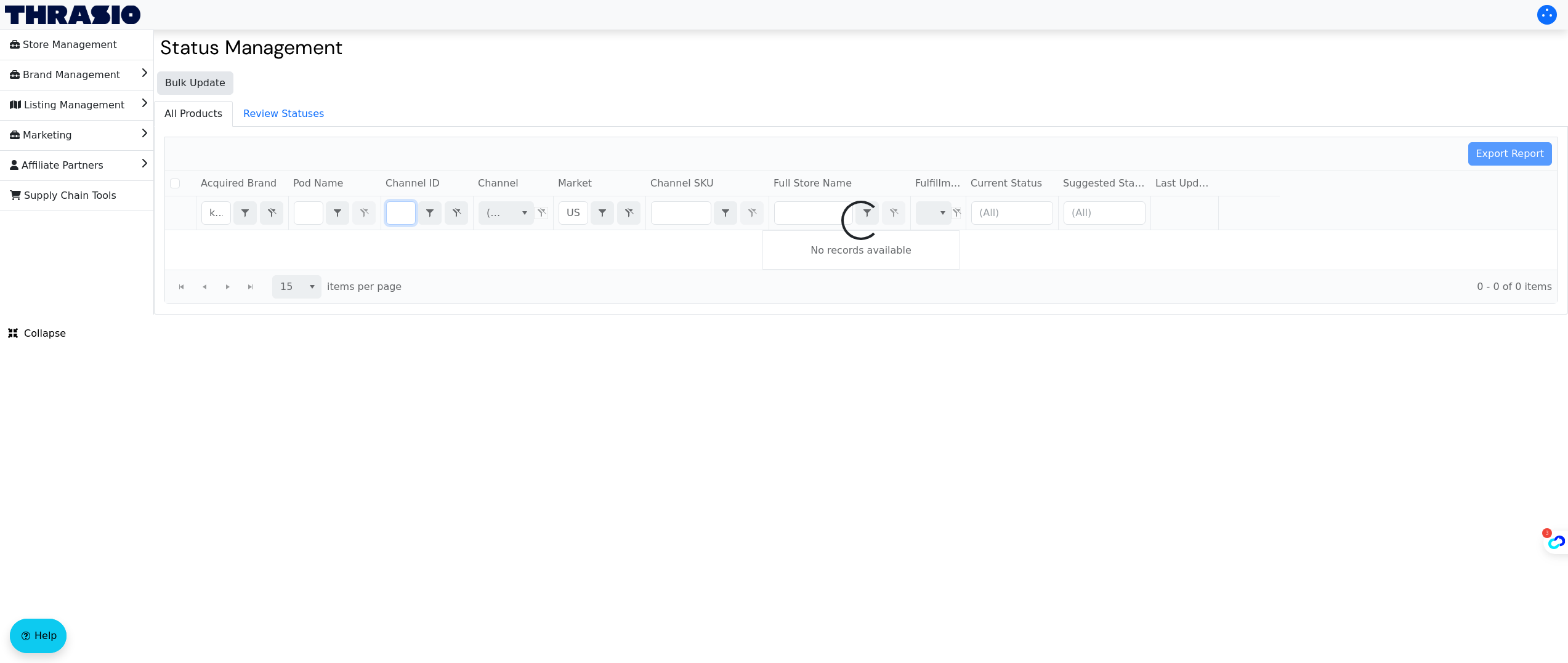
checkbox input "false"
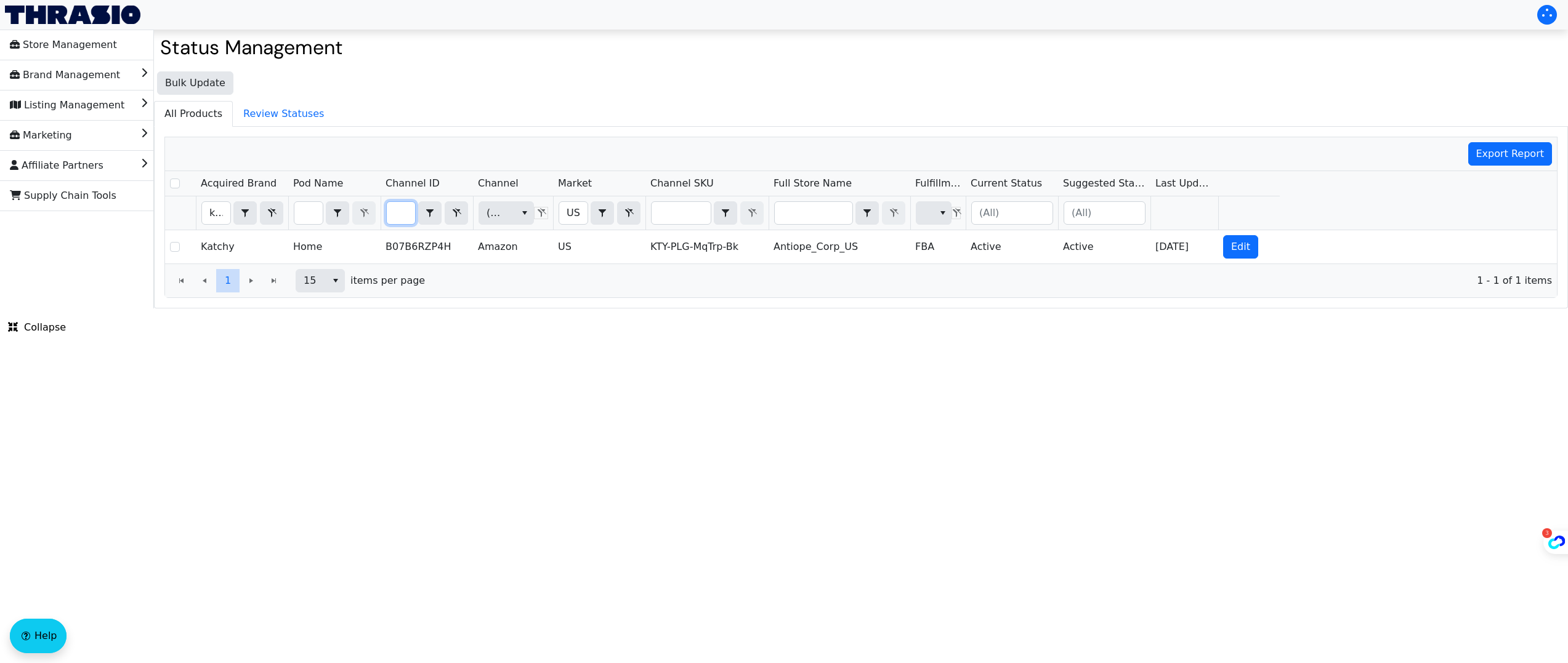
scroll to position [0, 0]
click at [400, 215] on input "B07B6RZP4H" at bounding box center [401, 214] width 28 height 23
type input "B07M8VX4T9"
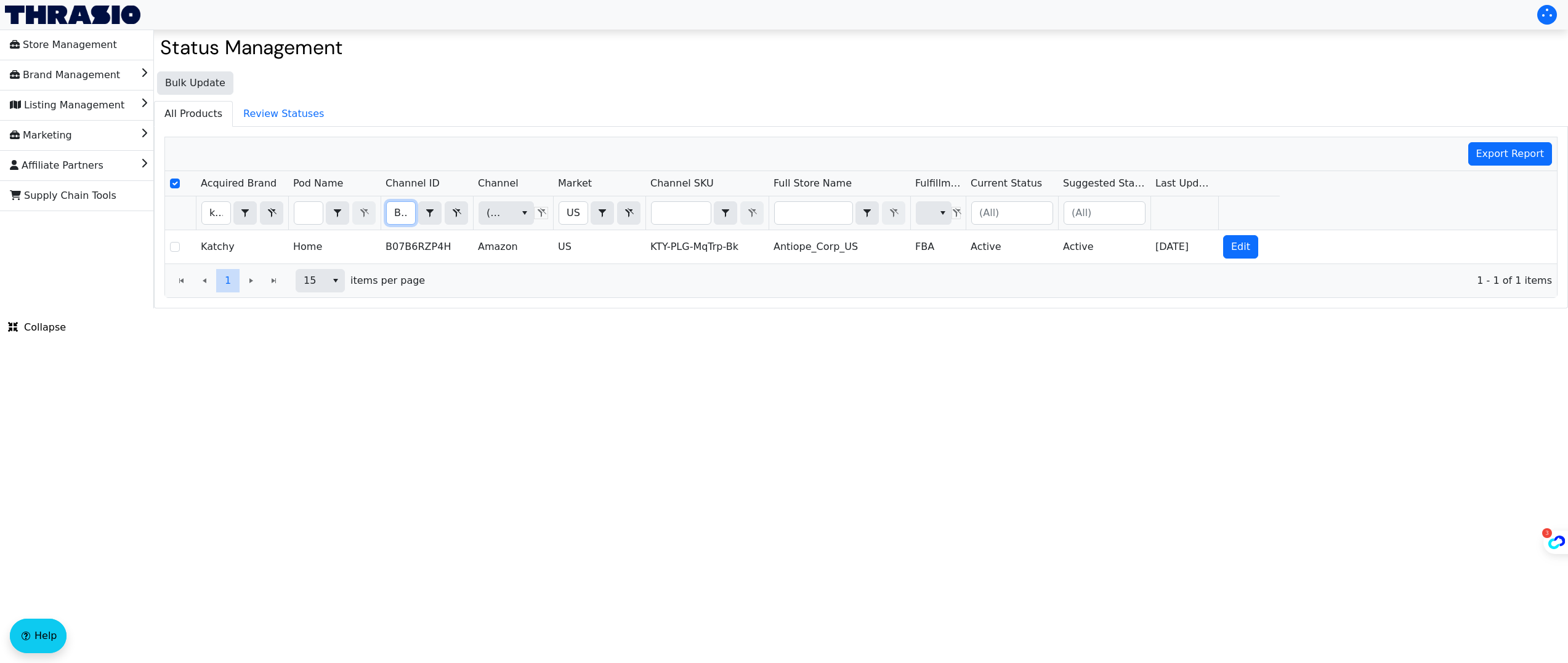
scroll to position [0, 49]
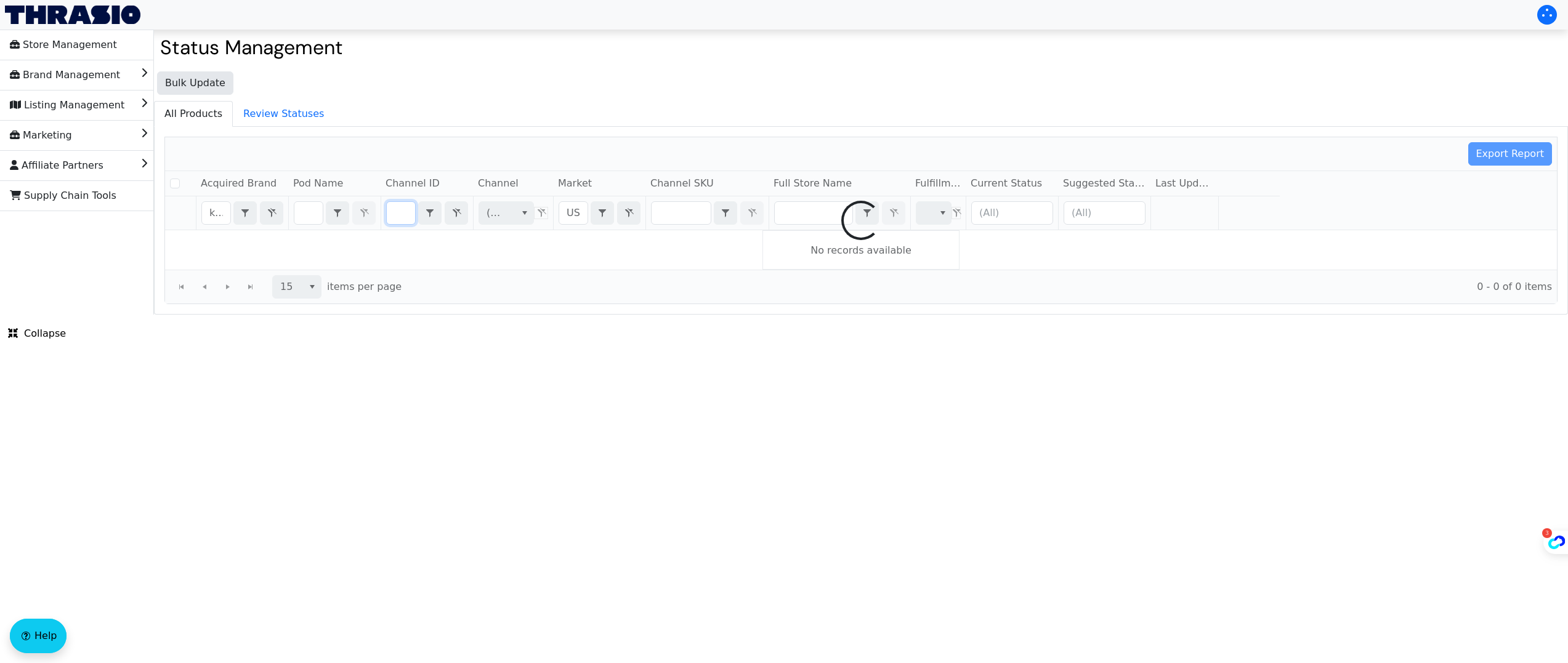
checkbox input "false"
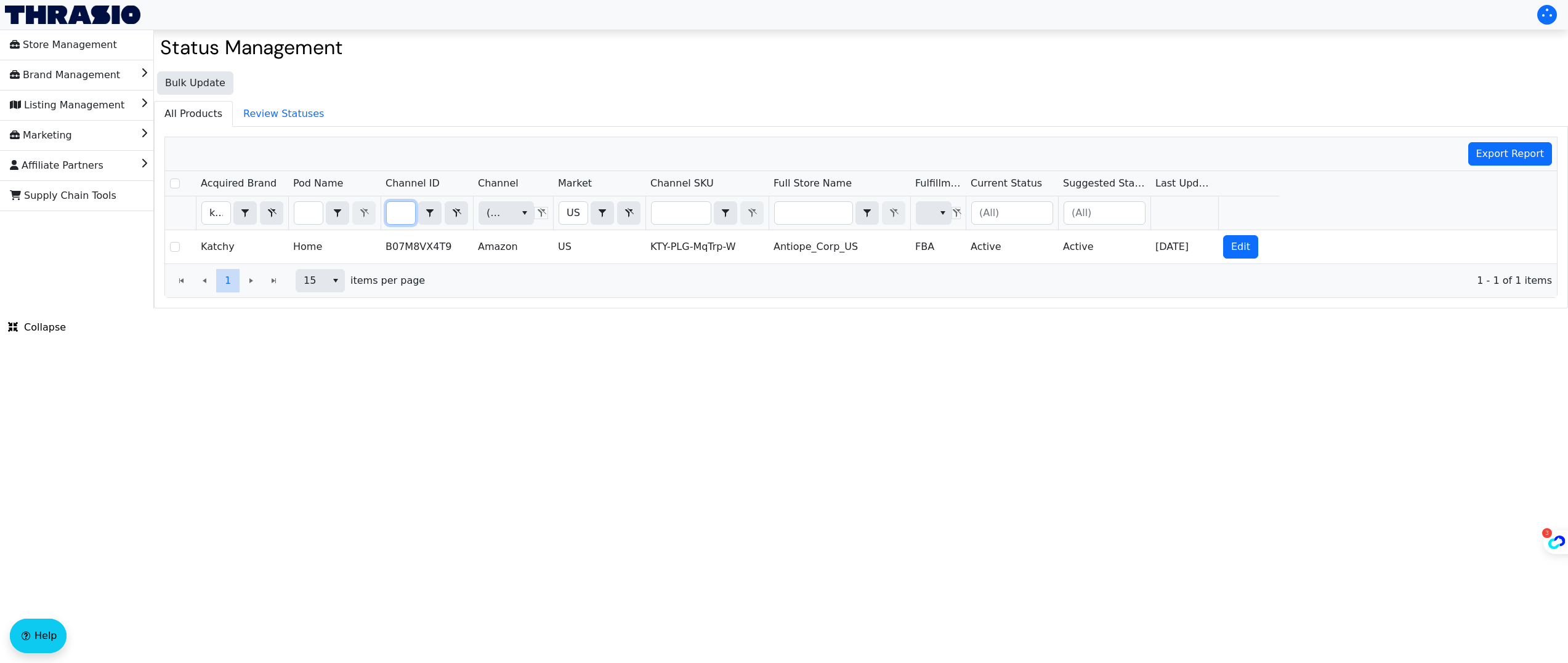
scroll to position [0, 0]
click at [396, 210] on input "B07M8VX4T9" at bounding box center [401, 214] width 28 height 23
type input "B08TKG5M4S"
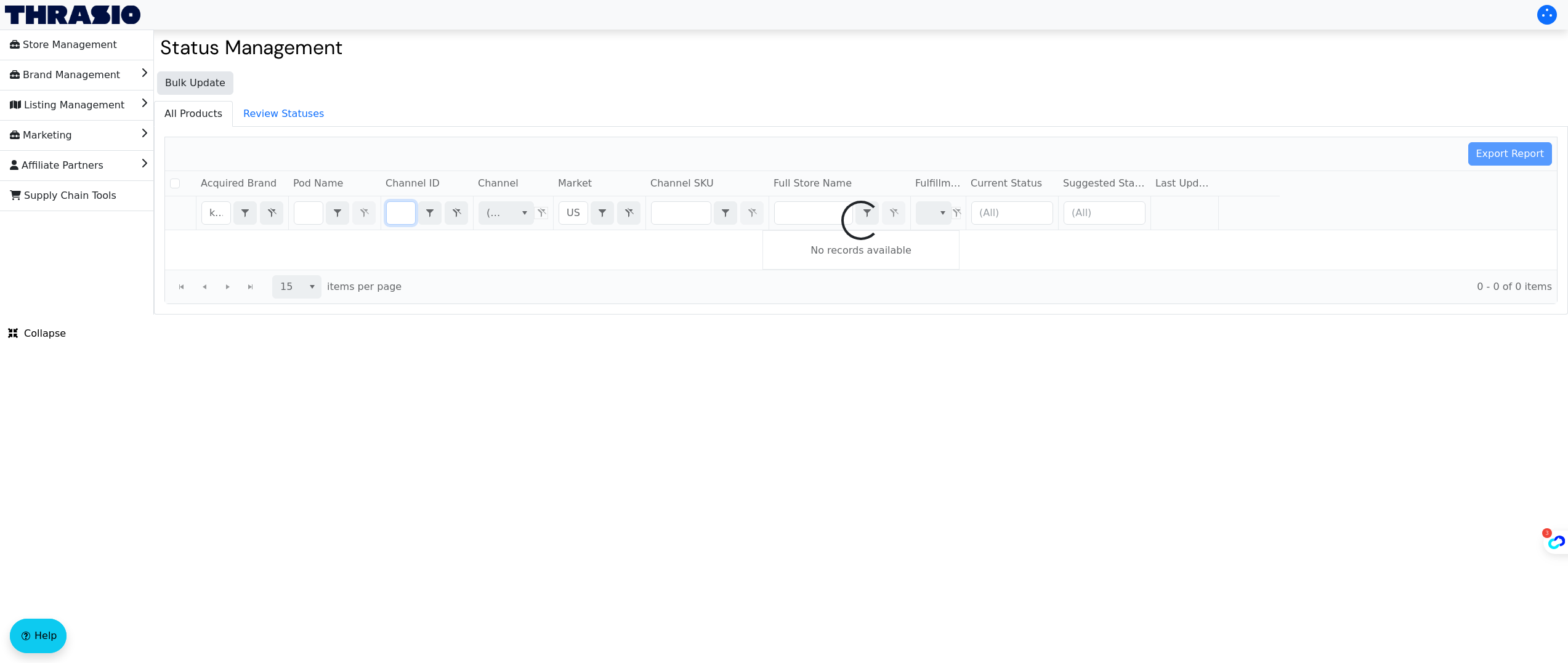
checkbox input "false"
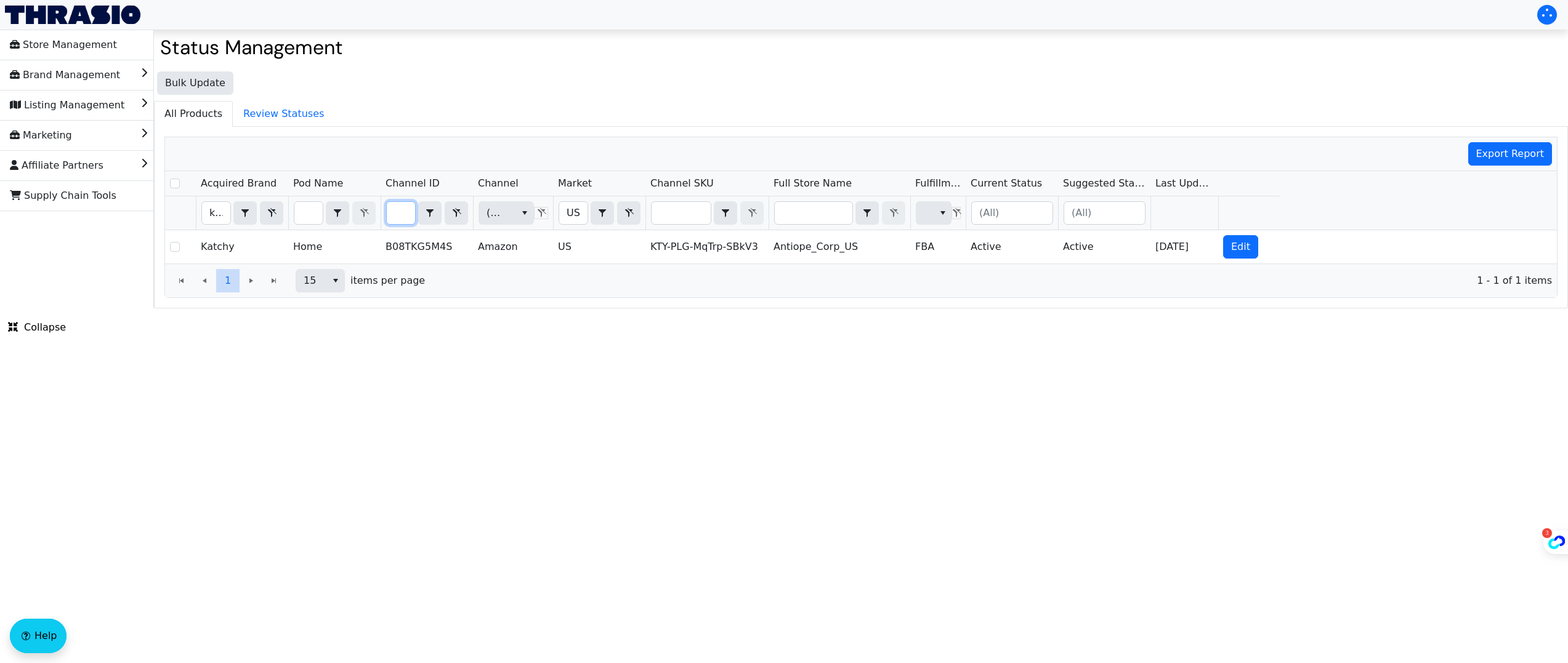
scroll to position [0, 0]
click at [404, 211] on input "B08TKG5M4S" at bounding box center [401, 214] width 28 height 23
type input "B08Y65R582"
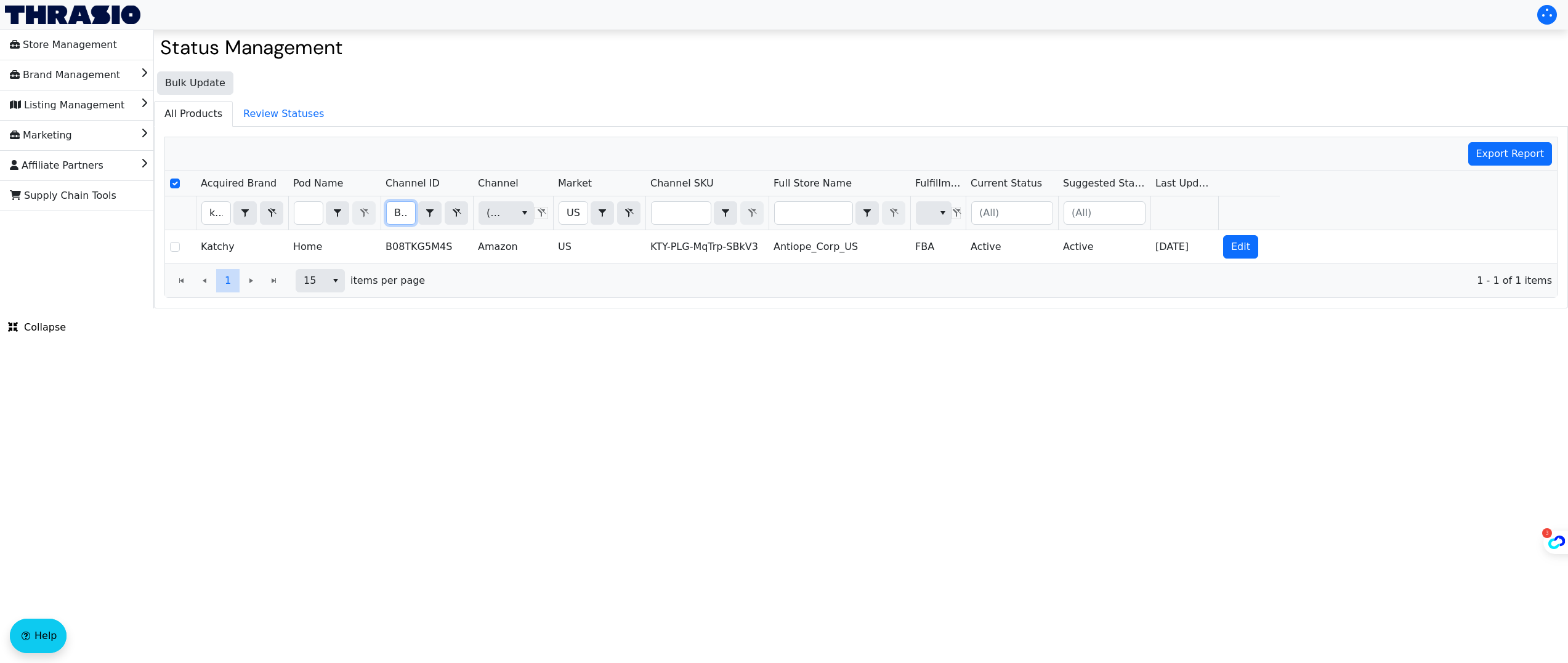
scroll to position [0, 45]
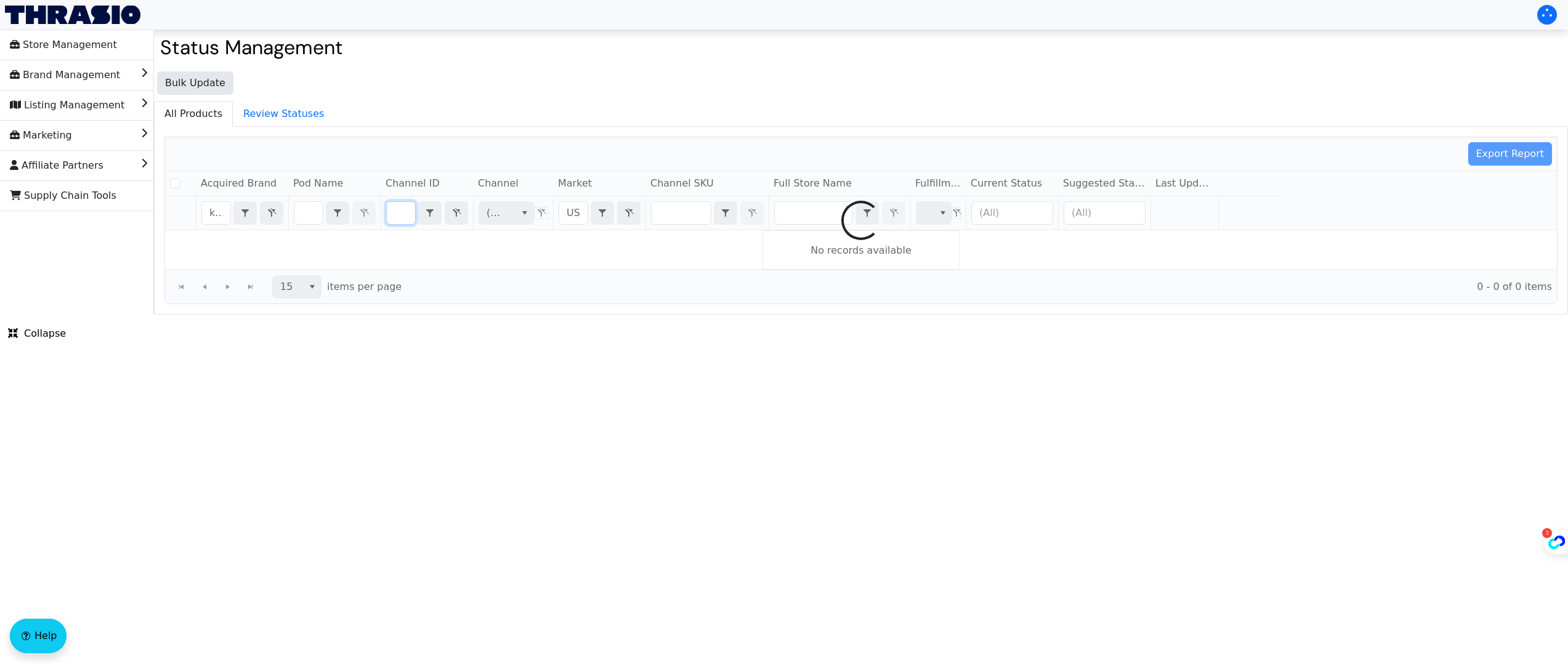
checkbox input "false"
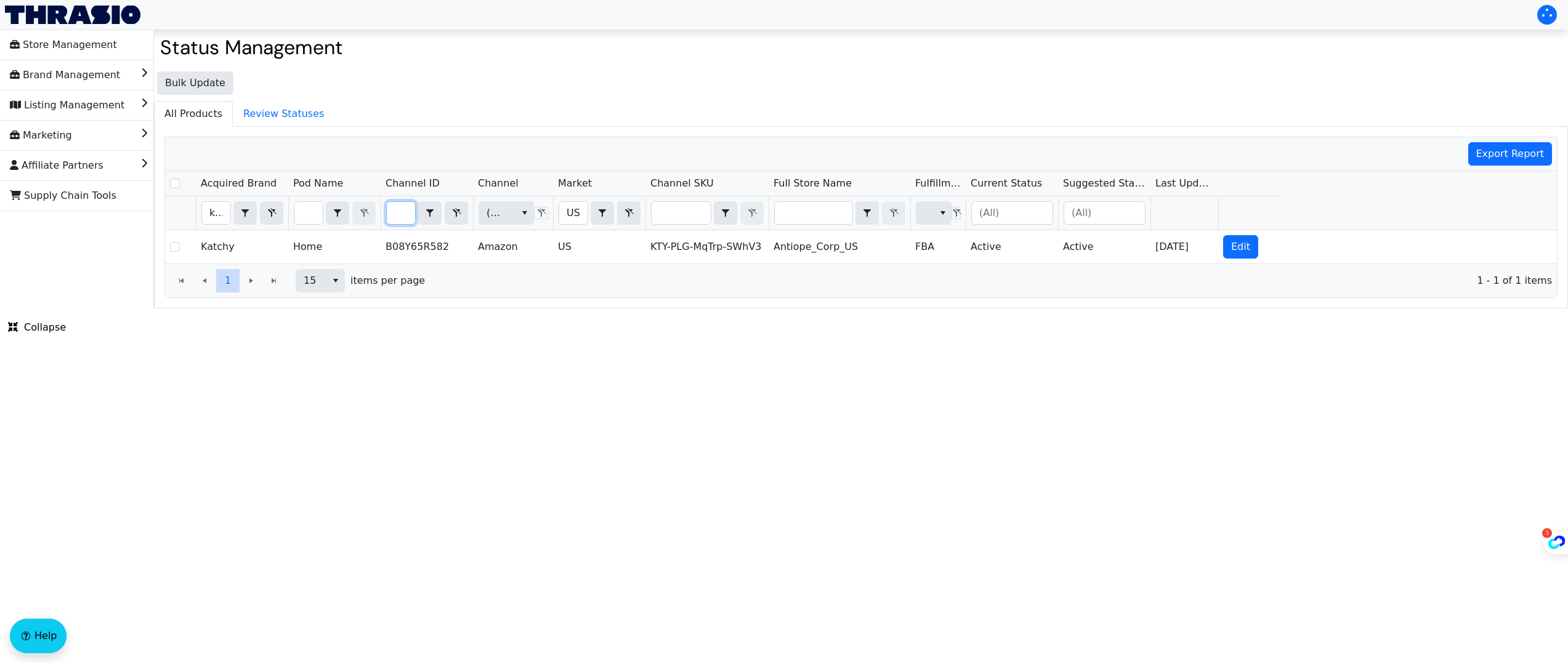
scroll to position [0, 0]
click at [400, 211] on input "B08Y65R582" at bounding box center [401, 214] width 28 height 23
type input "B0CPJ37XZH"
checkbox input "true"
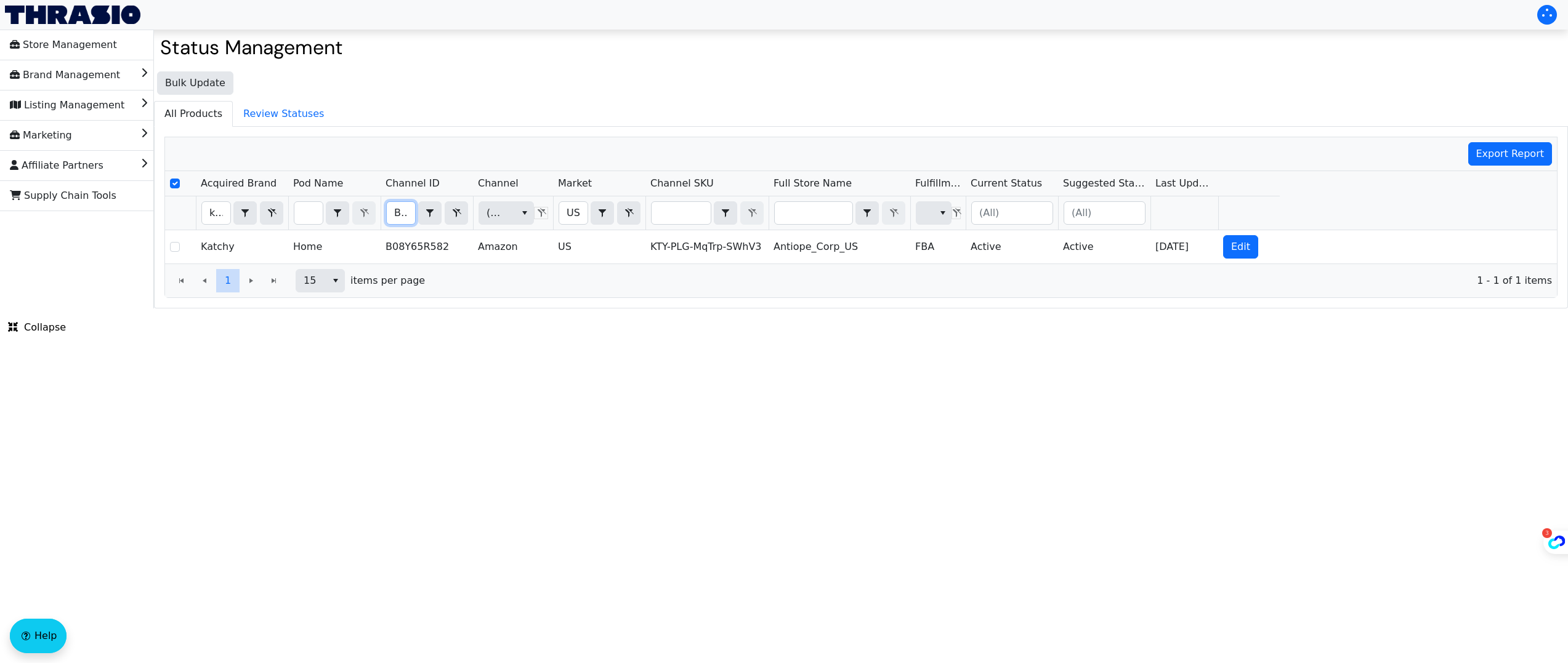
scroll to position [0, 47]
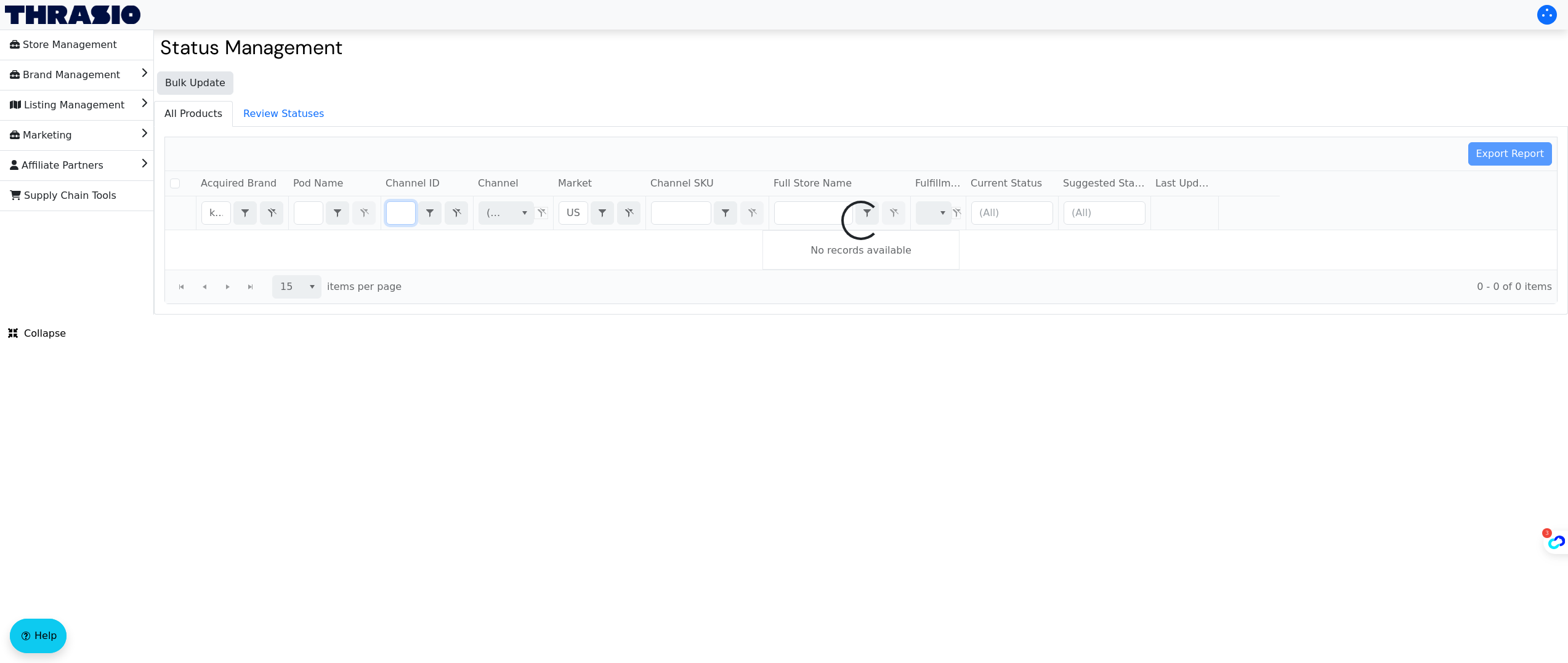
type input "B0CPJ37XZH"
checkbox input "false"
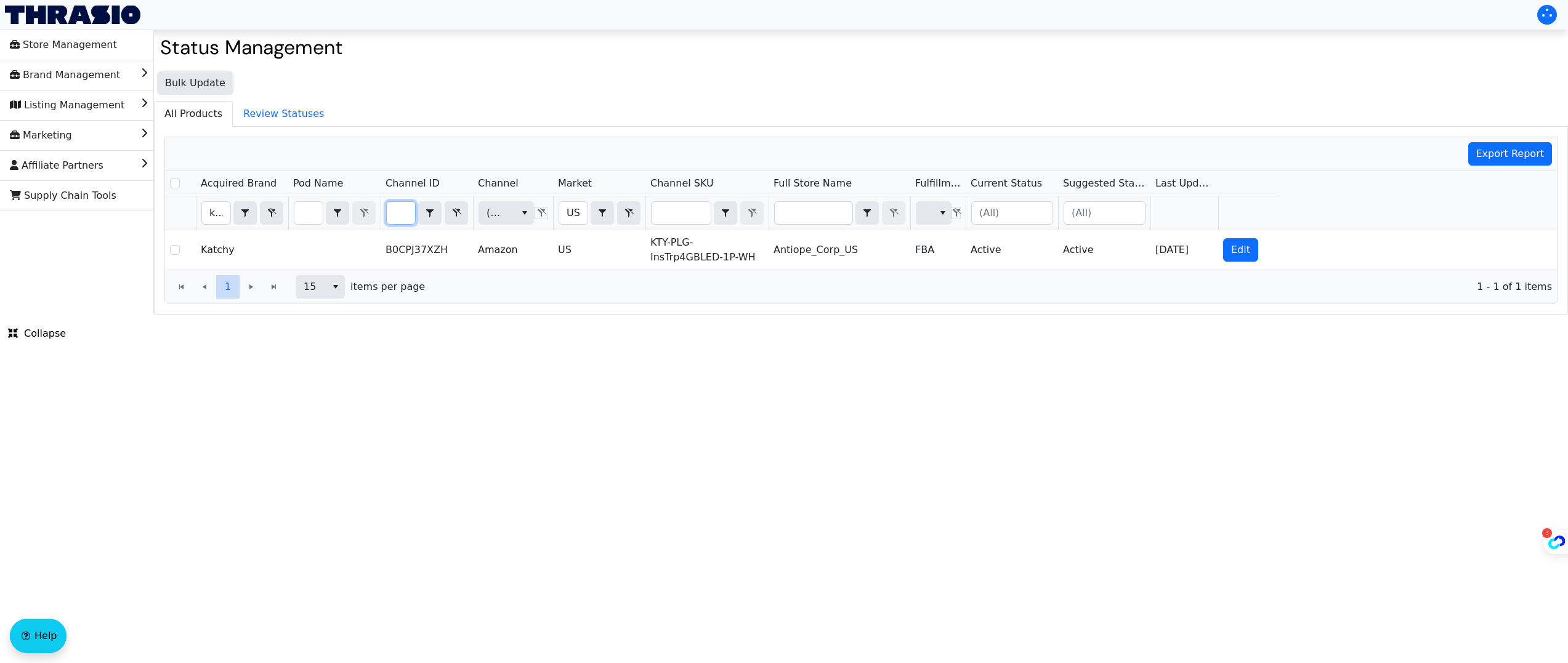
scroll to position [0, 0]
click at [397, 211] on input "B0CPJ37XZH" at bounding box center [401, 214] width 28 height 23
type input "B0CPJ2DBPT"
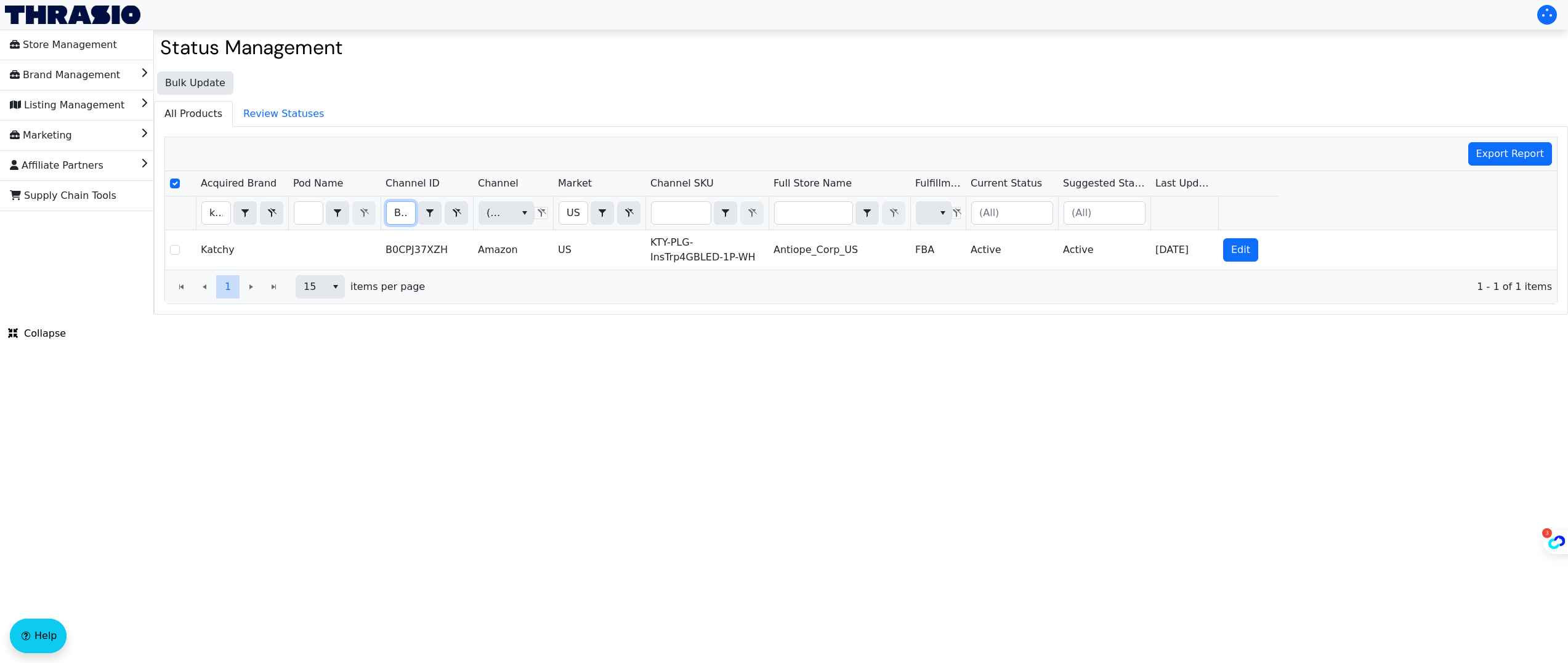
scroll to position [0, 46]
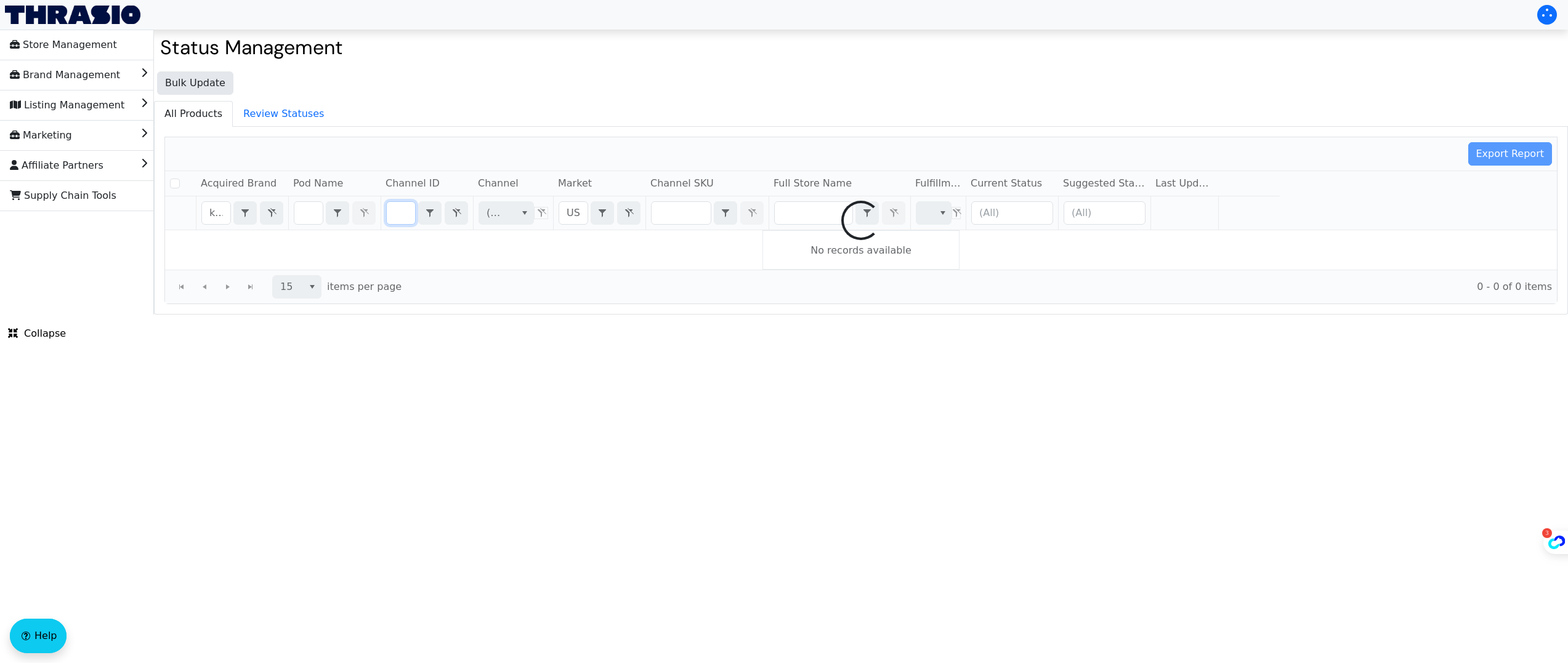
checkbox input "false"
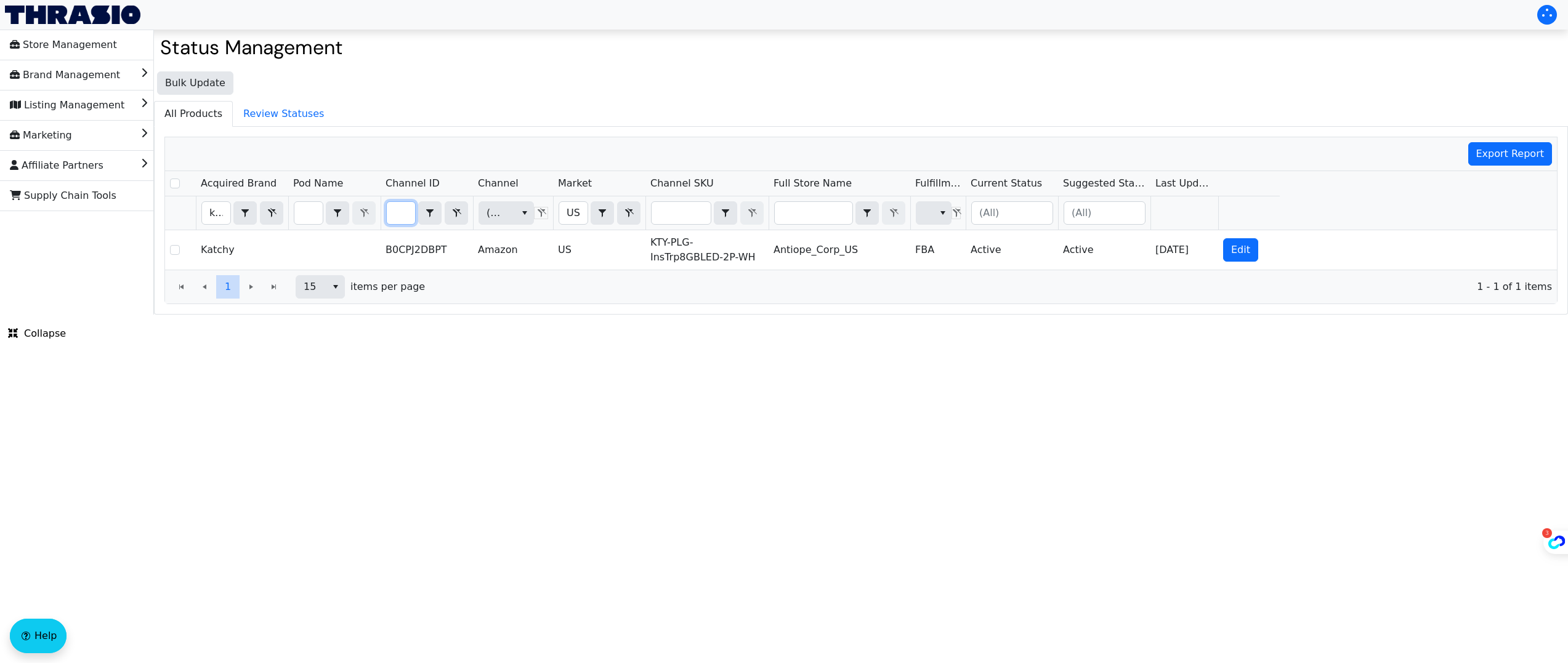
scroll to position [0, 0]
click at [402, 215] on input "B0CPJ2DBPT" at bounding box center [401, 214] width 28 height 23
type input "B07B6SFK73"
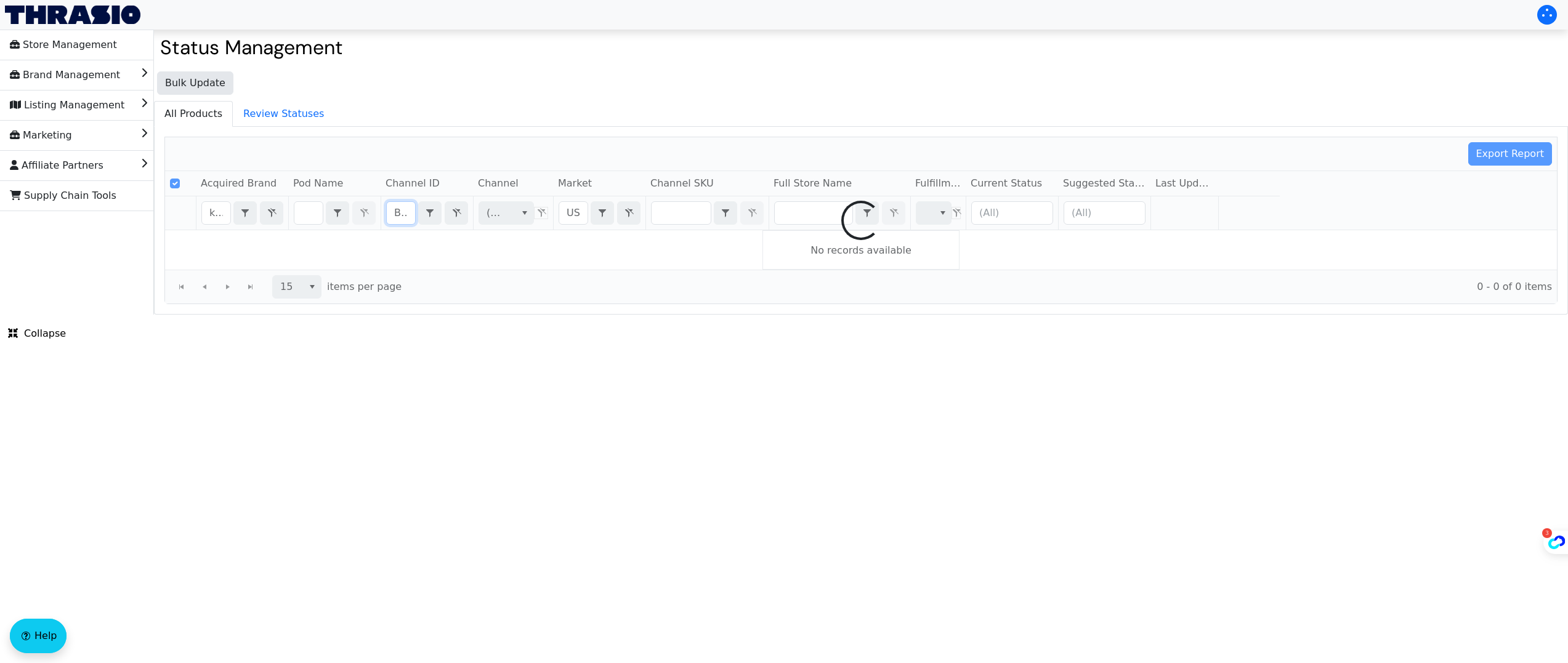
scroll to position [0, 44]
checkbox input "false"
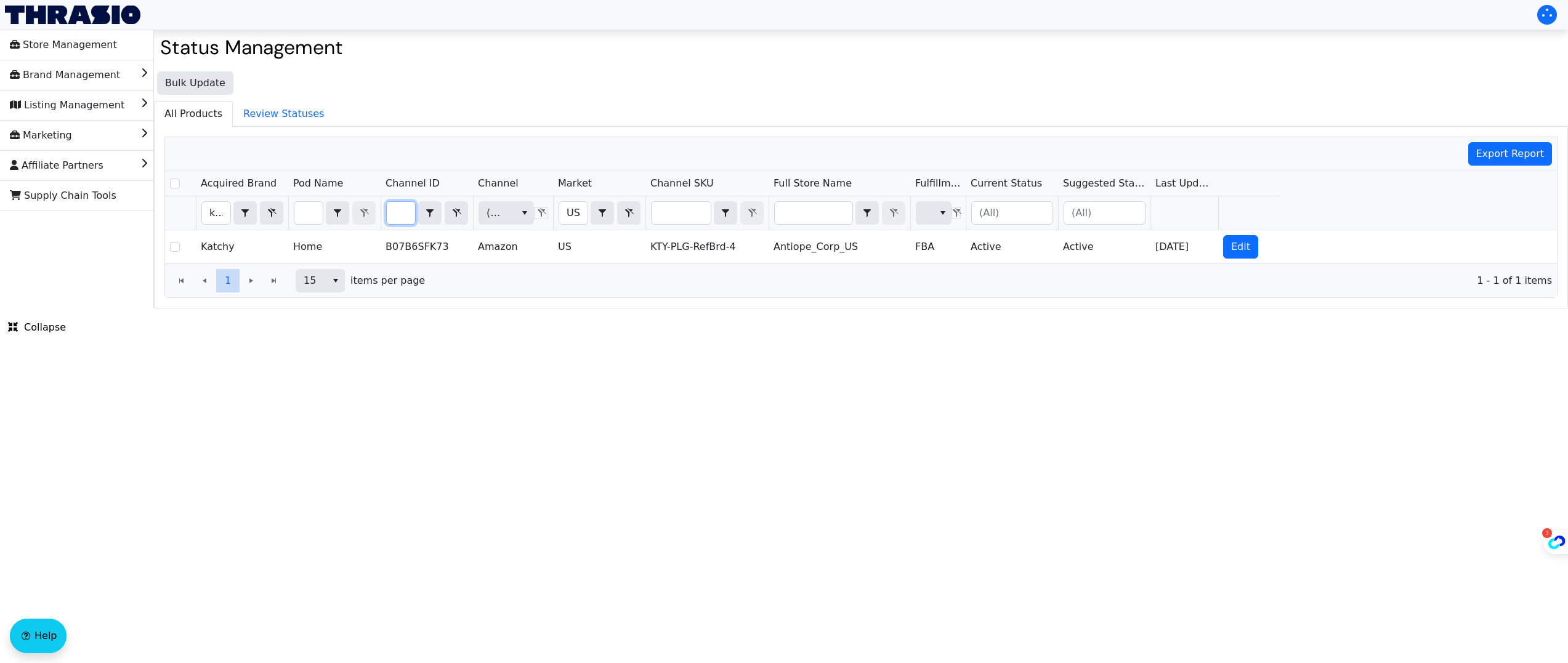
scroll to position [0, 0]
click at [394, 209] on input "B07B6SFK73" at bounding box center [401, 214] width 28 height 23
type input "B07GKG19MV"
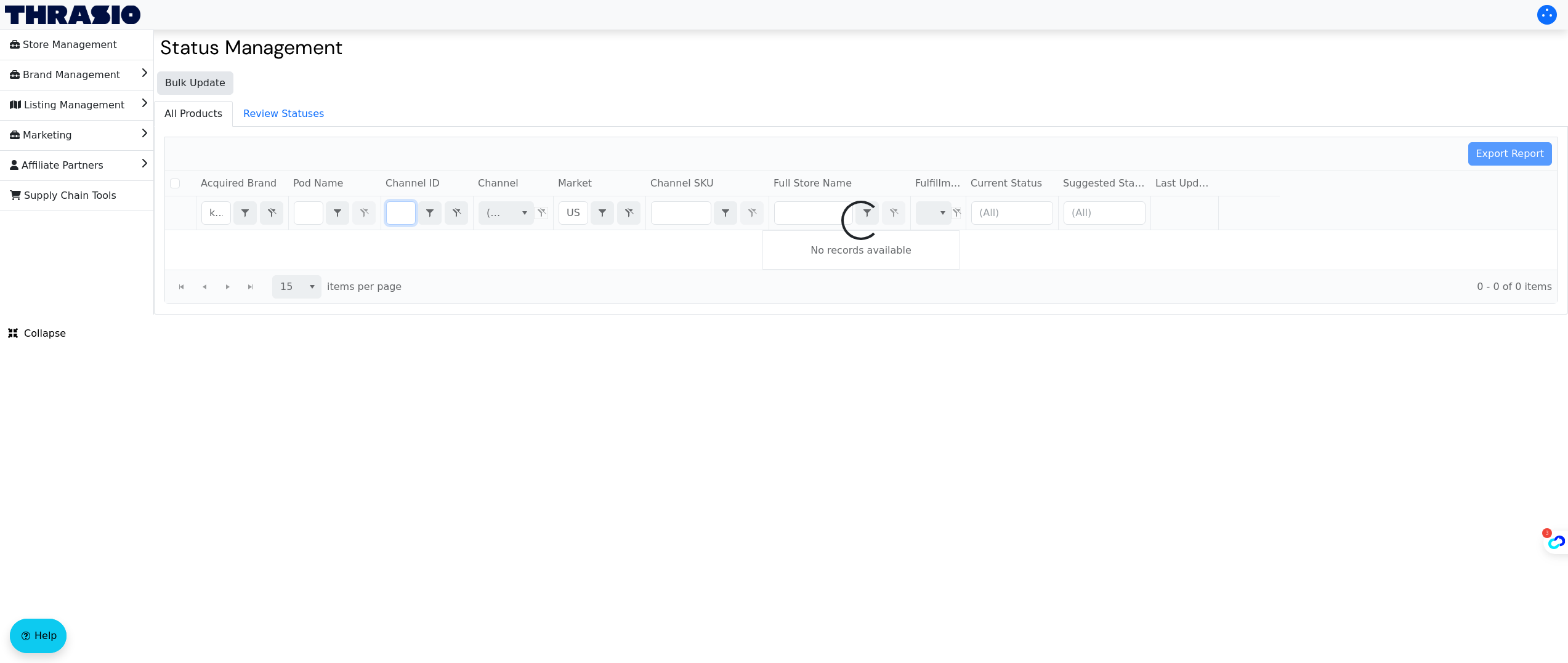
checkbox input "false"
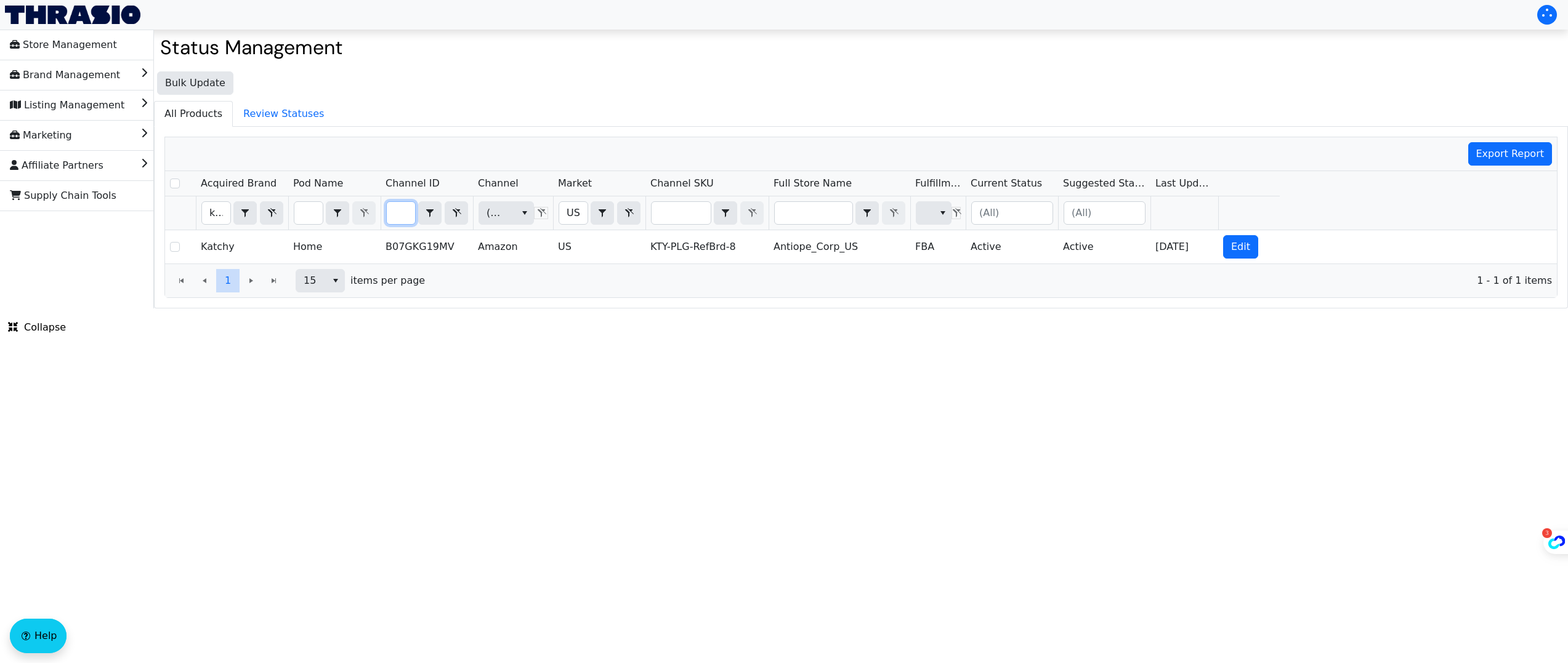
scroll to position [0, 0]
click at [395, 209] on input "B07GKG19MV" at bounding box center [401, 214] width 28 height 23
type input "B09PQSF42Z"
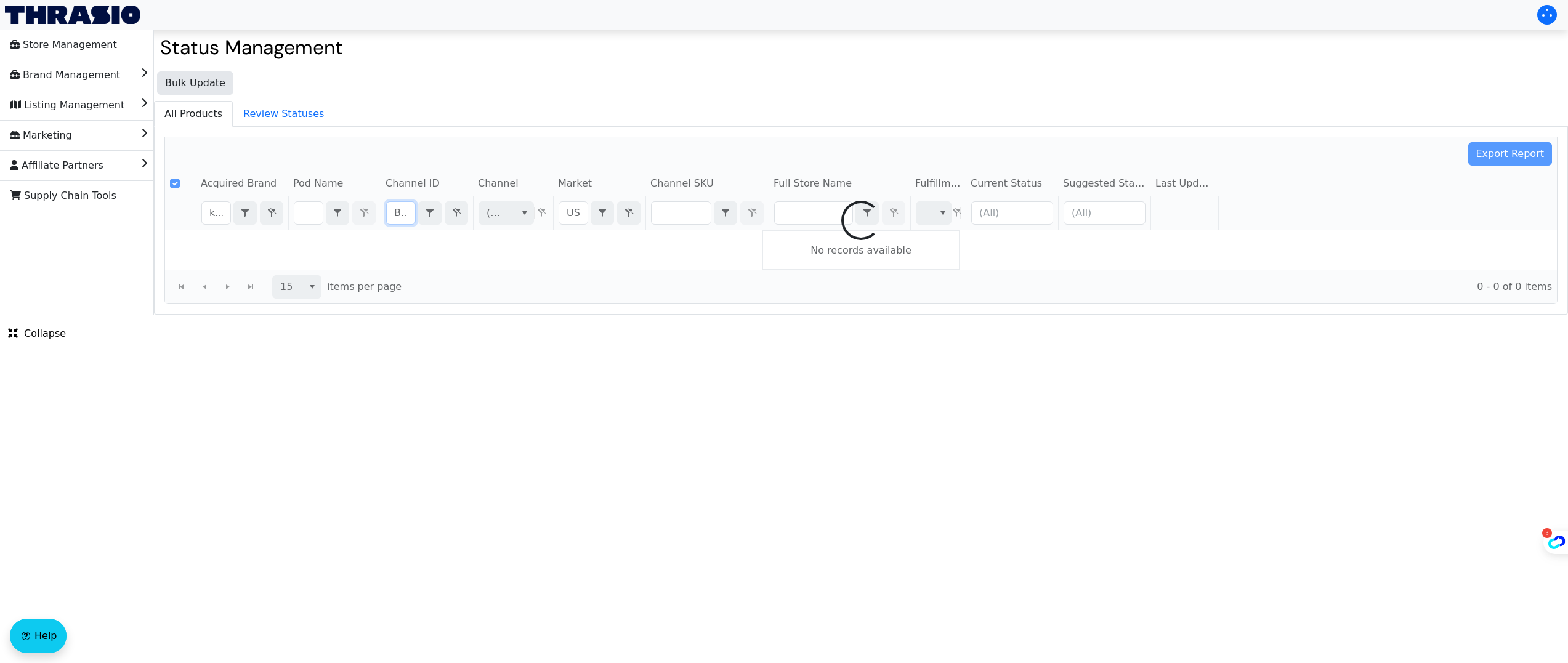
scroll to position [0, 47]
checkbox input "false"
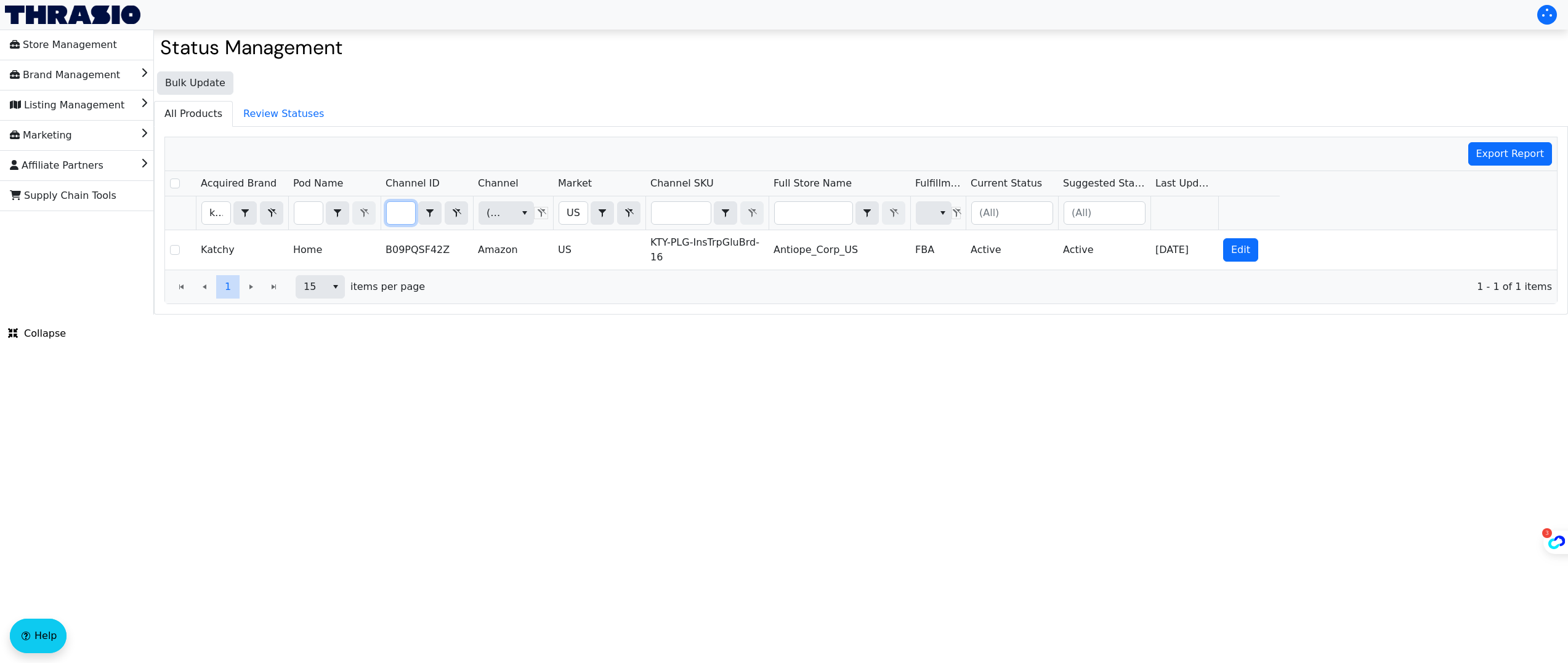
scroll to position [0, 0]
click at [407, 213] on input "B09PQSF42Z" at bounding box center [401, 214] width 28 height 23
type input "B09PQSHNS1"
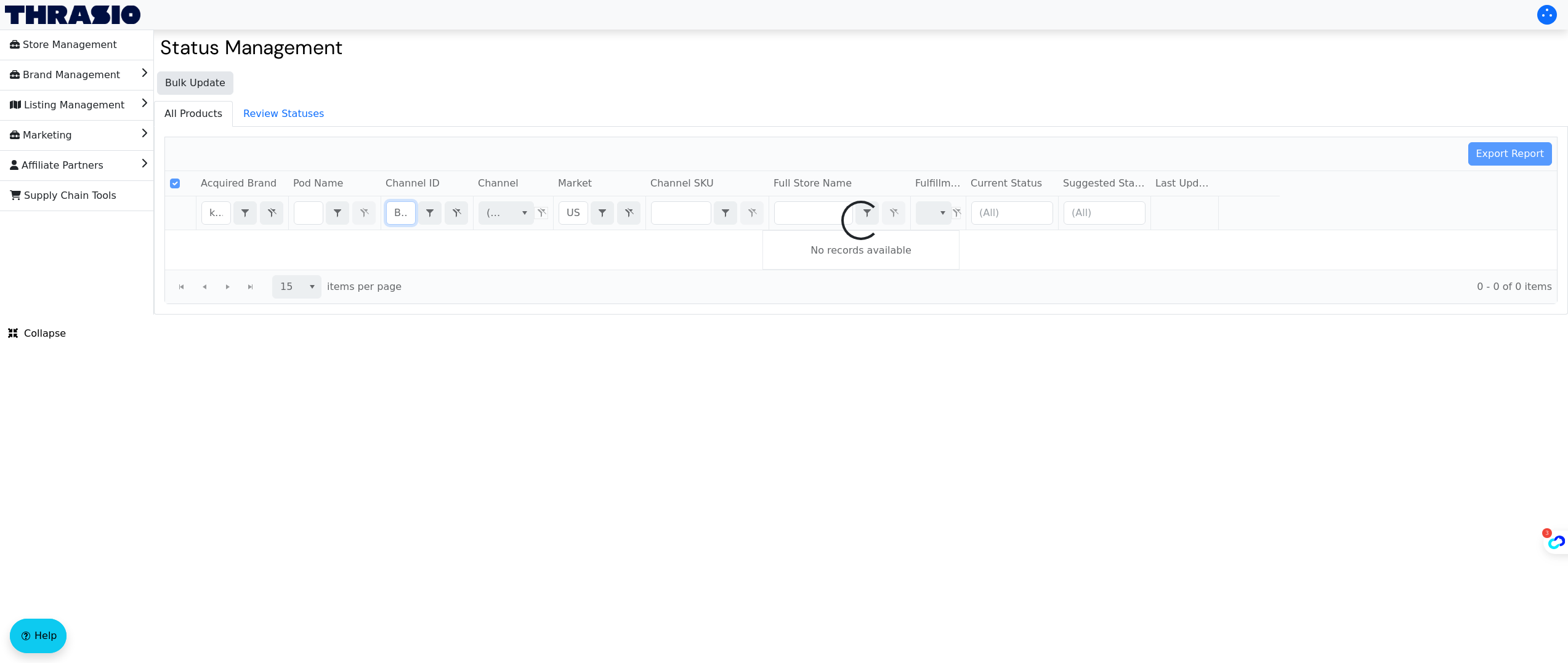
scroll to position [0, 48]
checkbox input "false"
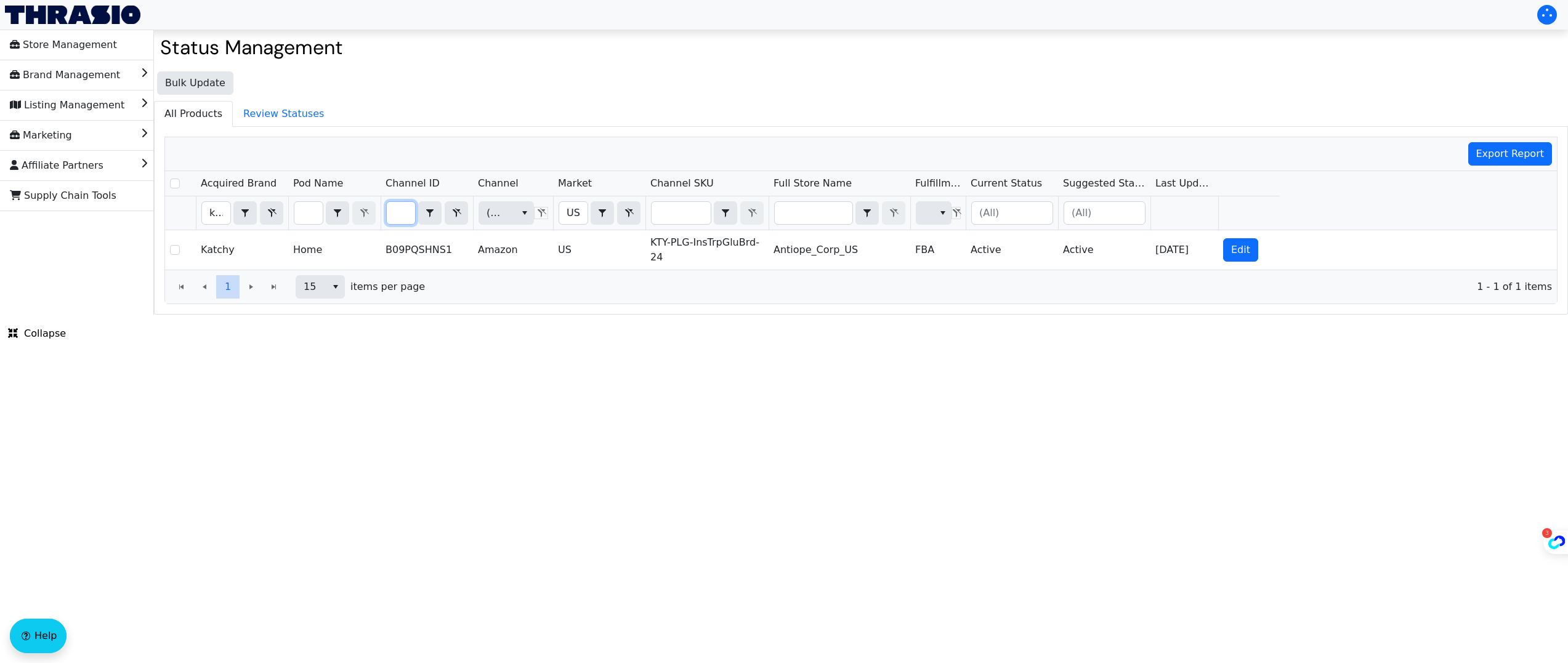
scroll to position [0, 0]
click at [396, 215] on input "B09PQSHNS1" at bounding box center [401, 214] width 28 height 23
type input "B08VKK6CLP"
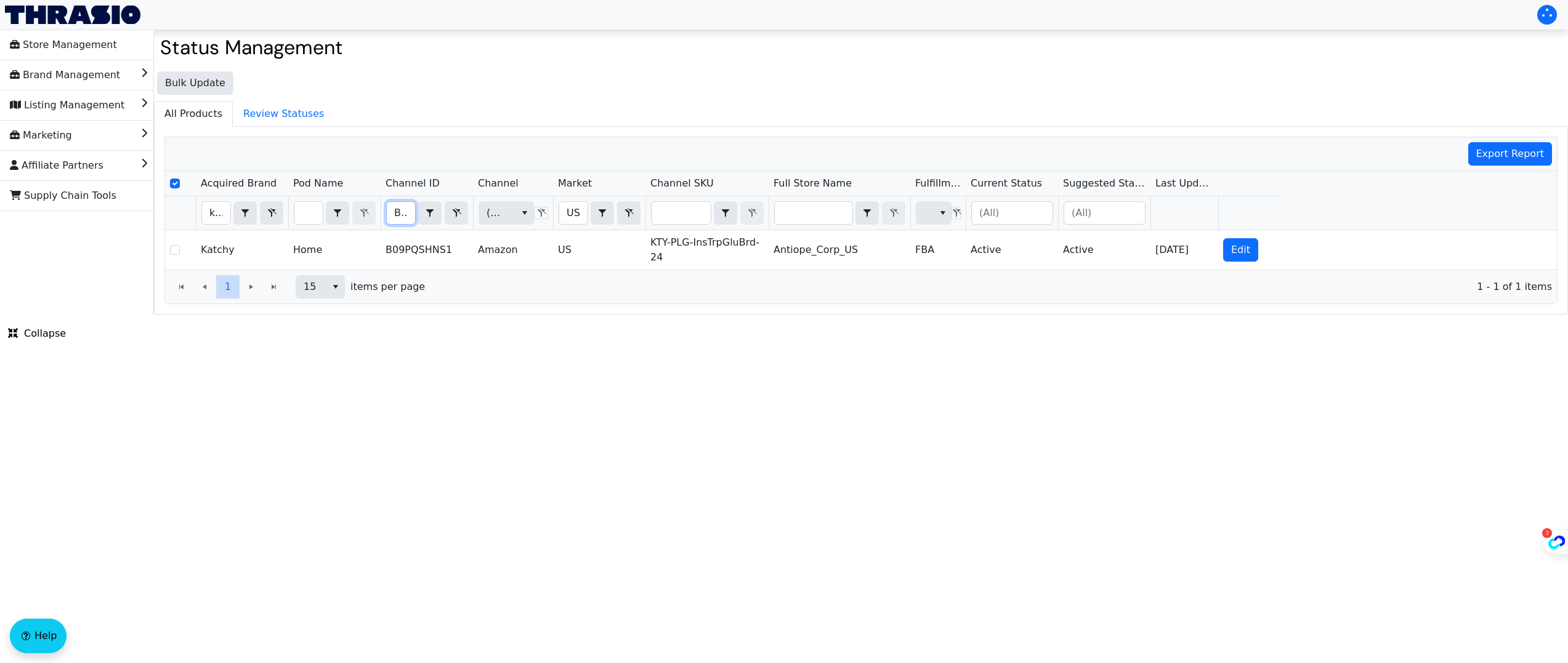
scroll to position [0, 47]
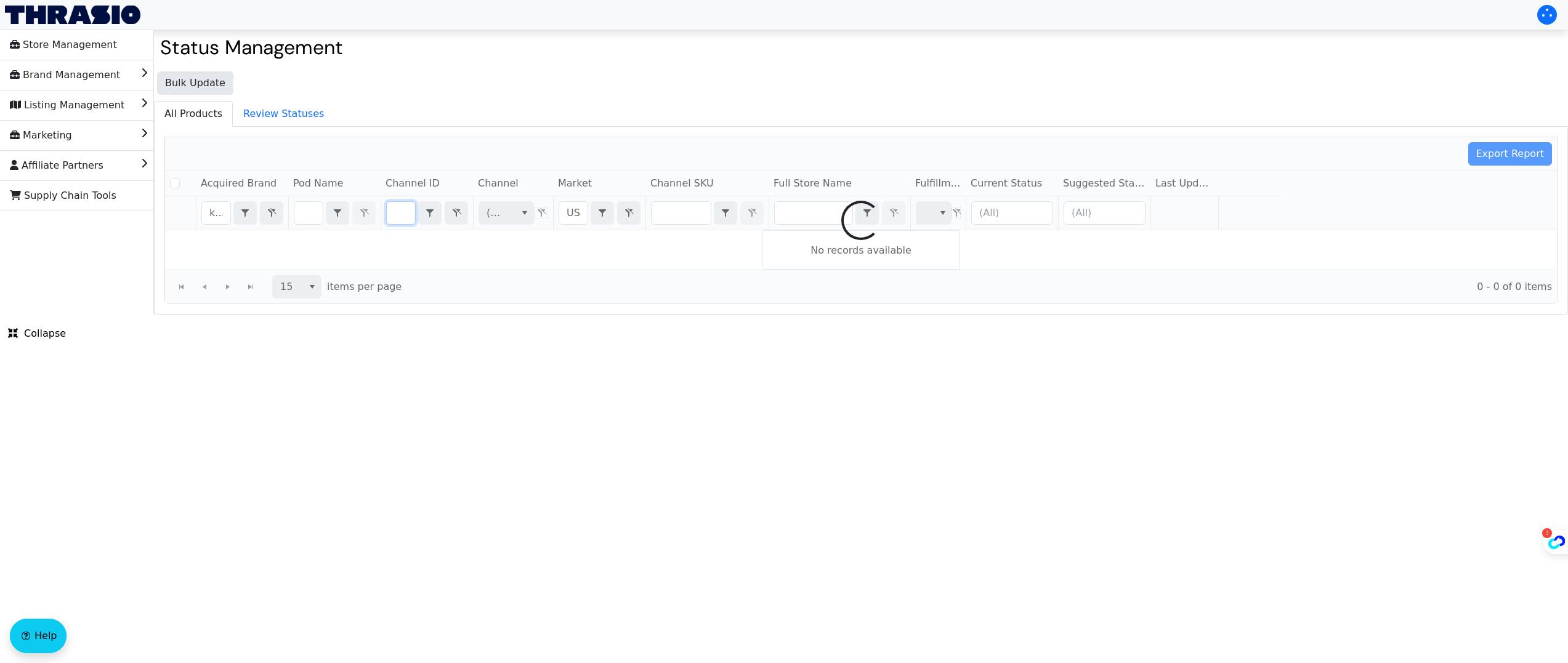
checkbox input "false"
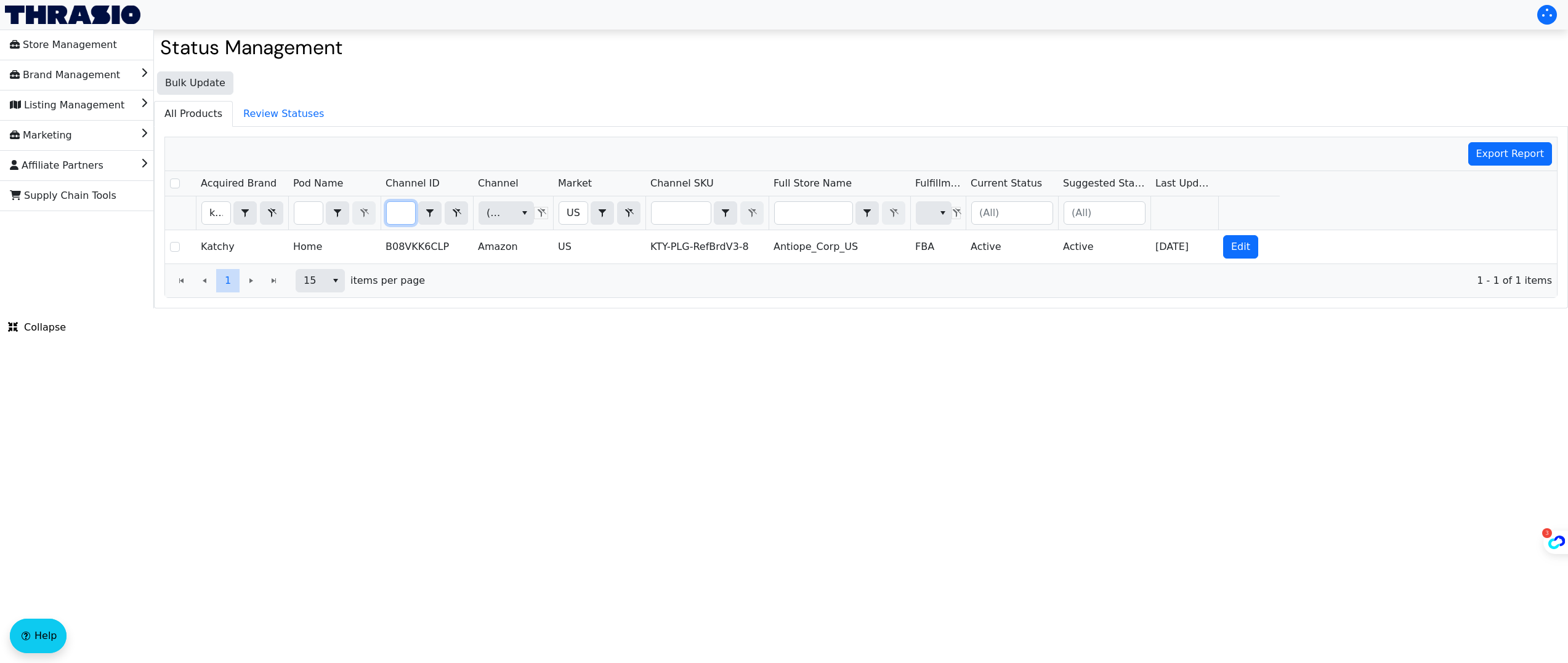
scroll to position [0, 0]
click at [397, 202] on input "B08VKK6CLP" at bounding box center [401, 214] width 28 height 23
click at [399, 212] on input "B08VKK6CLP" at bounding box center [401, 214] width 28 height 23
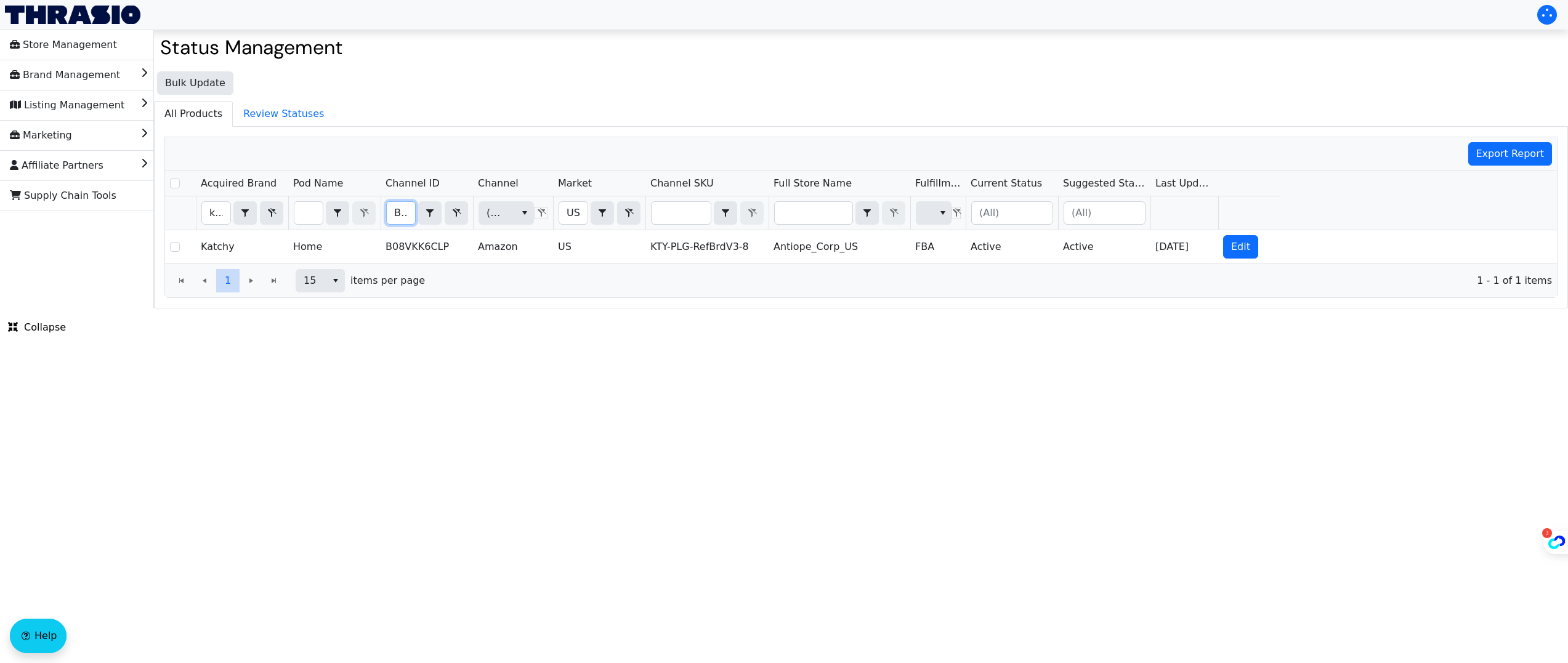
type input "B0CPJ2L6PY"
checkbox input "true"
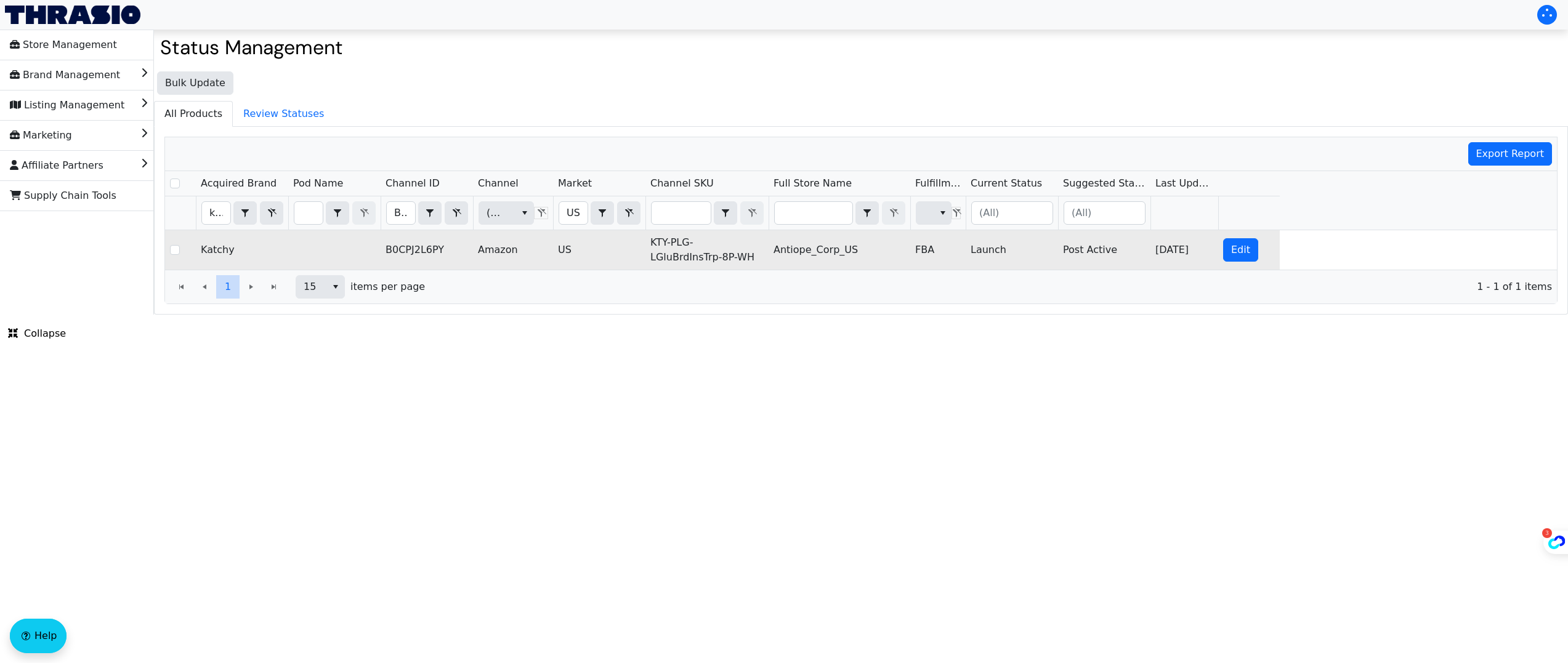
click at [988, 252] on td "Launch" at bounding box center [1012, 251] width 92 height 40
click at [1239, 251] on span "Edit" at bounding box center [1241, 251] width 19 height 15
checkbox input "true"
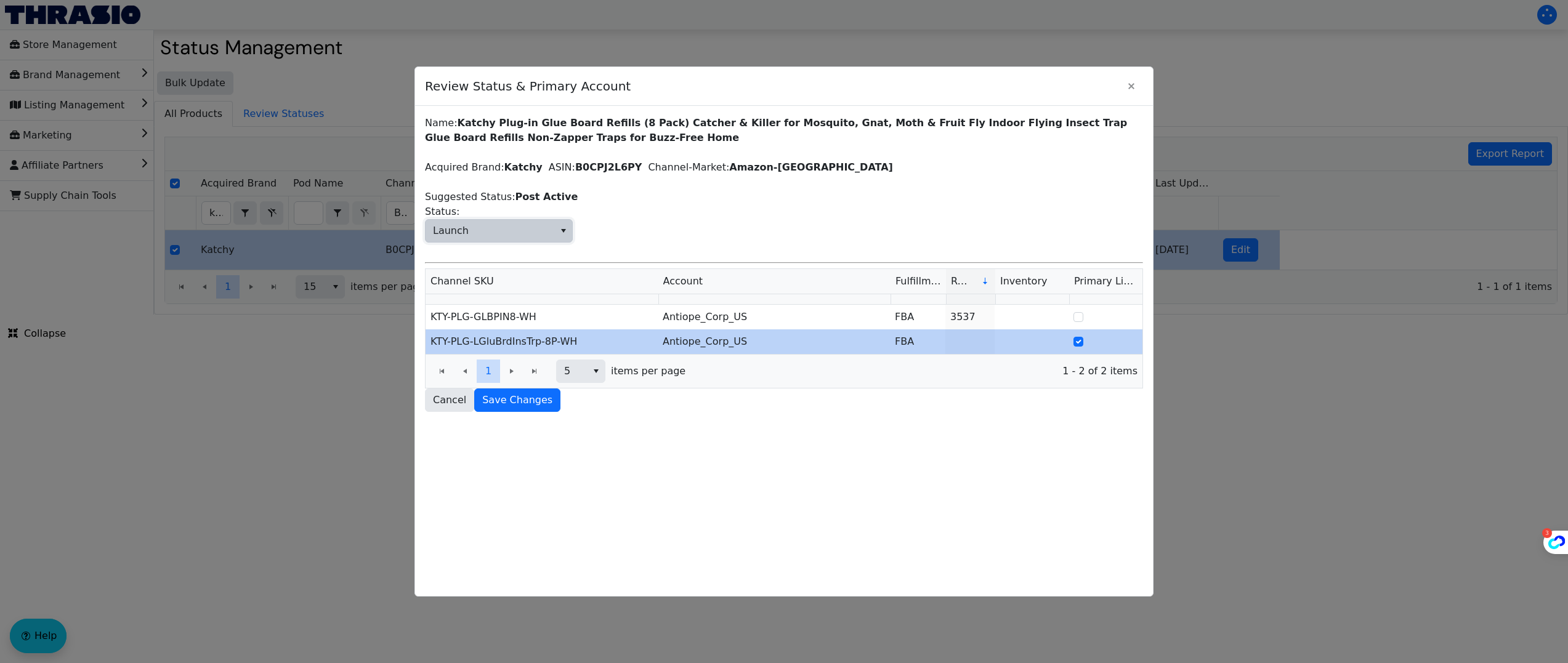
click at [493, 234] on span "Launch" at bounding box center [490, 232] width 129 height 23
click at [490, 315] on li "Active" at bounding box center [499, 312] width 147 height 20
click at [524, 412] on div "Name: Katchy Plug-in Glue Board Refills (8 Pack) Catcher & Killer for Mosquito,…" at bounding box center [784, 351] width 738 height 491
click at [526, 402] on span "Save Changes" at bounding box center [517, 400] width 71 height 15
click at [1124, 81] on icon "Close" at bounding box center [1132, 86] width 15 height 9
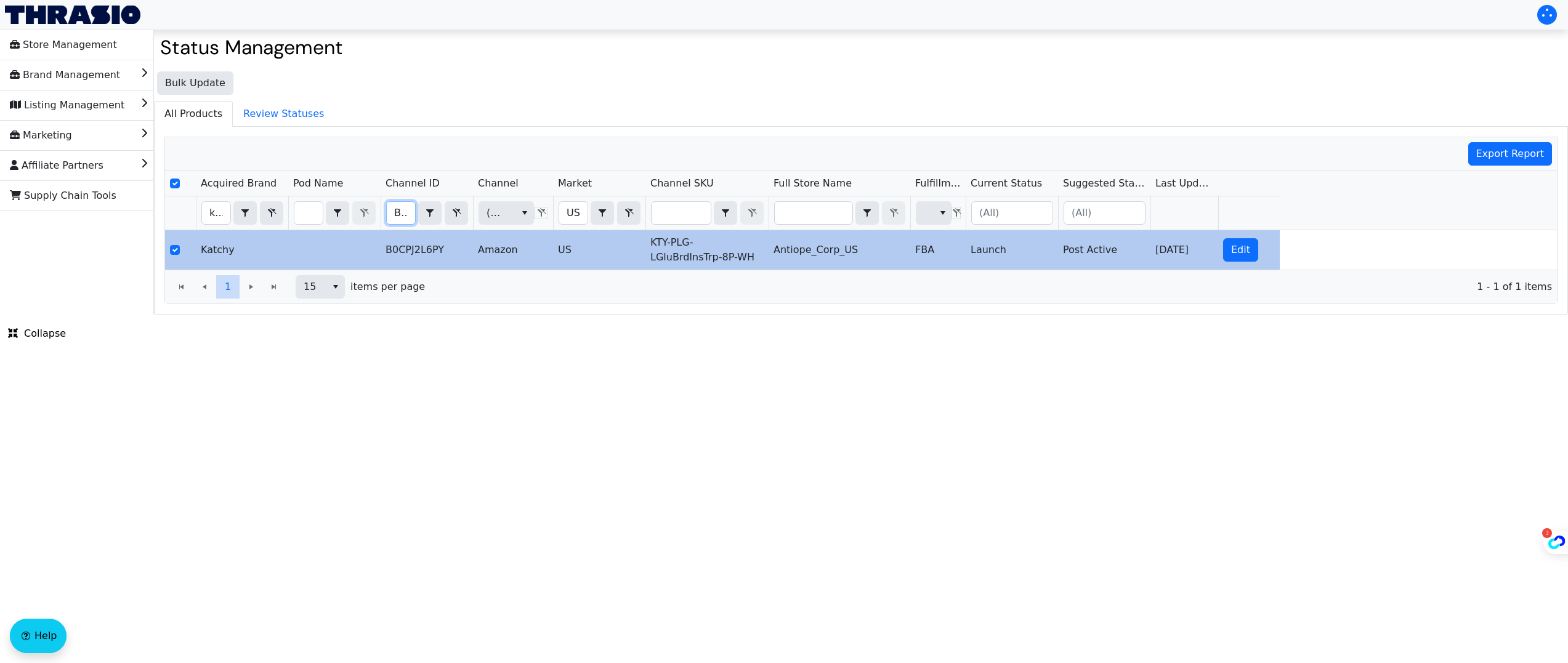
click at [400, 215] on input "B0CPJ2L6PY" at bounding box center [401, 214] width 28 height 23
type input "B0CPJ37XZH"
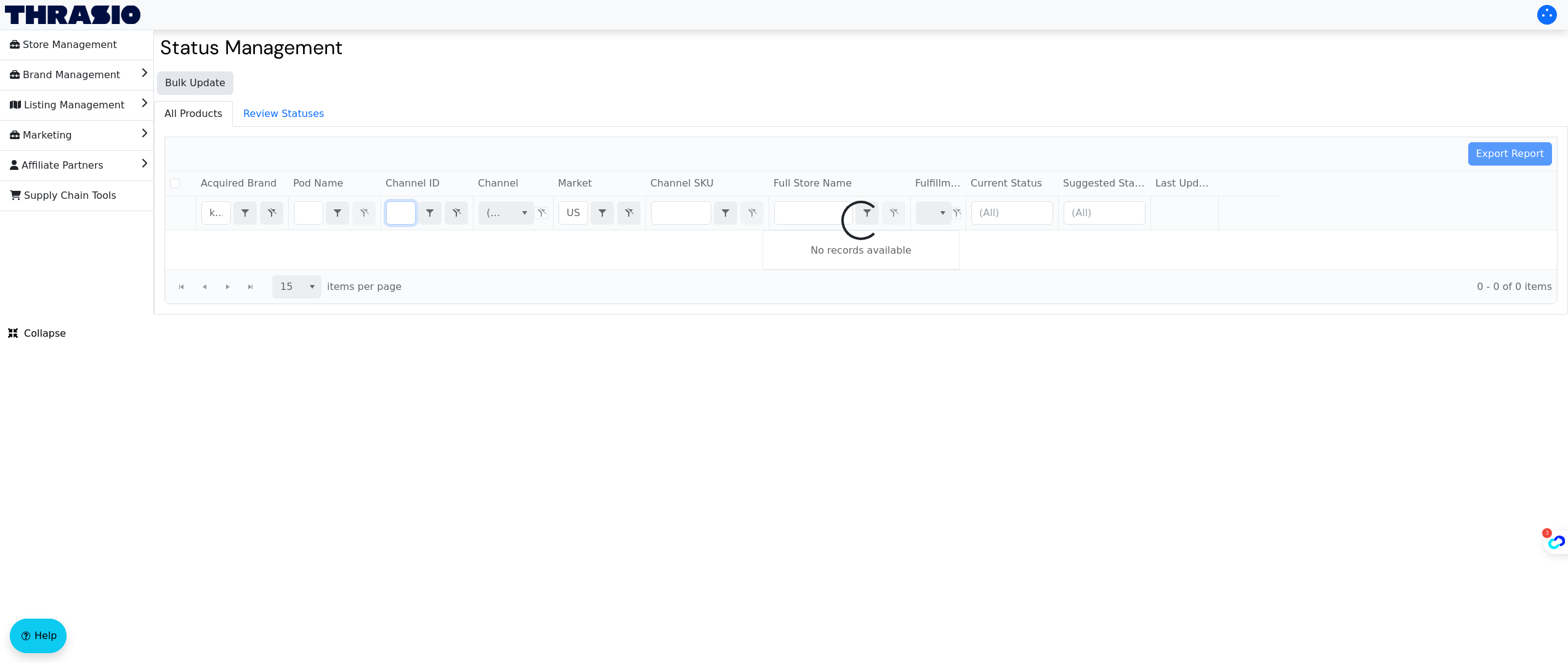
checkbox input "false"
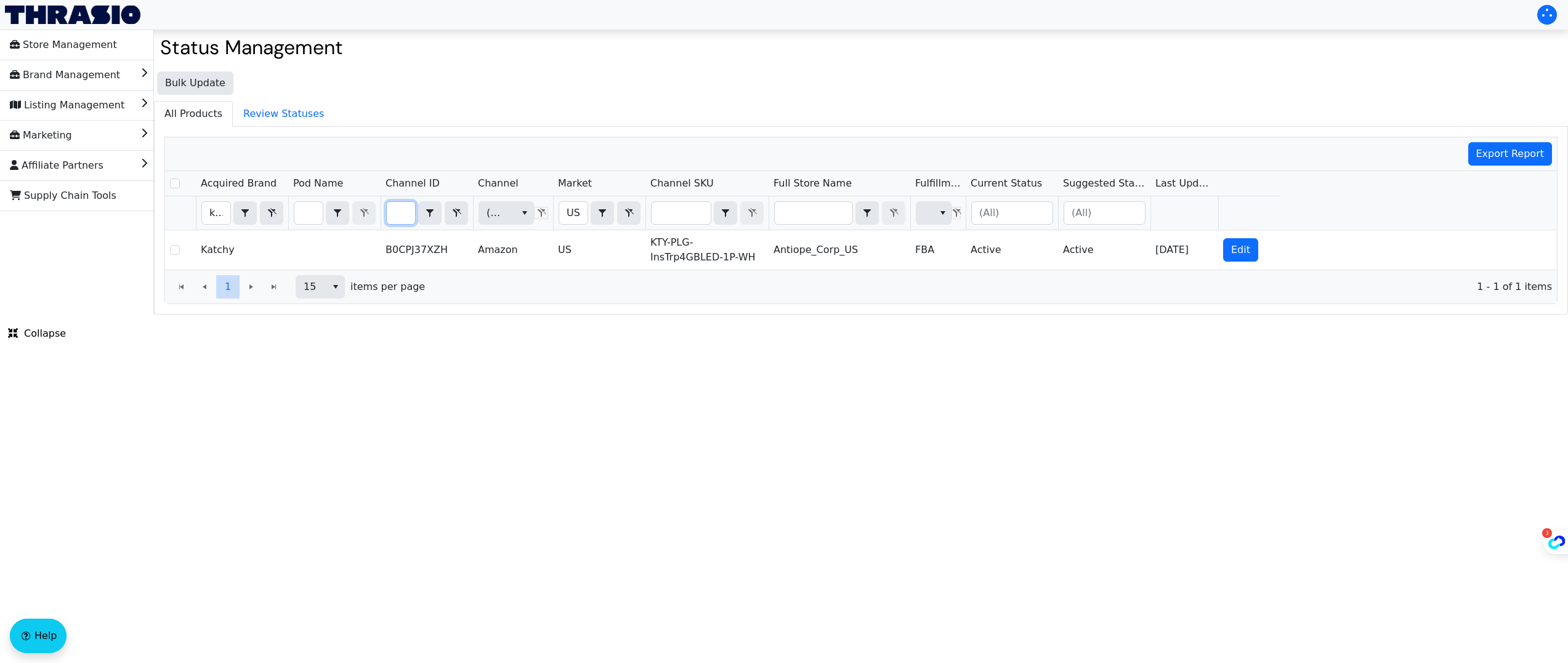
scroll to position [0, 0]
click at [398, 209] on input "B0CPJ37XZH" at bounding box center [401, 214] width 28 height 23
type input "B0CPJ2DBPT"
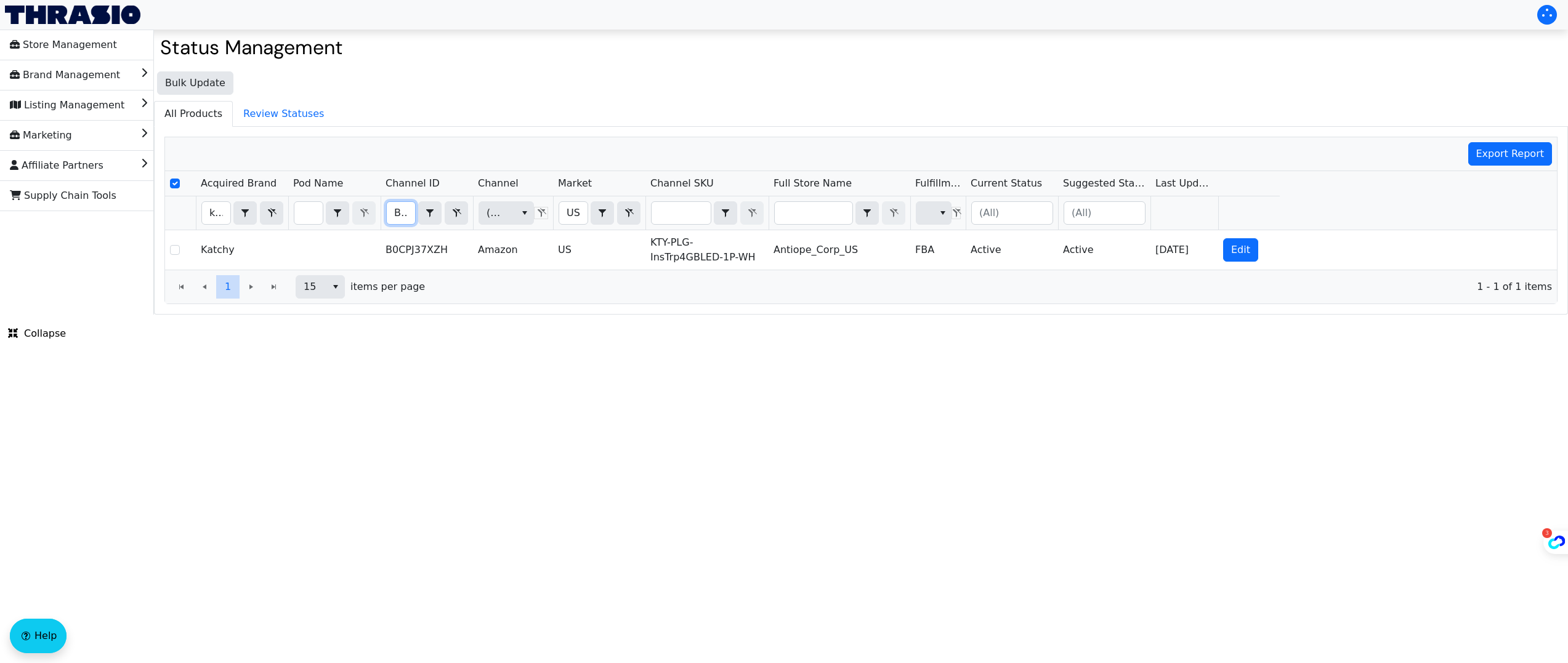
scroll to position [0, 46]
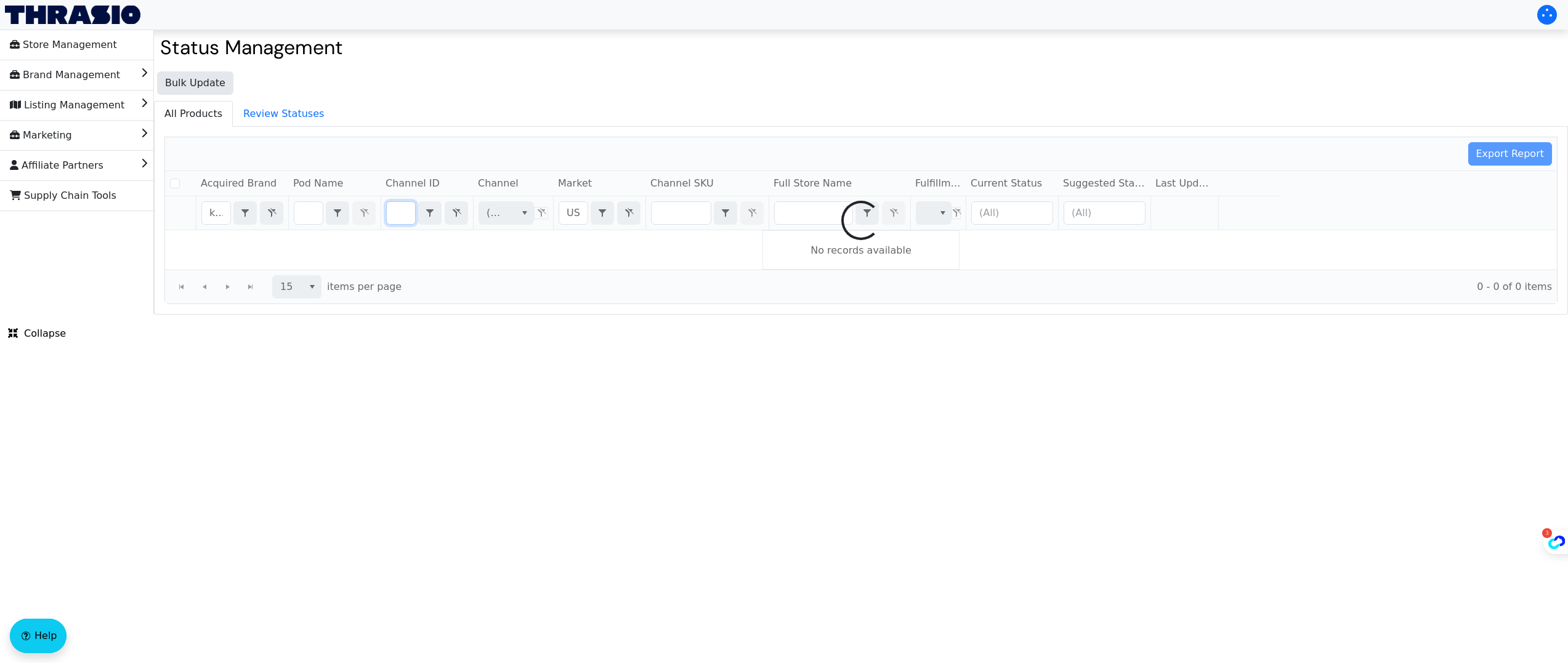
checkbox input "false"
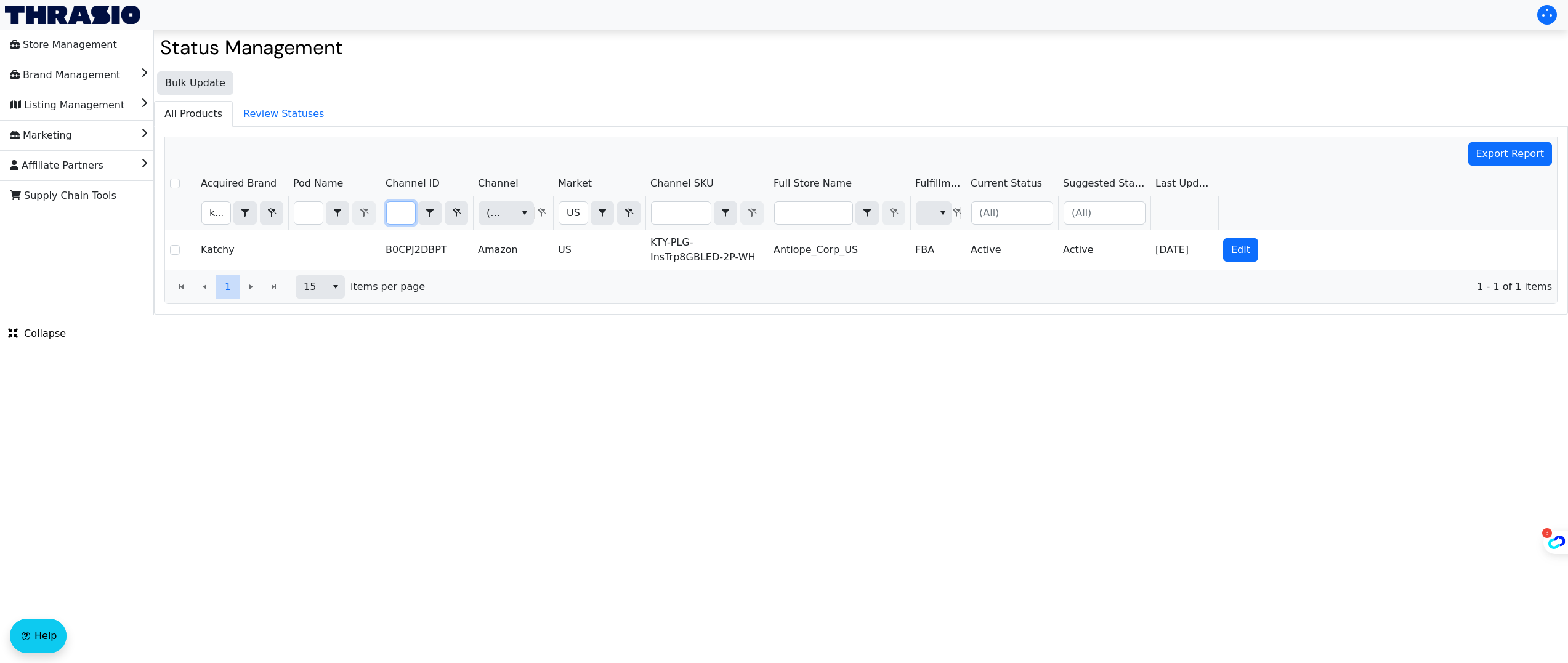
scroll to position [0, 0]
click at [393, 208] on input "B0CPJ2DBPT" at bounding box center [401, 214] width 28 height 23
type input "B0CPJ2L6PY"
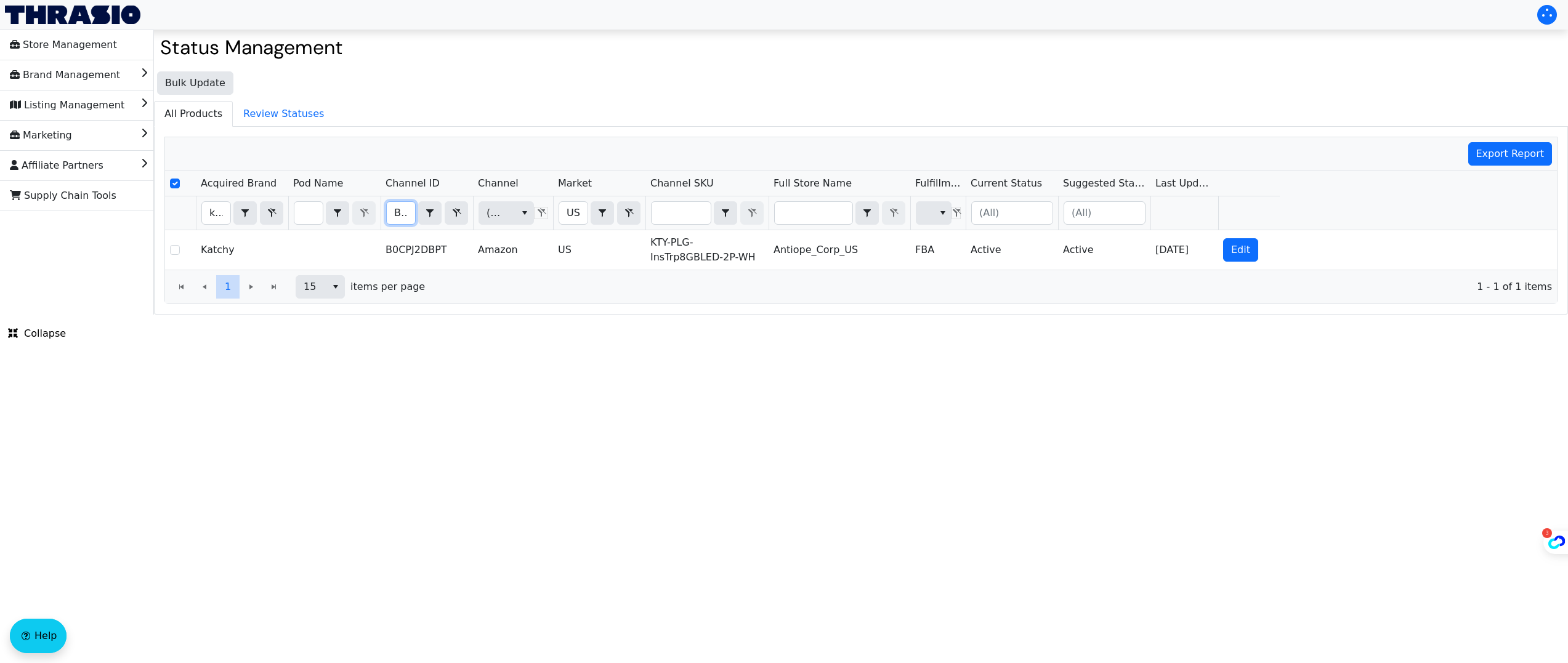
checkbox input "true"
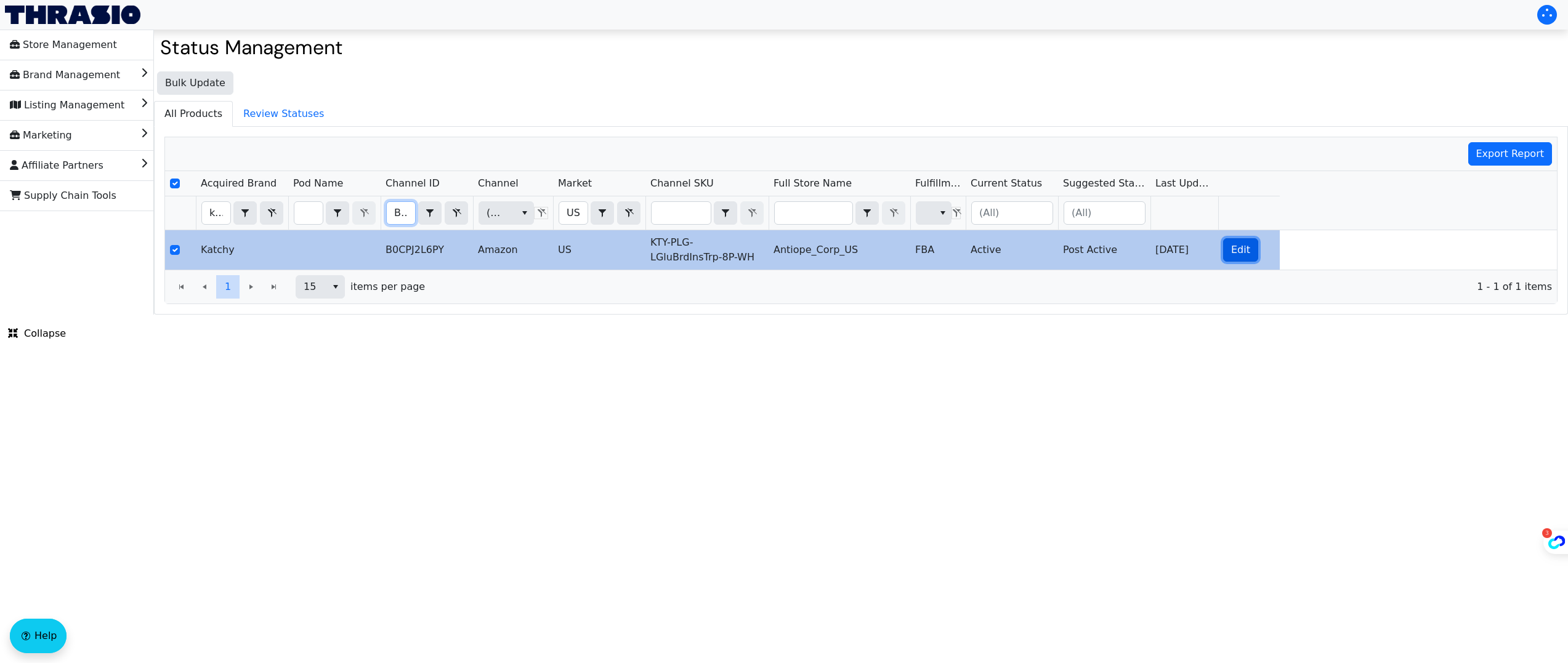
click at [1237, 252] on span "Edit" at bounding box center [1241, 251] width 19 height 15
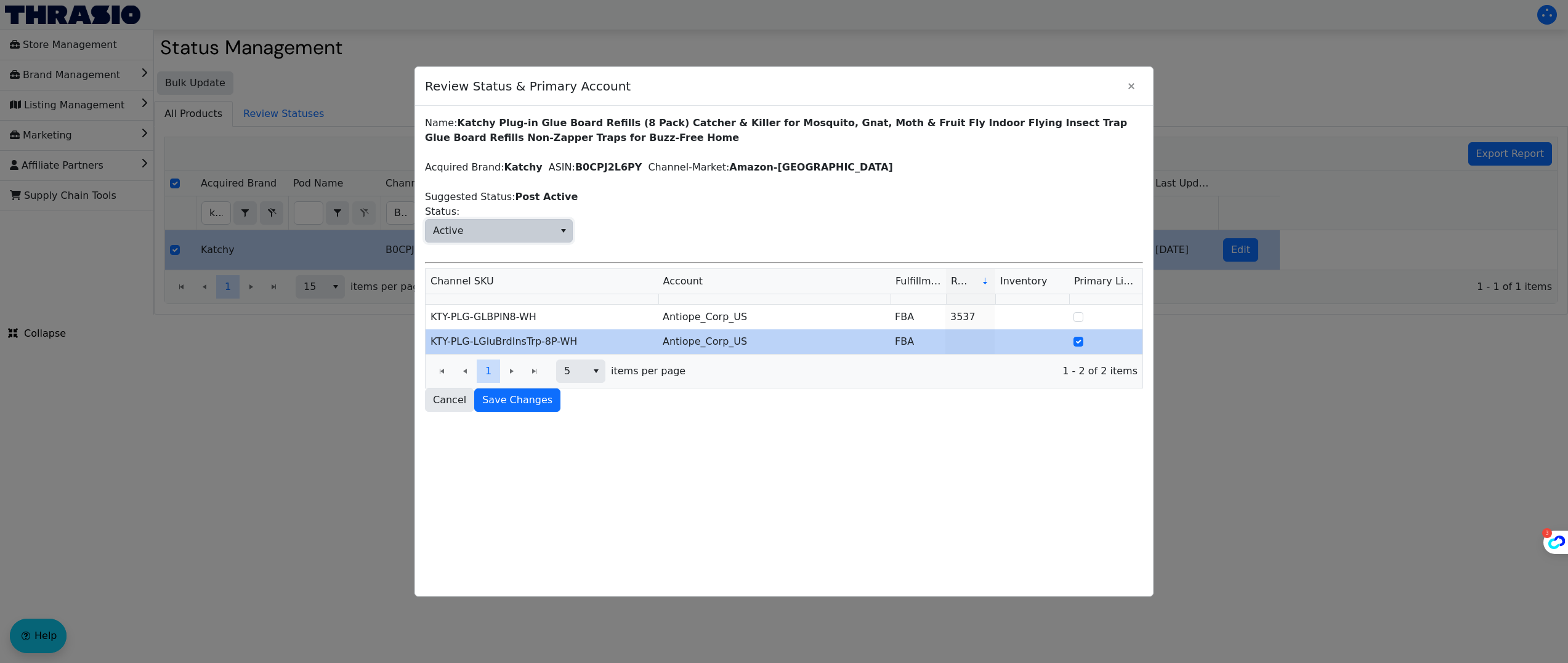
click at [492, 233] on span "Active" at bounding box center [490, 232] width 129 height 23
click at [489, 325] on li "Post Active" at bounding box center [499, 332] width 147 height 20
click at [672, 404] on div "Cancel Save Changes" at bounding box center [784, 400] width 719 height 24
click at [499, 400] on span "Save Changes" at bounding box center [517, 400] width 71 height 15
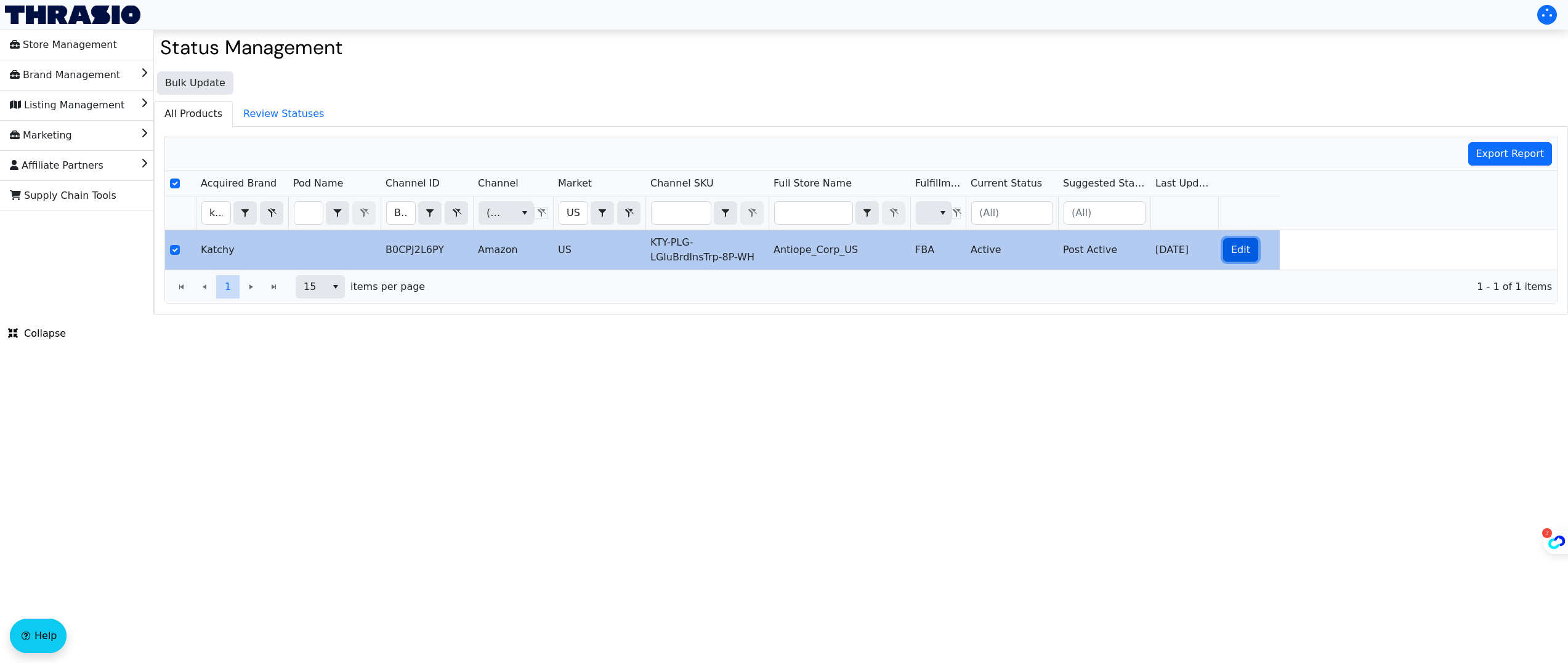
click at [1244, 252] on span "Edit" at bounding box center [1241, 251] width 19 height 15
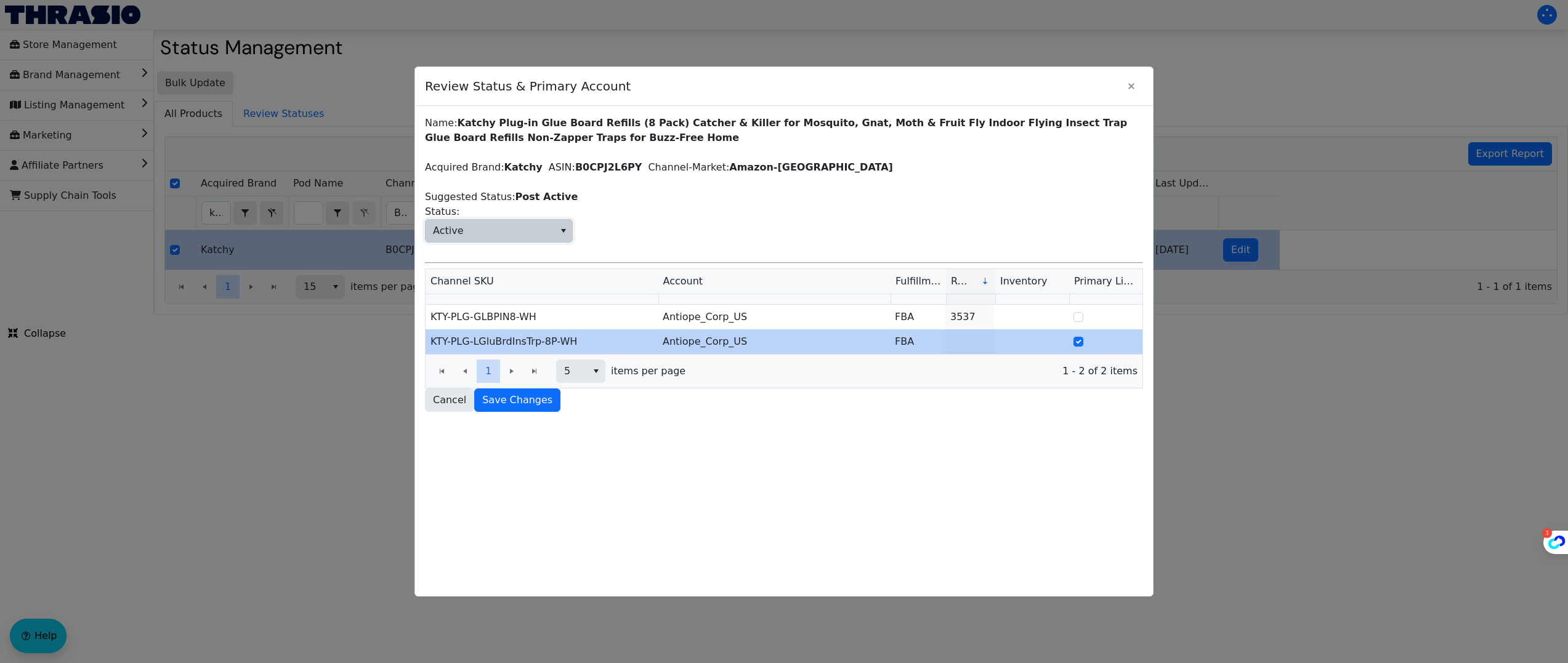
click at [501, 238] on span "Active" at bounding box center [490, 232] width 129 height 23
click at [488, 310] on li "Active" at bounding box center [499, 312] width 147 height 20
click at [522, 401] on span "Save Changes" at bounding box center [517, 400] width 71 height 15
click at [1132, 81] on icon "Close" at bounding box center [1132, 86] width 15 height 9
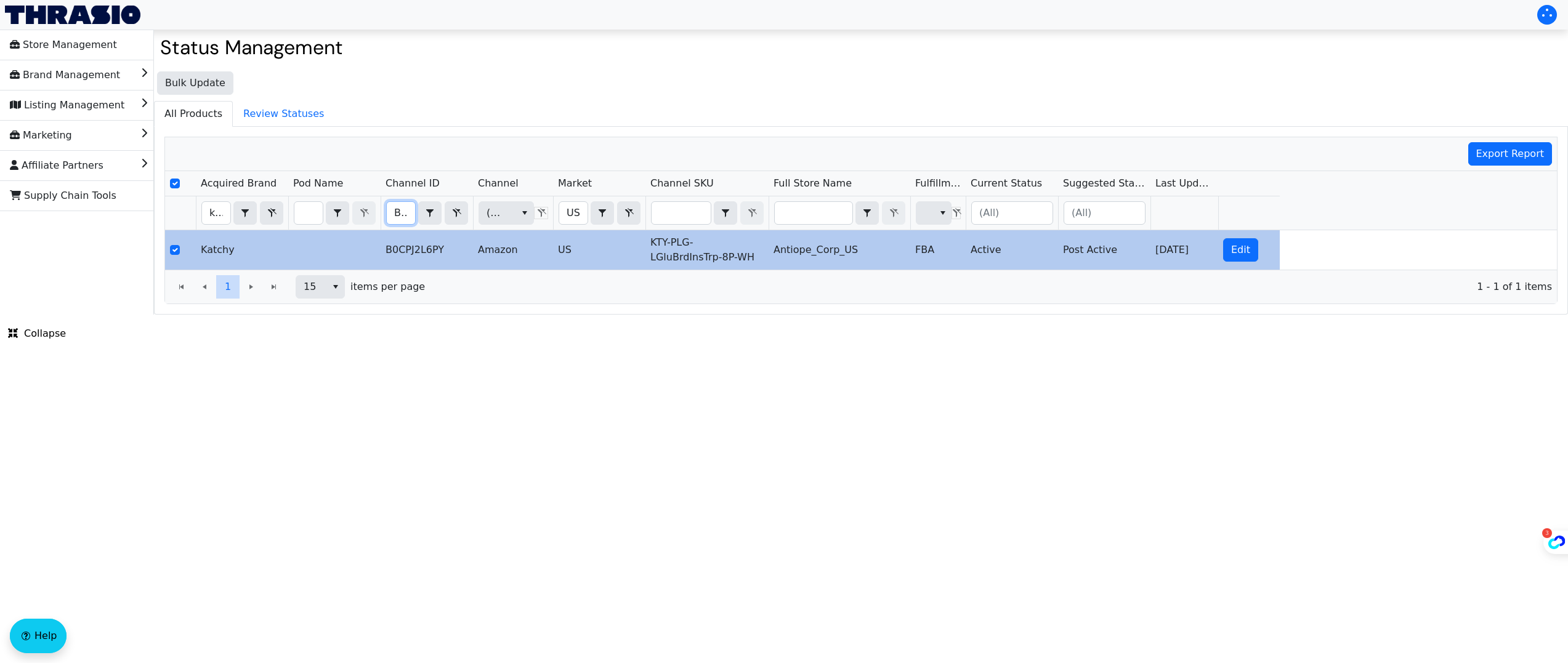
click at [403, 217] on input "B0CPJ2L6PY" at bounding box center [401, 214] width 28 height 23
type input "B0DGPGVYPW"
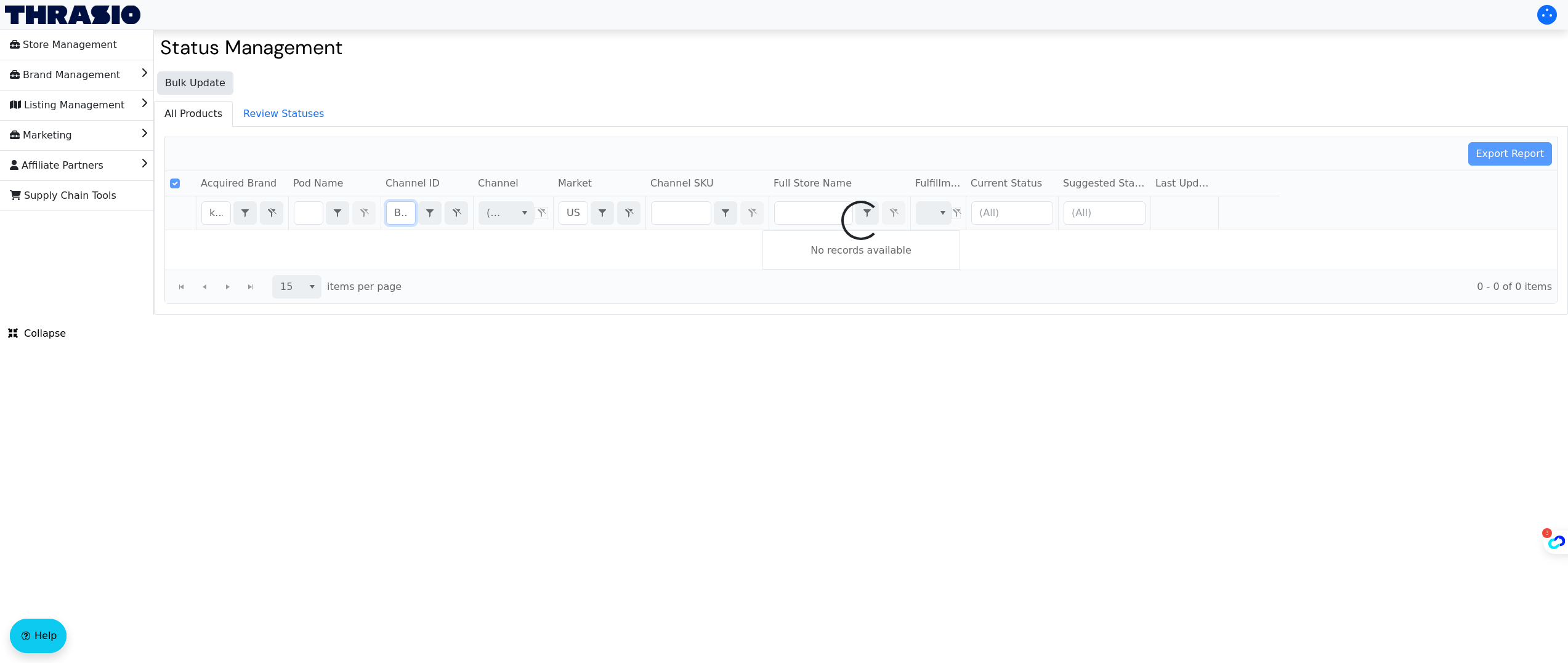
scroll to position [0, 54]
checkbox input "false"
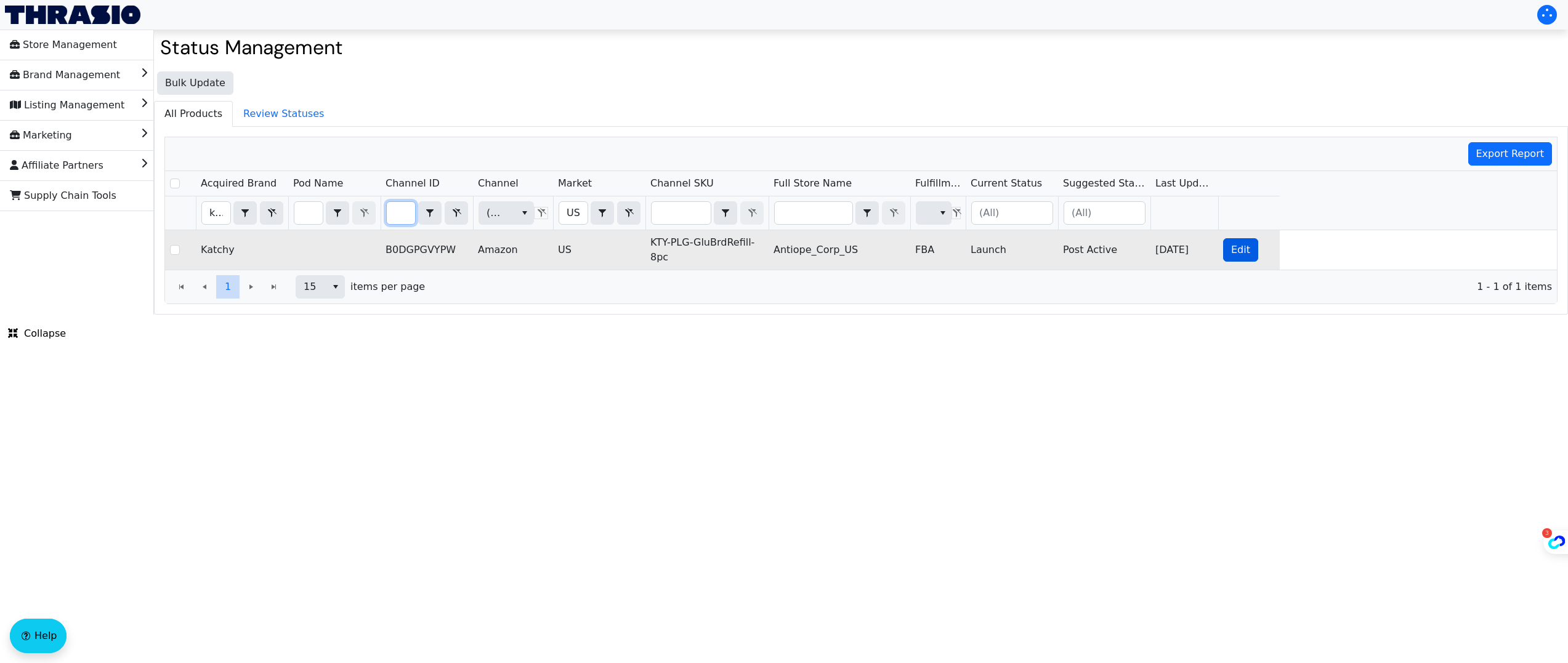
type input "B0DGPGVYPW"
click at [1240, 254] on span "Edit" at bounding box center [1241, 251] width 19 height 15
checkbox input "true"
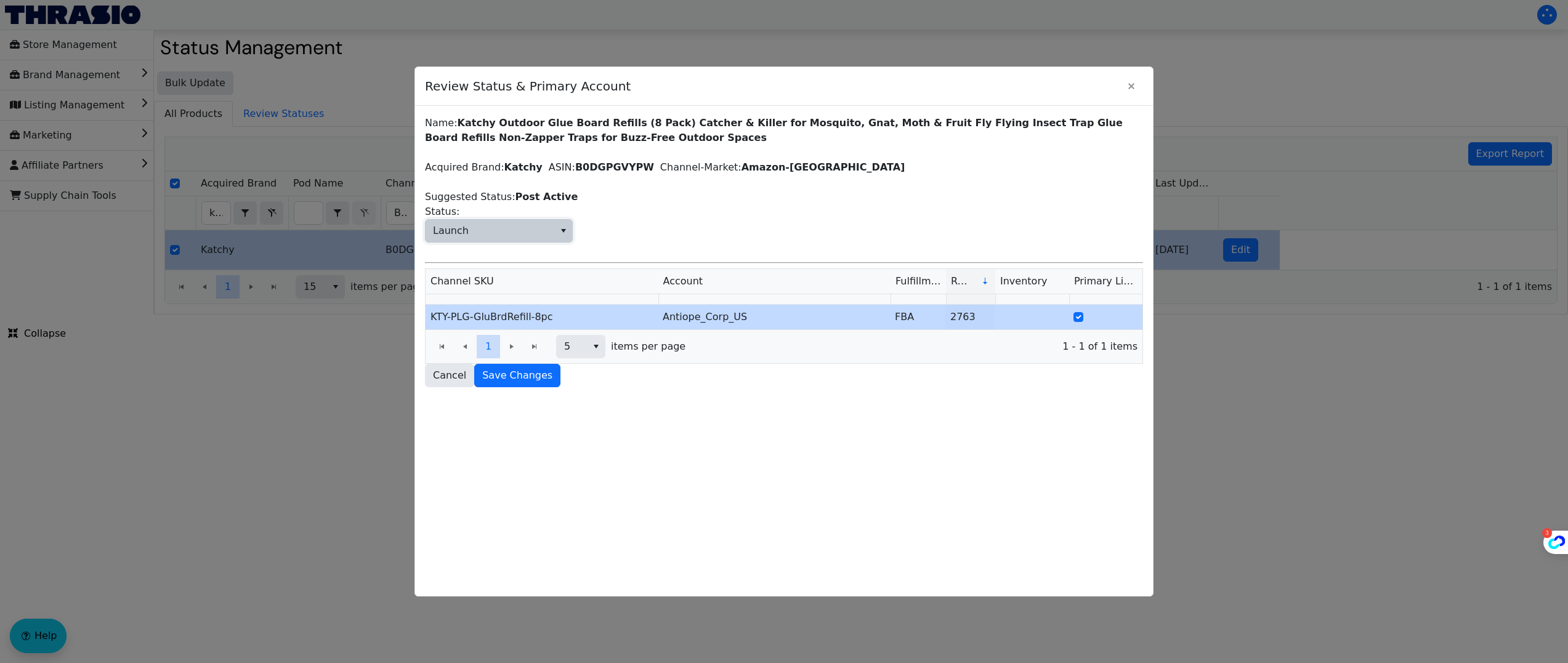
click at [510, 231] on span "Launch" at bounding box center [490, 232] width 129 height 23
click at [512, 329] on li "Post Active" at bounding box center [499, 332] width 147 height 20
click at [493, 383] on button "Save Changes" at bounding box center [518, 376] width 87 height 24
click at [1140, 86] on button "Close" at bounding box center [1131, 86] width 24 height 24
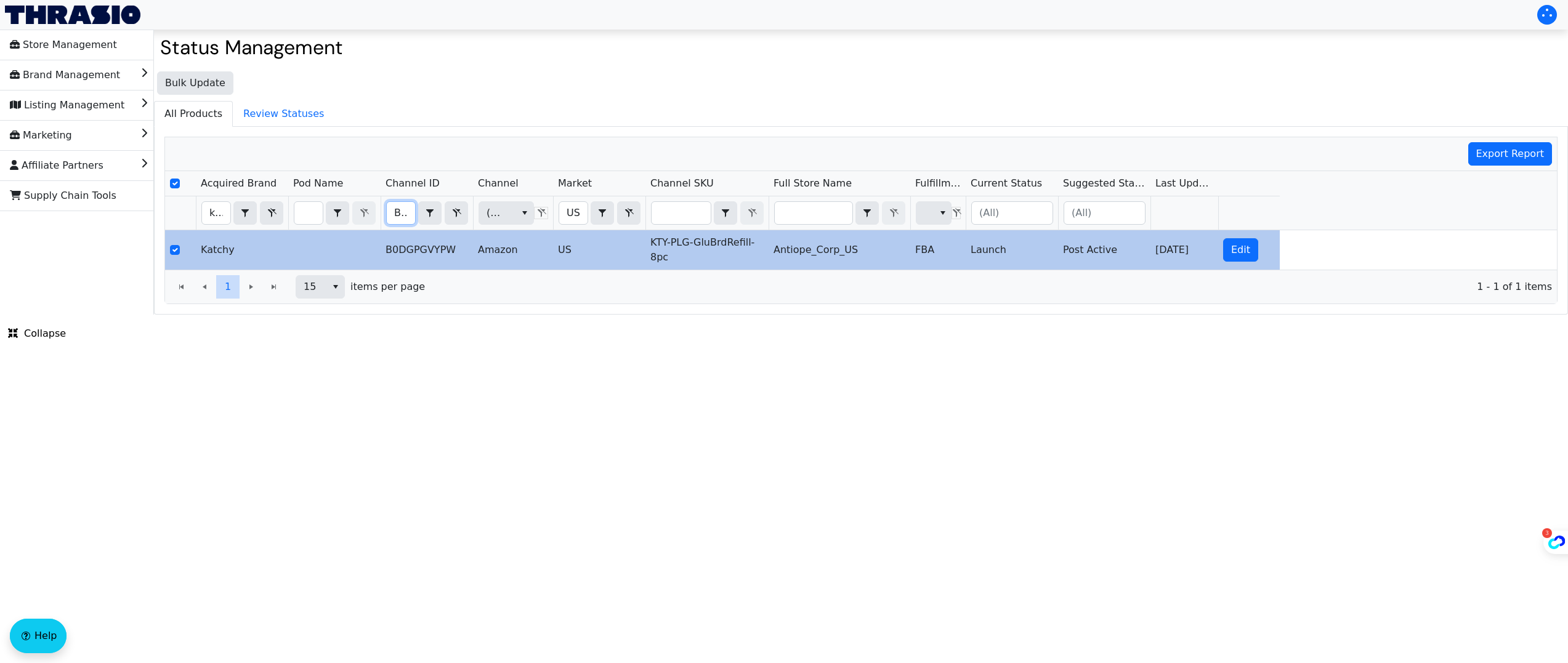
click at [397, 215] on input "B0DGPGVYPW" at bounding box center [401, 214] width 28 height 23
type input "B0CPJ2L6PY"
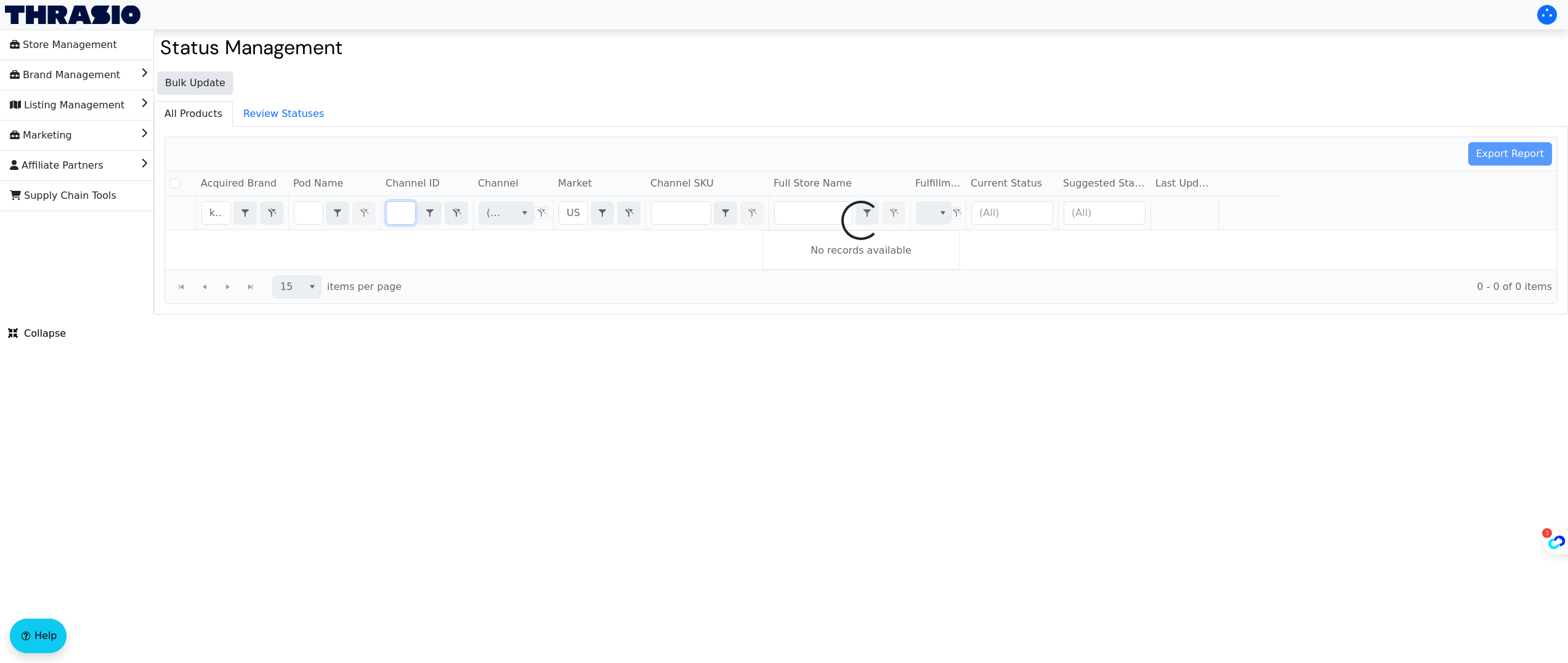
checkbox input "false"
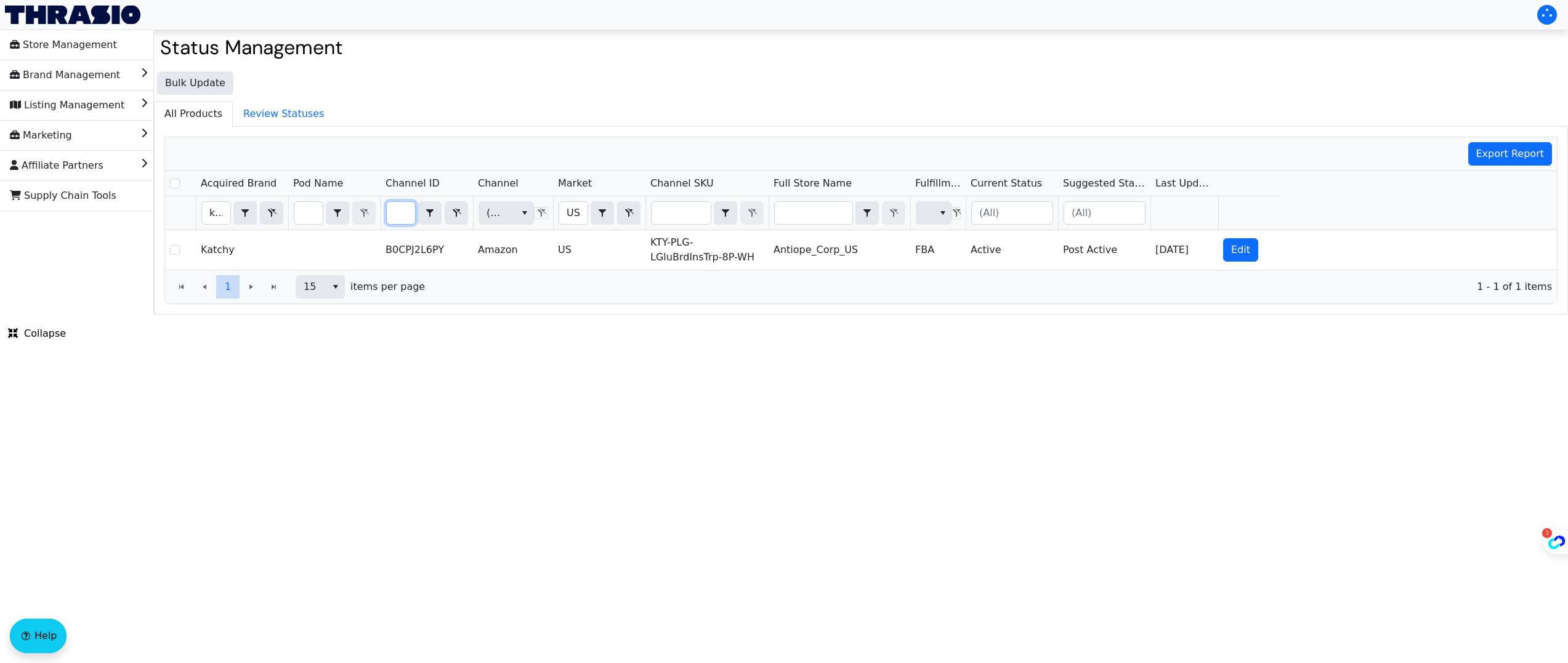
scroll to position [0, 0]
click at [412, 213] on input "B0CPJ2L6PY" at bounding box center [401, 214] width 28 height 23
click at [412, 213] on input "B0CPJ2L6PY" at bounding box center [401, 214] width 28 height 23
click at [406, 215] on input "B0CPJ2L6PY" at bounding box center [401, 214] width 28 height 23
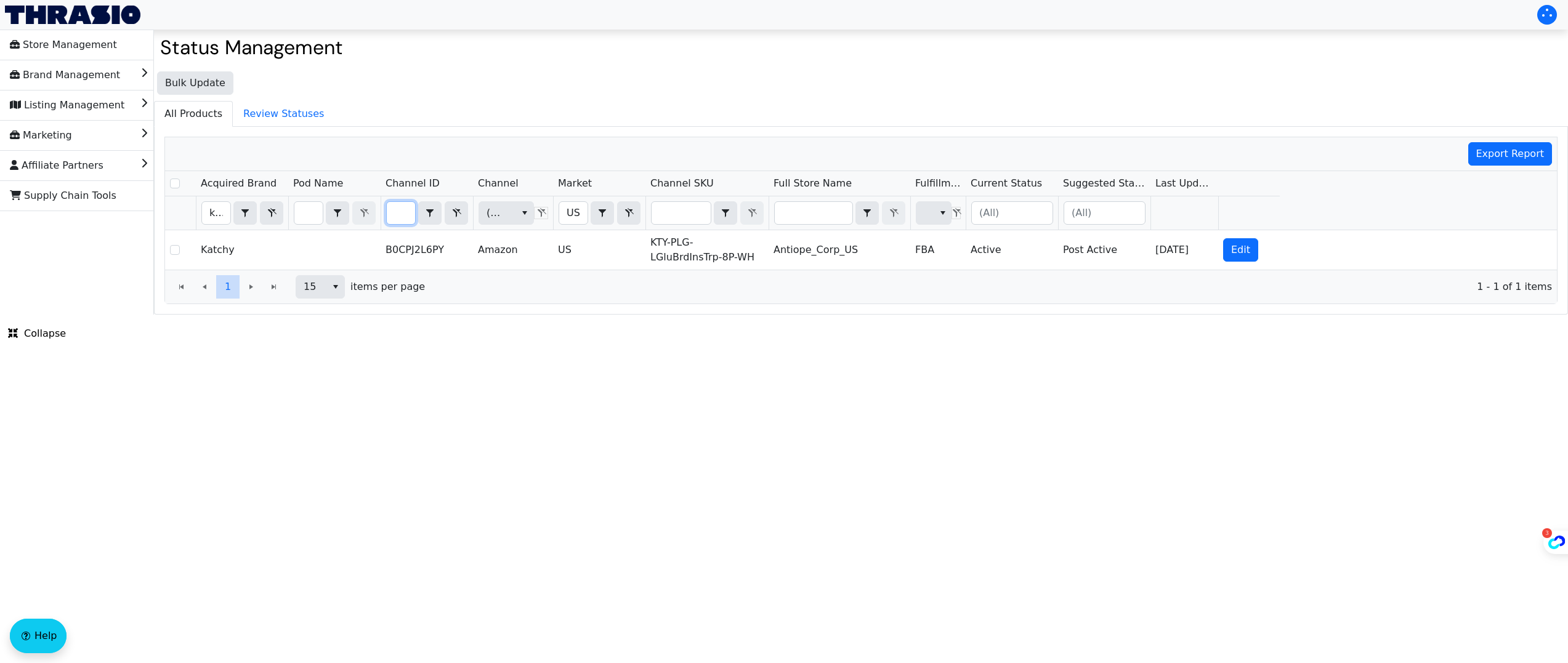
click at [406, 215] on input "B0CPJ2L6PY" at bounding box center [401, 214] width 28 height 23
type input "B07VP7Z5HR"
checkbox input "true"
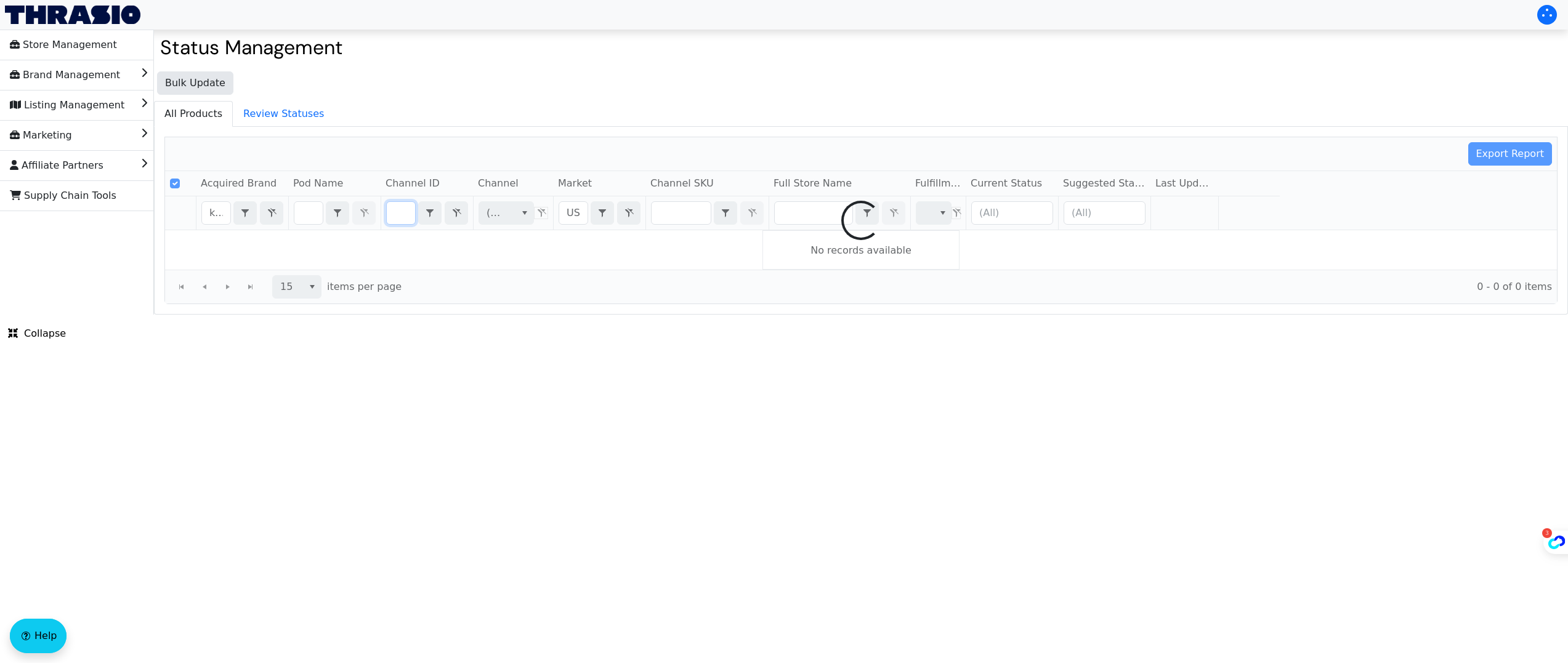
scroll to position [0, 47]
type input "B07VP7Z5HR"
click at [213, 209] on input "katchy" at bounding box center [217, 214] width 28 height 23
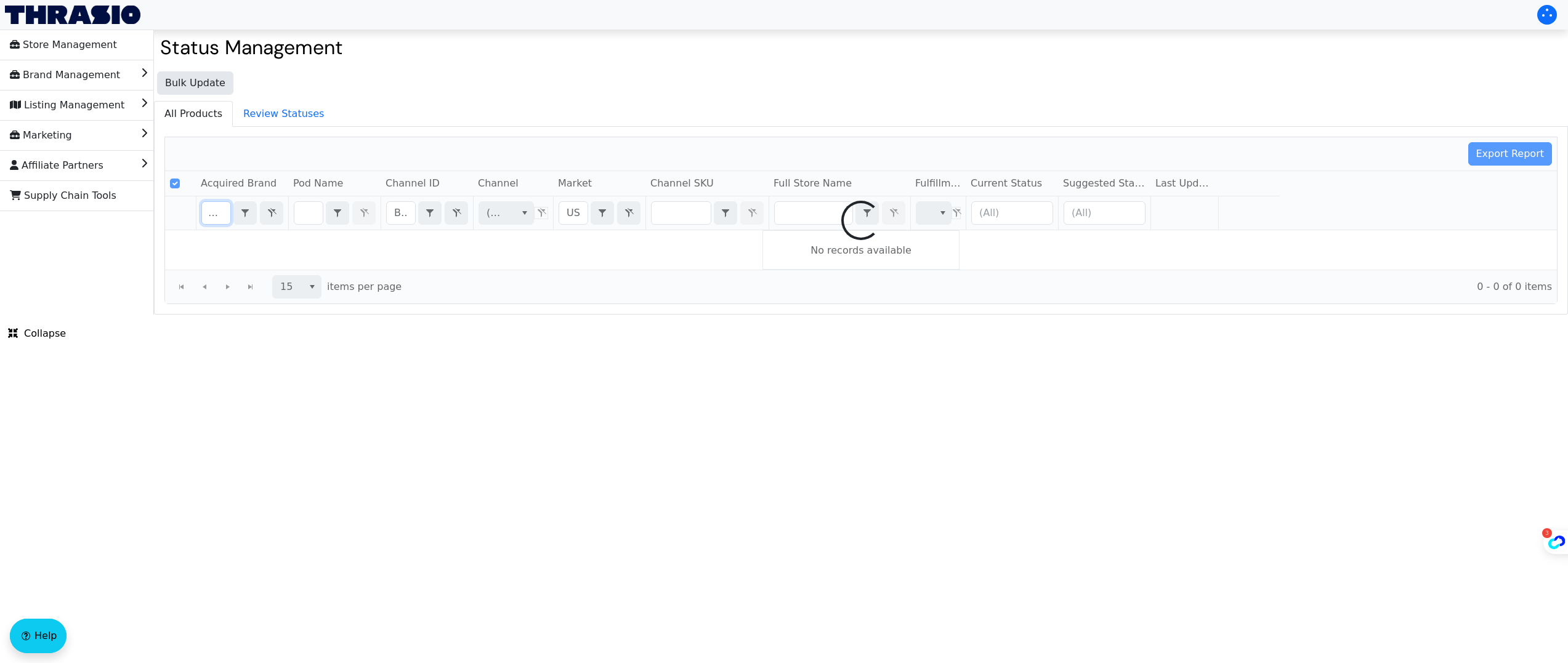
type input "water"
checkbox input "false"
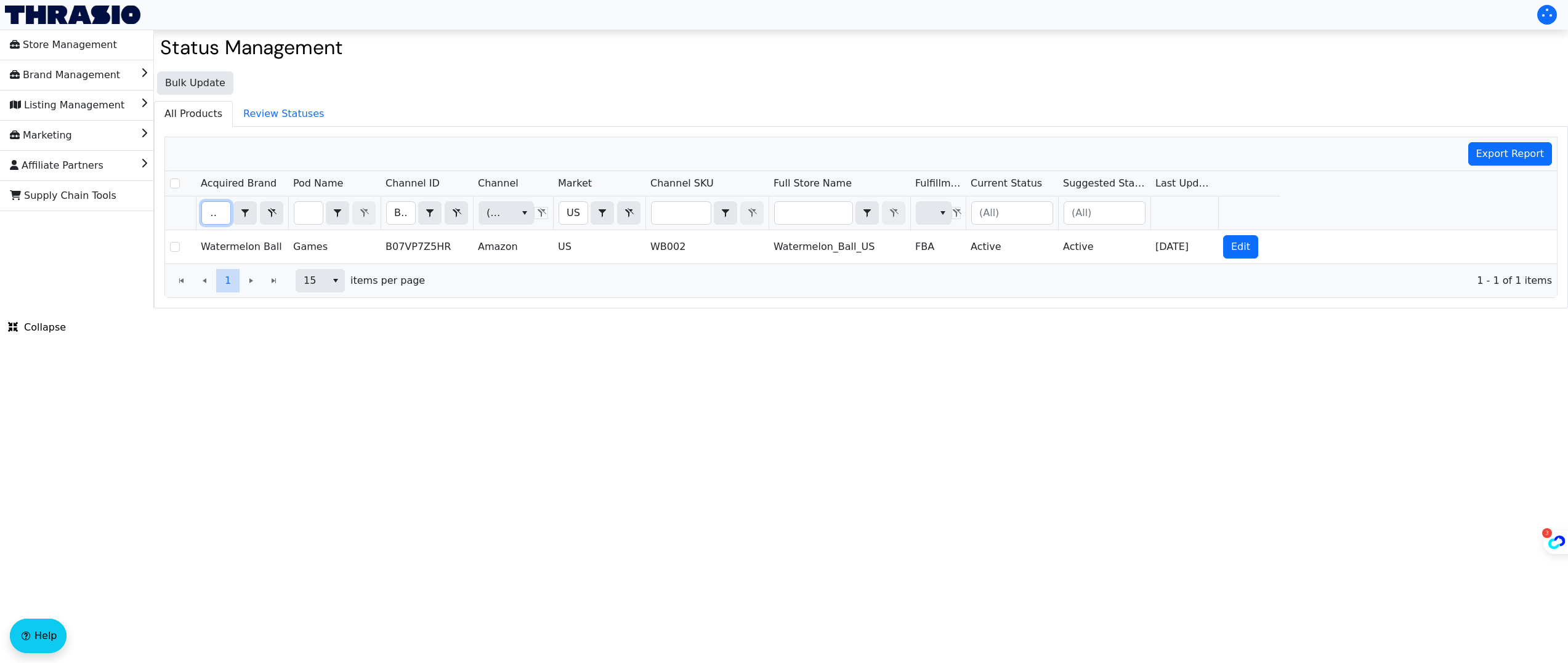
type input "water"
click at [400, 215] on input "B07VP7Z5HR" at bounding box center [401, 214] width 28 height 23
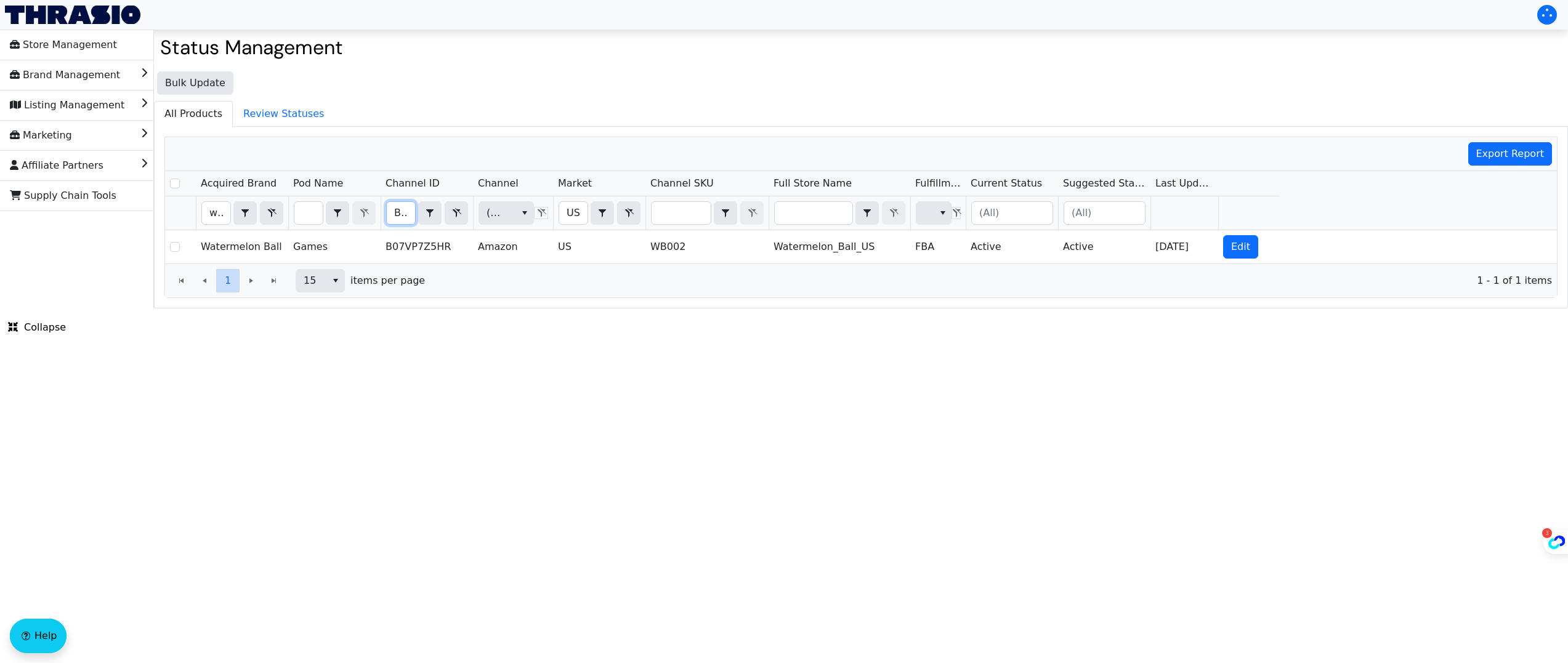
type input "B077H5G2PV"
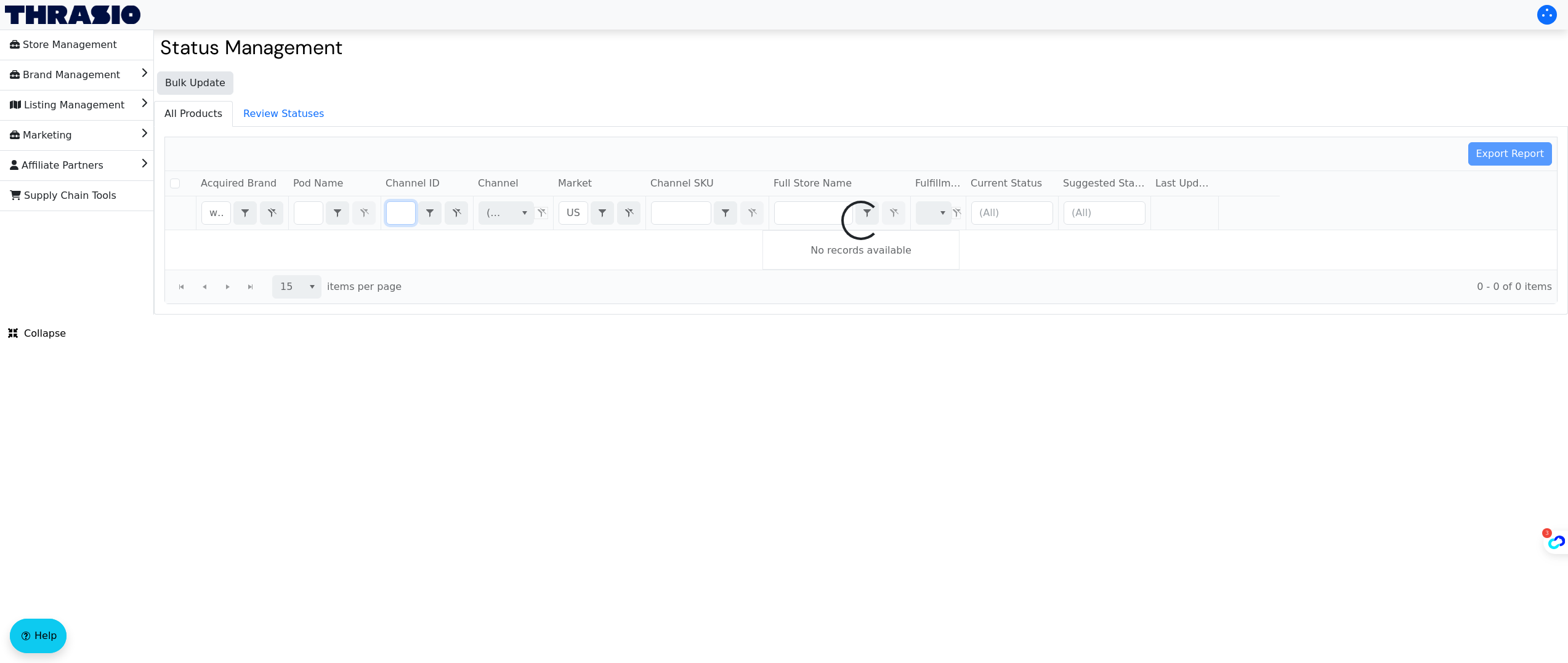
checkbox input "false"
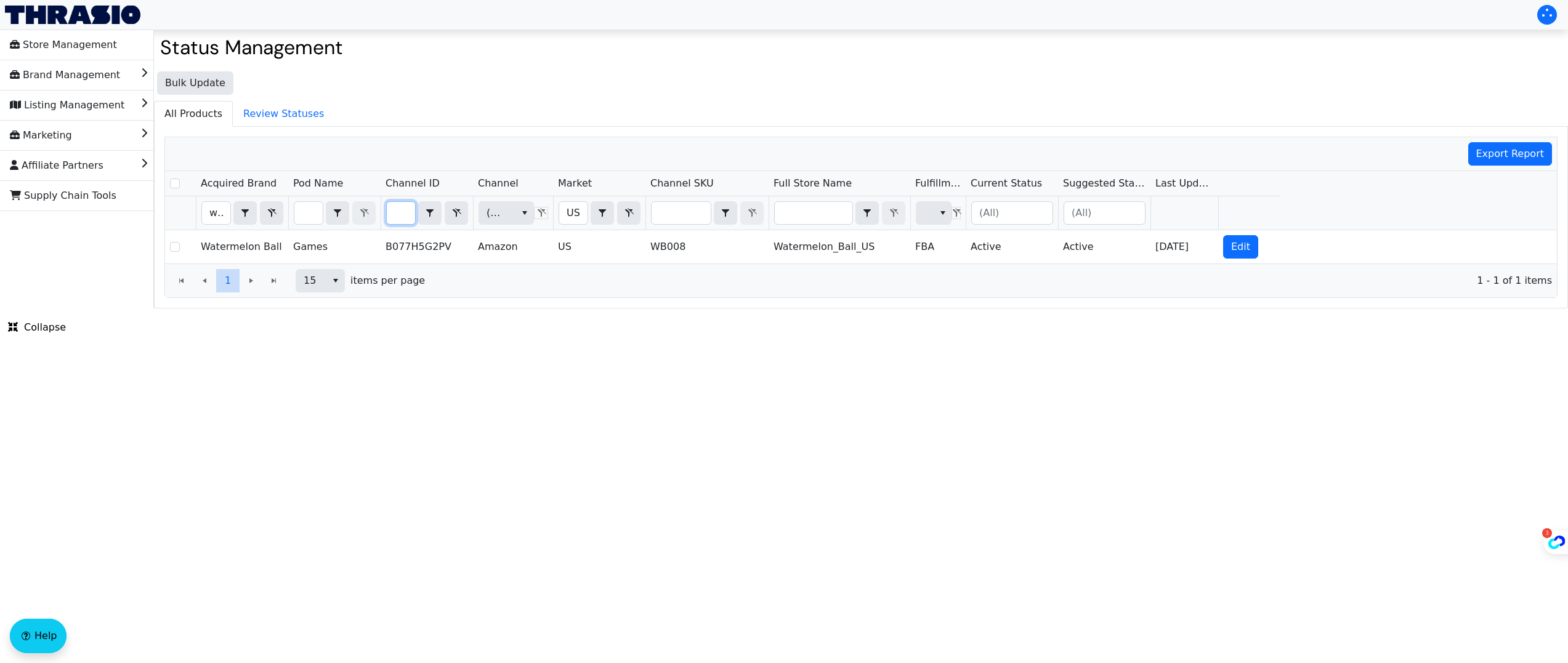
scroll to position [0, 0]
click at [399, 215] on input "B077H5G2PV" at bounding box center [401, 214] width 28 height 23
type input "B01MG2163Y"
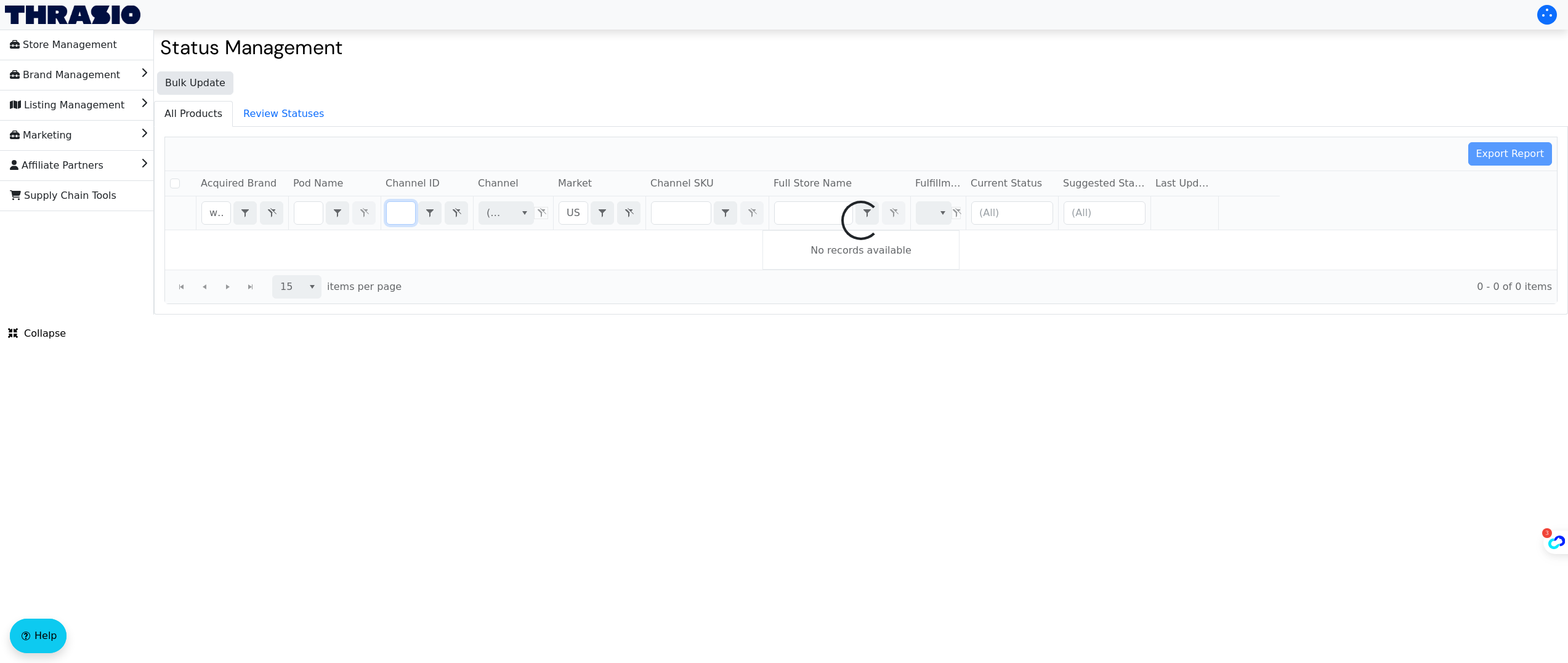
checkbox input "false"
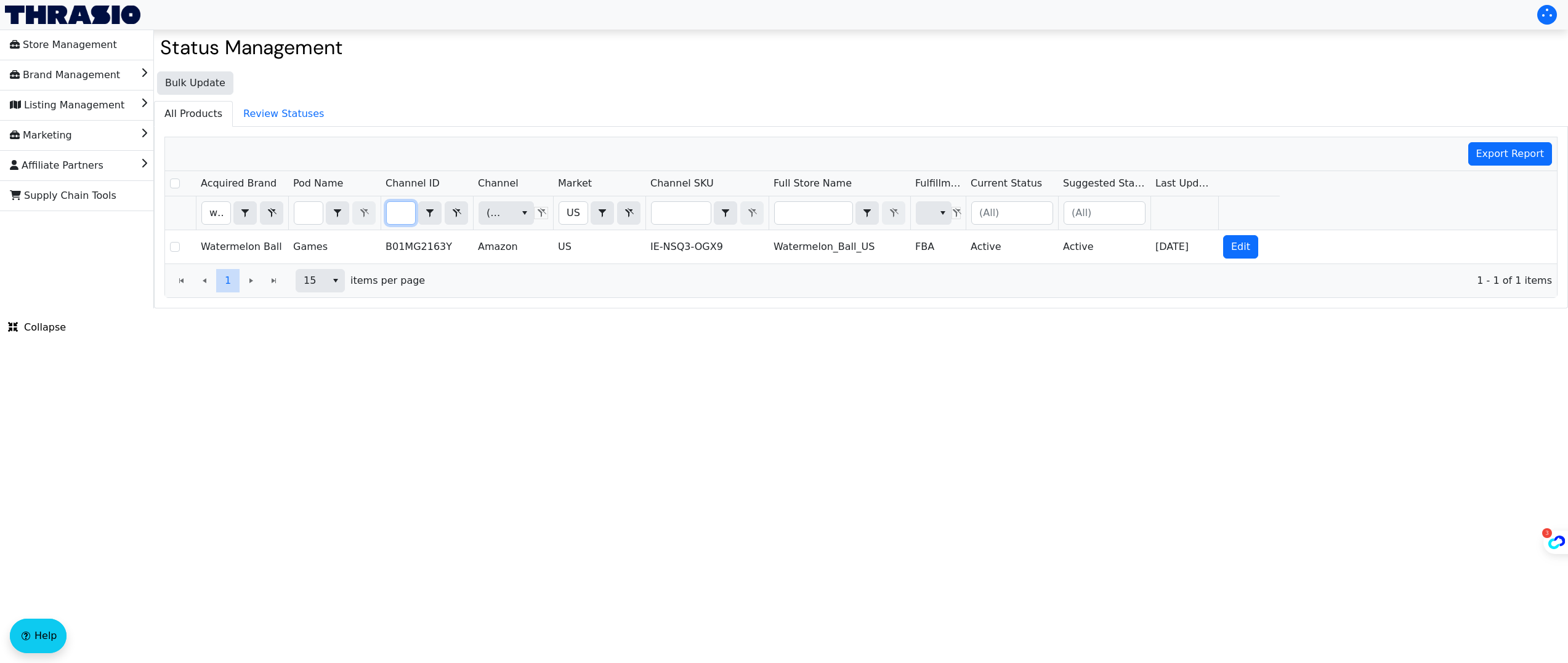
scroll to position [0, 0]
click at [399, 211] on input "B01MG2163Y" at bounding box center [401, 214] width 28 height 23
type input "B09SM5XGFW"
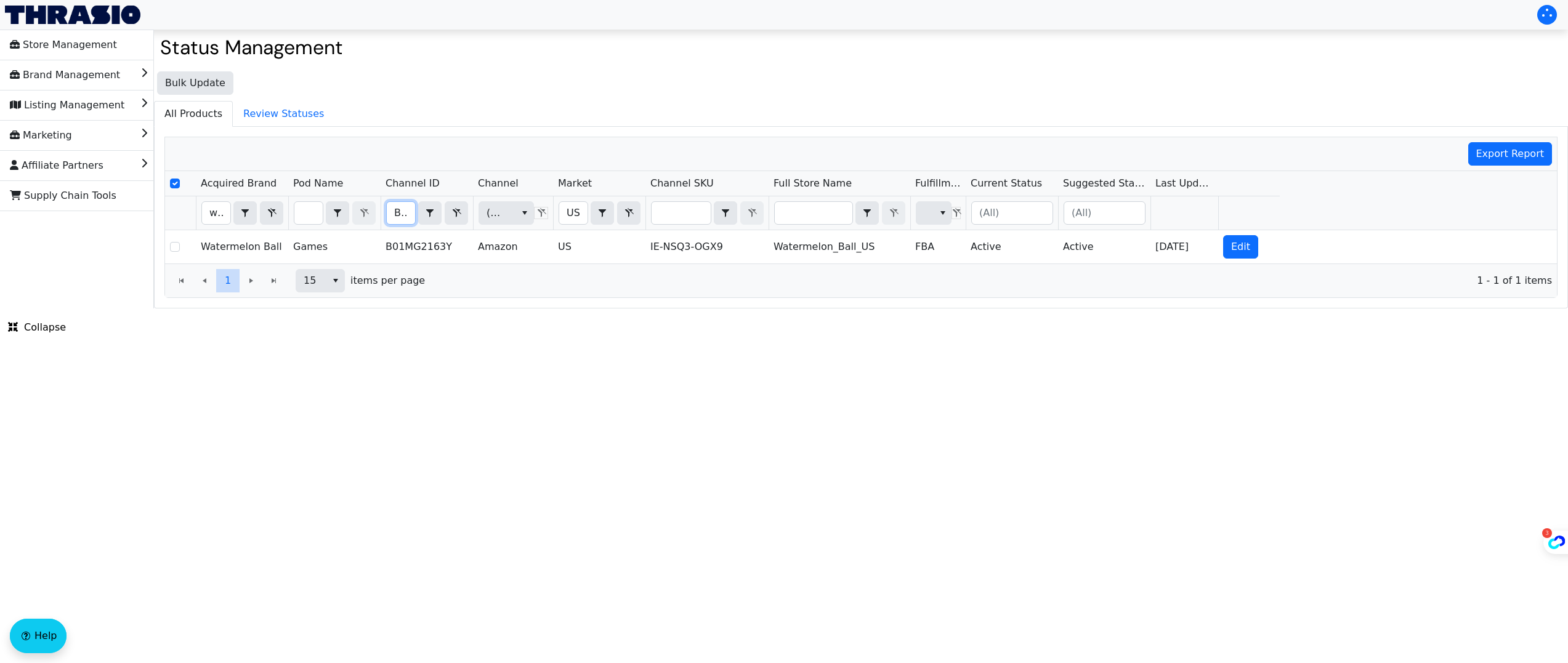
scroll to position [0, 53]
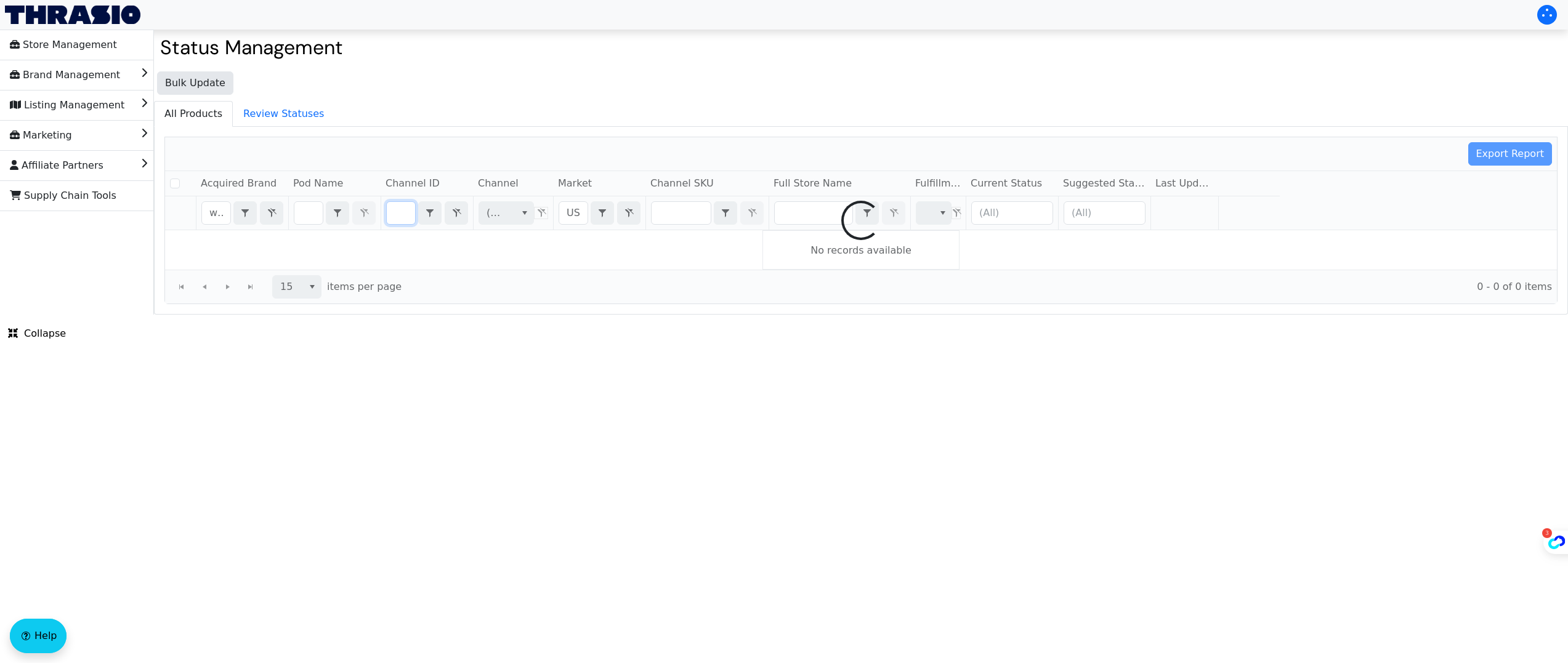
checkbox input "false"
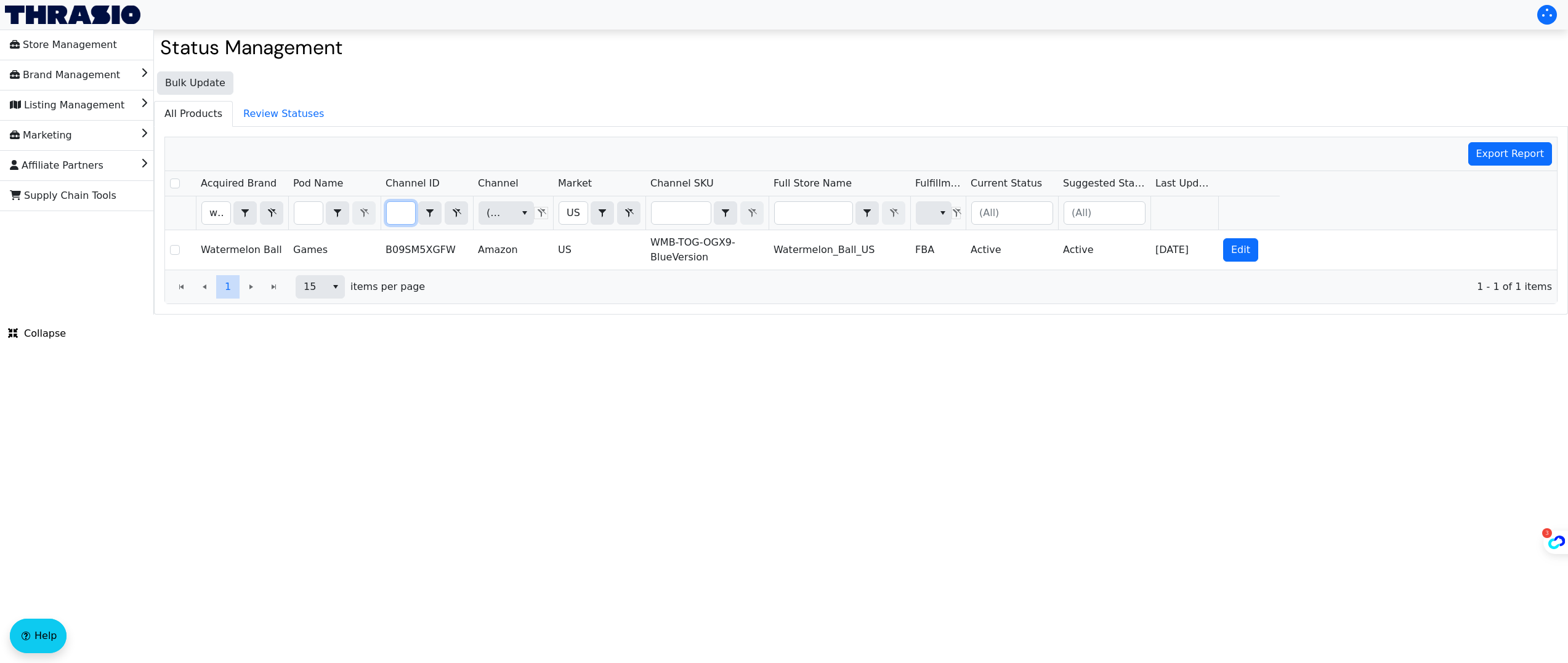
scroll to position [0, 0]
click at [405, 215] on input "B09SM5XGFW" at bounding box center [401, 214] width 28 height 23
type input "B0BQWZHSX2"
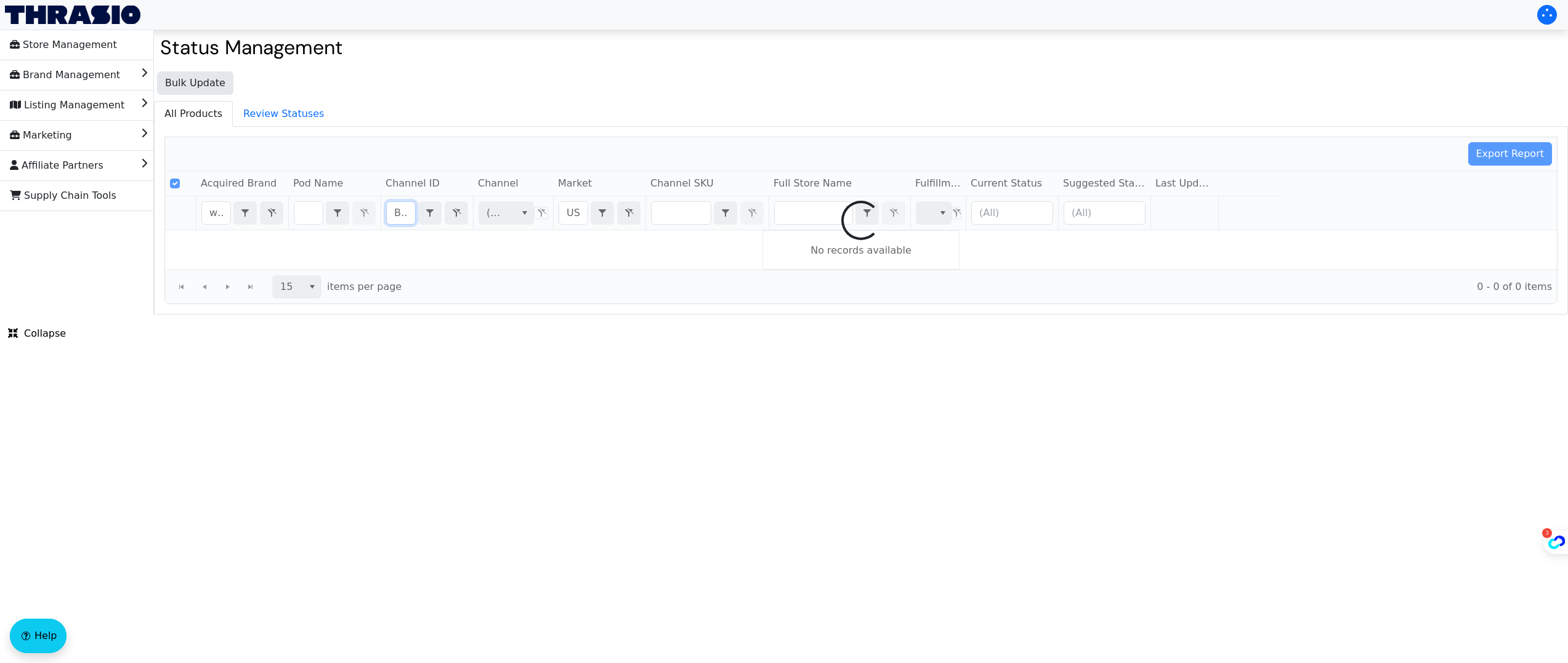
scroll to position [0, 53]
checkbox input "false"
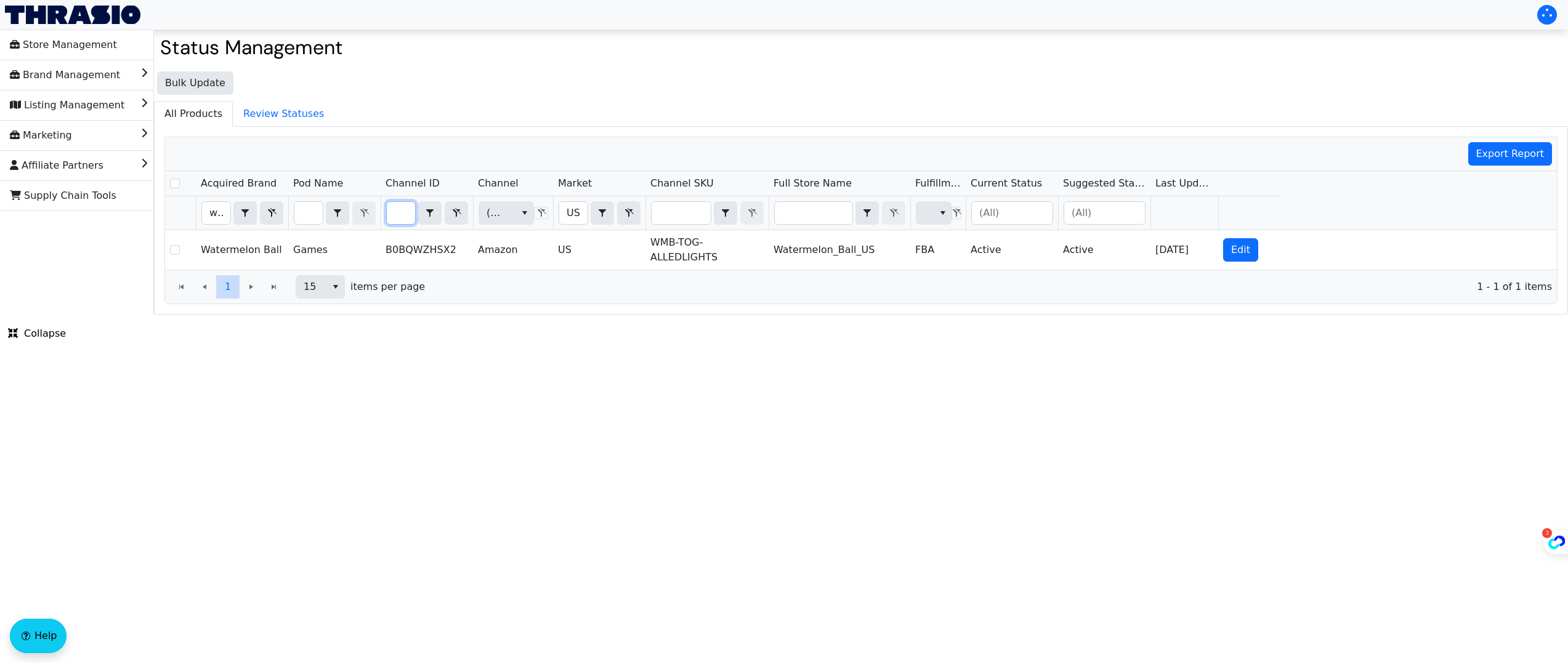
scroll to position [0, 0]
click at [405, 209] on input "B0BQWZHSX2" at bounding box center [401, 214] width 28 height 23
type input "B0DBVYGGK4"
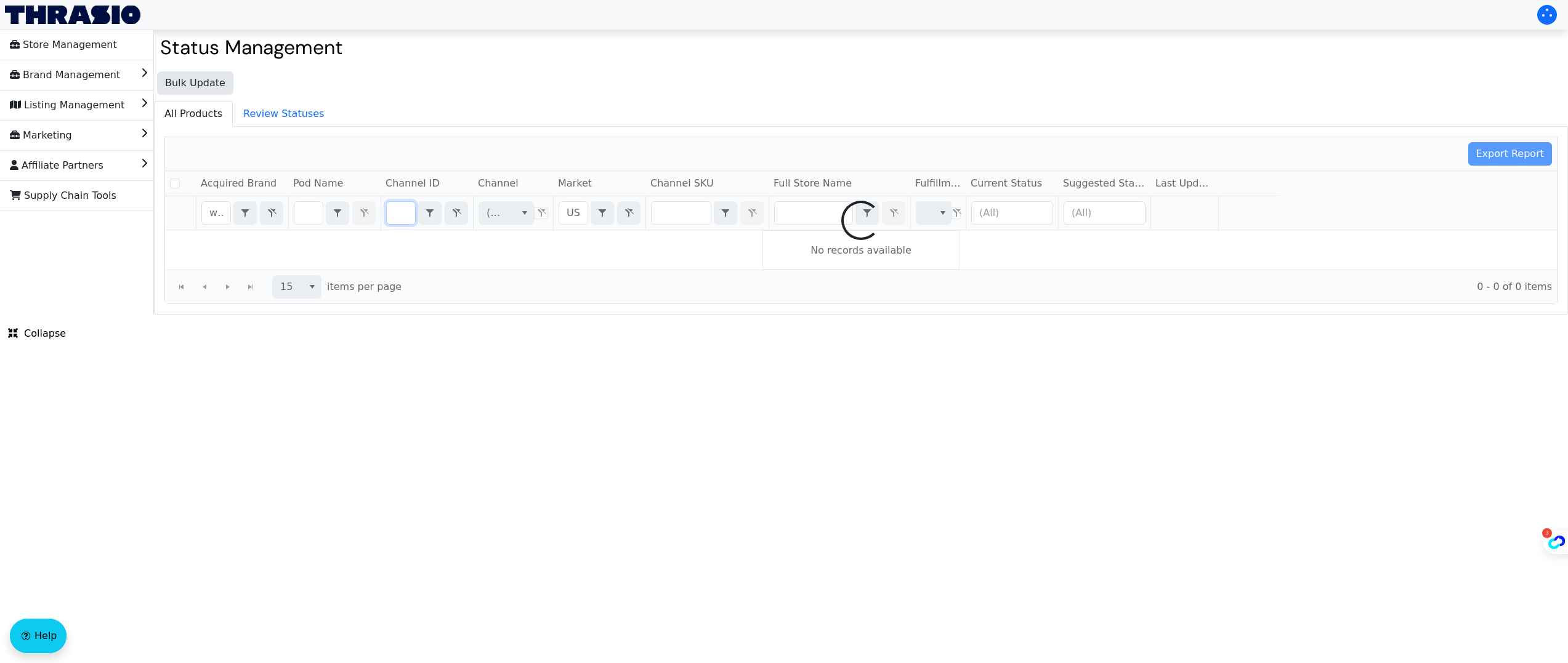
checkbox input "false"
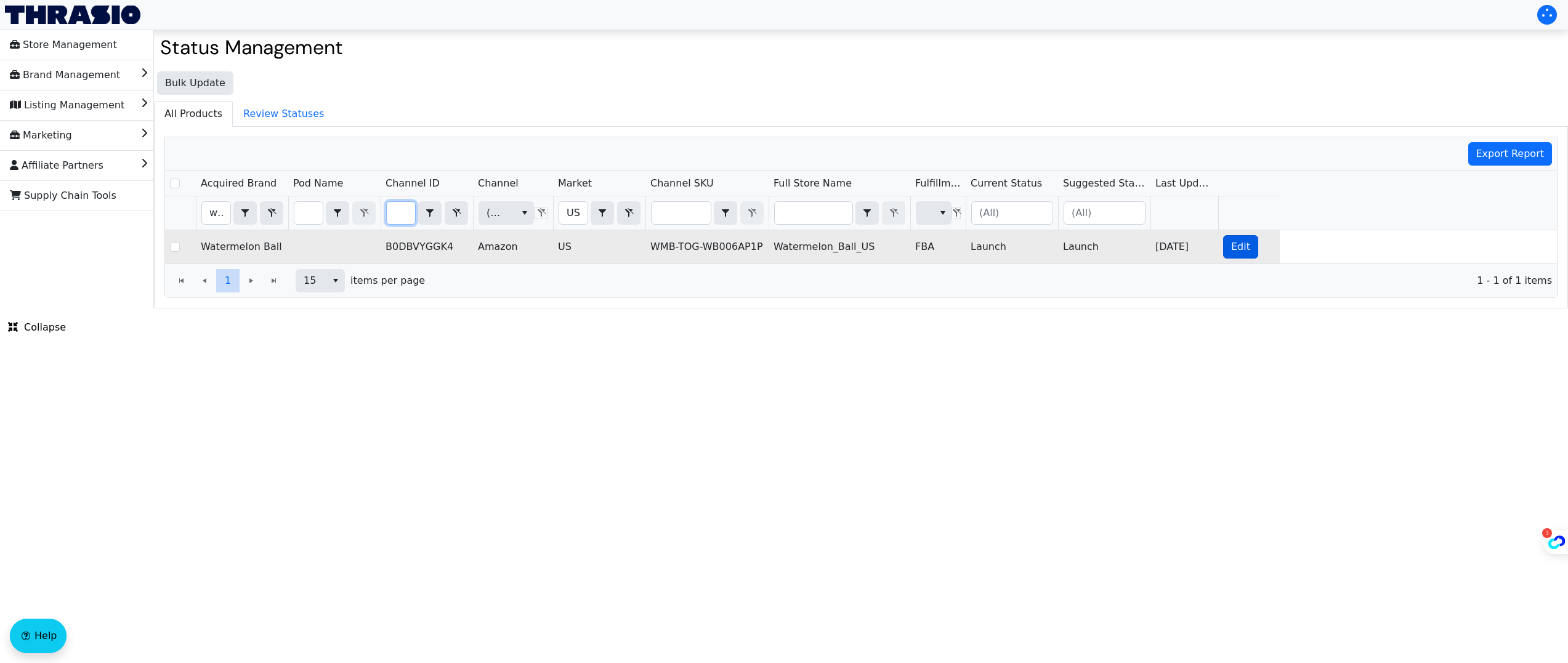
type input "B0DBVYGGK4"
click at [1242, 249] on span "Edit" at bounding box center [1241, 247] width 19 height 15
checkbox input "true"
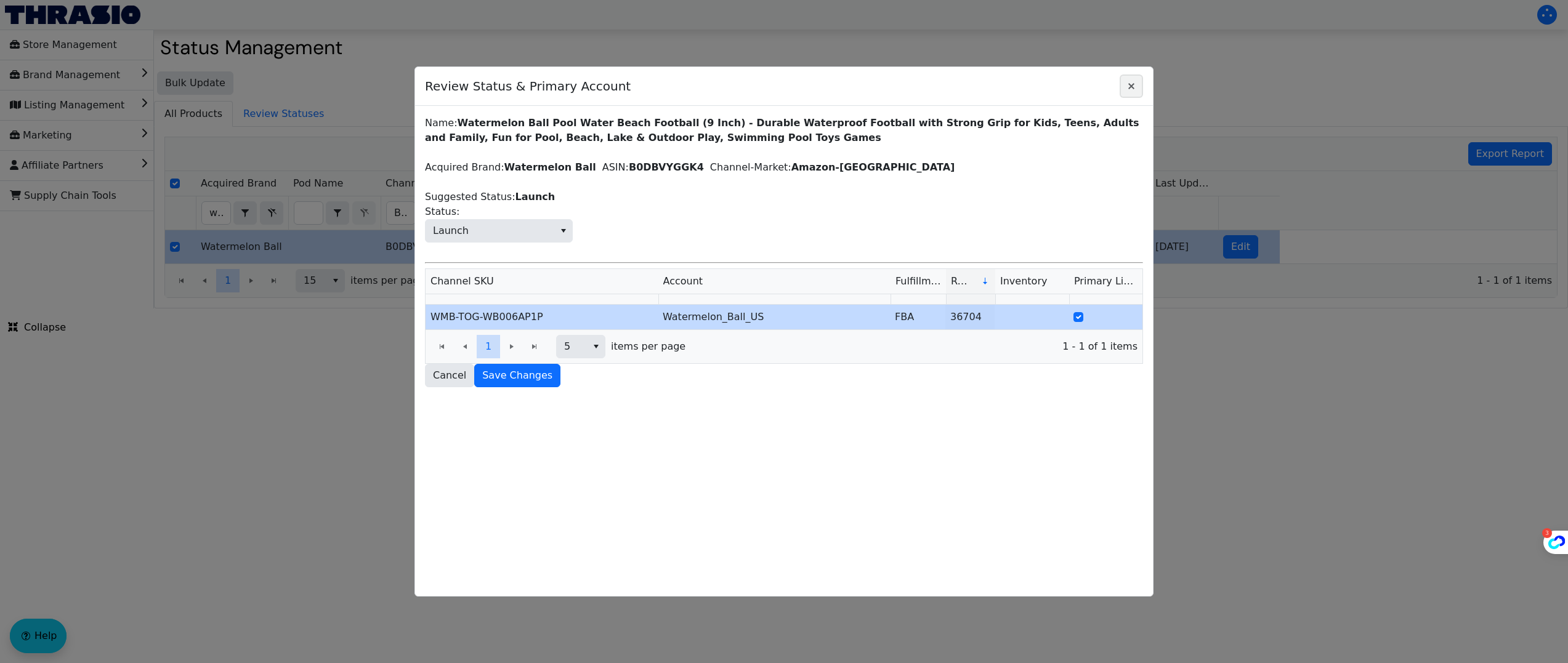
click at [1134, 84] on icon "Close" at bounding box center [1131, 86] width 7 height 7
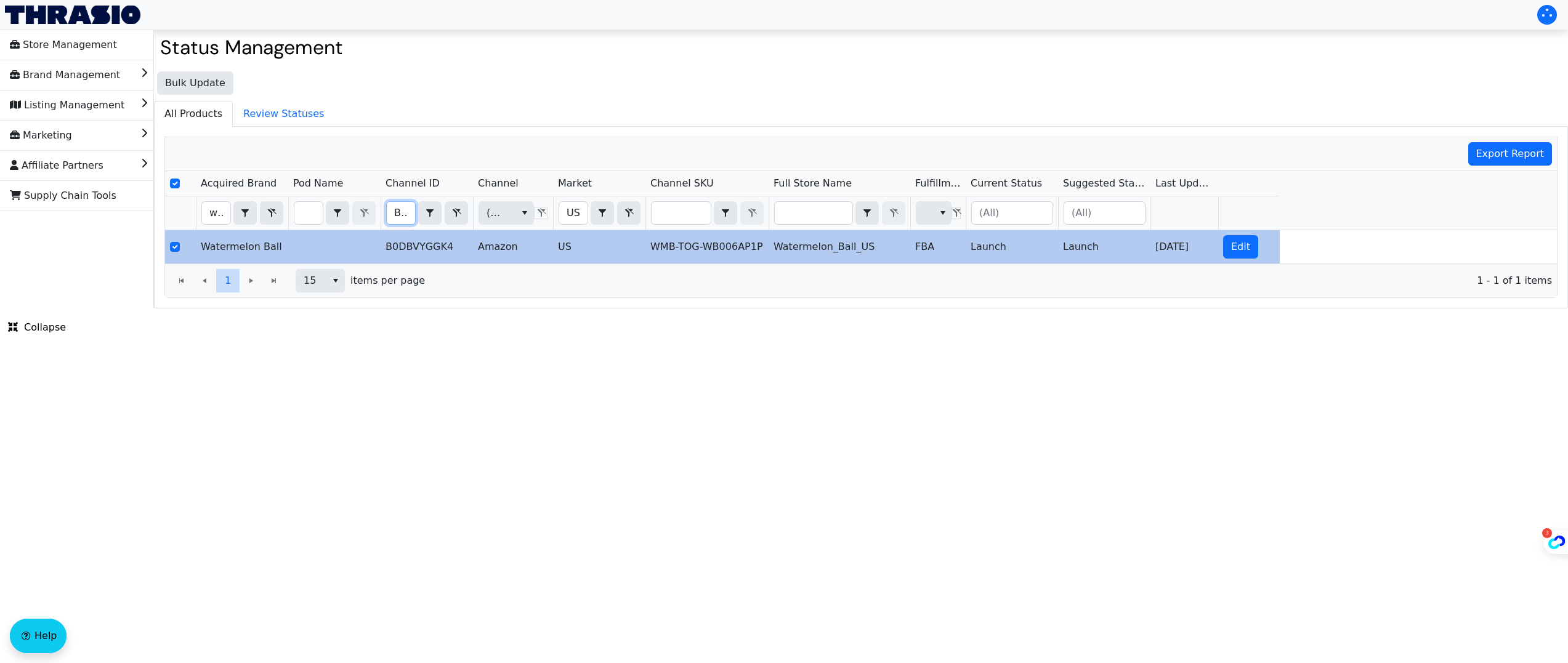
click at [409, 216] on input "B0DBVYGGK4" at bounding box center [401, 214] width 28 height 23
type input "B0DGT7F1F2"
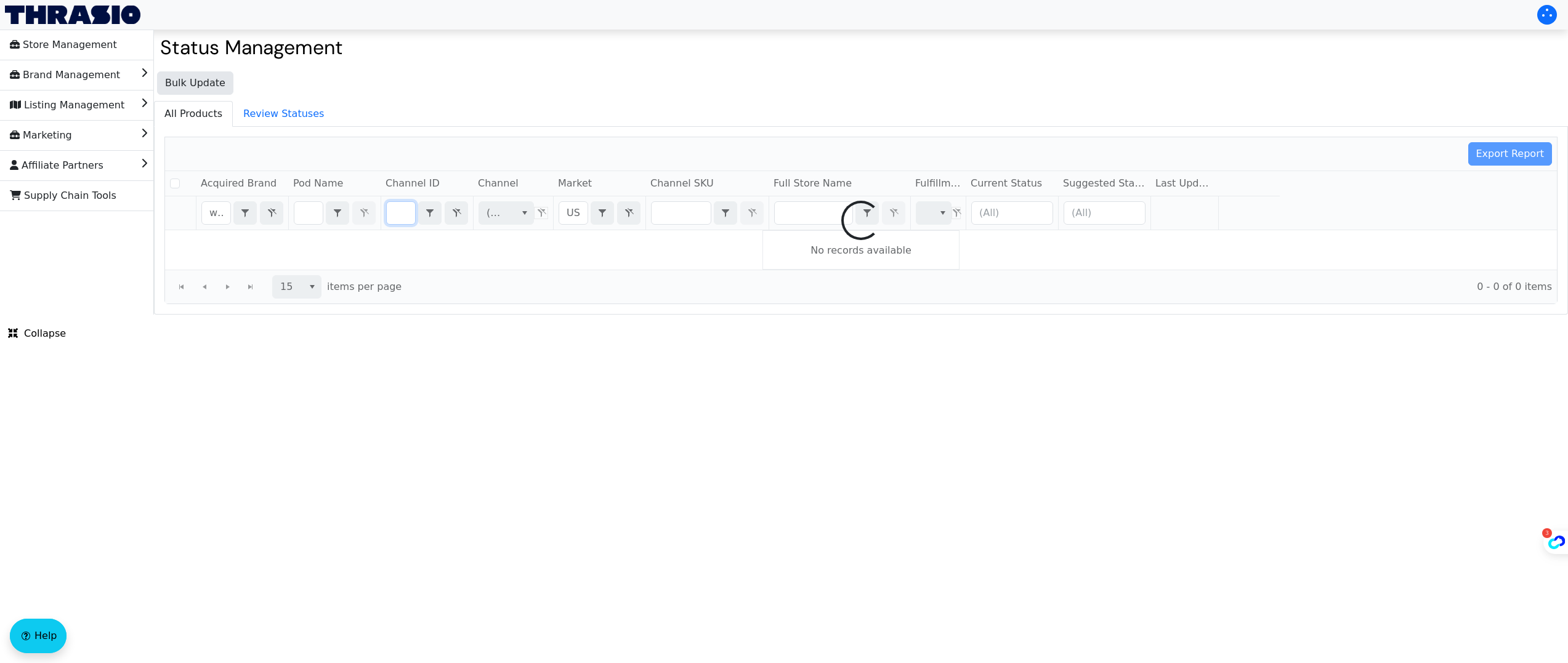
checkbox input "false"
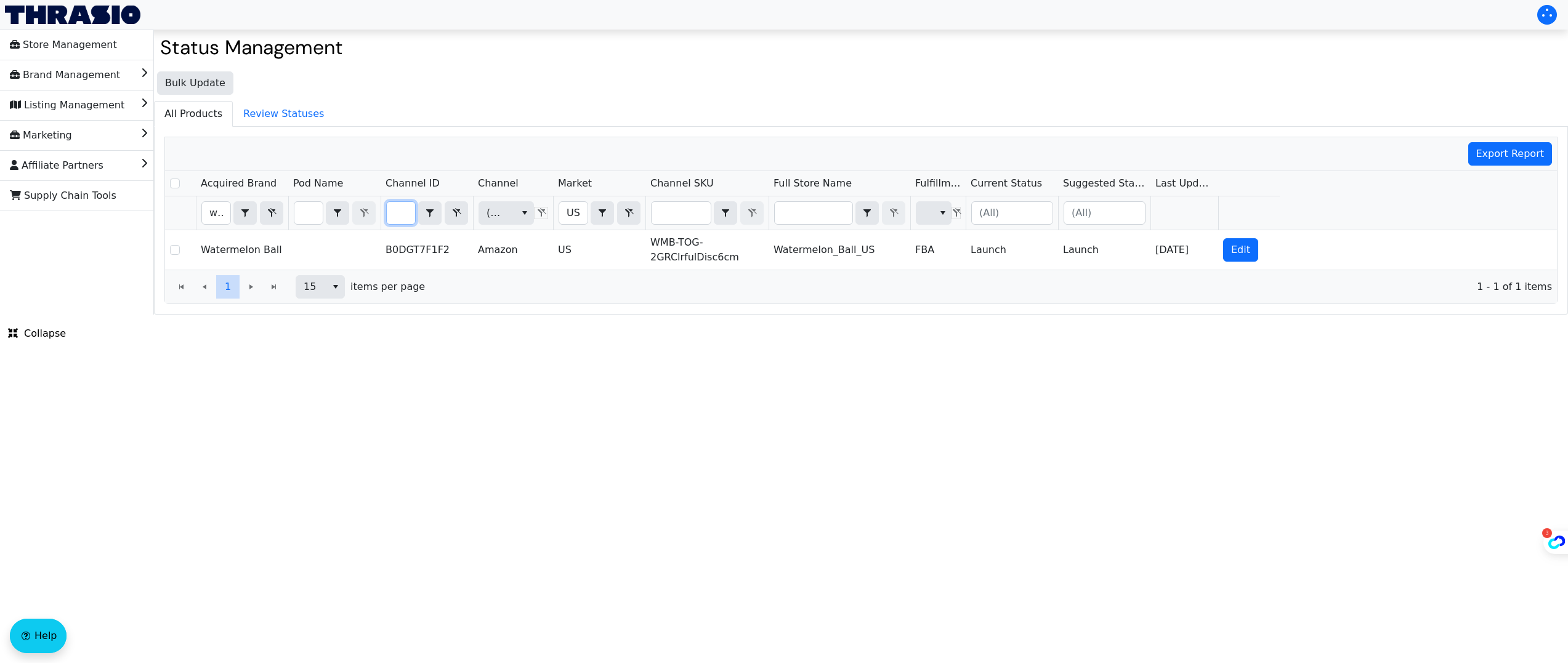
scroll to position [0, 0]
click at [407, 210] on input "B0DGT7F1F2" at bounding box center [401, 214] width 28 height 23
click at [407, 211] on input "B0DGT7F1F2" at bounding box center [401, 214] width 28 height 23
type input "B0DGT72773"
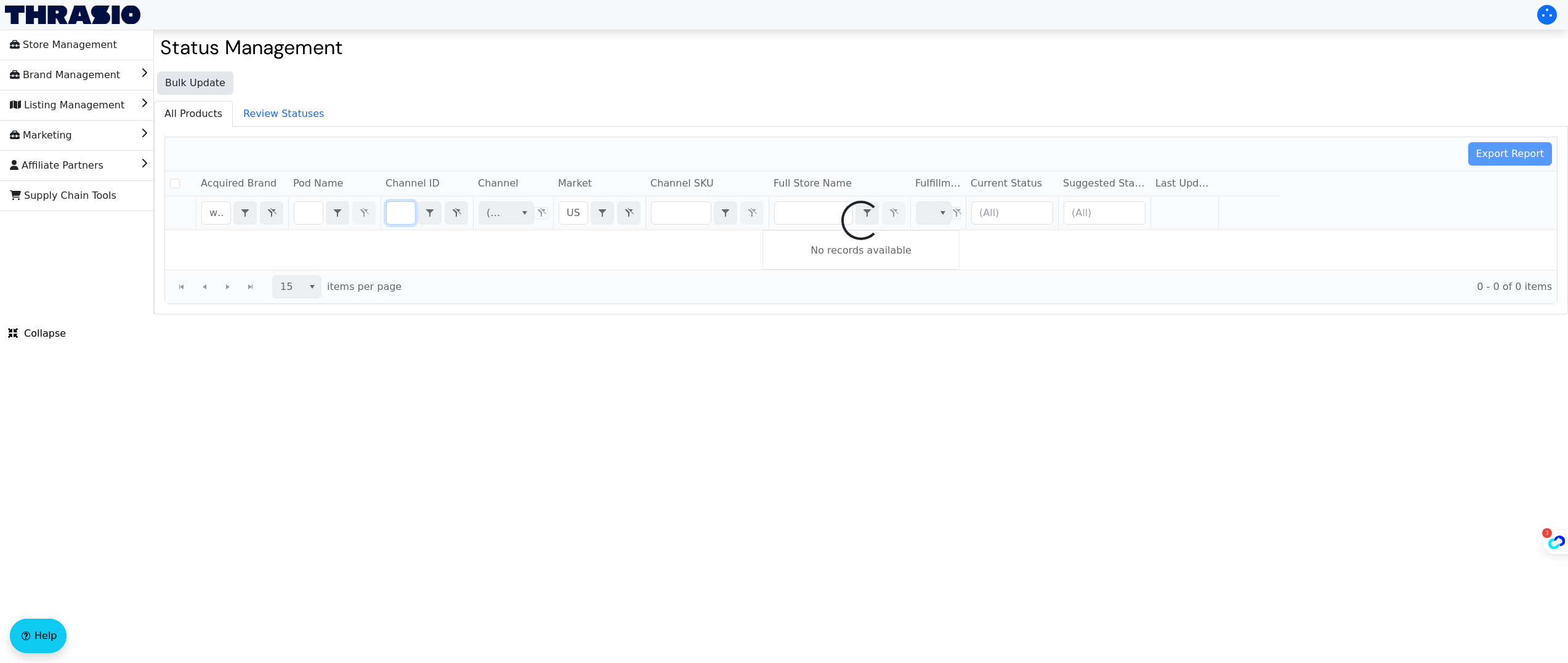
checkbox input "false"
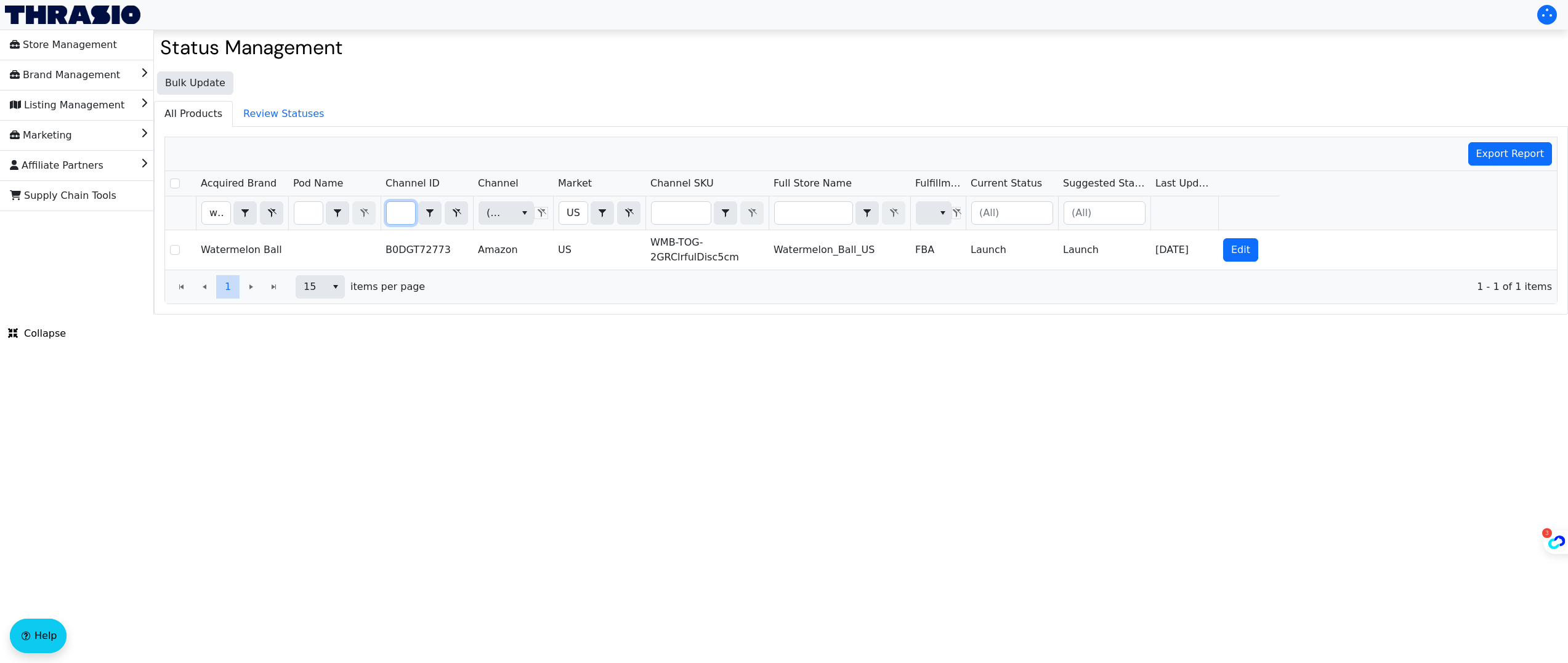
scroll to position [0, 0]
click at [403, 213] on input "B0DGT72773" at bounding box center [401, 214] width 28 height 23
type input "B0DGWZ7W9F"
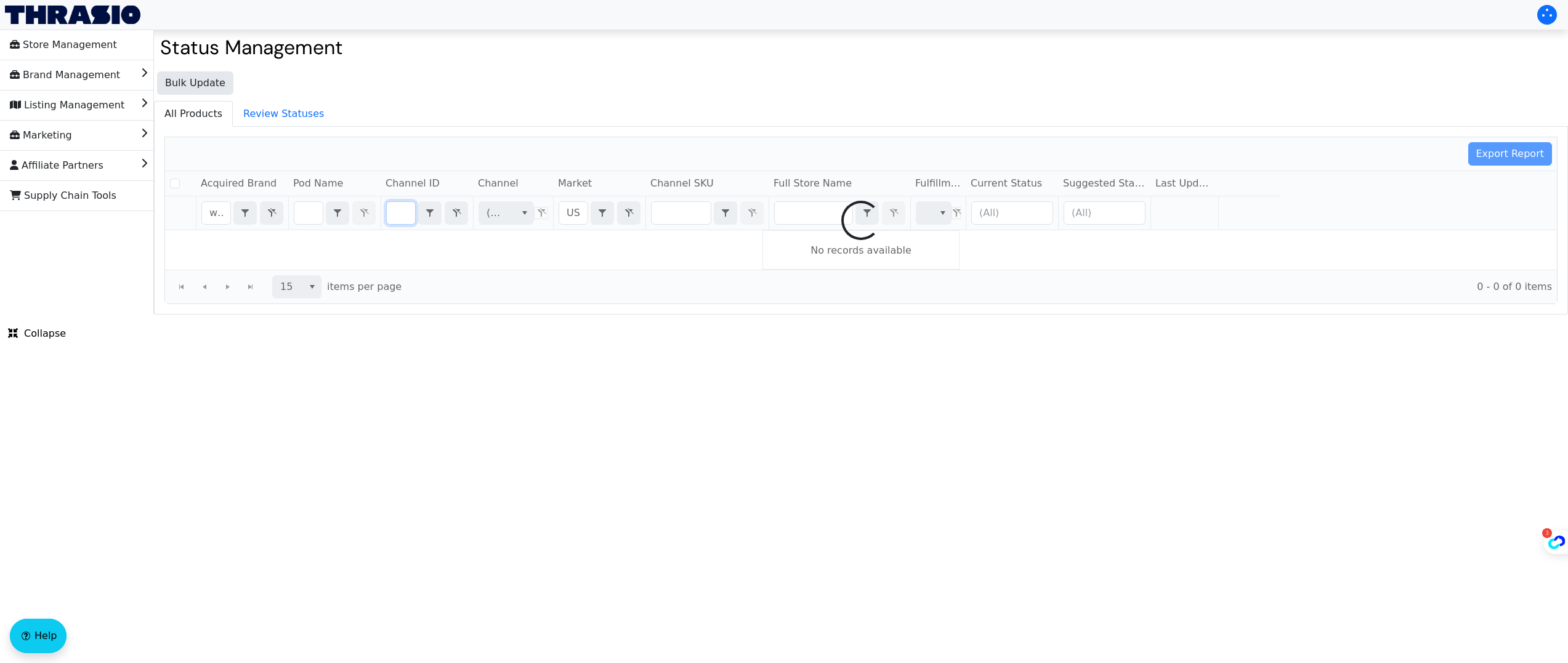
checkbox input "false"
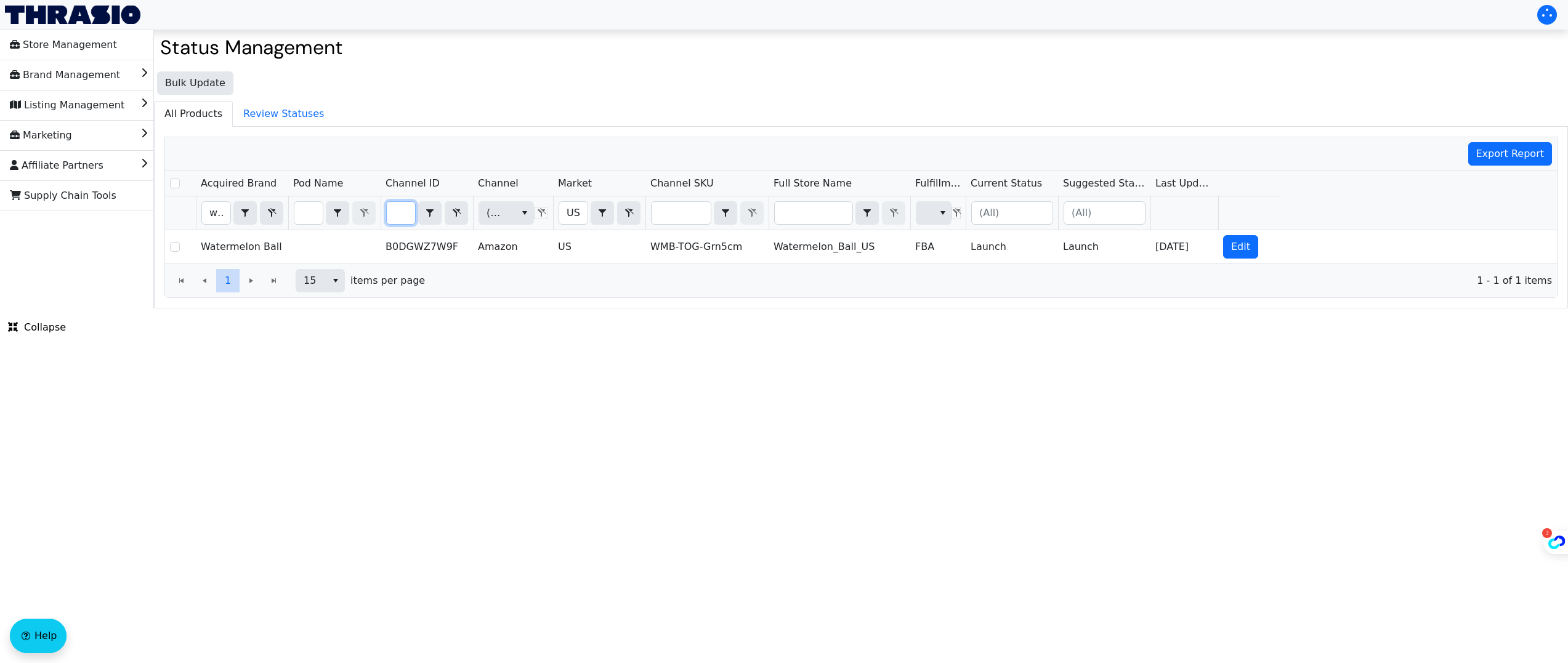
scroll to position [0, 0]
click at [401, 209] on input "B0DGWZ7W9F" at bounding box center [401, 214] width 28 height 23
type input "B0DGWZFD1X"
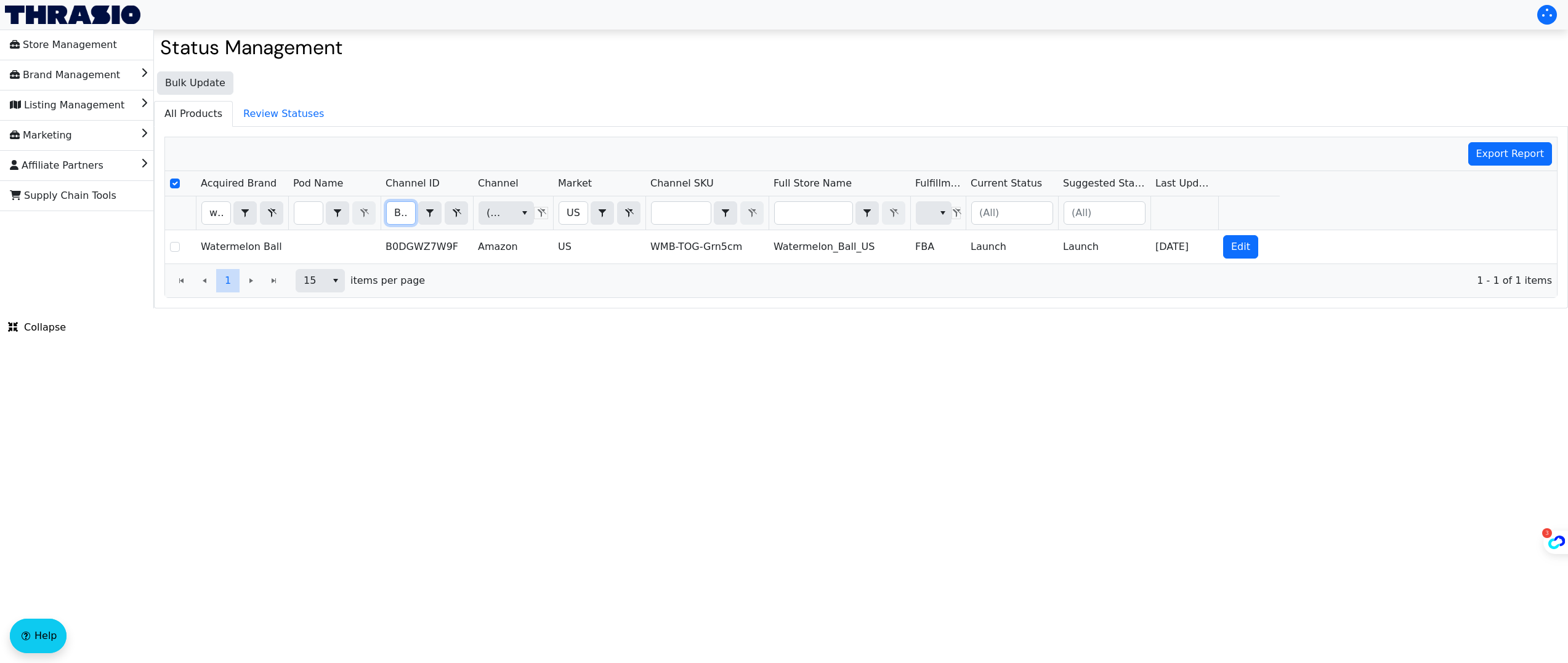
scroll to position [0, 51]
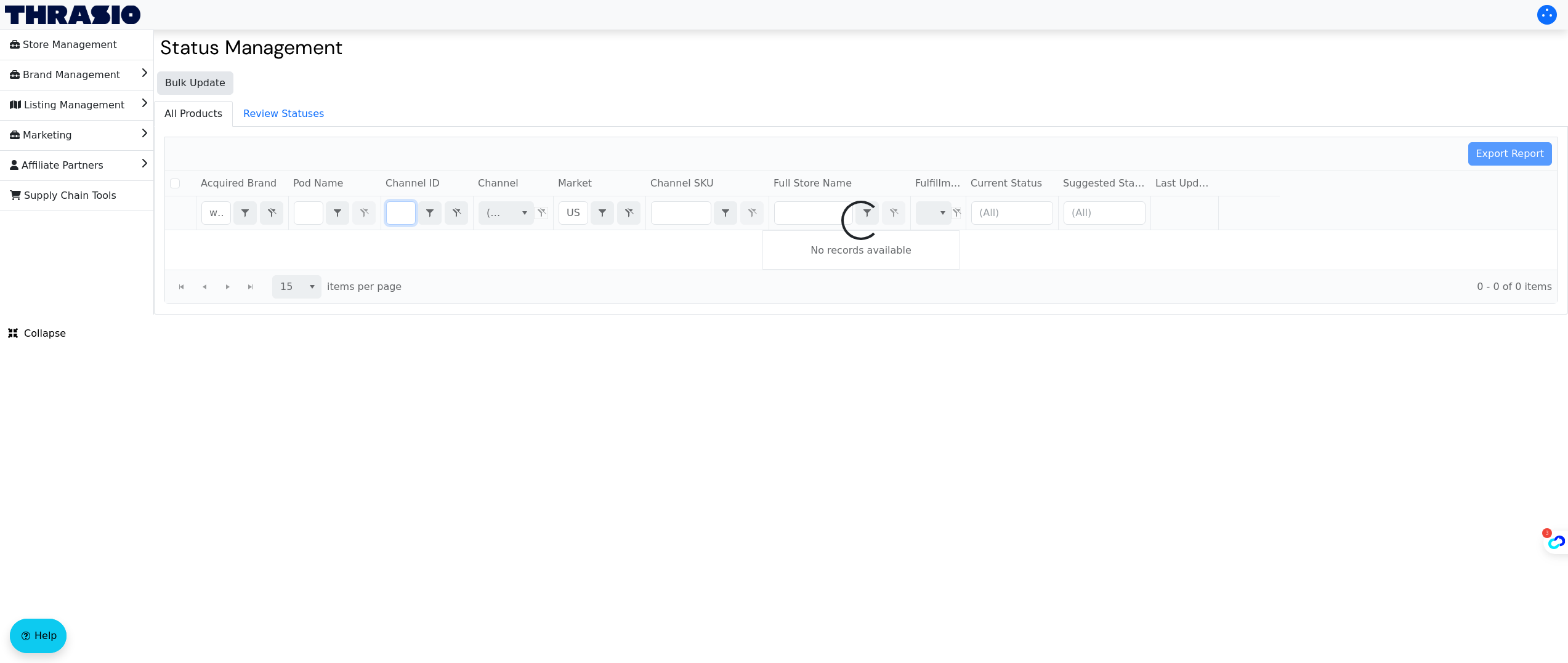
checkbox input "false"
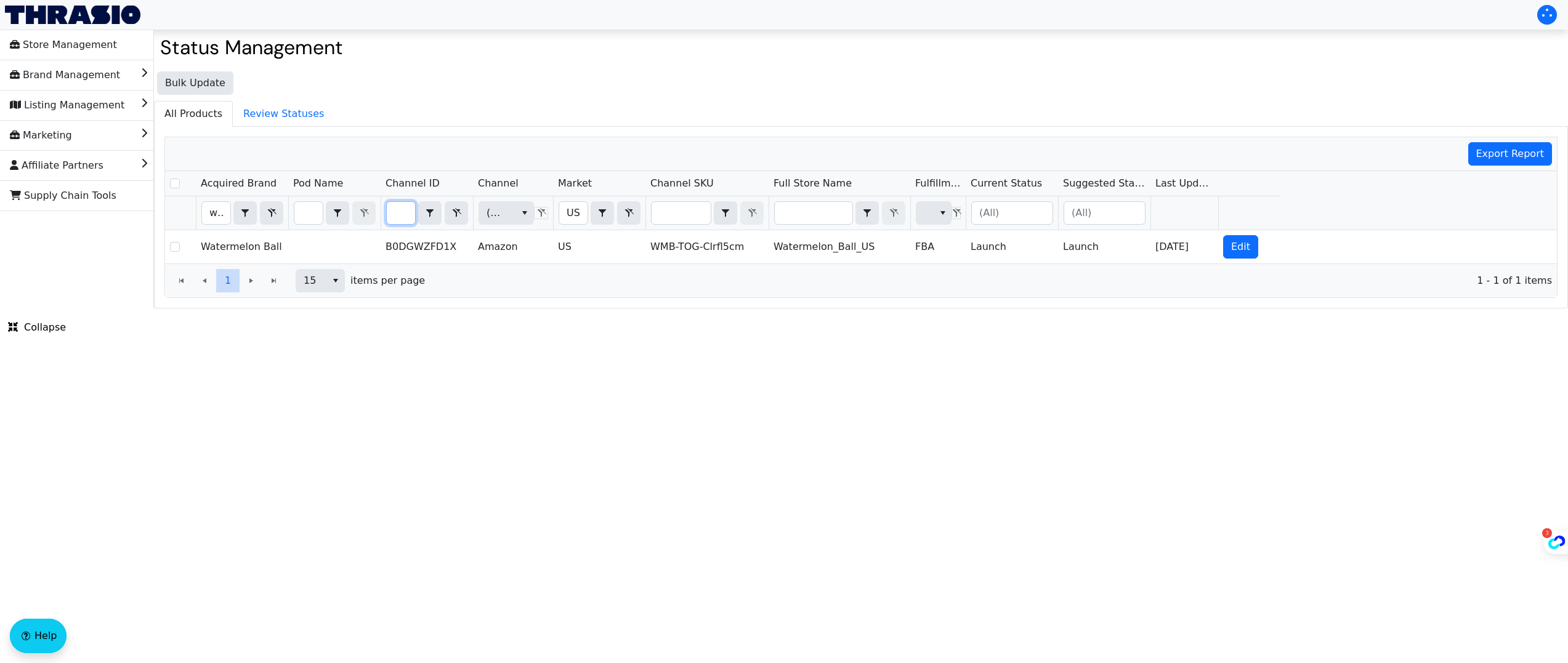
scroll to position [0, 0]
click at [407, 213] on input "B0DGWZFD1X" at bounding box center [401, 214] width 28 height 23
type input "B0DBVY4LXT"
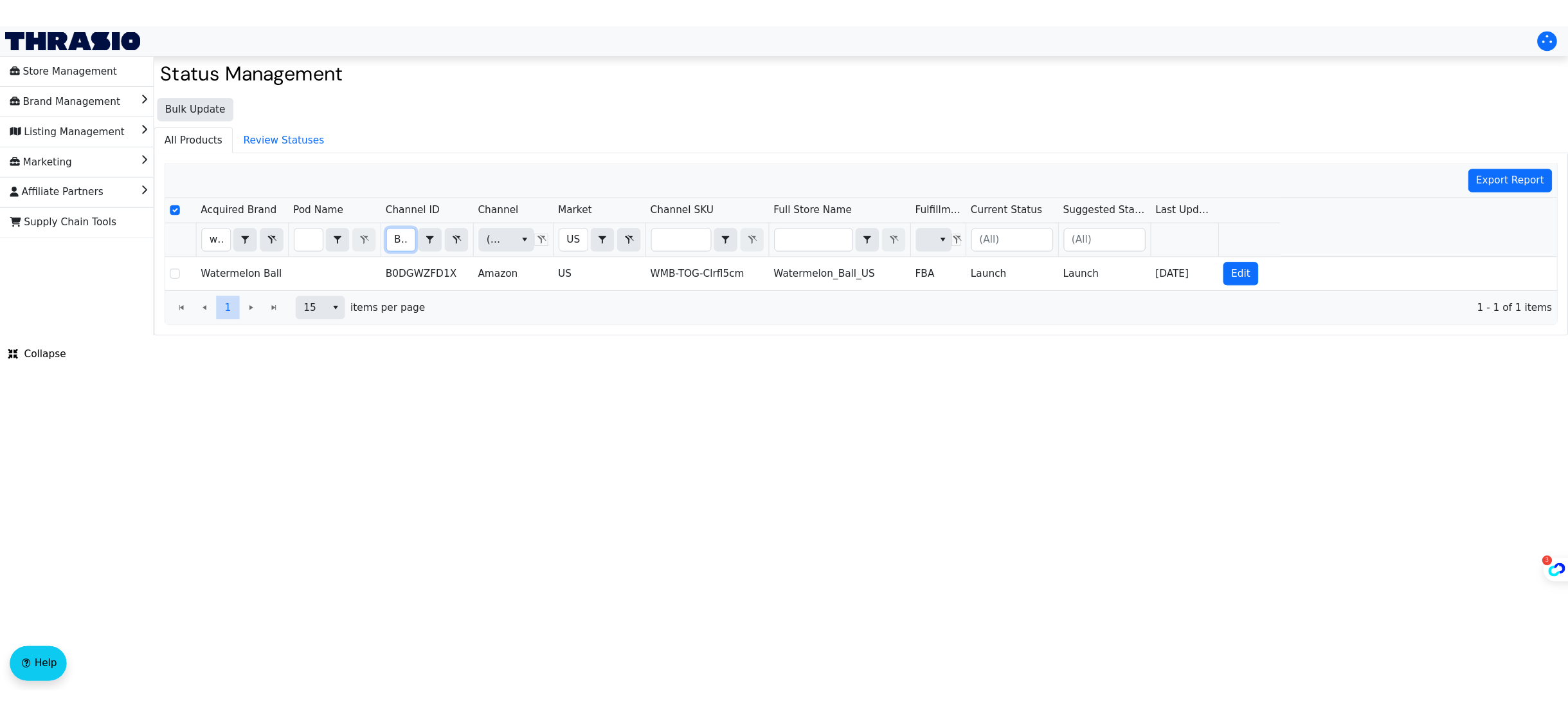
scroll to position [0, 49]
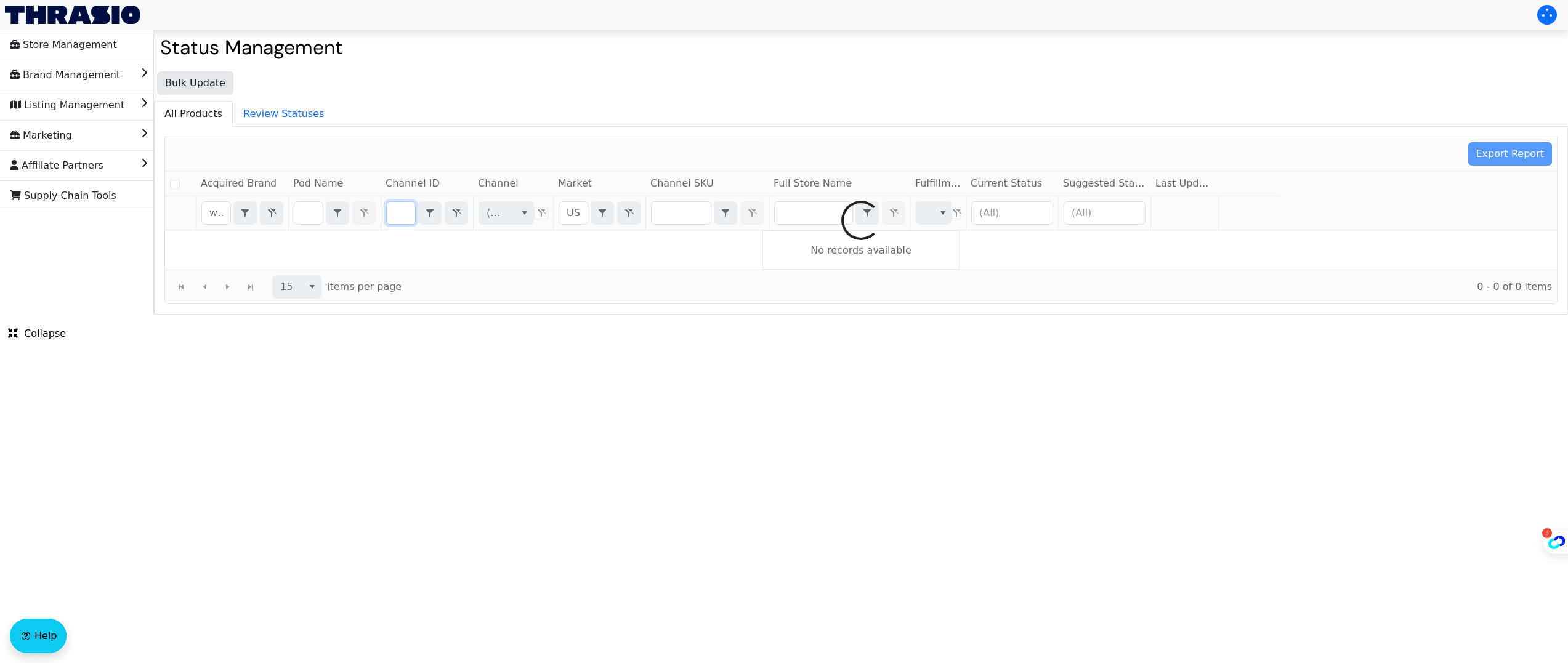
checkbox input "false"
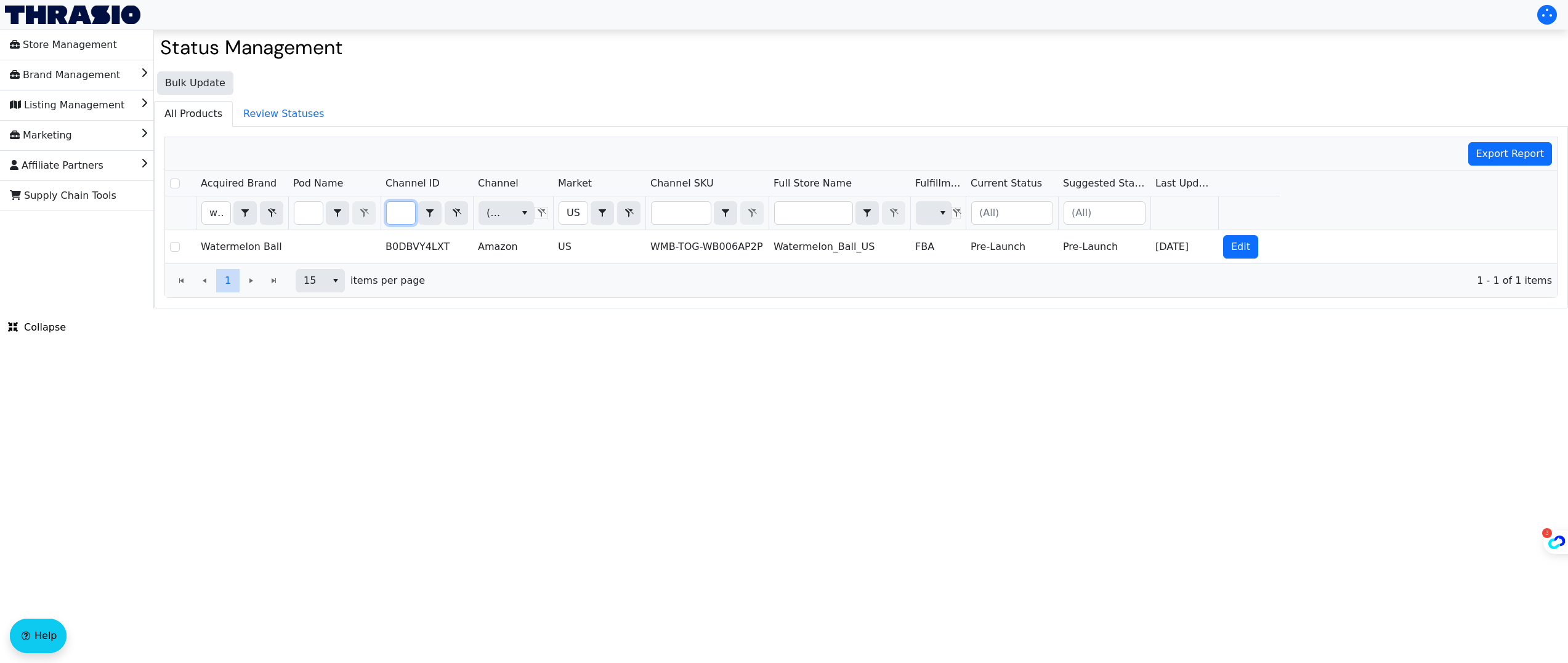
type input "B0DBVY4LXT"
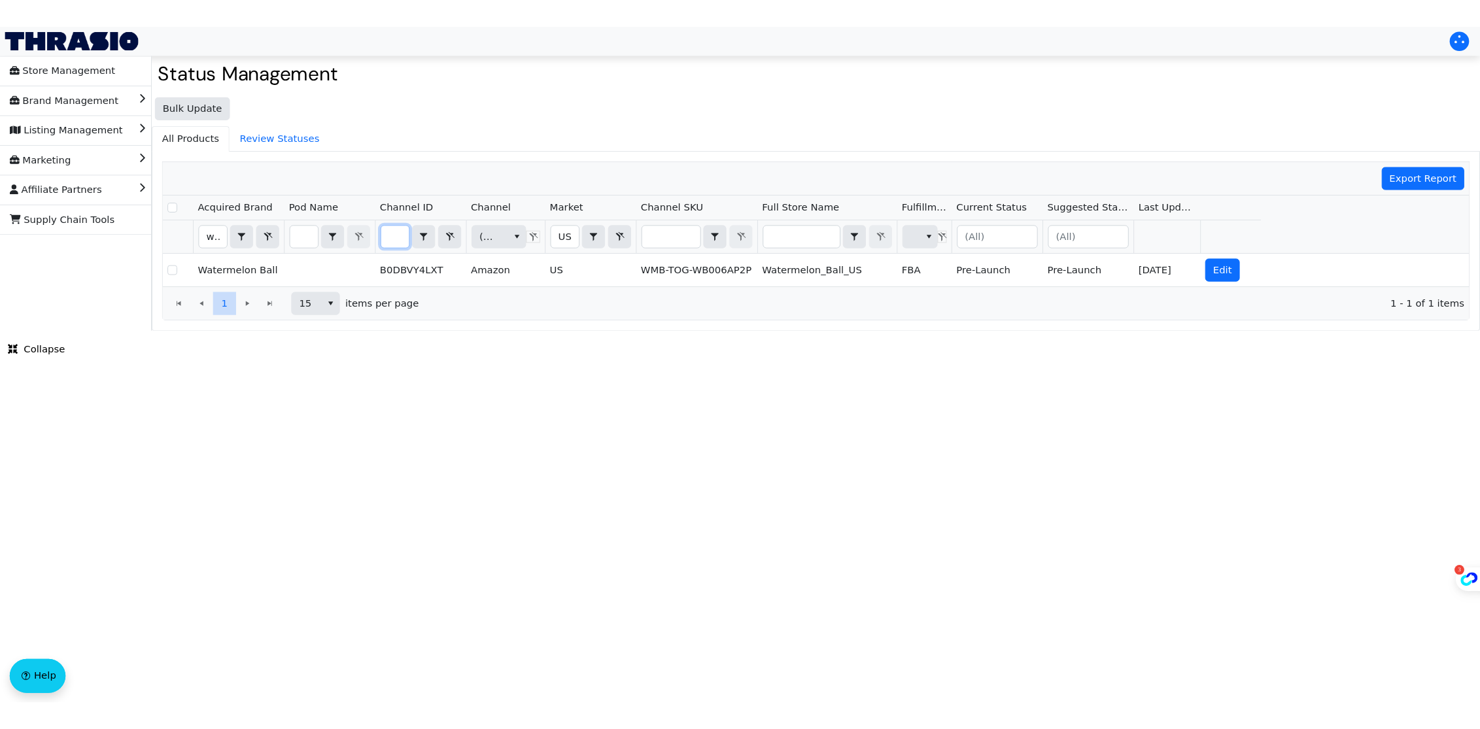
scroll to position [0, 0]
